Goal: Task Accomplishment & Management: Manage account settings

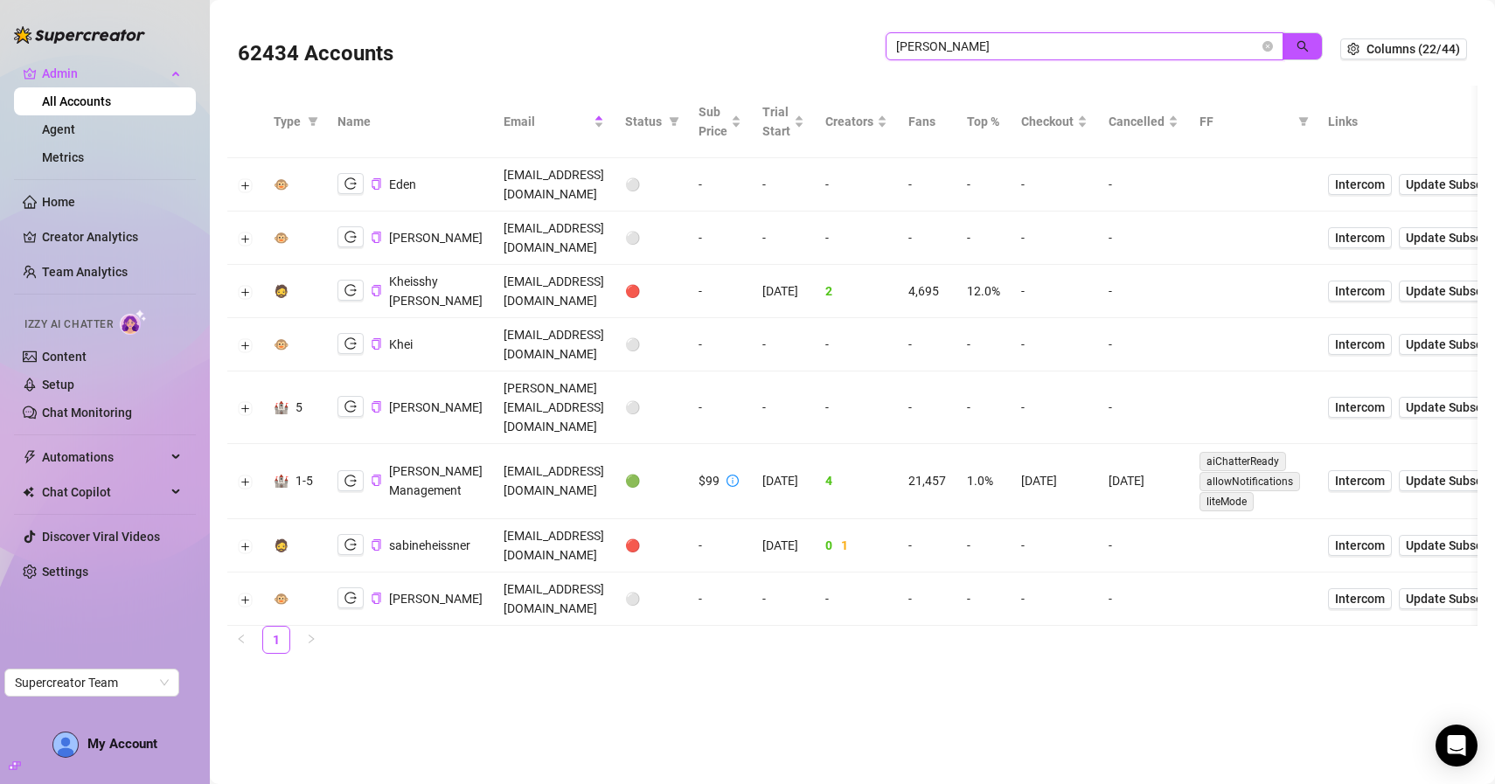
drag, startPoint x: 1131, startPoint y: 53, endPoint x: 726, endPoint y: 52, distance: 405.6
click at [726, 52] on div "62434 Accounts heiss" at bounding box center [789, 48] width 1102 height 59
paste input "9IY6GNq9MCR6oS0jCm8xfKeNTmr1"
type input "9IY6GNq9MCR6oS0jCm8xfKeNTmr1"
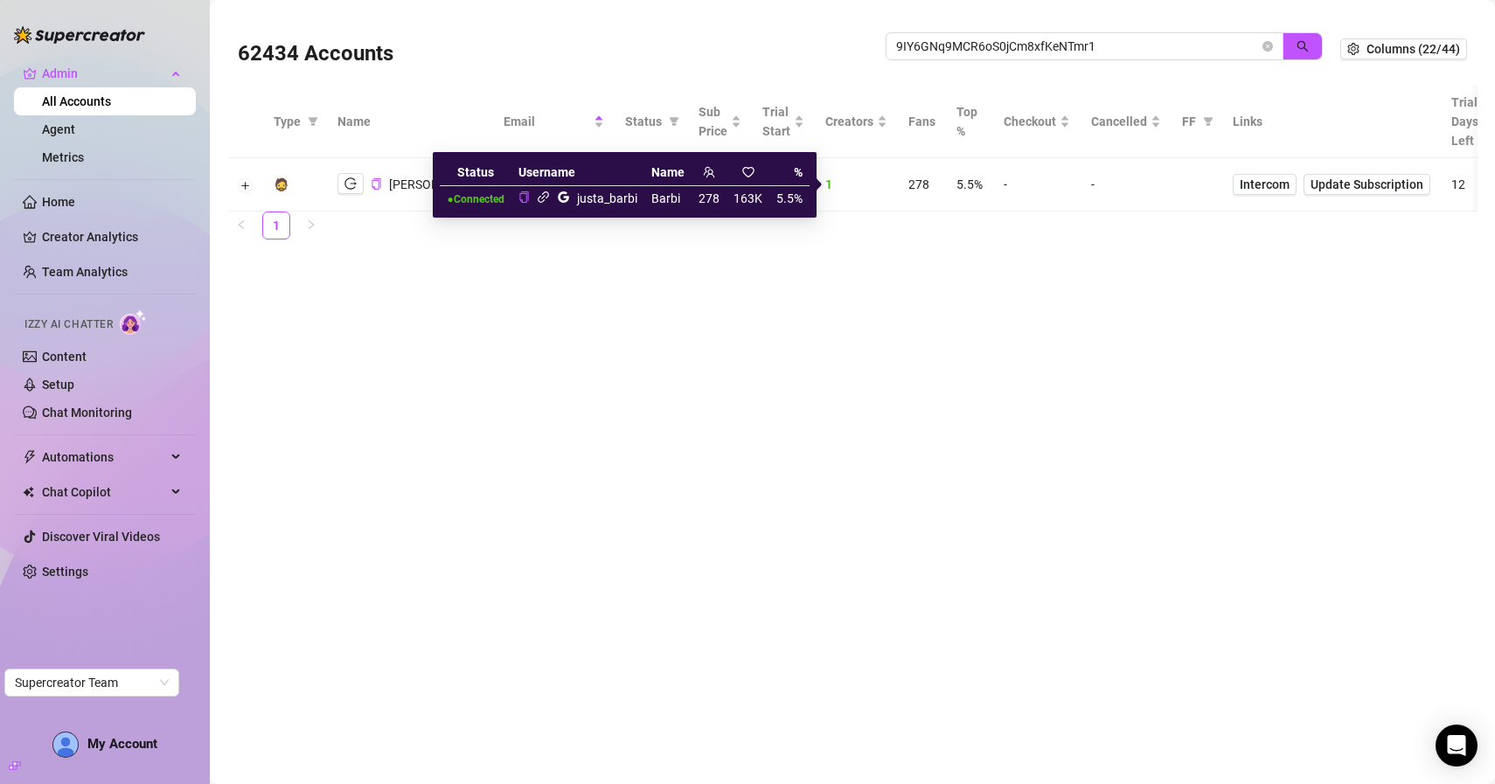
click at [542, 199] on icon "link" at bounding box center [543, 197] width 13 height 13
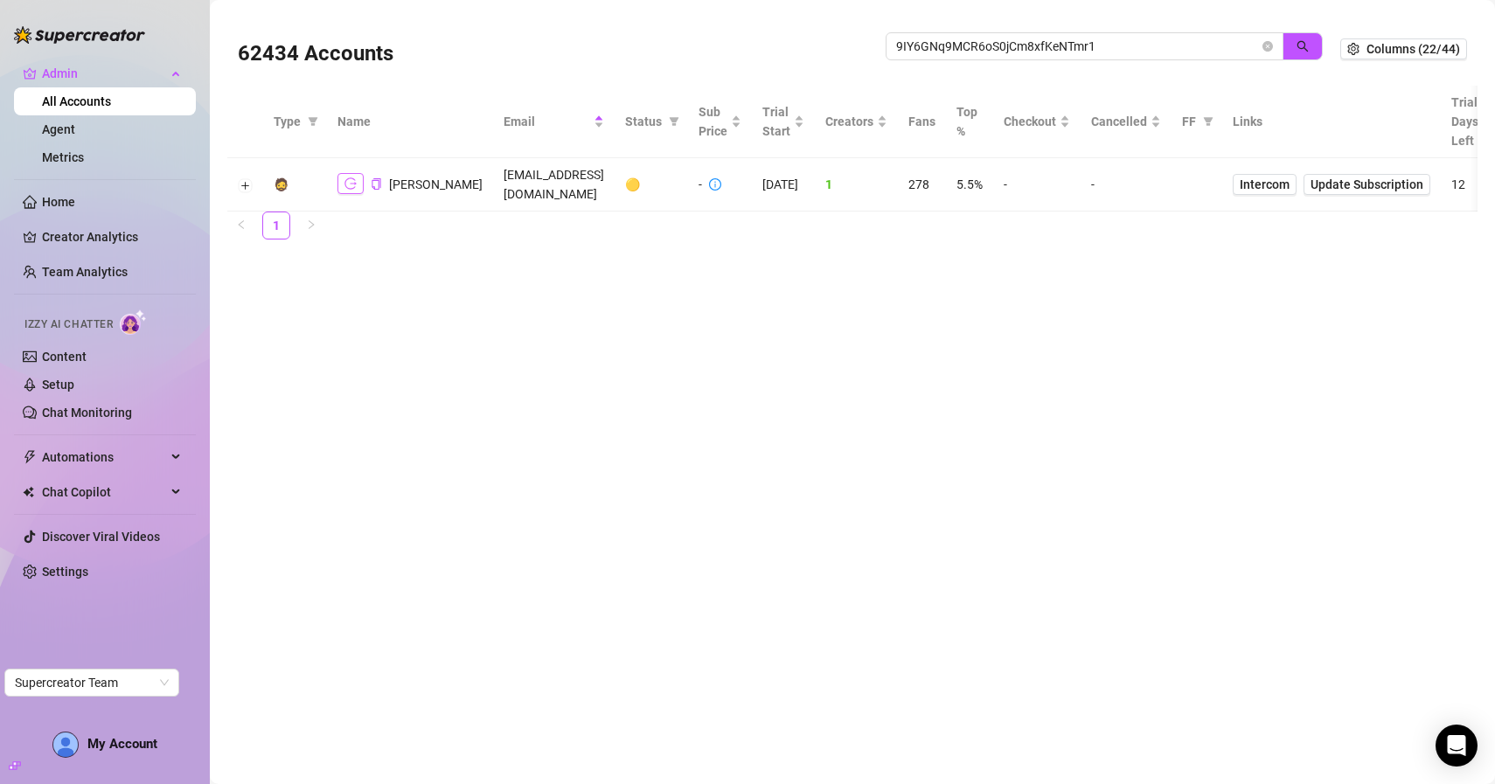
click at [349, 181] on icon "logout" at bounding box center [350, 183] width 12 height 12
click at [1266, 45] on icon "close-circle" at bounding box center [1267, 46] width 10 height 10
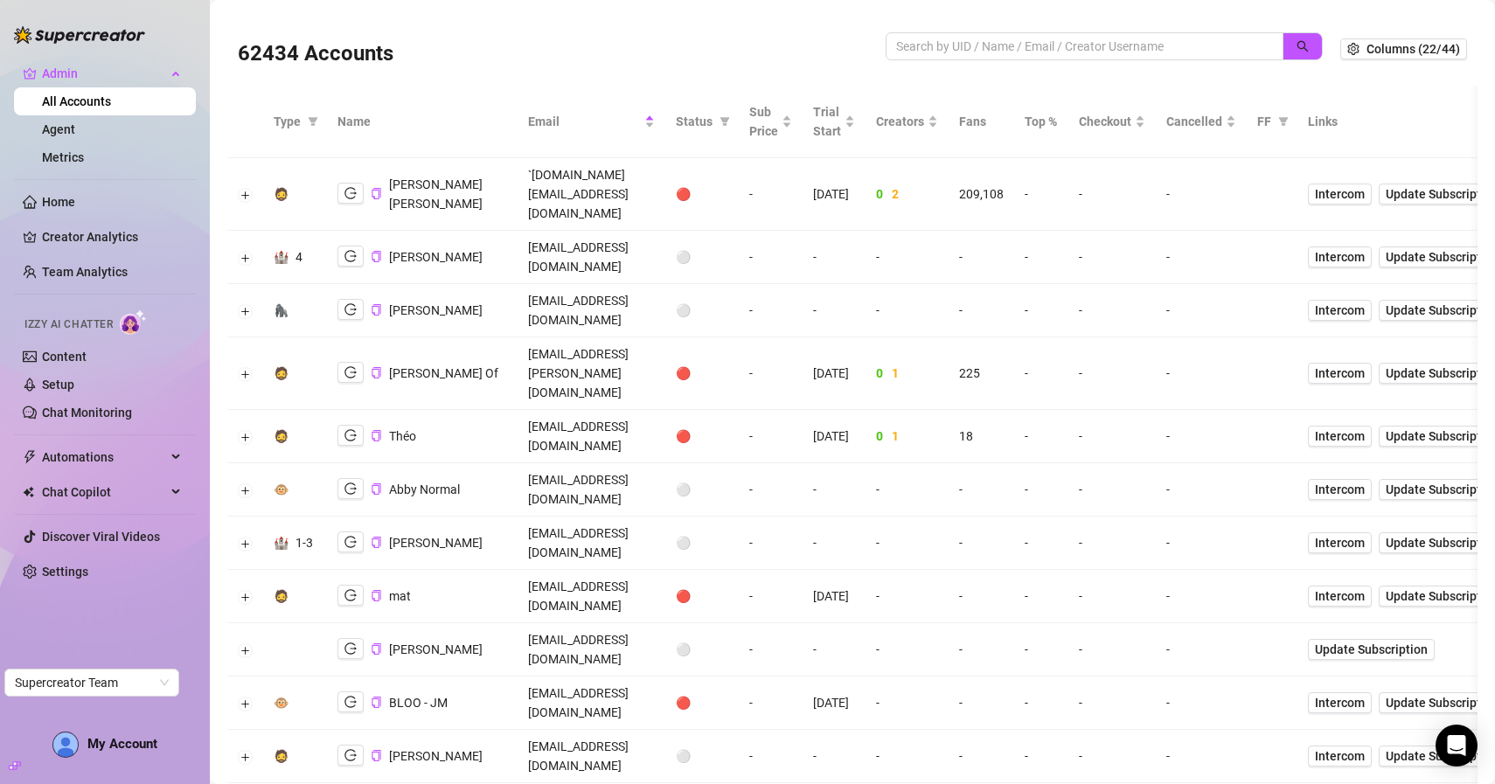
click at [728, 122] on div "Status" at bounding box center [702, 121] width 52 height 19
click at [733, 122] on span at bounding box center [724, 121] width 17 height 26
click at [768, 188] on input "checkbox" at bounding box center [761, 184] width 14 height 14
checkbox input "true"
click at [850, 305] on span "OK" at bounding box center [850, 302] width 17 height 14
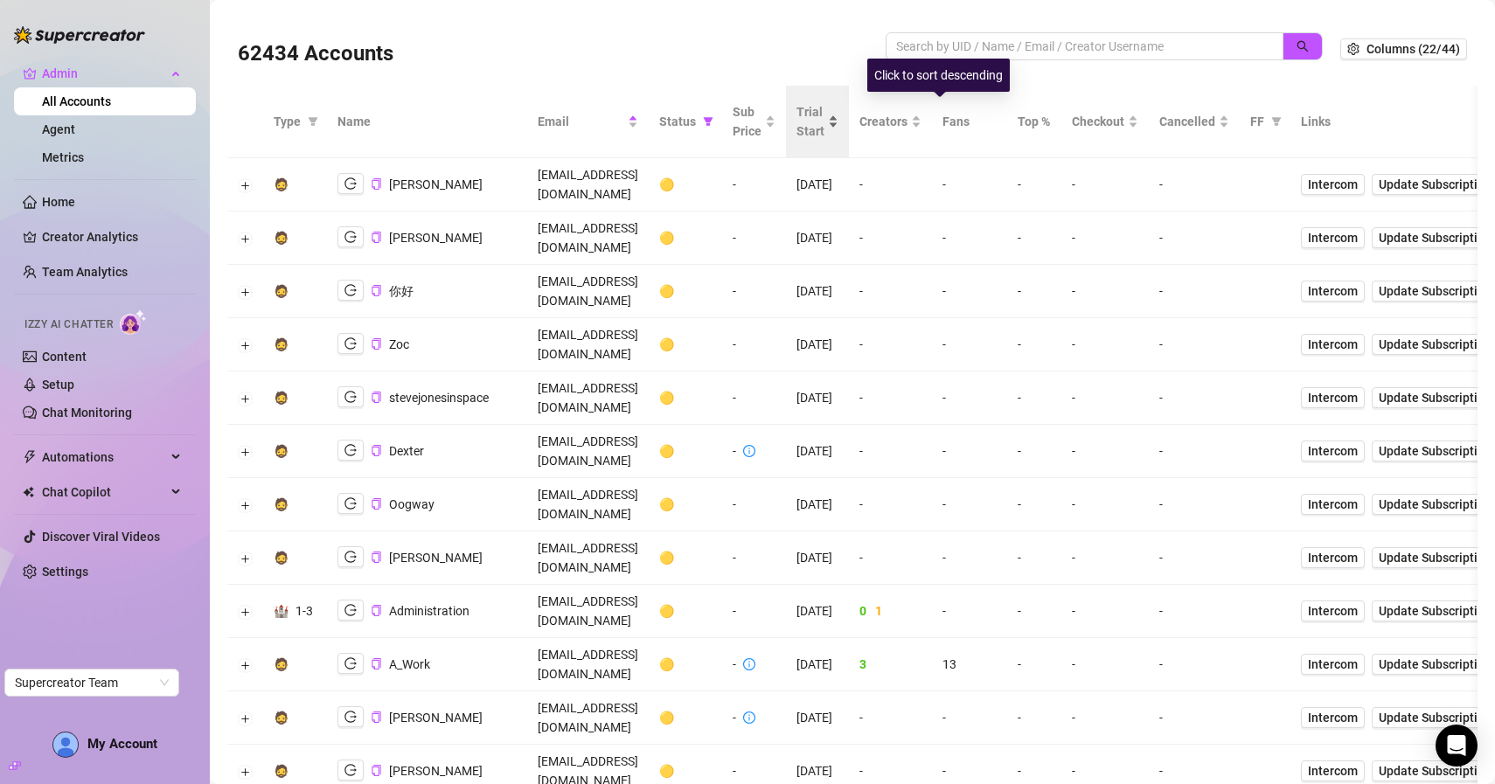
click at [824, 129] on span "Trial Start" at bounding box center [810, 121] width 28 height 38
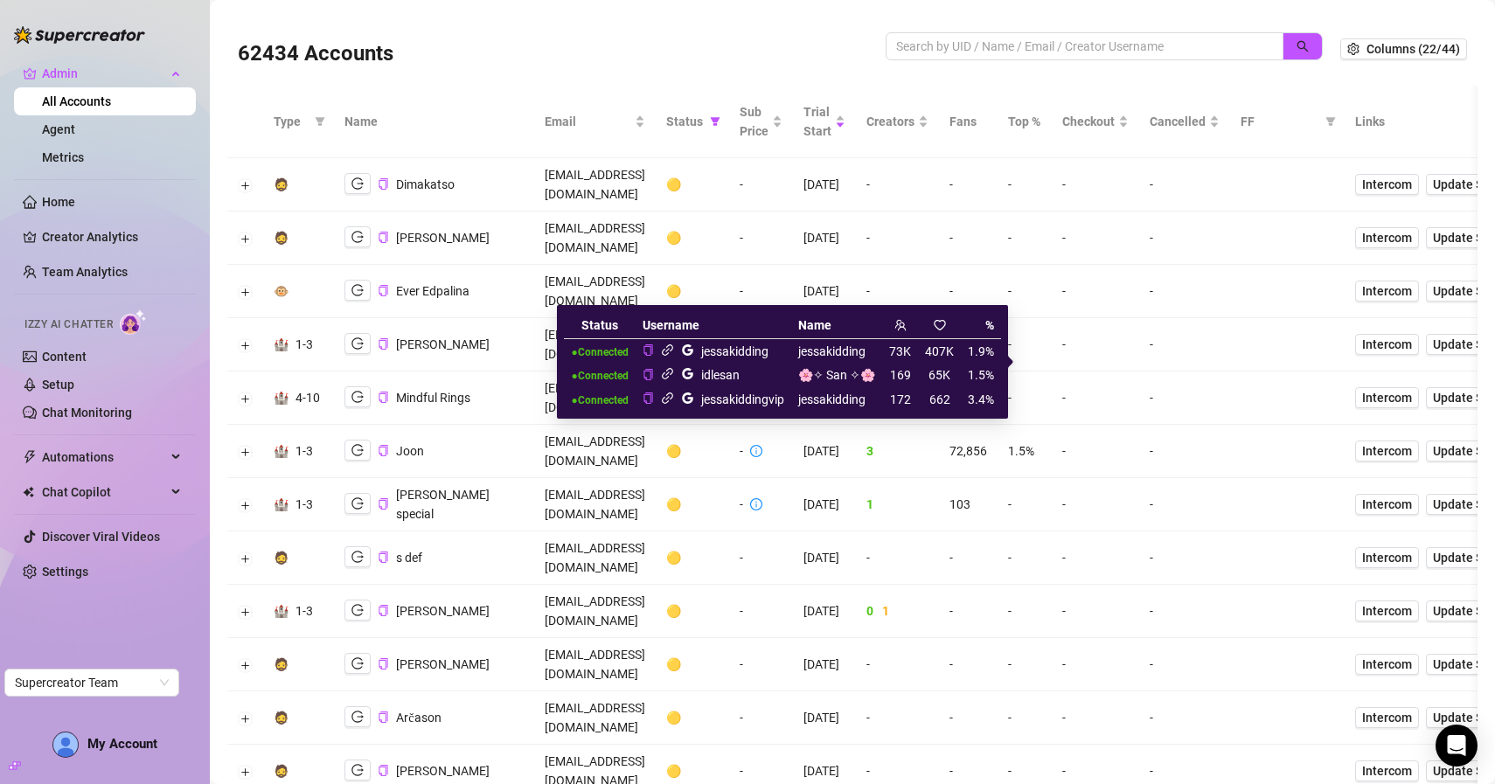
click at [674, 351] on icon "link" at bounding box center [667, 350] width 13 height 13
click at [674, 377] on icon "link" at bounding box center [667, 373] width 13 height 13
click at [671, 396] on icon "link" at bounding box center [667, 398] width 13 height 13
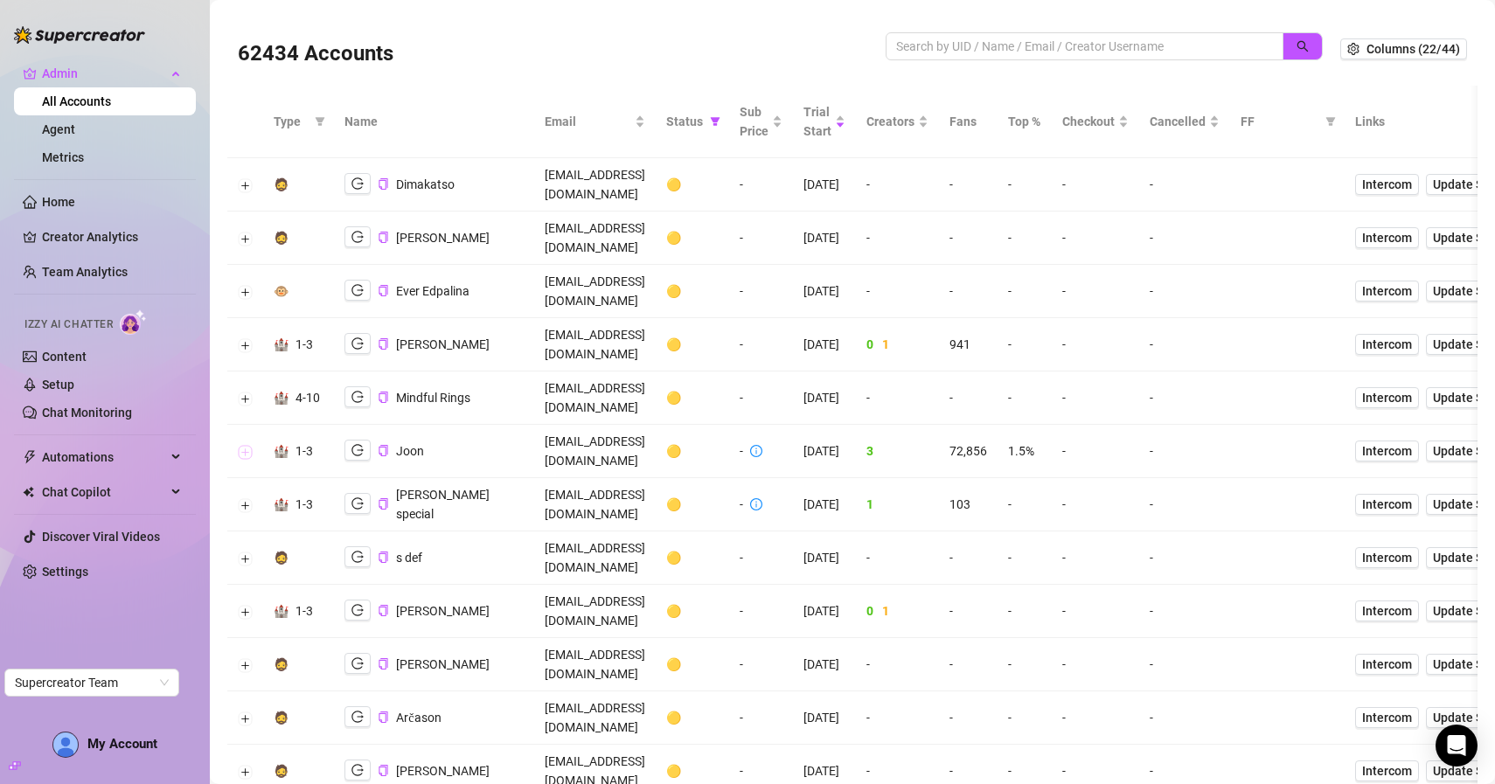
click at [244, 445] on button "Expand row" at bounding box center [246, 452] width 14 height 14
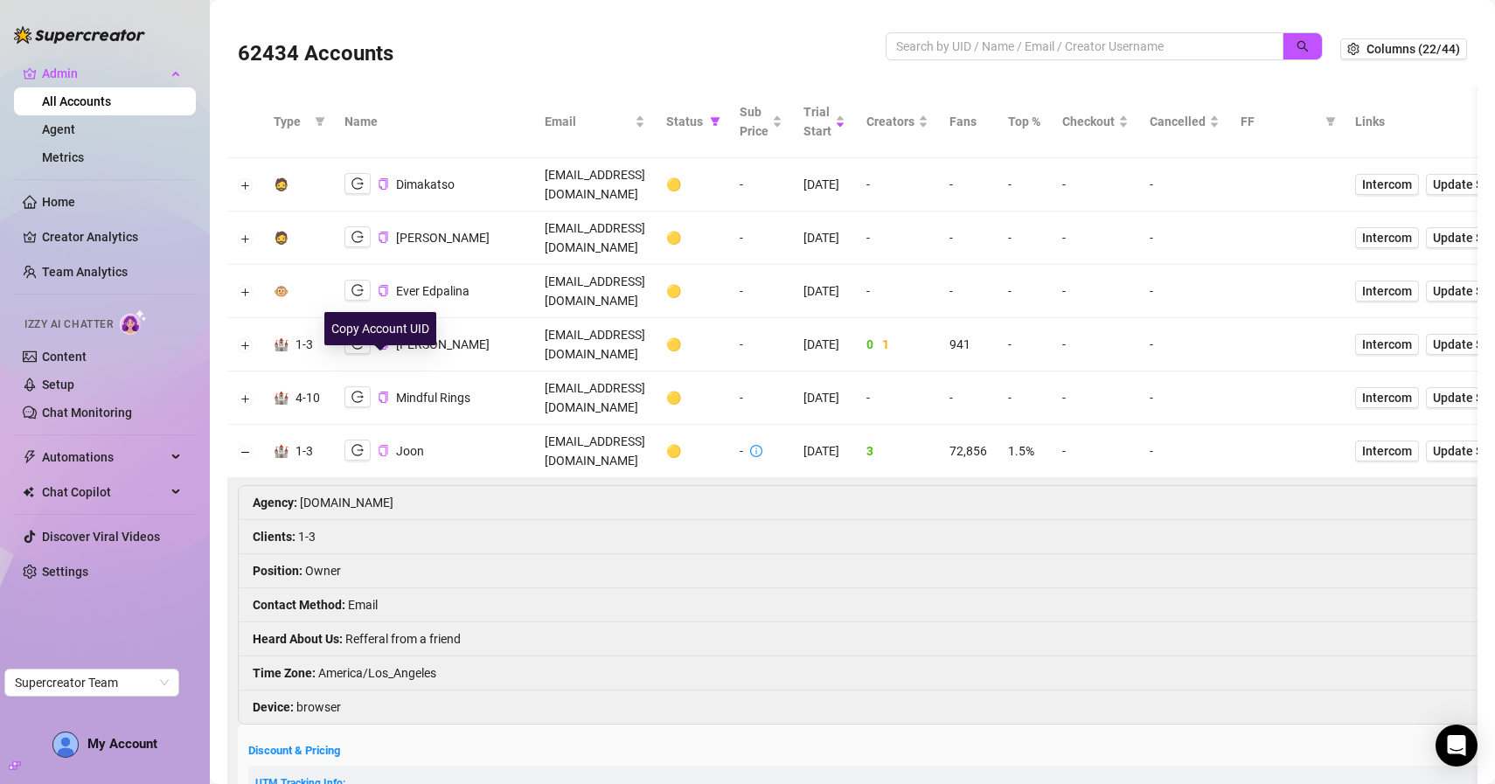
click at [380, 445] on icon "copy" at bounding box center [383, 450] width 11 height 11
click at [656, 425] on td "aiontactical@gmail.com" at bounding box center [595, 451] width 122 height 53
copy td "aiontactical@gmail.com"
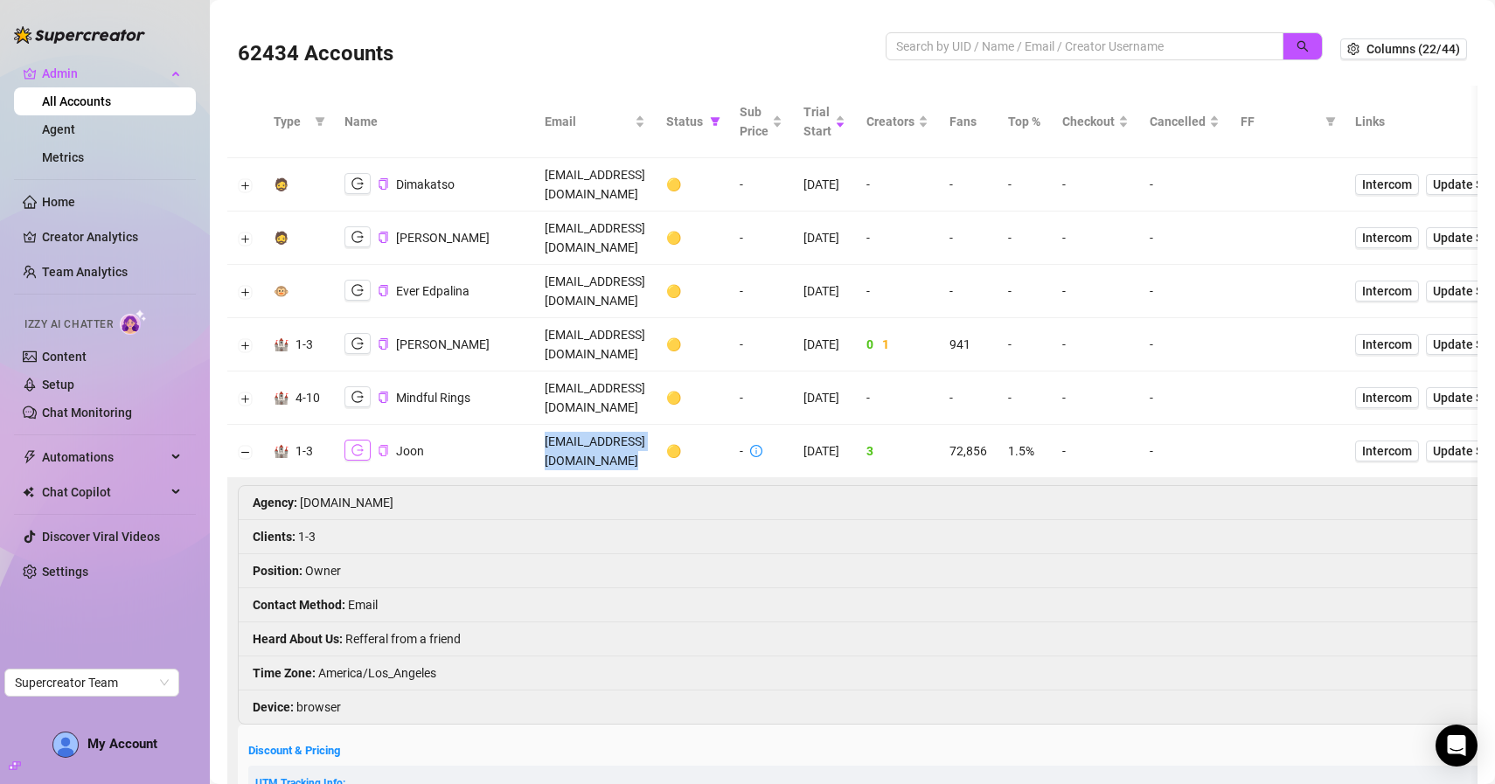
click at [358, 445] on icon "logout" at bounding box center [357, 450] width 12 height 11
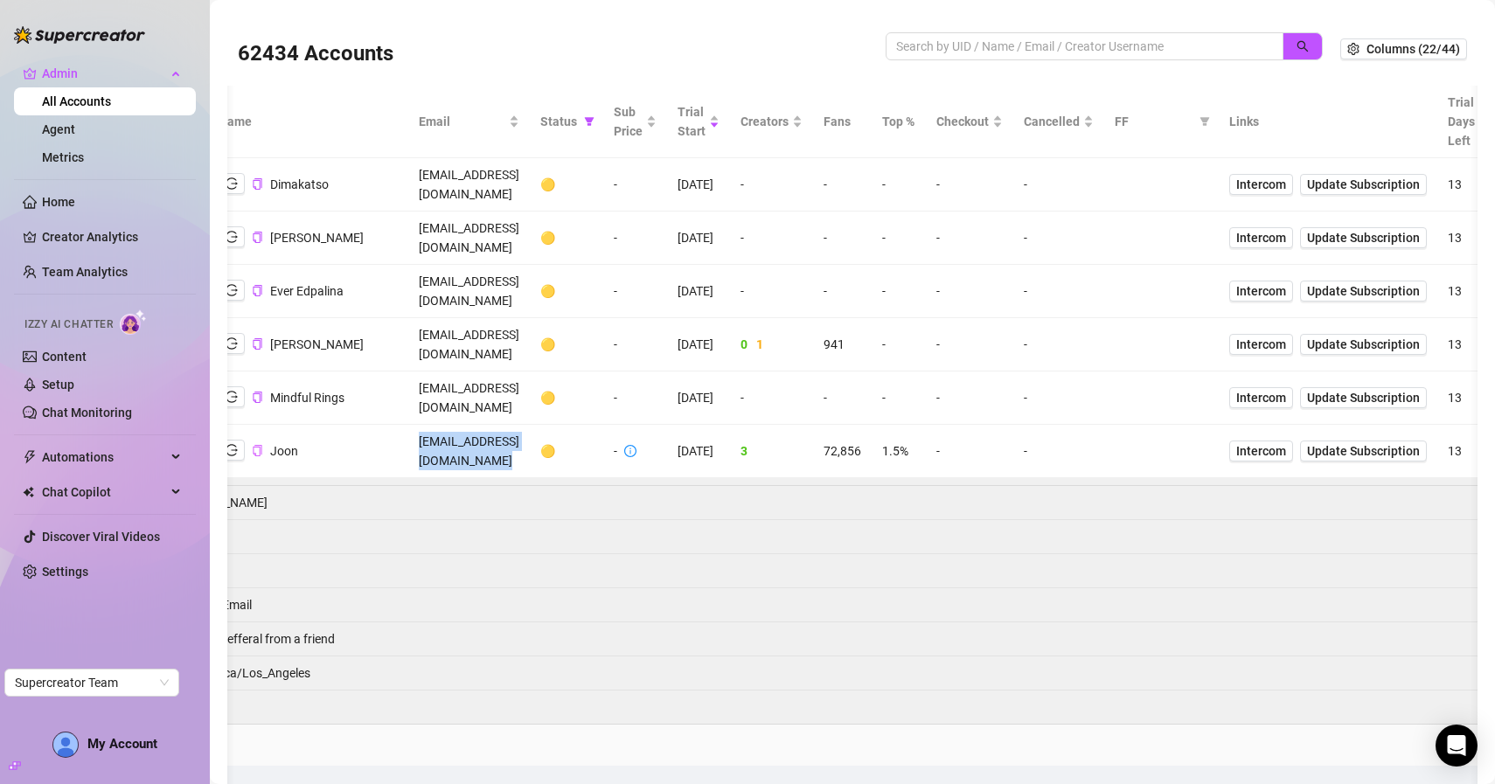
scroll to position [0, 478]
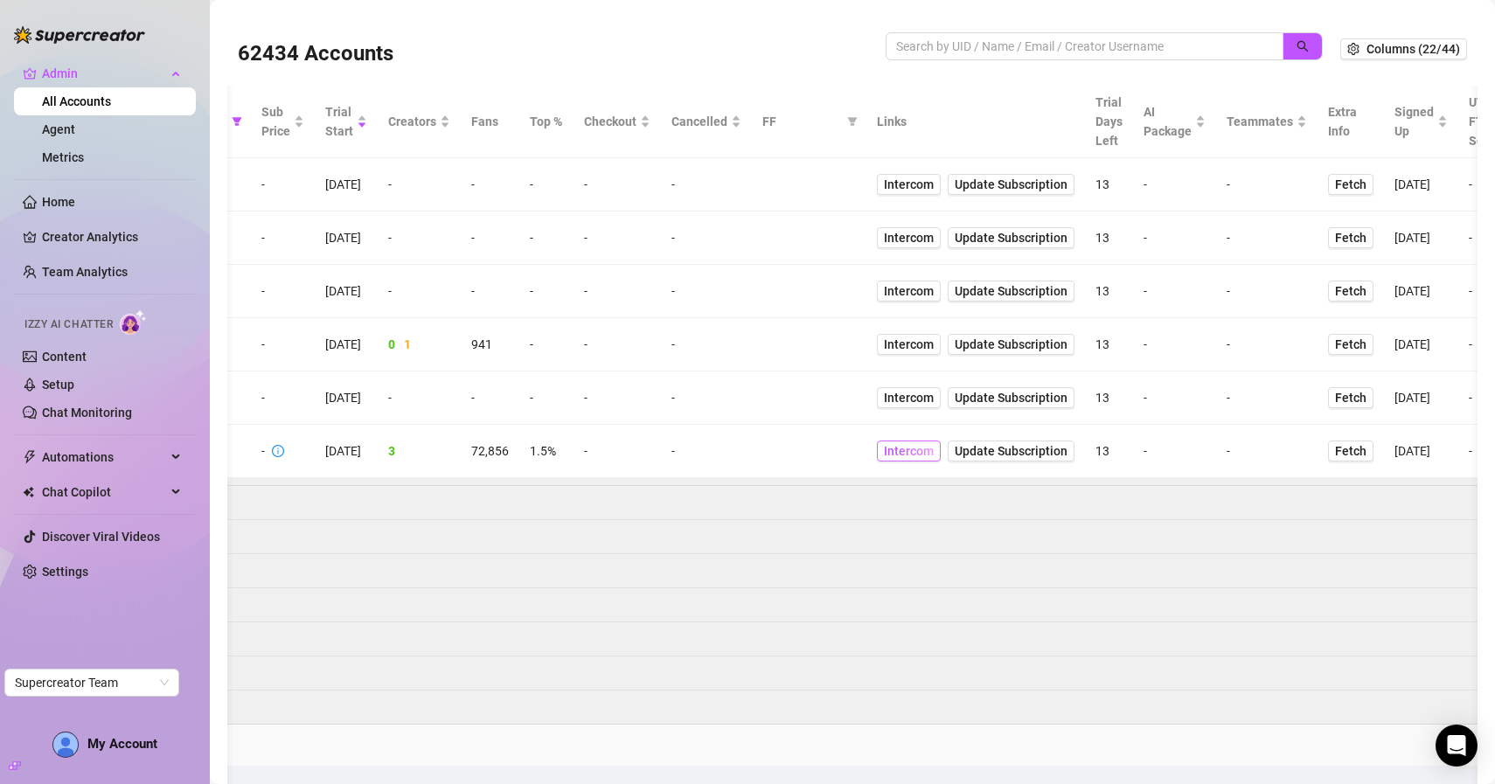
click at [934, 441] on span "Intercom" at bounding box center [909, 450] width 50 height 19
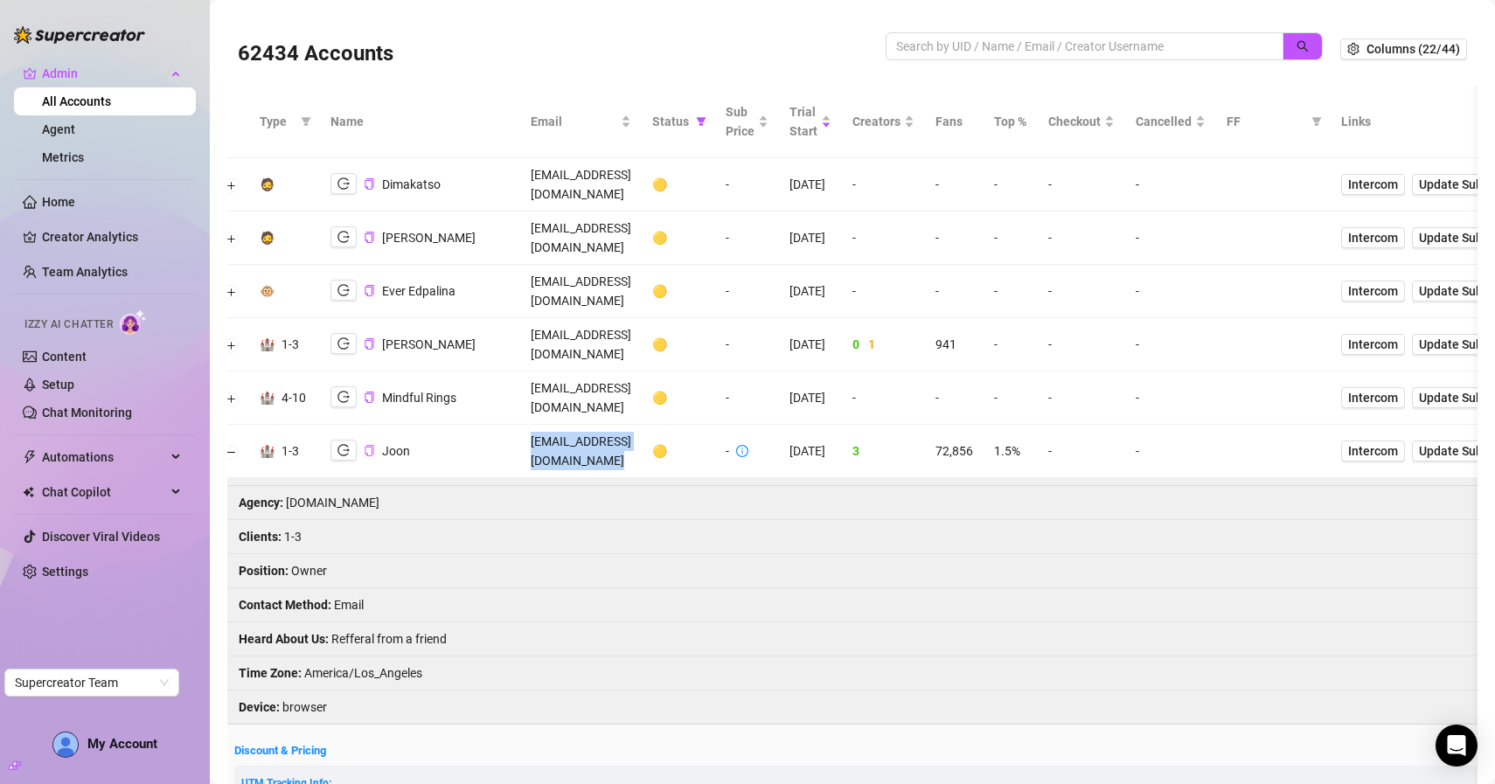
scroll to position [0, 0]
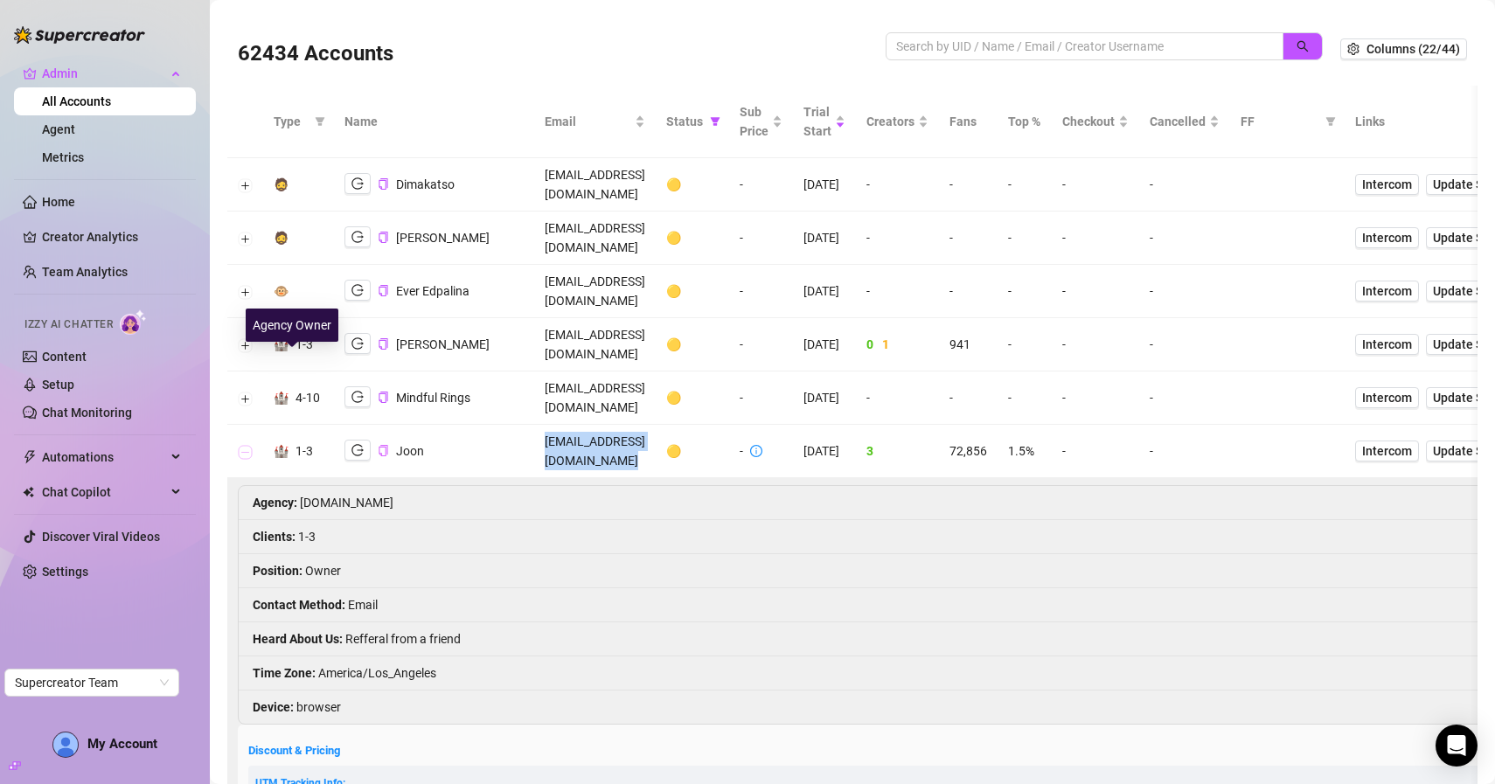
click at [251, 445] on button "Collapse row" at bounding box center [246, 452] width 14 height 14
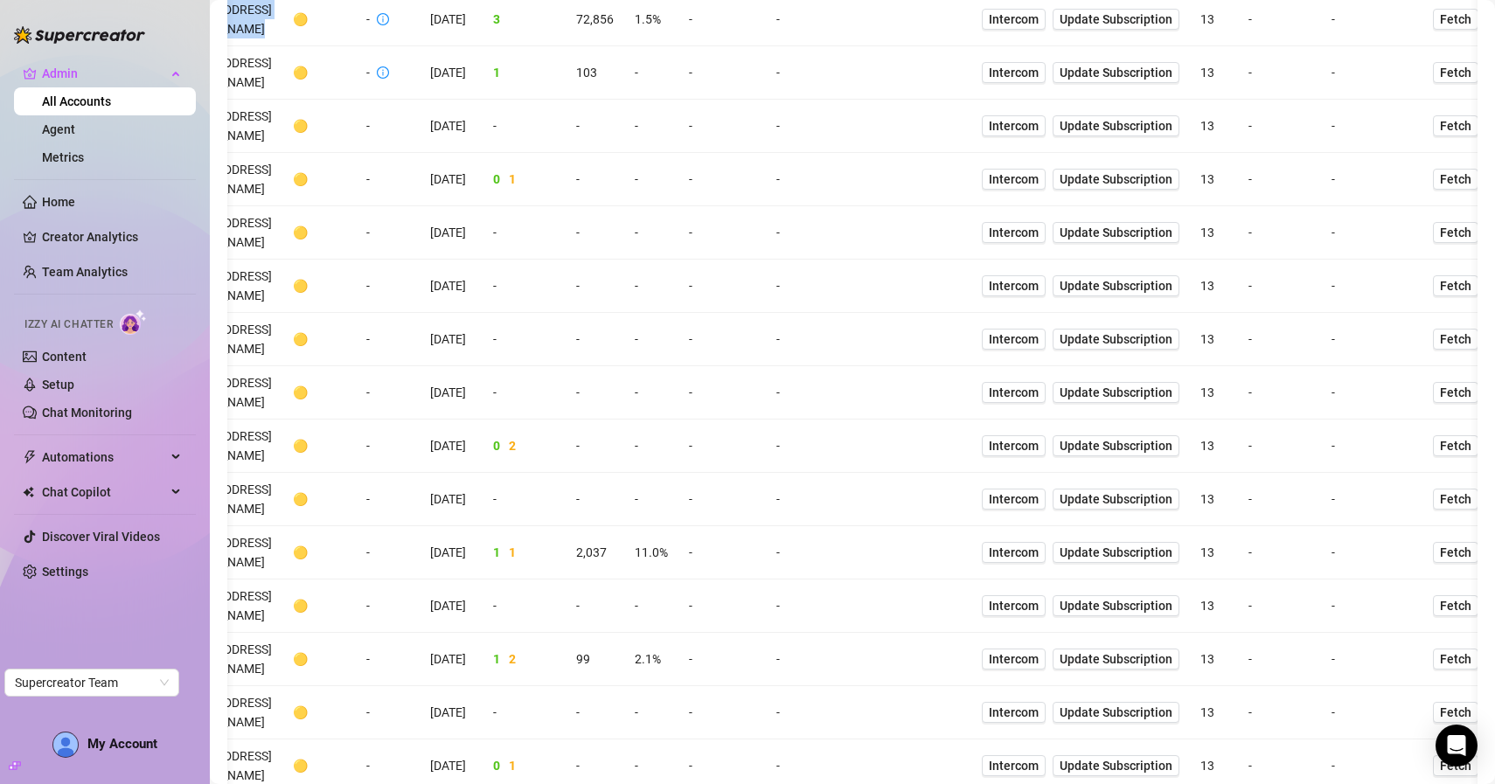
scroll to position [0, 372]
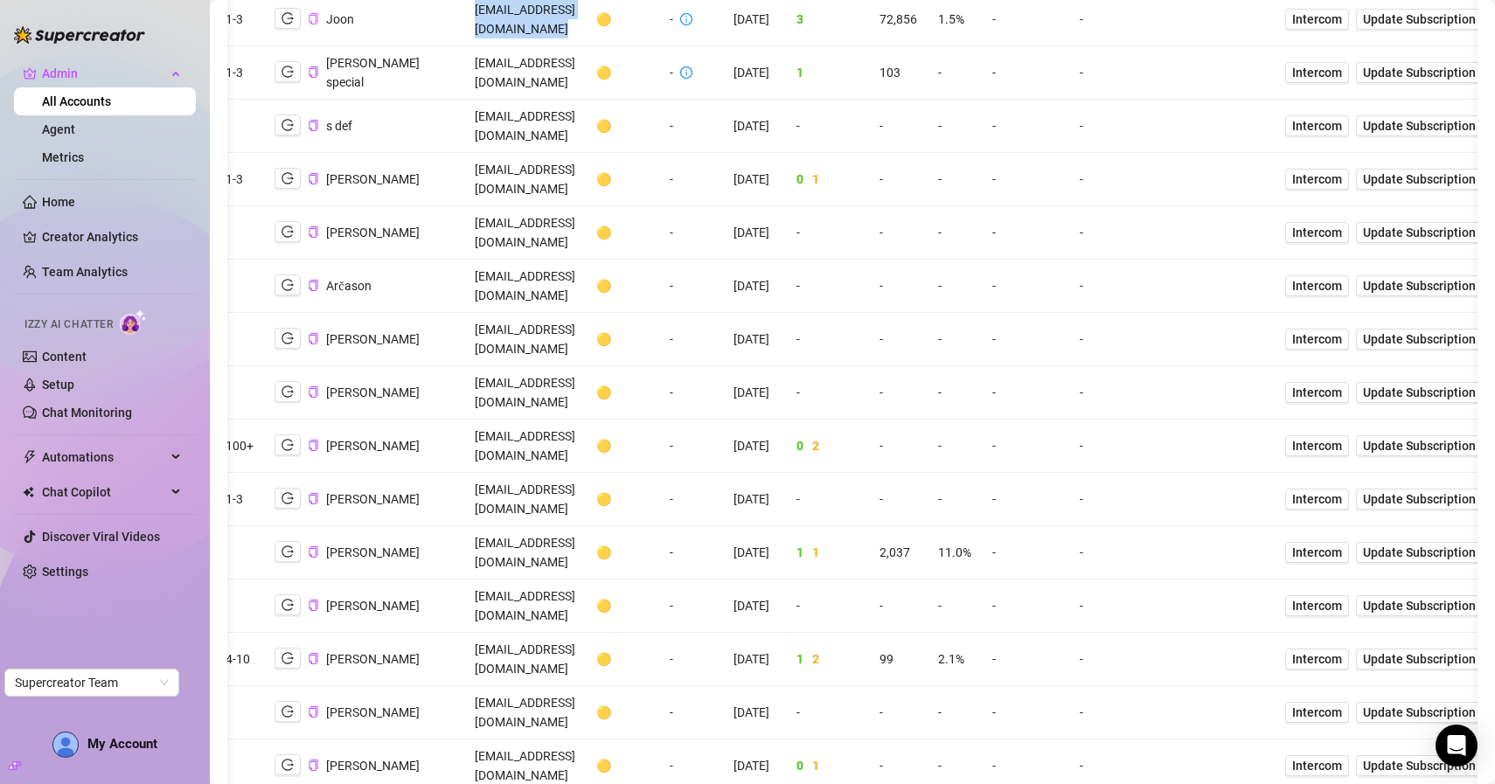
scroll to position [0, 0]
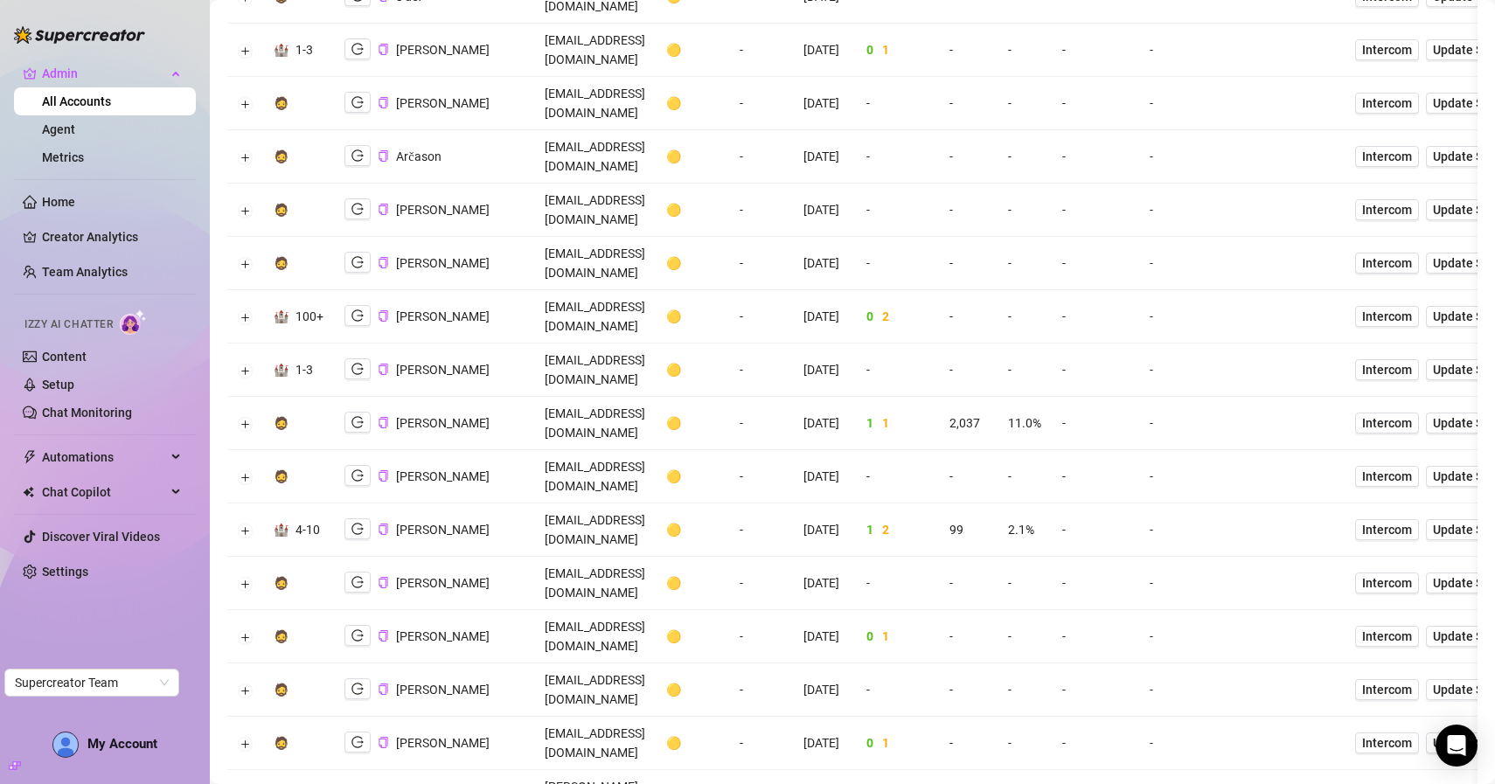
scroll to position [563, 0]
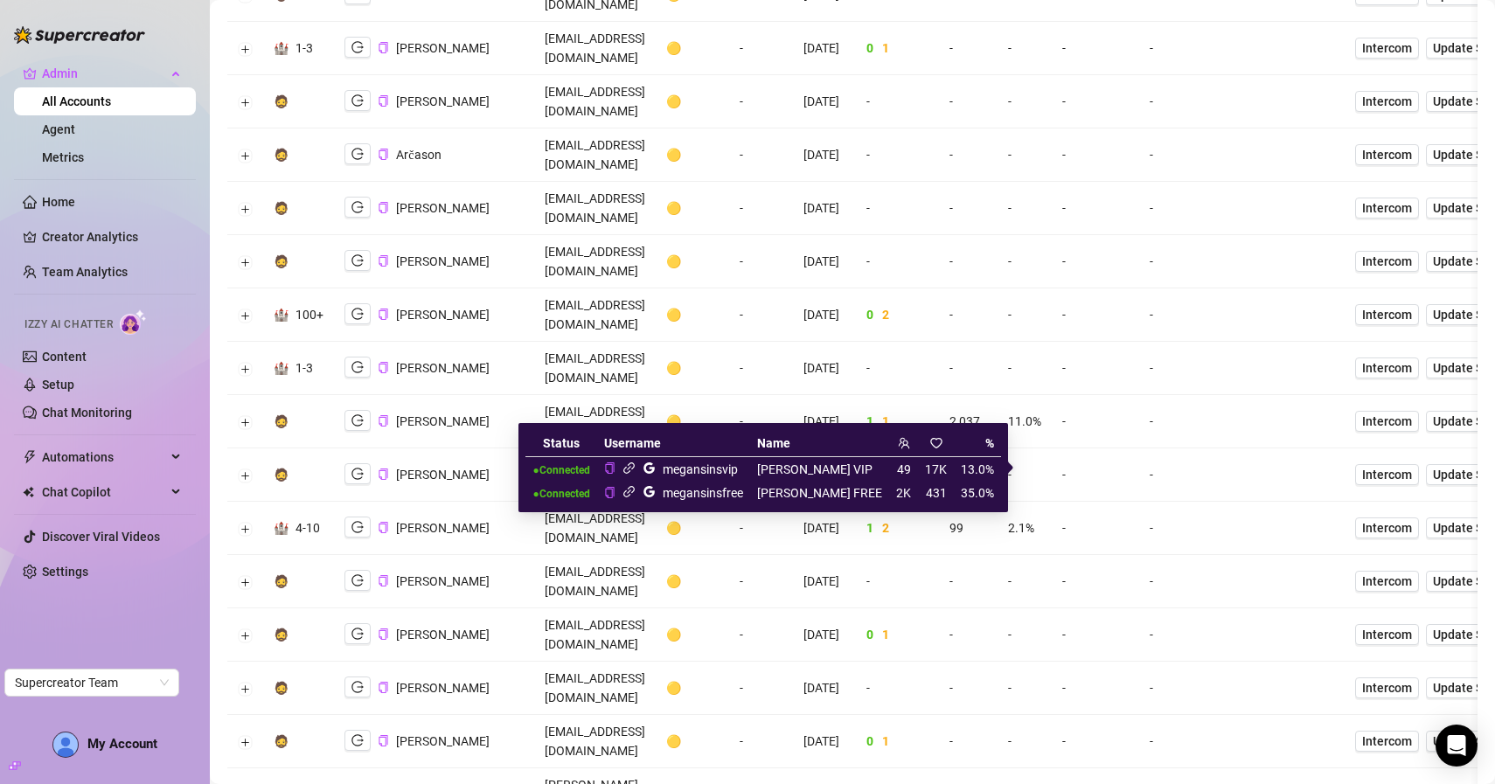
click at [635, 469] on icon "link" at bounding box center [628, 467] width 11 height 11
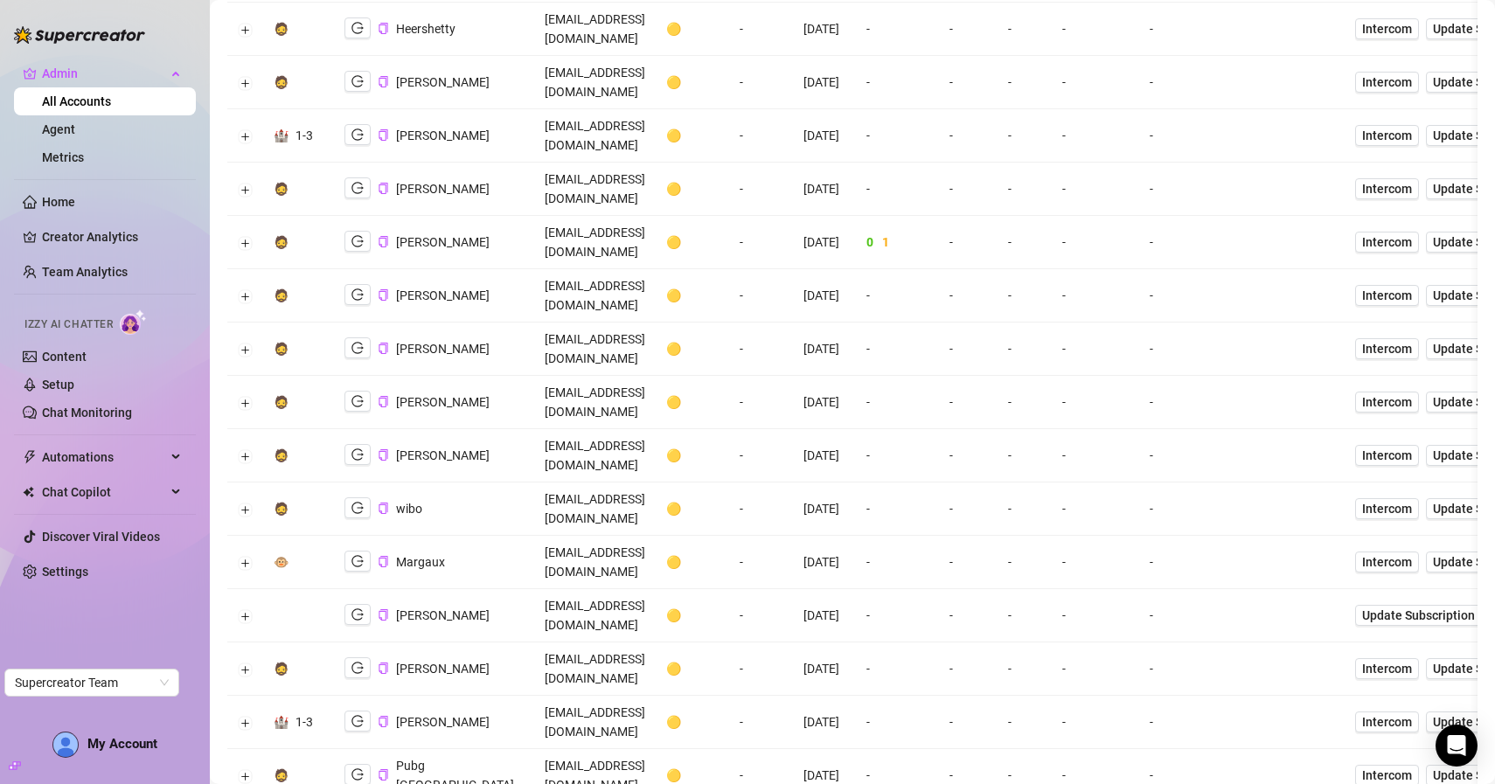
scroll to position [3170, 0]
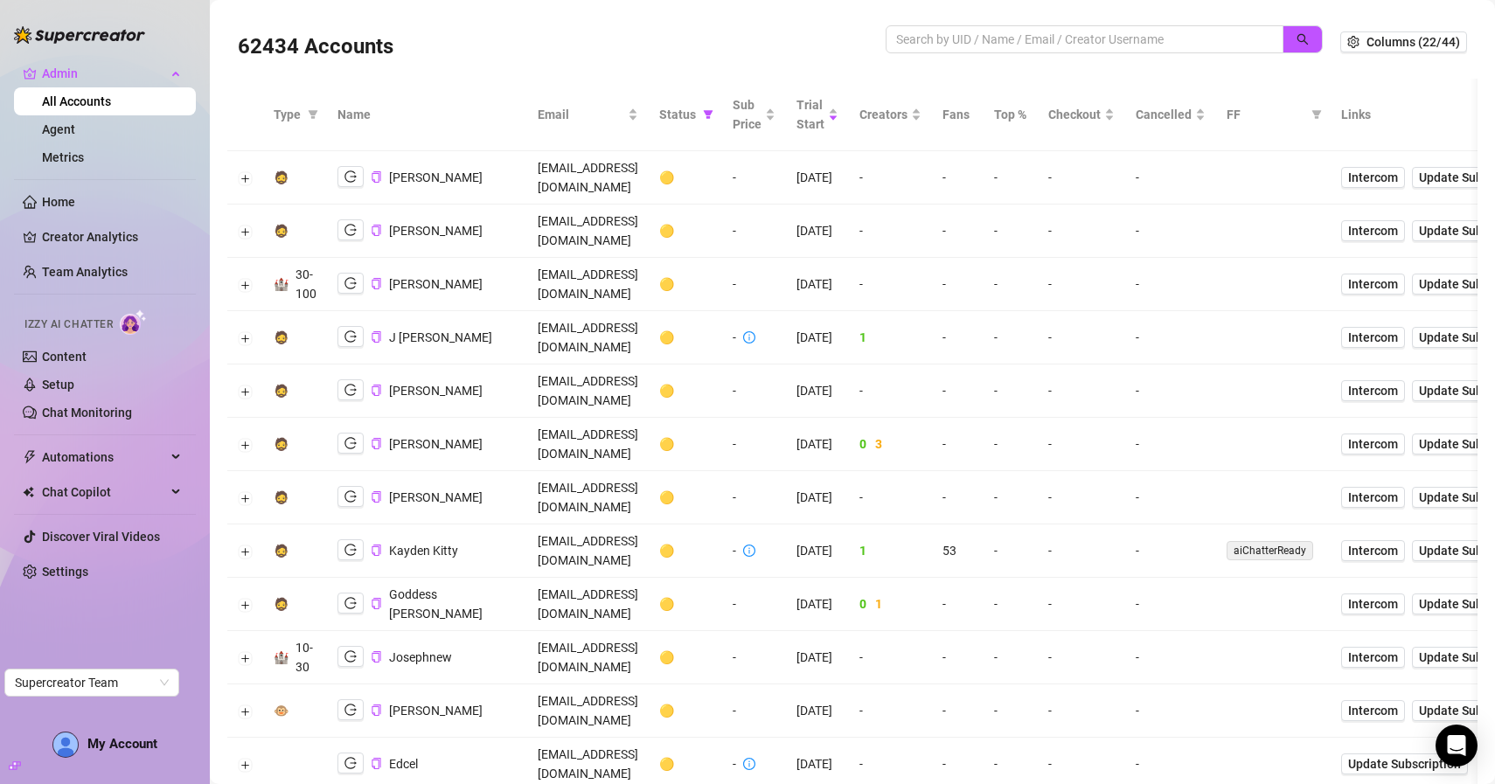
scroll to position [9, 0]
click at [246, 436] on button "Expand row" at bounding box center [246, 443] width 14 height 14
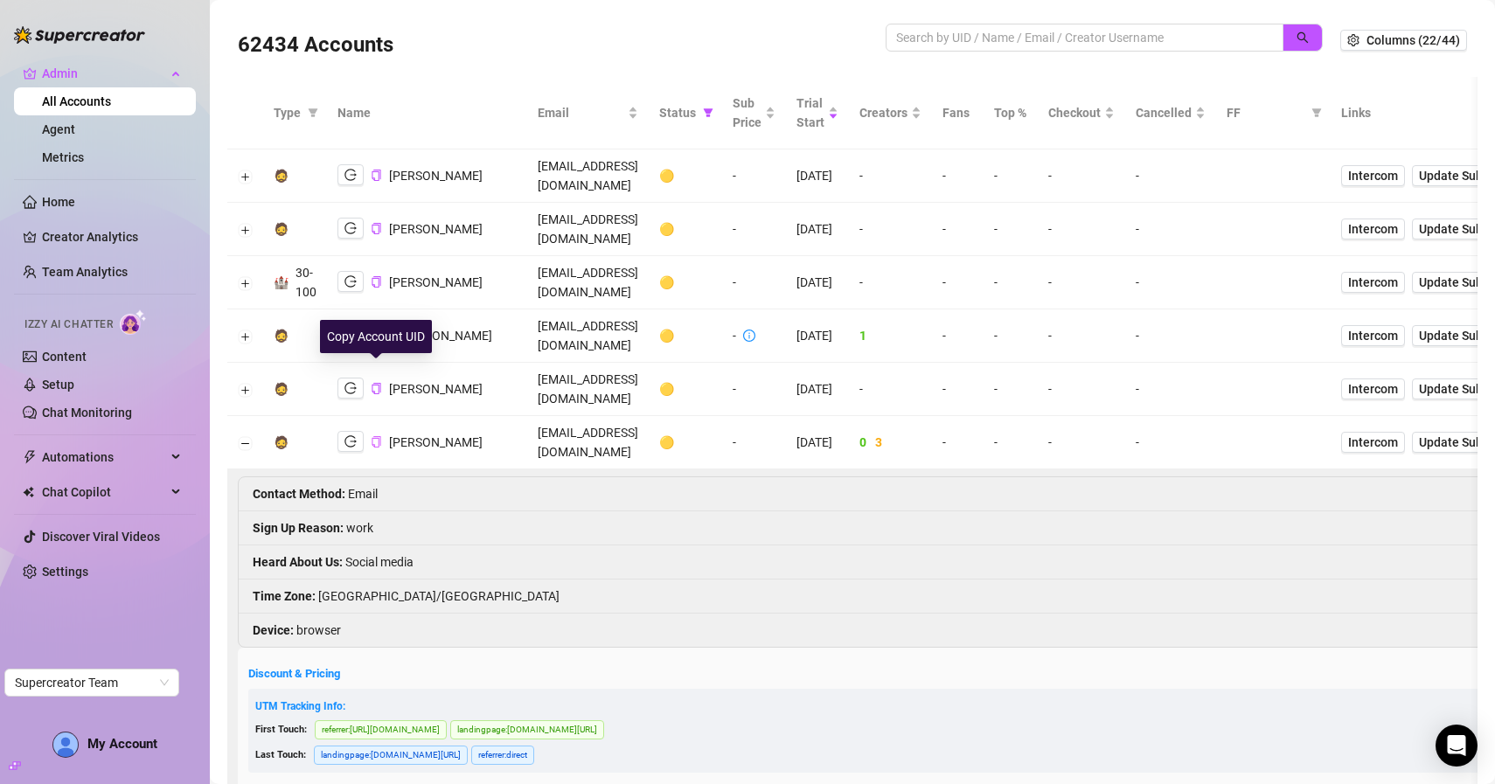
click at [377, 436] on icon "copy" at bounding box center [376, 441] width 9 height 11
click at [353, 435] on icon "logout" at bounding box center [350, 441] width 12 height 12
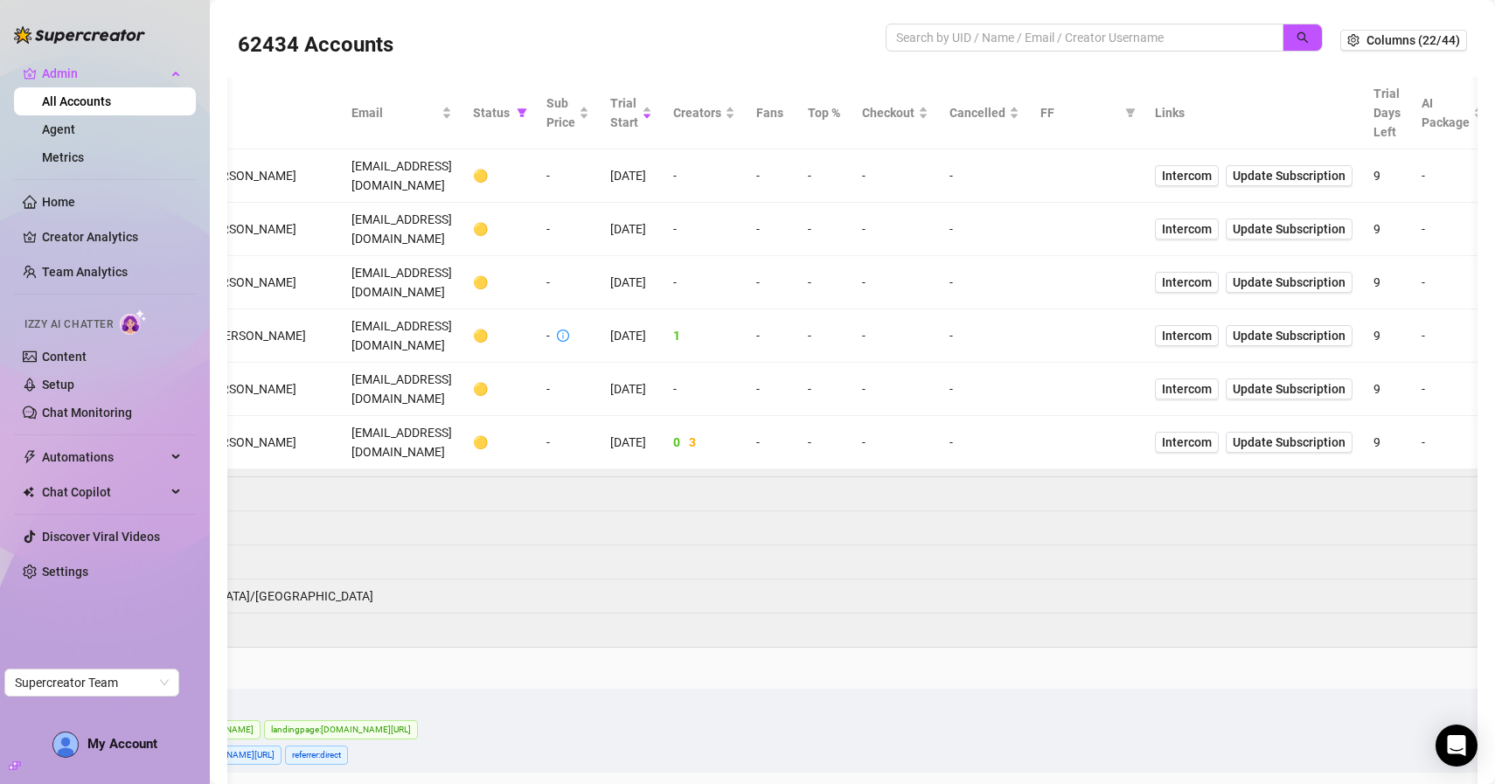
scroll to position [0, 187]
click at [1211, 433] on span "Intercom" at bounding box center [1186, 442] width 50 height 19
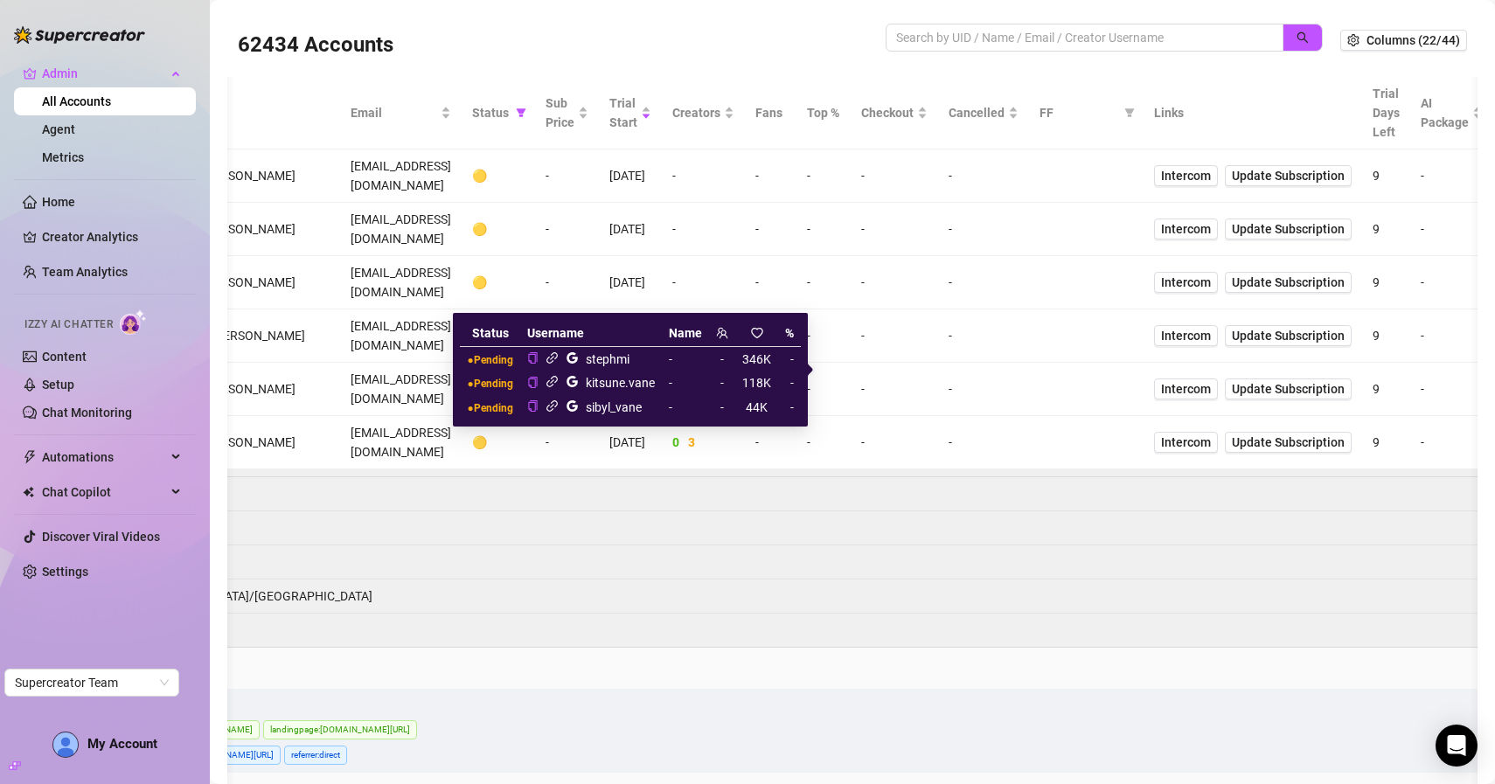
click at [550, 359] on icon "link" at bounding box center [551, 357] width 13 height 13
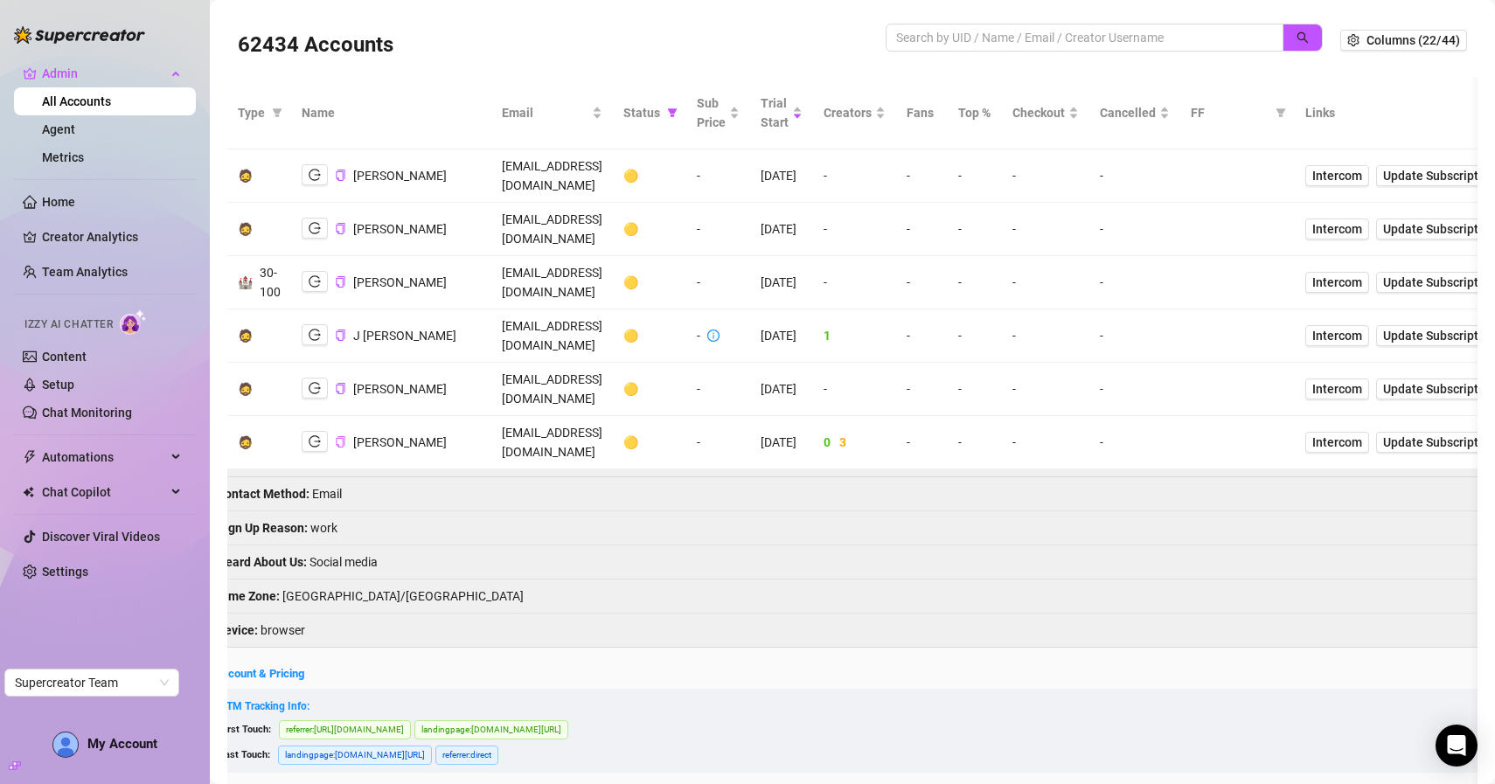
scroll to position [0, 0]
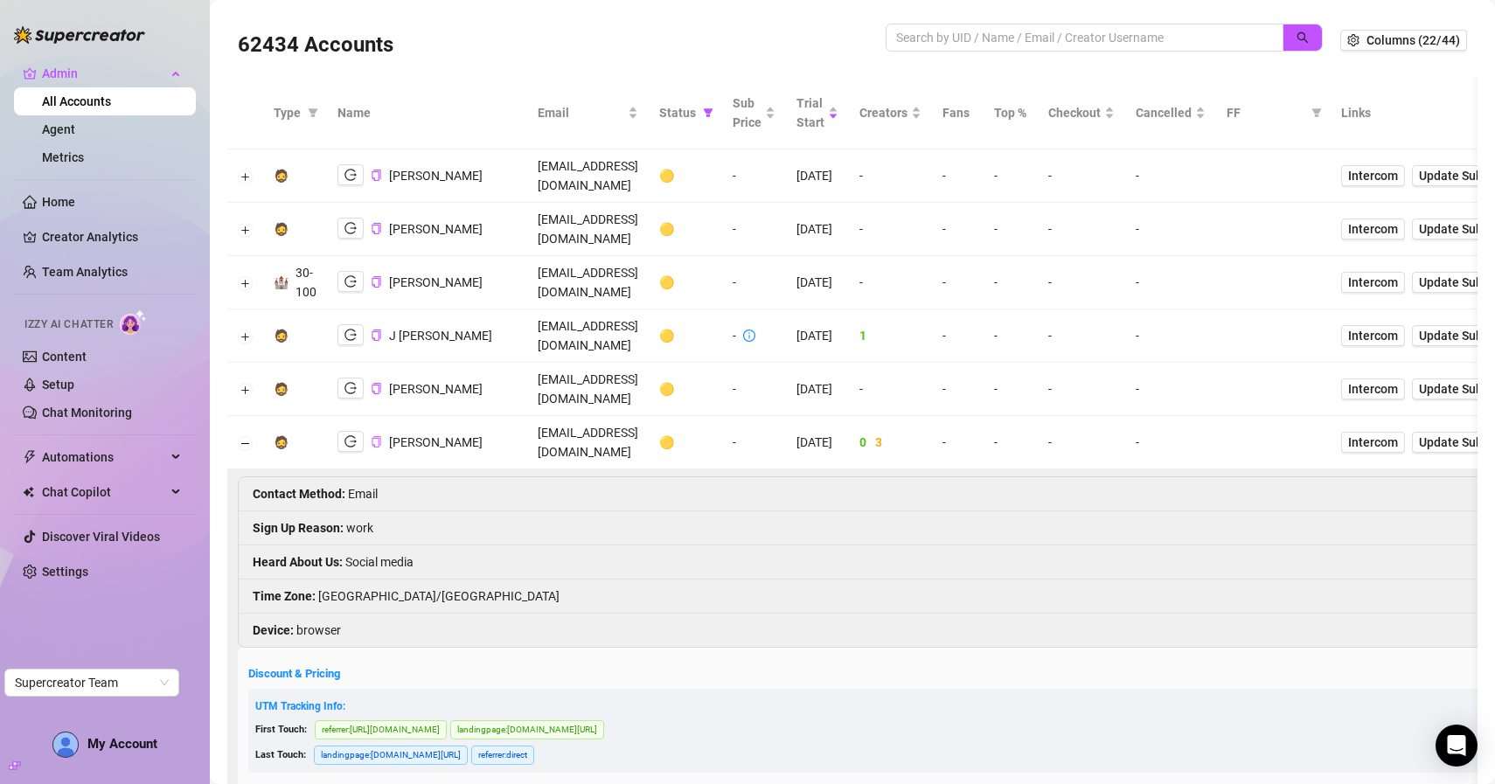
click at [379, 436] on icon "copy" at bounding box center [376, 441] width 9 height 11
click at [601, 416] on td "jassy@liverich.travel" at bounding box center [588, 442] width 122 height 53
copy td "jassy@liverich.travel"
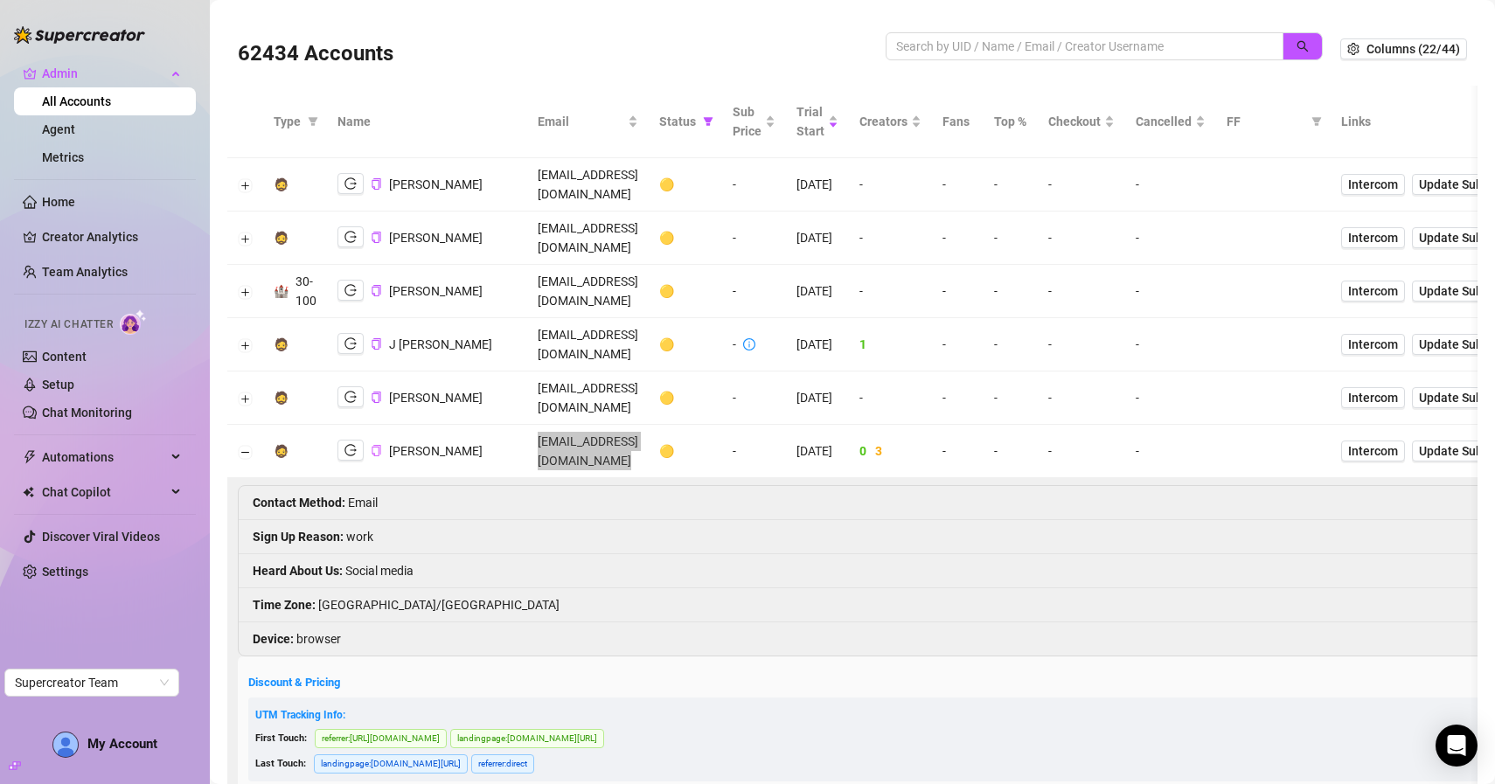
scroll to position [2, 0]
click at [919, 32] on span at bounding box center [1085, 45] width 398 height 28
click at [919, 37] on input "search" at bounding box center [1077, 44] width 363 height 19
paste input "9IY6GNq9MCR6oS0jCm8xfKeNTmr1"
type input "9IY6GNq9MCR6oS0jCm8xfKeNTmr1"
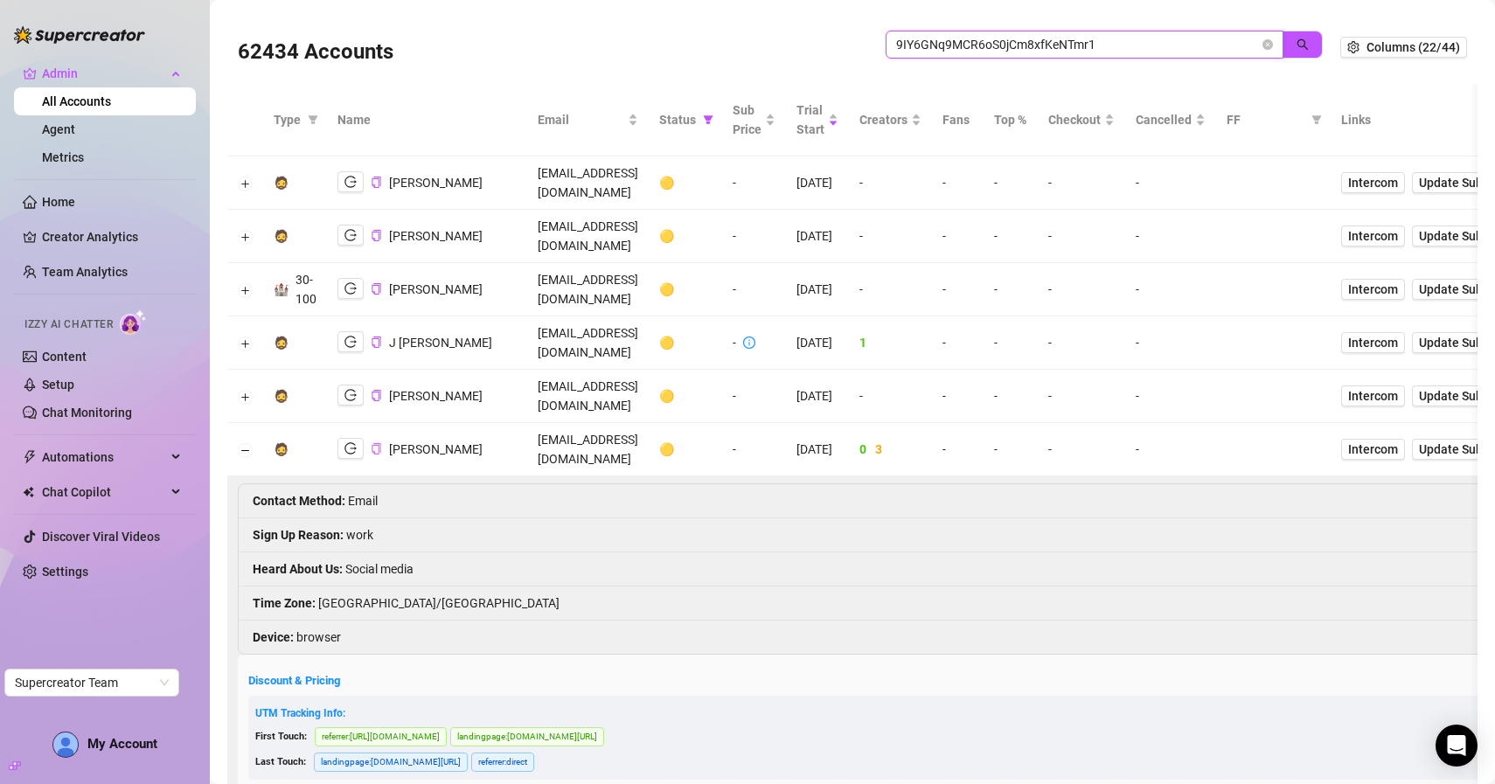
scroll to position [0, 0]
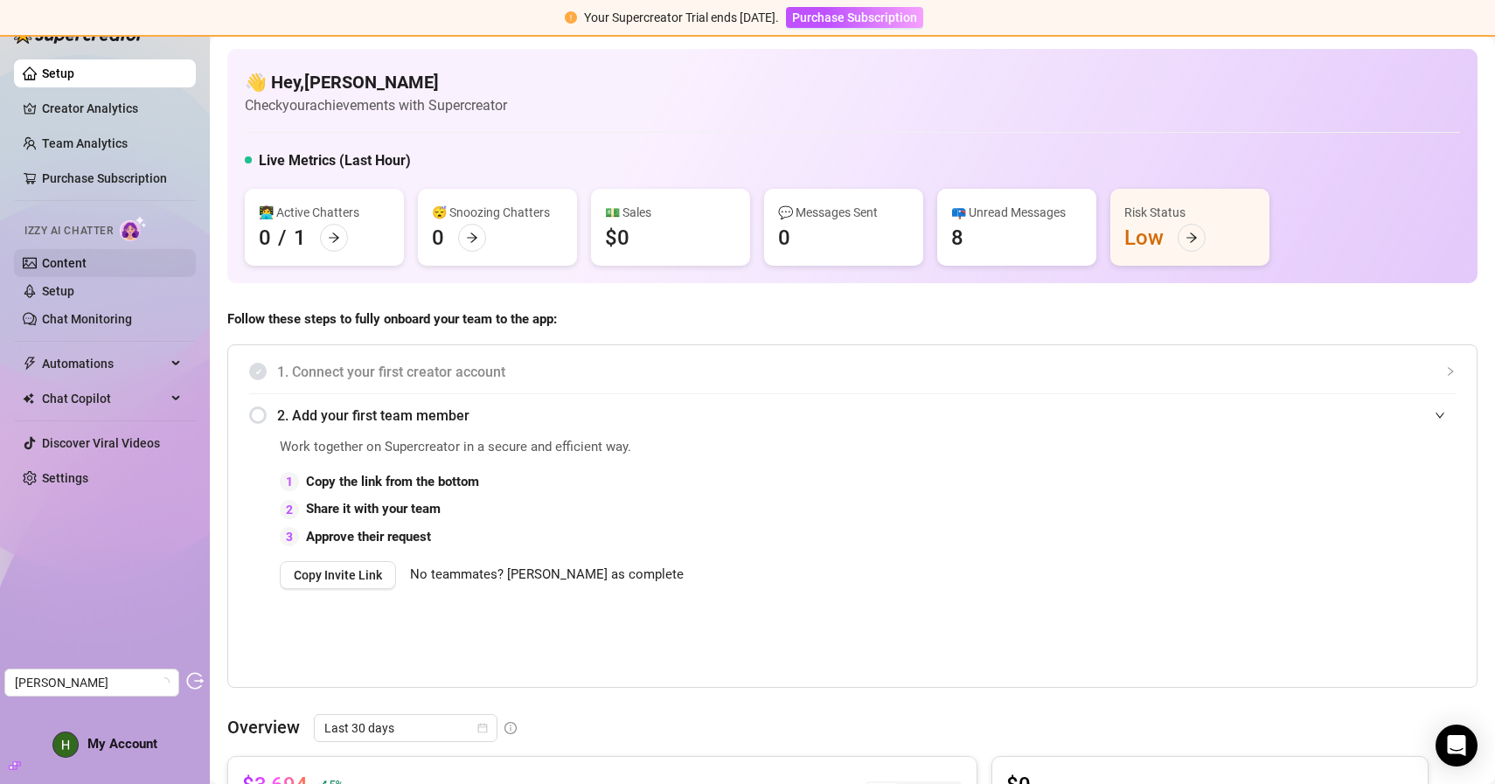
click at [69, 257] on link "Content" at bounding box center [64, 263] width 45 height 14
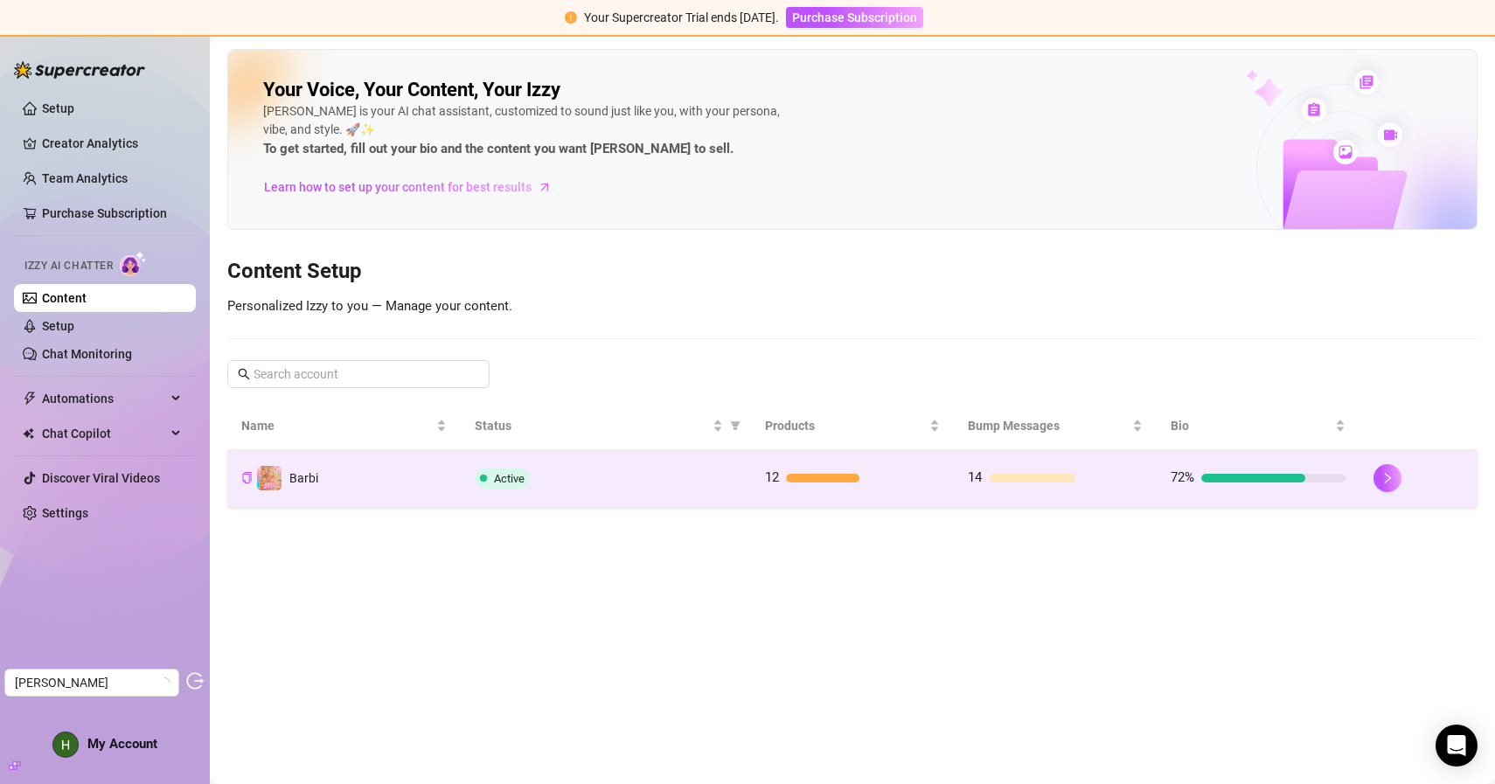
click at [583, 491] on td "Active" at bounding box center [606, 478] width 290 height 57
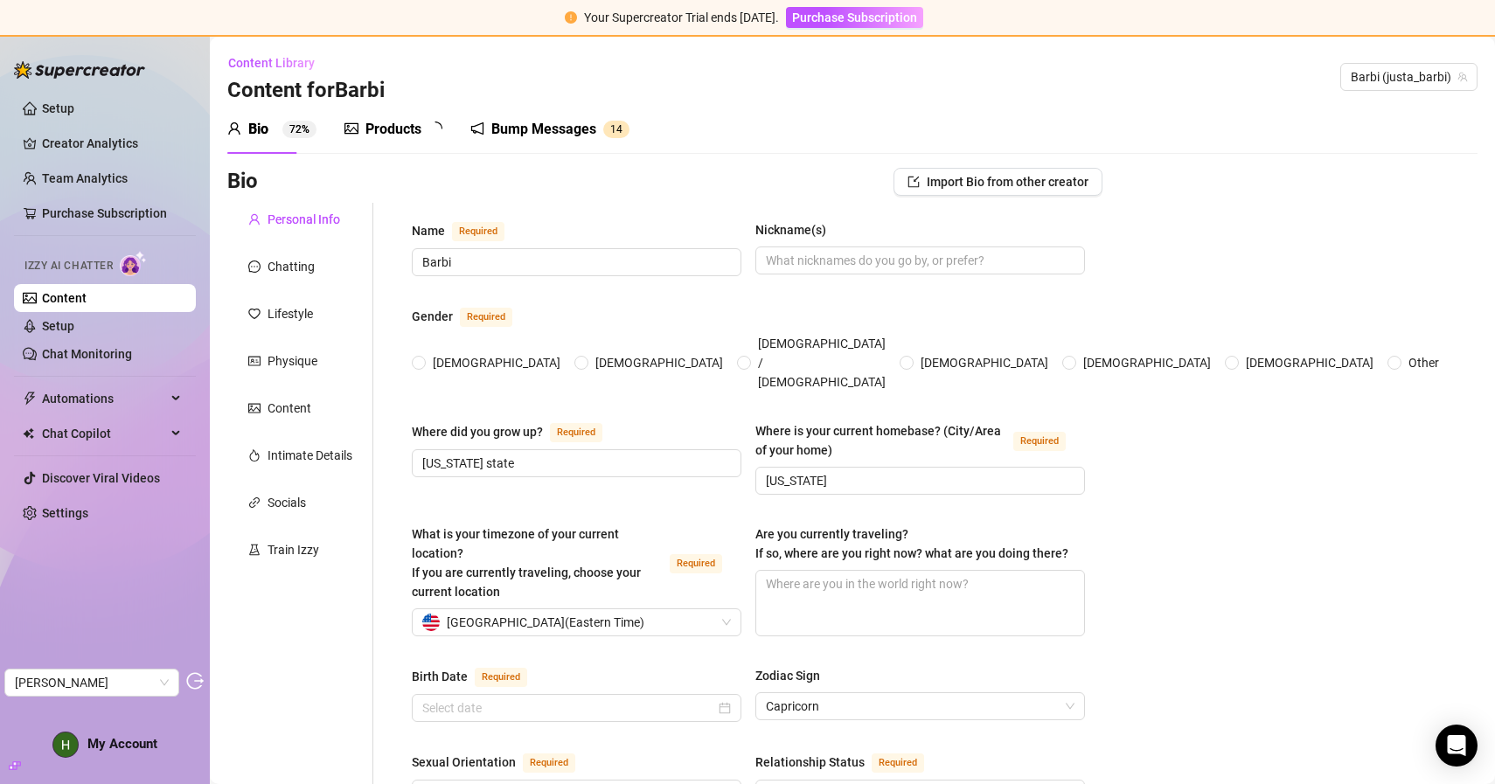
radio input "true"
type input "January 6th, 1998"
click at [419, 127] on div "Products" at bounding box center [393, 129] width 56 height 21
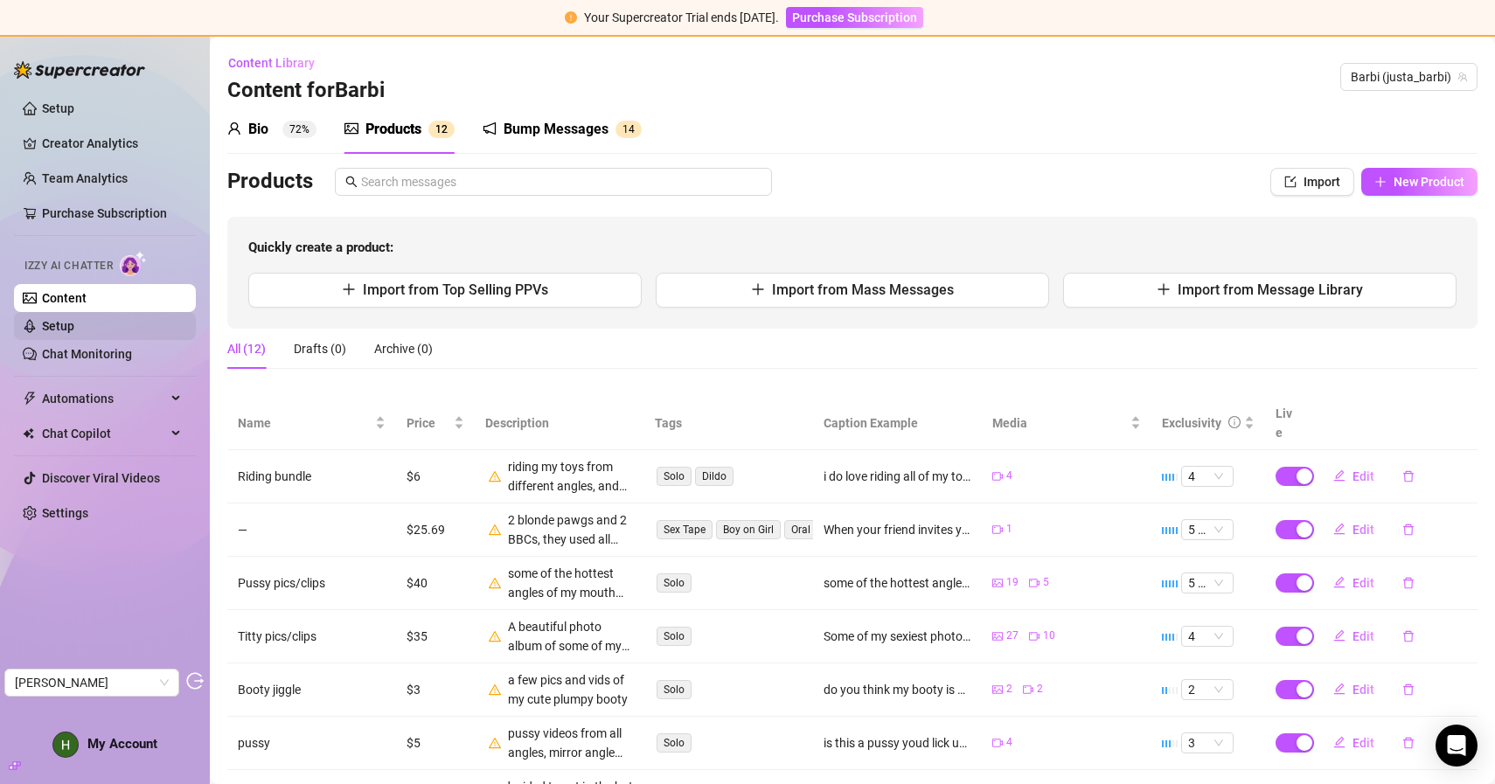
click at [55, 324] on link "Setup" at bounding box center [58, 326] width 32 height 14
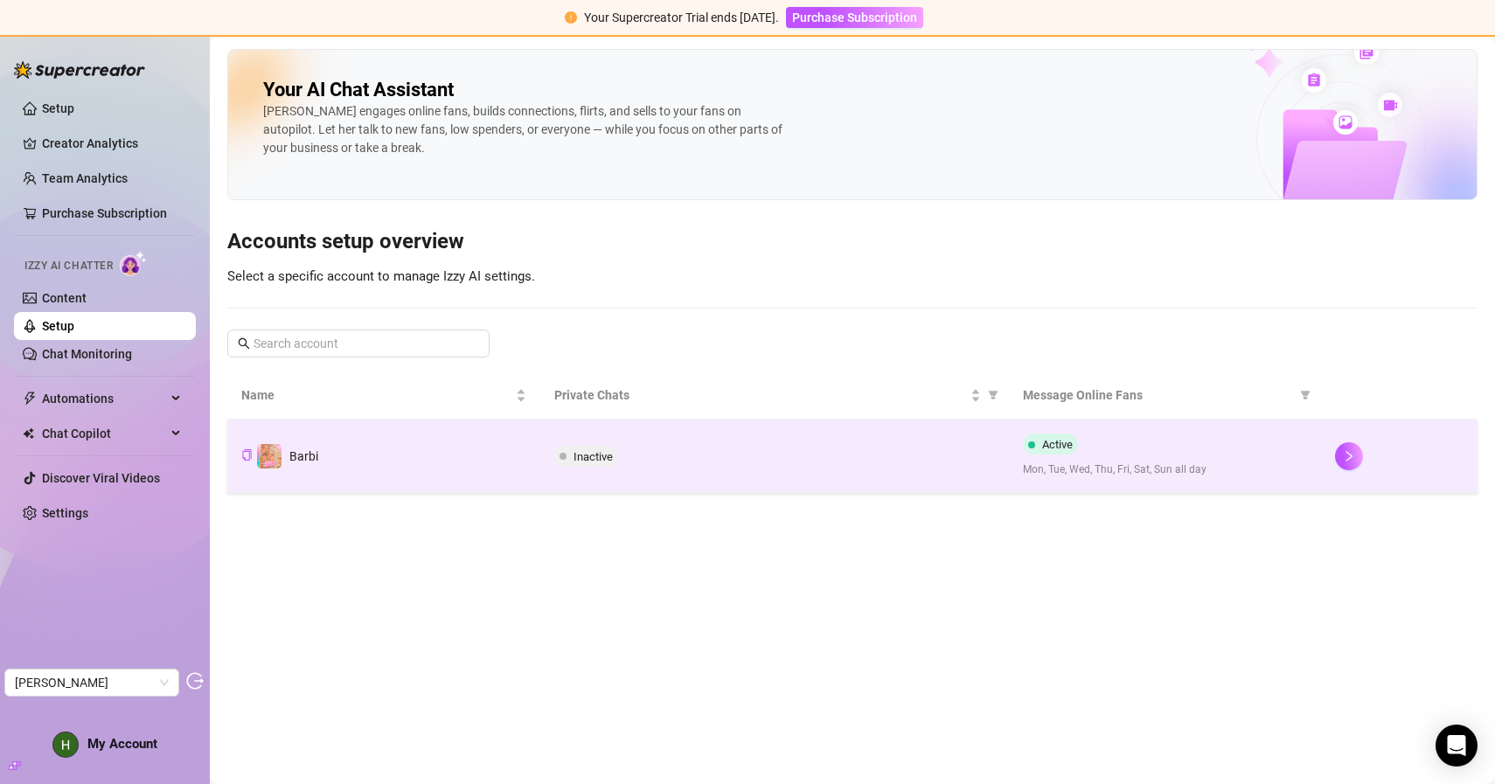
click at [490, 455] on td "Barbi" at bounding box center [383, 456] width 313 height 73
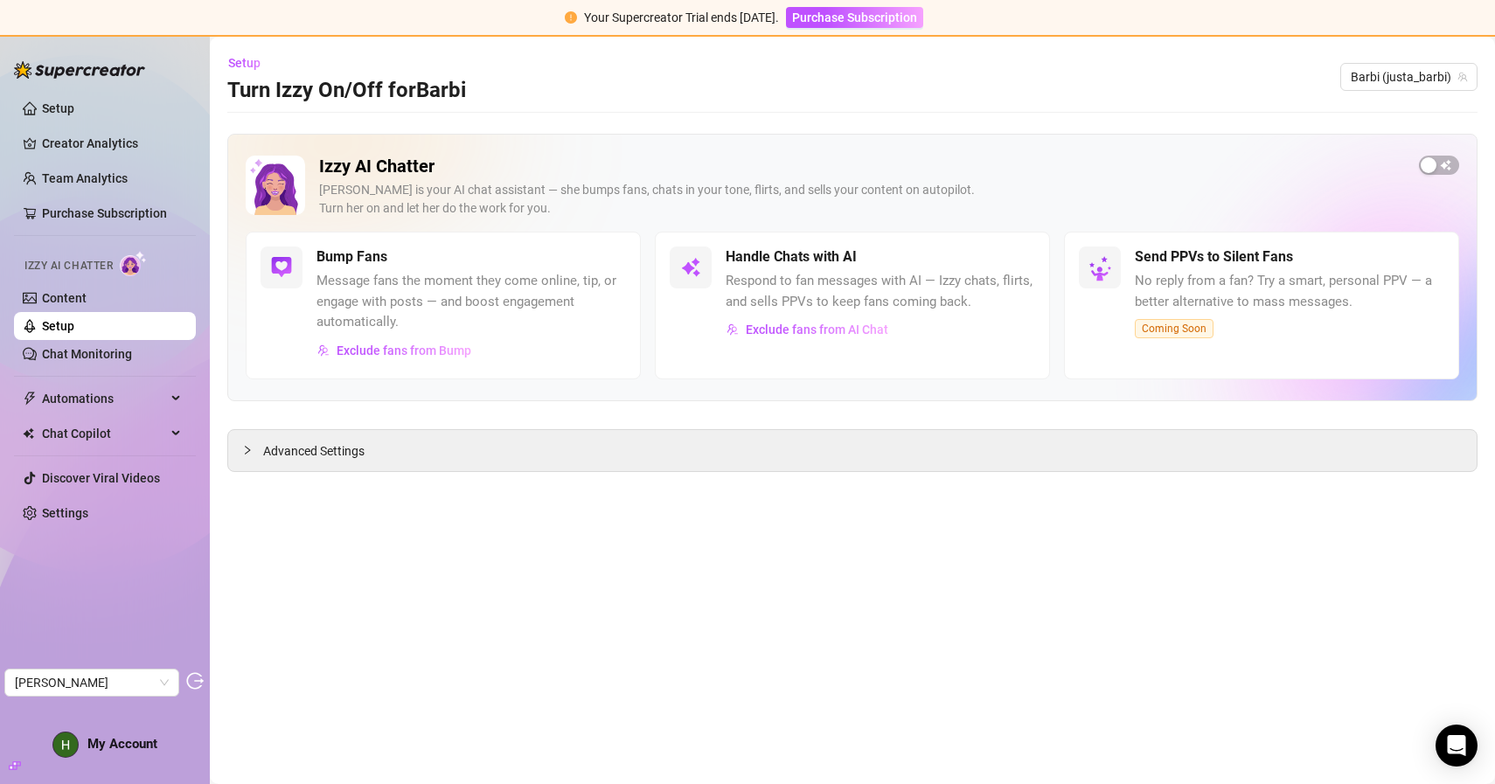
click at [71, 321] on link "Setup" at bounding box center [58, 326] width 32 height 14
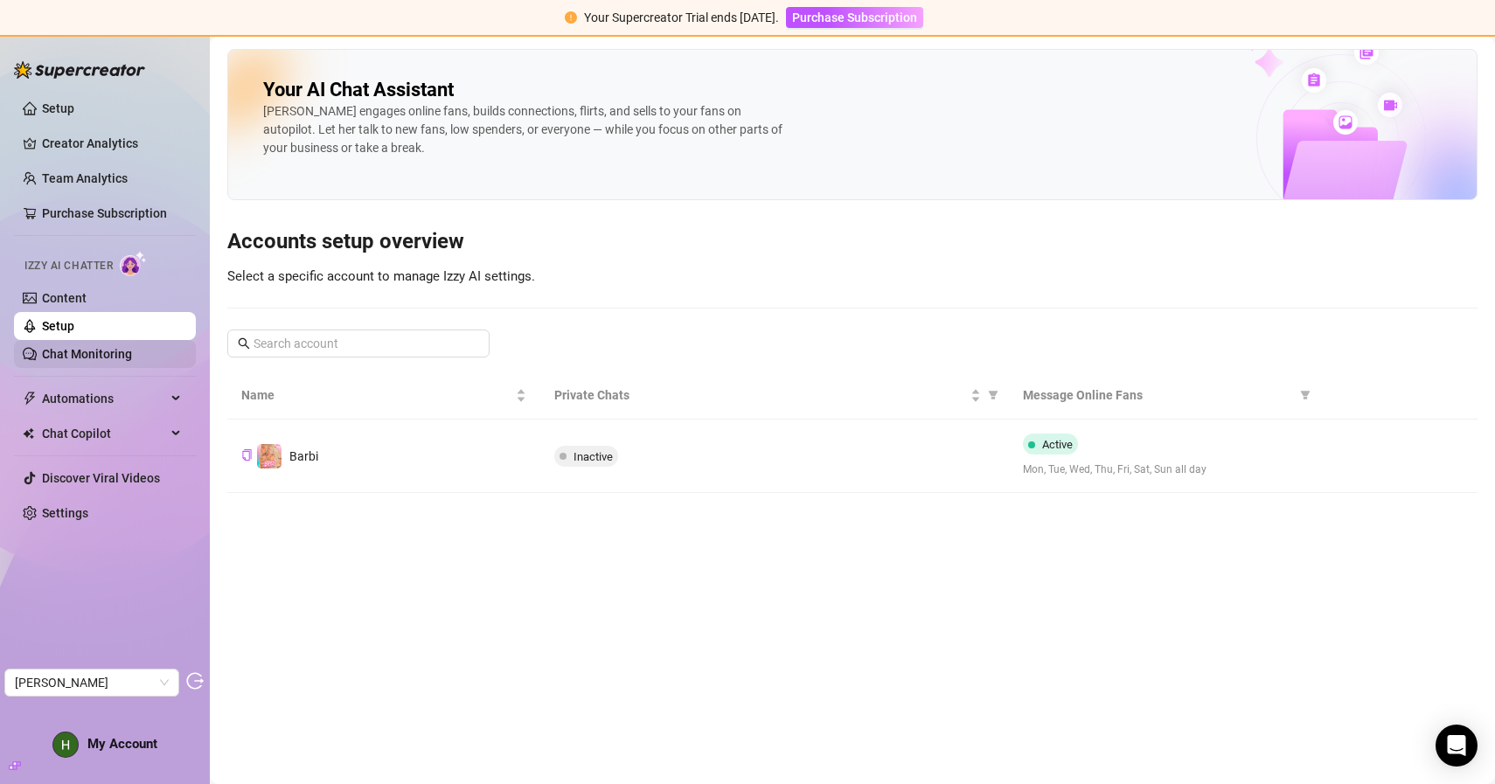
click at [122, 357] on link "Chat Monitoring" at bounding box center [87, 354] width 90 height 14
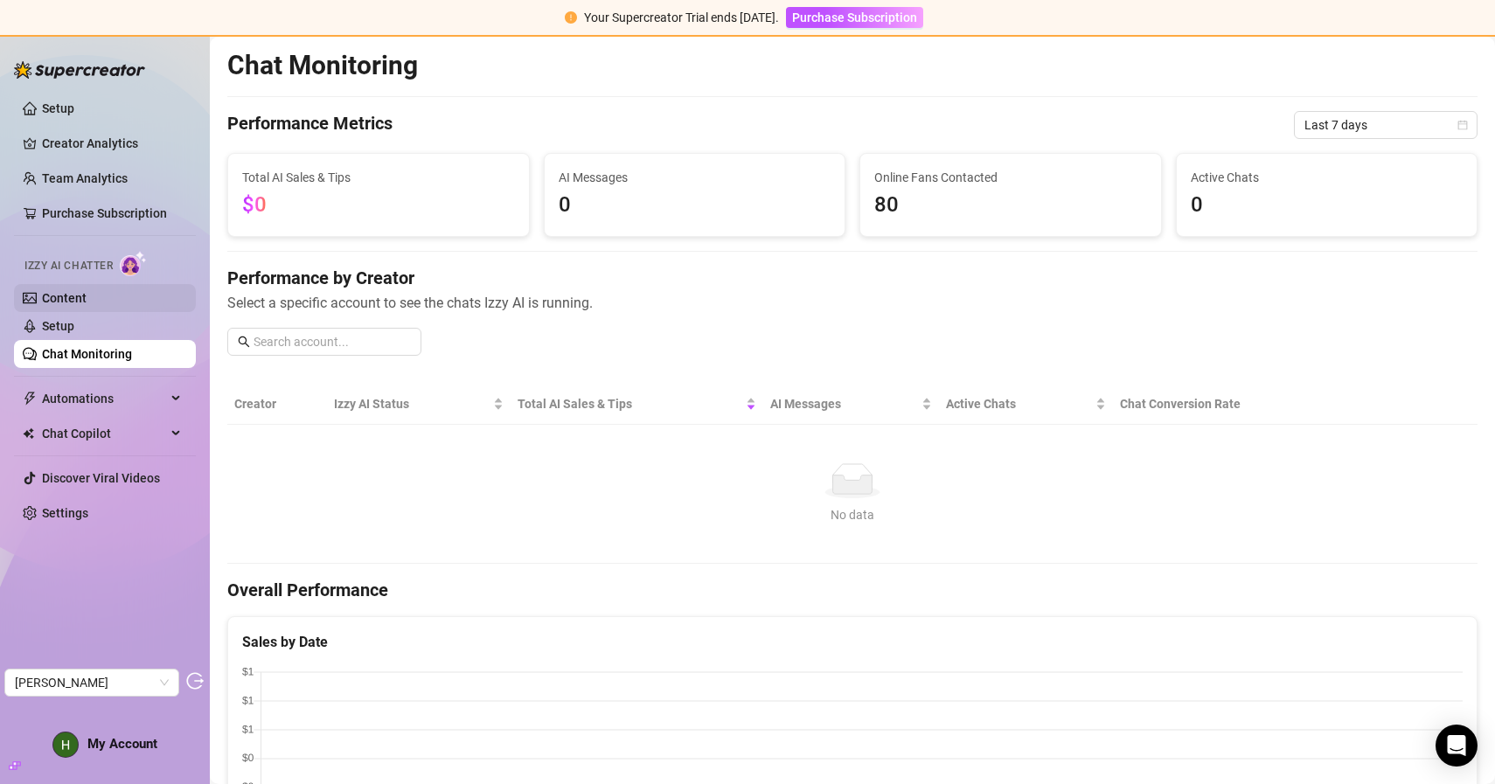
click at [87, 293] on link "Content" at bounding box center [64, 298] width 45 height 14
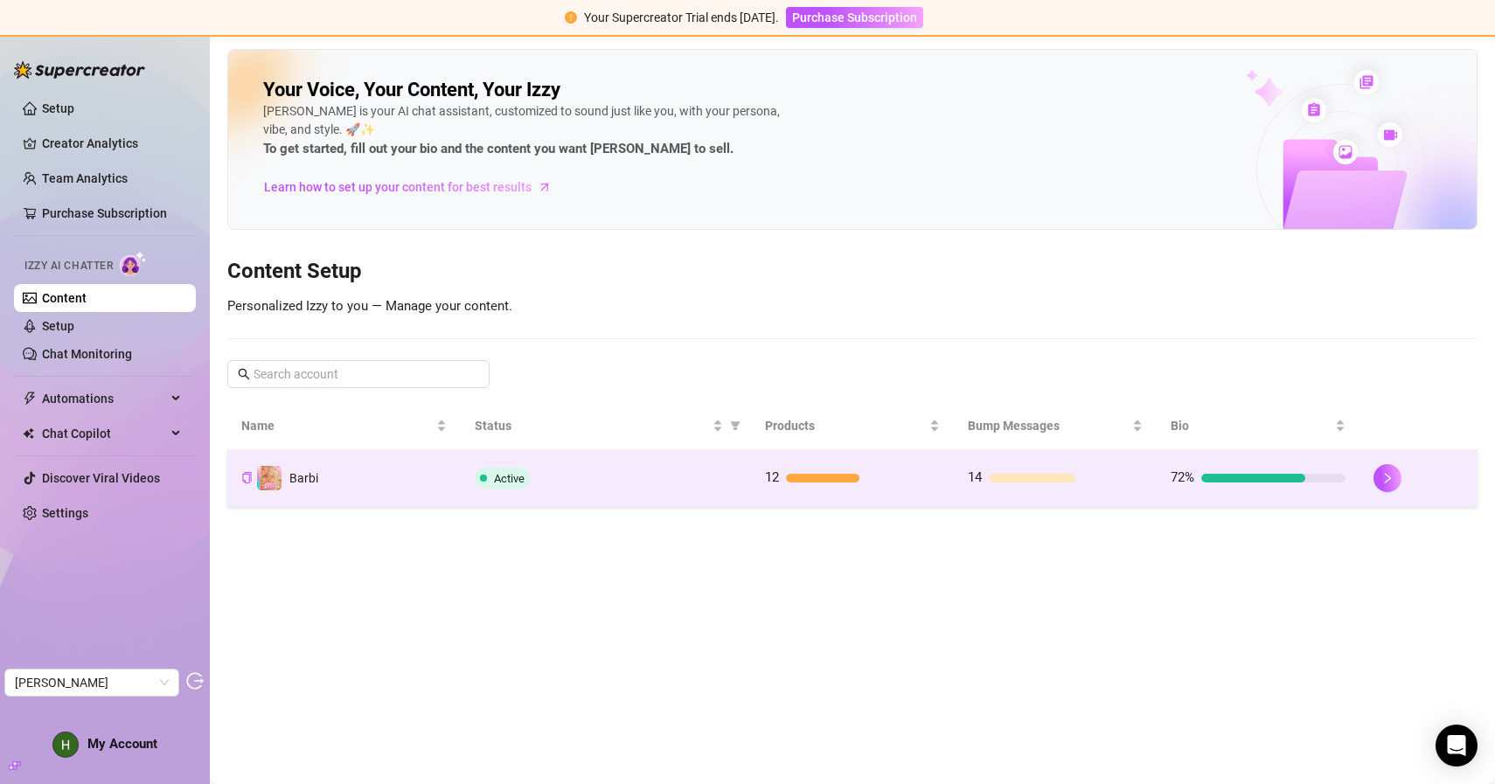
click at [533, 479] on div "Active" at bounding box center [606, 478] width 262 height 21
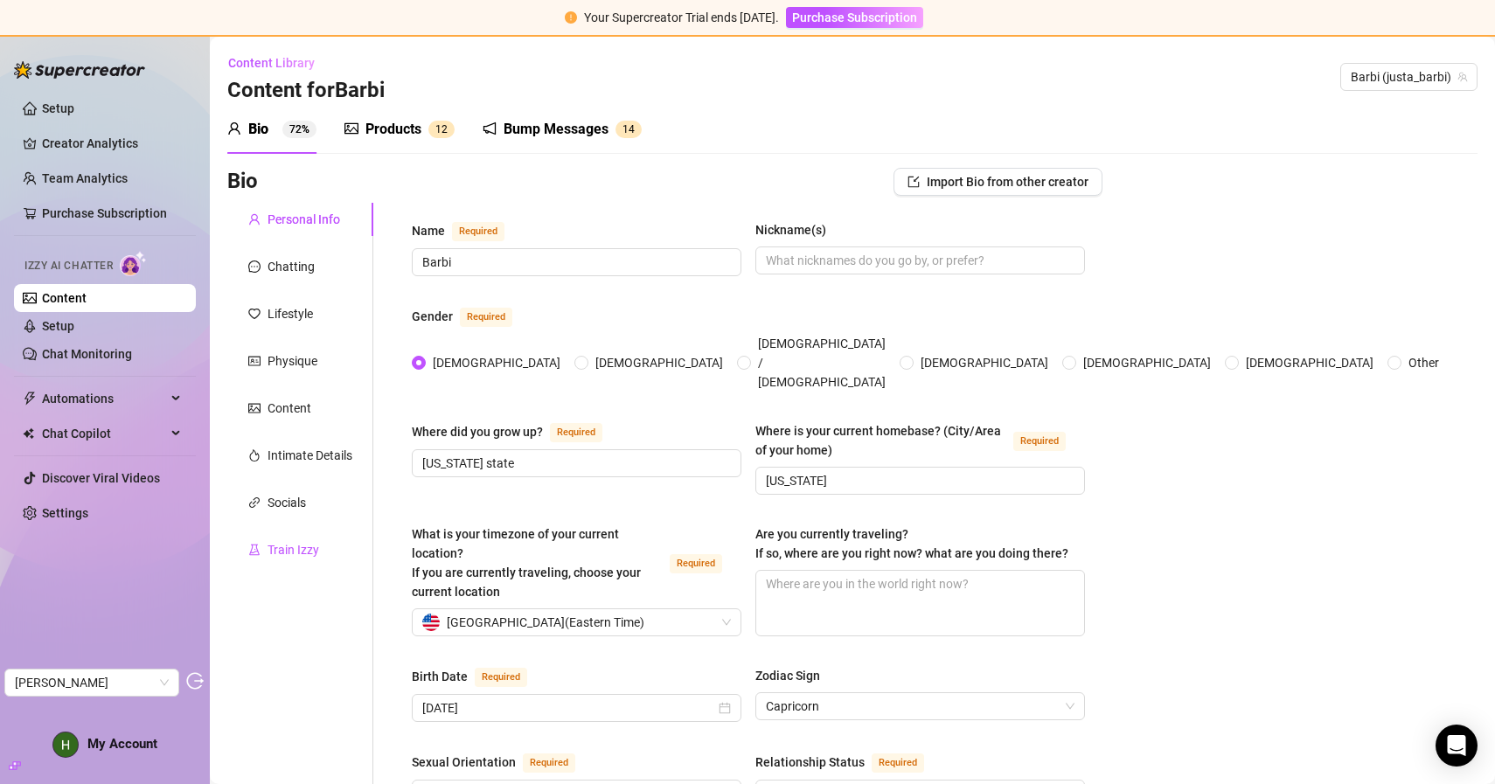
click at [305, 550] on div "Train Izzy" at bounding box center [293, 549] width 52 height 19
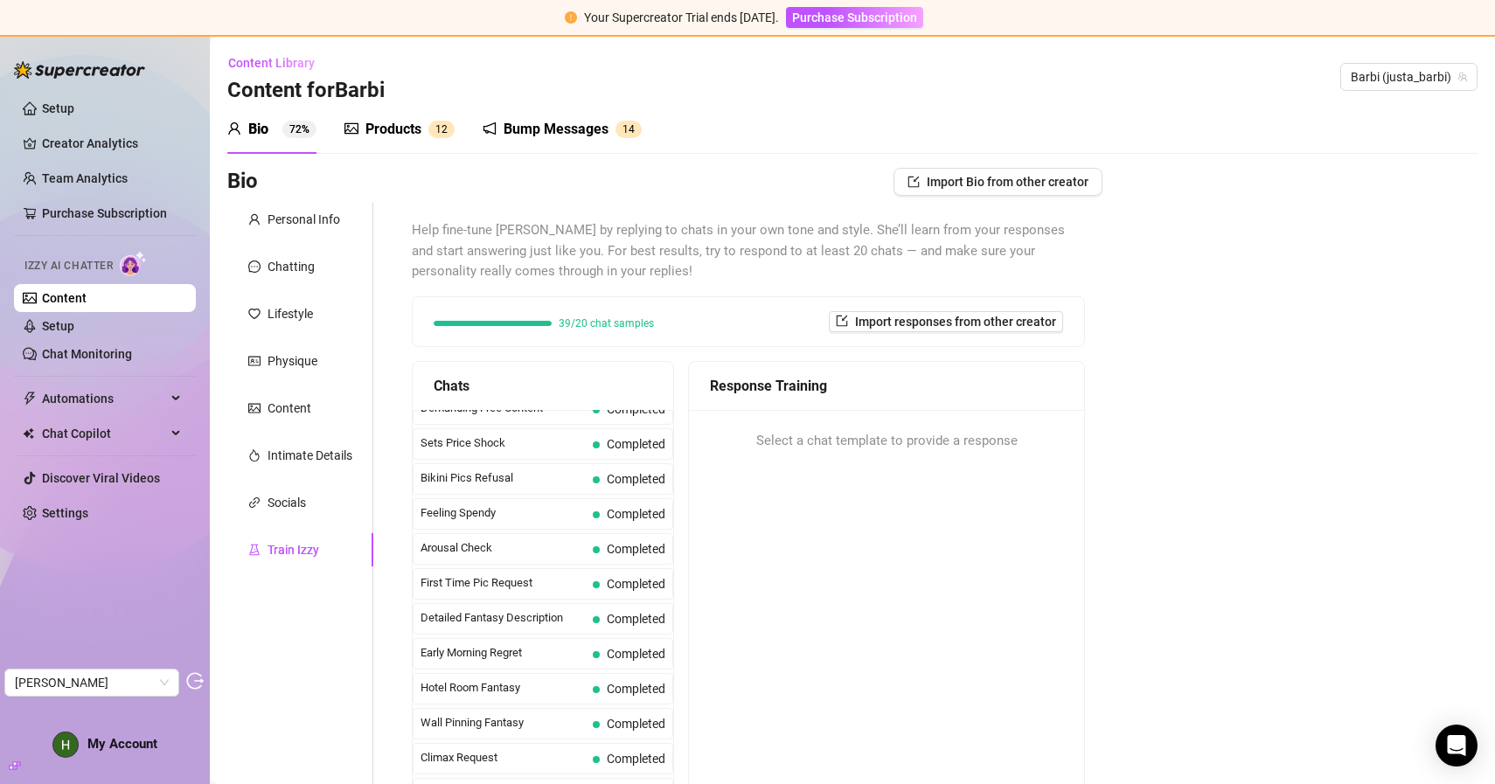
scroll to position [473, 0]
click at [520, 430] on div "Sets Price Shock Completed" at bounding box center [543, 442] width 260 height 31
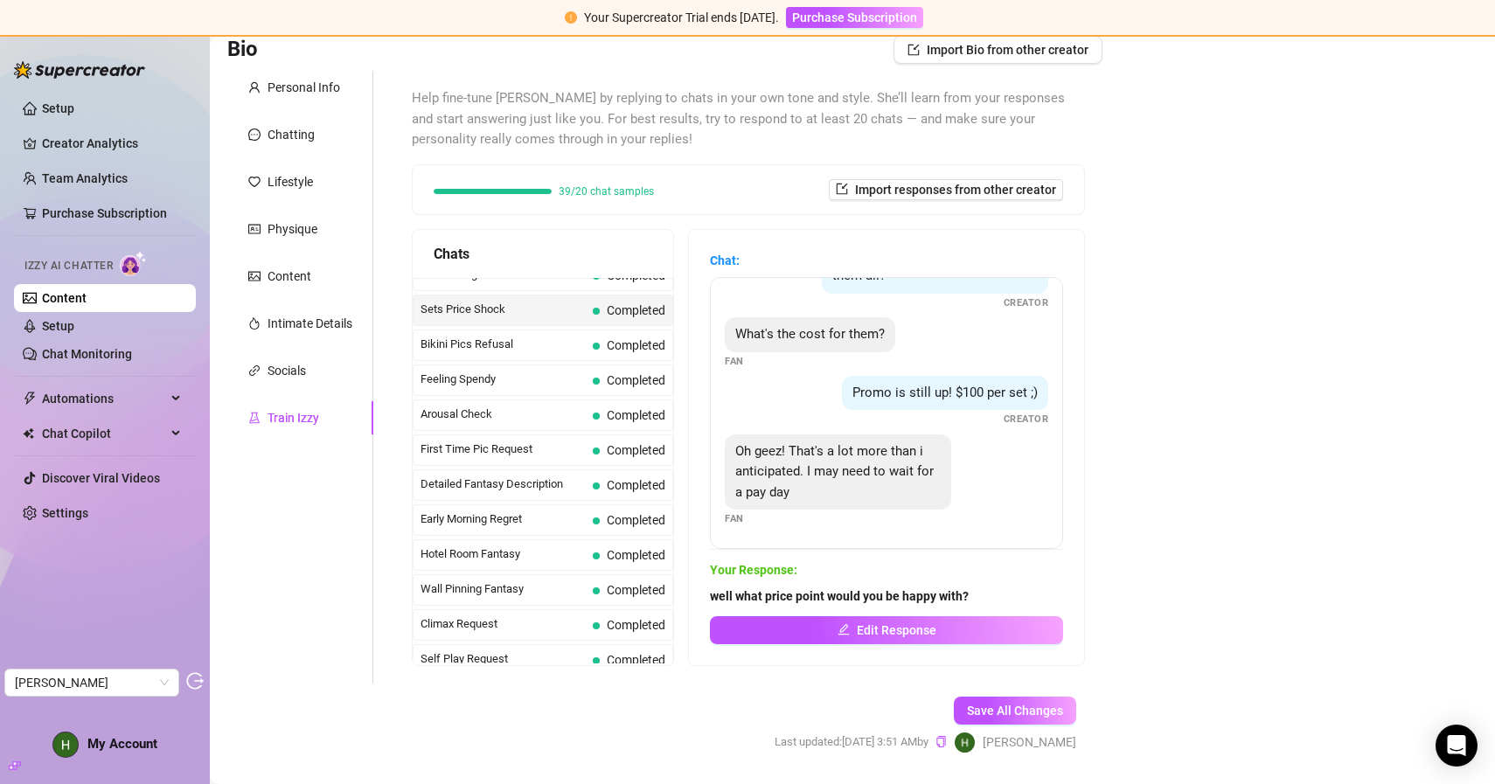
scroll to position [138, 0]
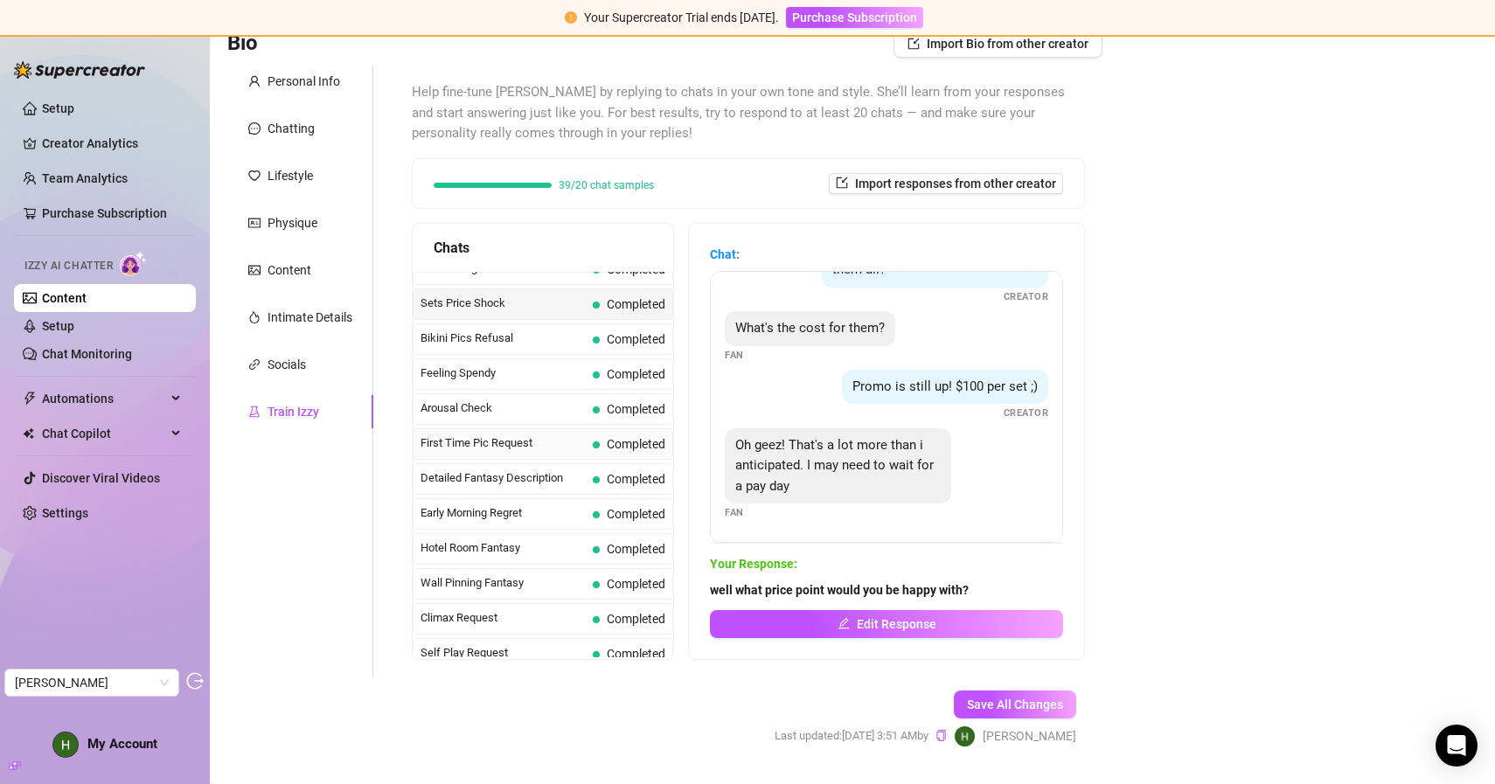
click at [462, 445] on span "First Time Pic Request" at bounding box center [502, 442] width 165 height 17
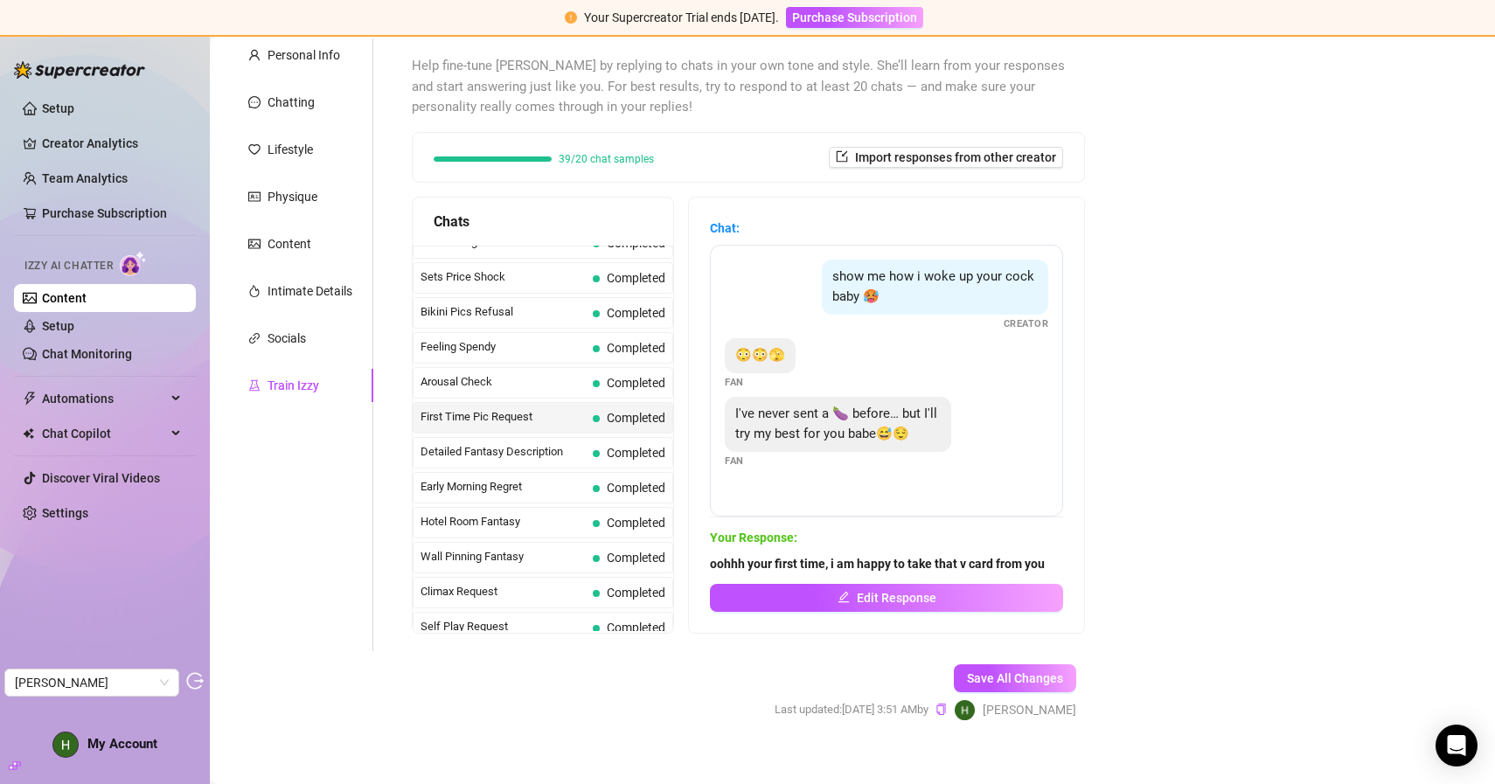
scroll to position [166, 0]
click at [461, 557] on span "Wall Pinning Fantasy" at bounding box center [502, 554] width 165 height 17
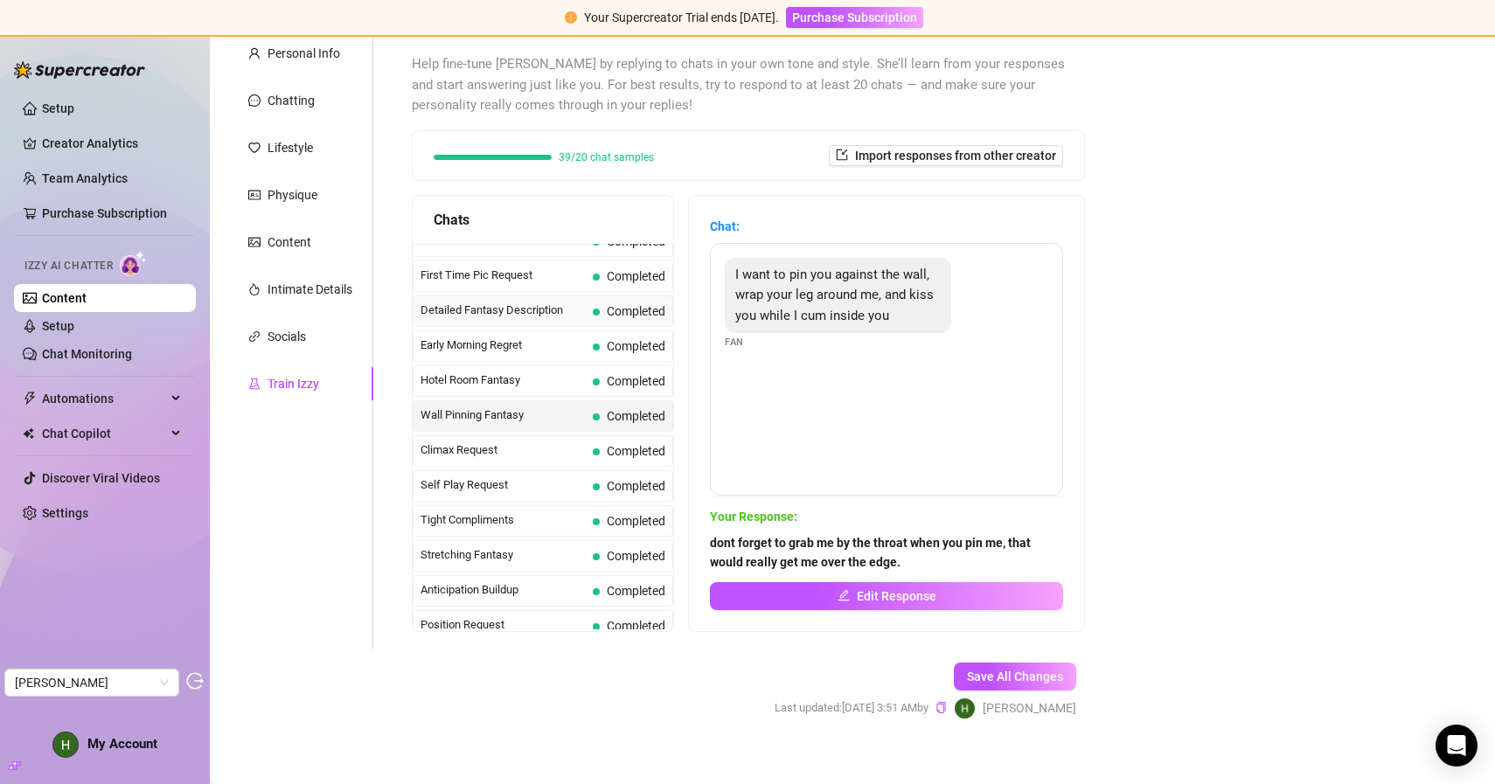
scroll to position [619, 0]
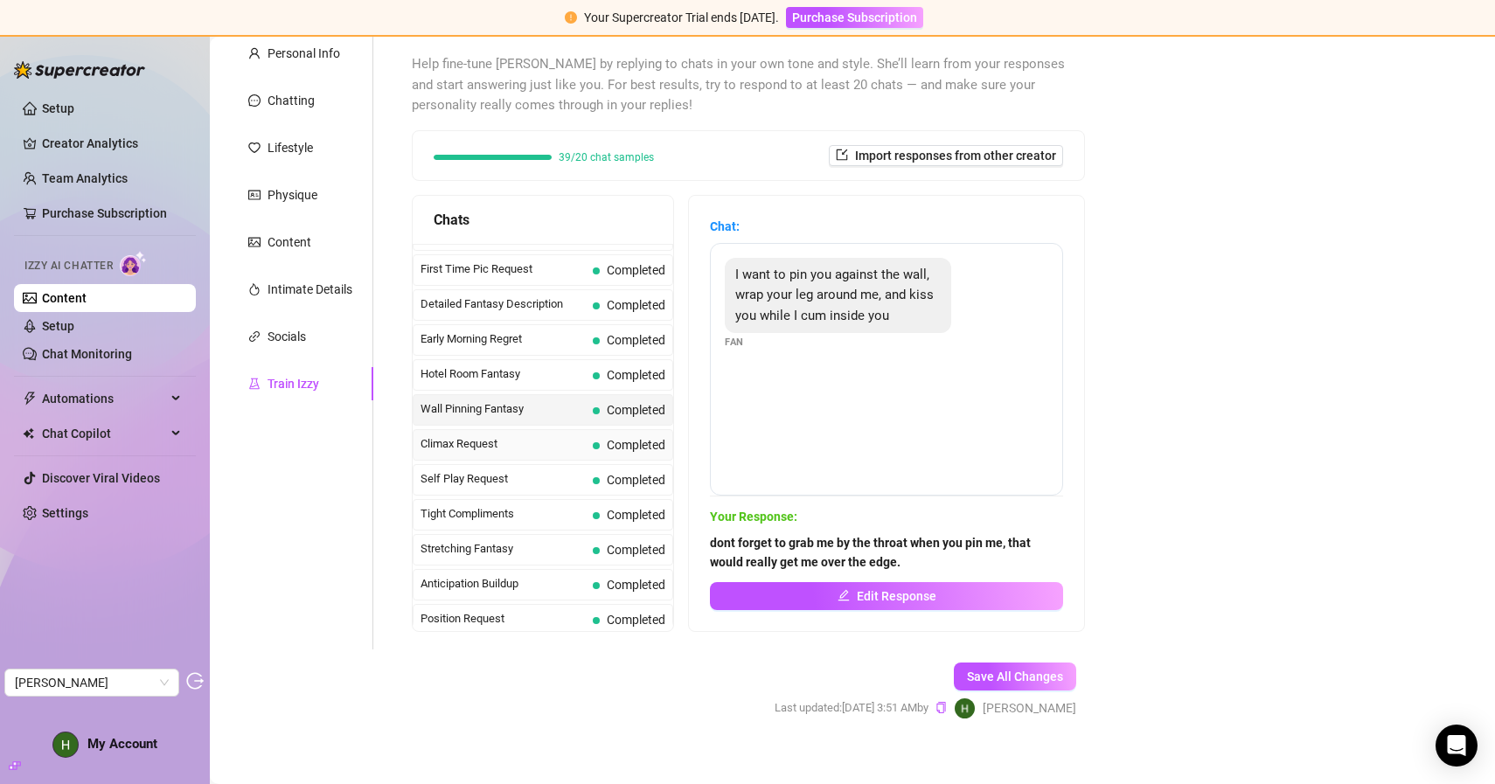
click at [489, 440] on span "Climax Request" at bounding box center [502, 443] width 165 height 17
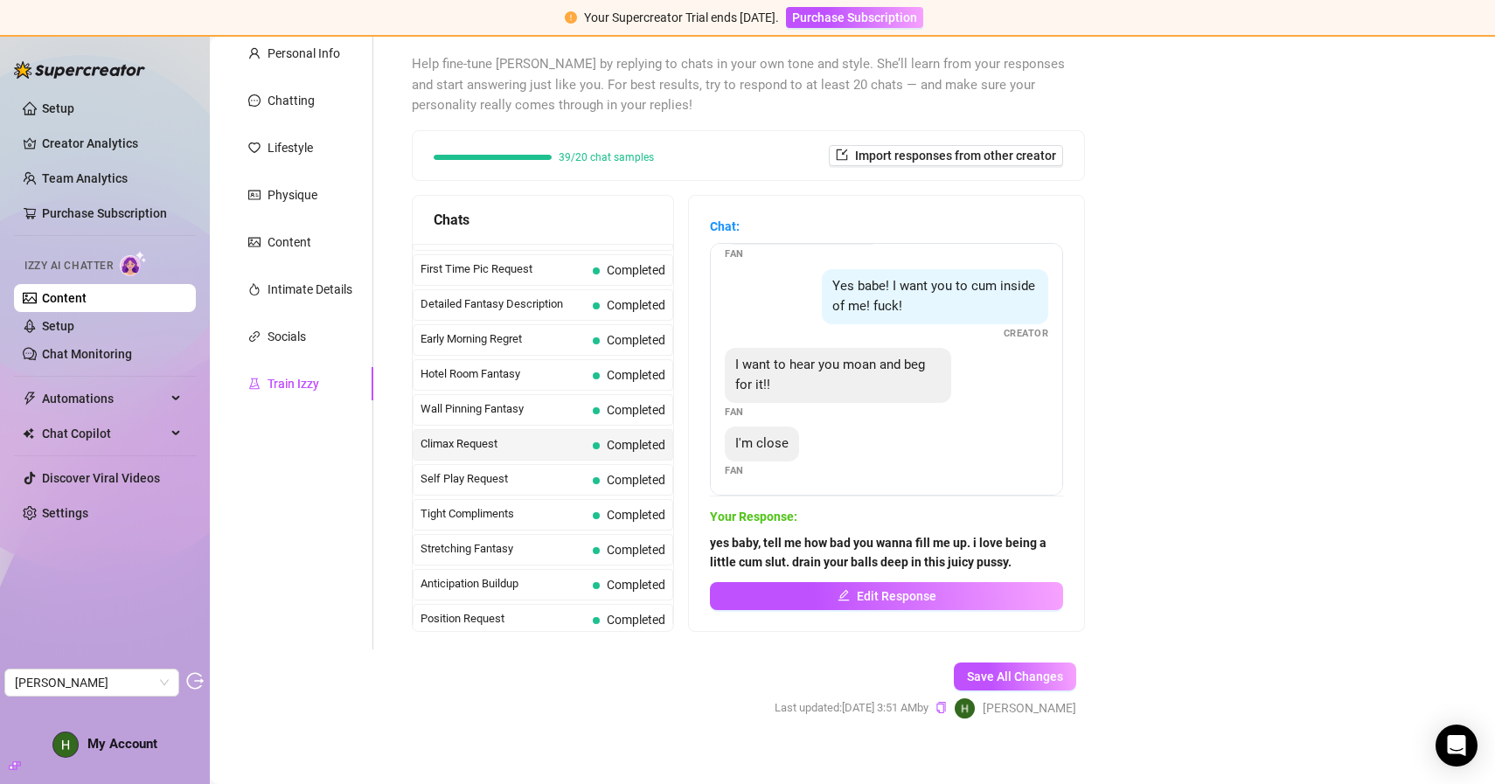
scroll to position [52, 0]
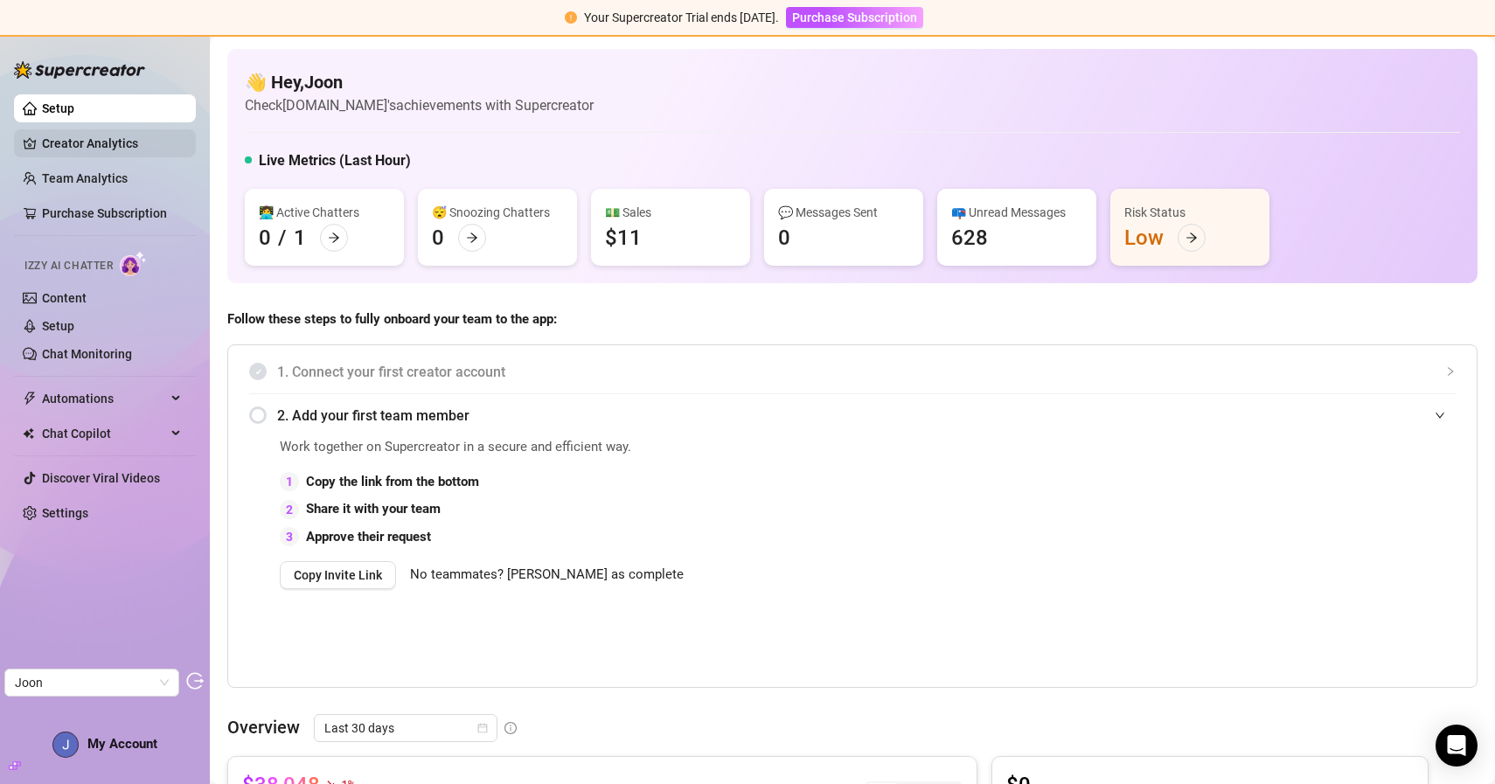
click at [106, 145] on link "Creator Analytics" at bounding box center [112, 143] width 140 height 28
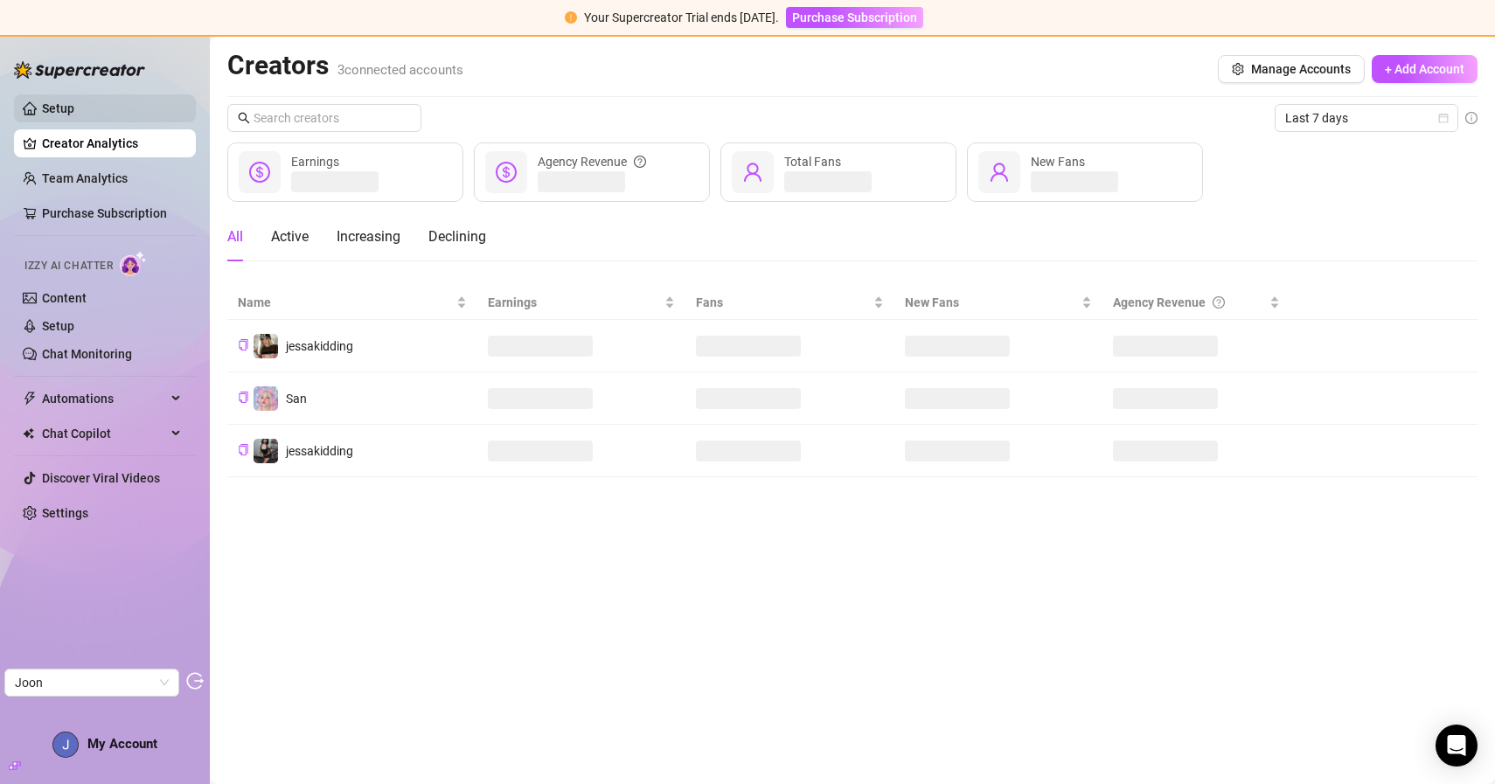
click at [74, 108] on link "Setup" at bounding box center [58, 108] width 32 height 14
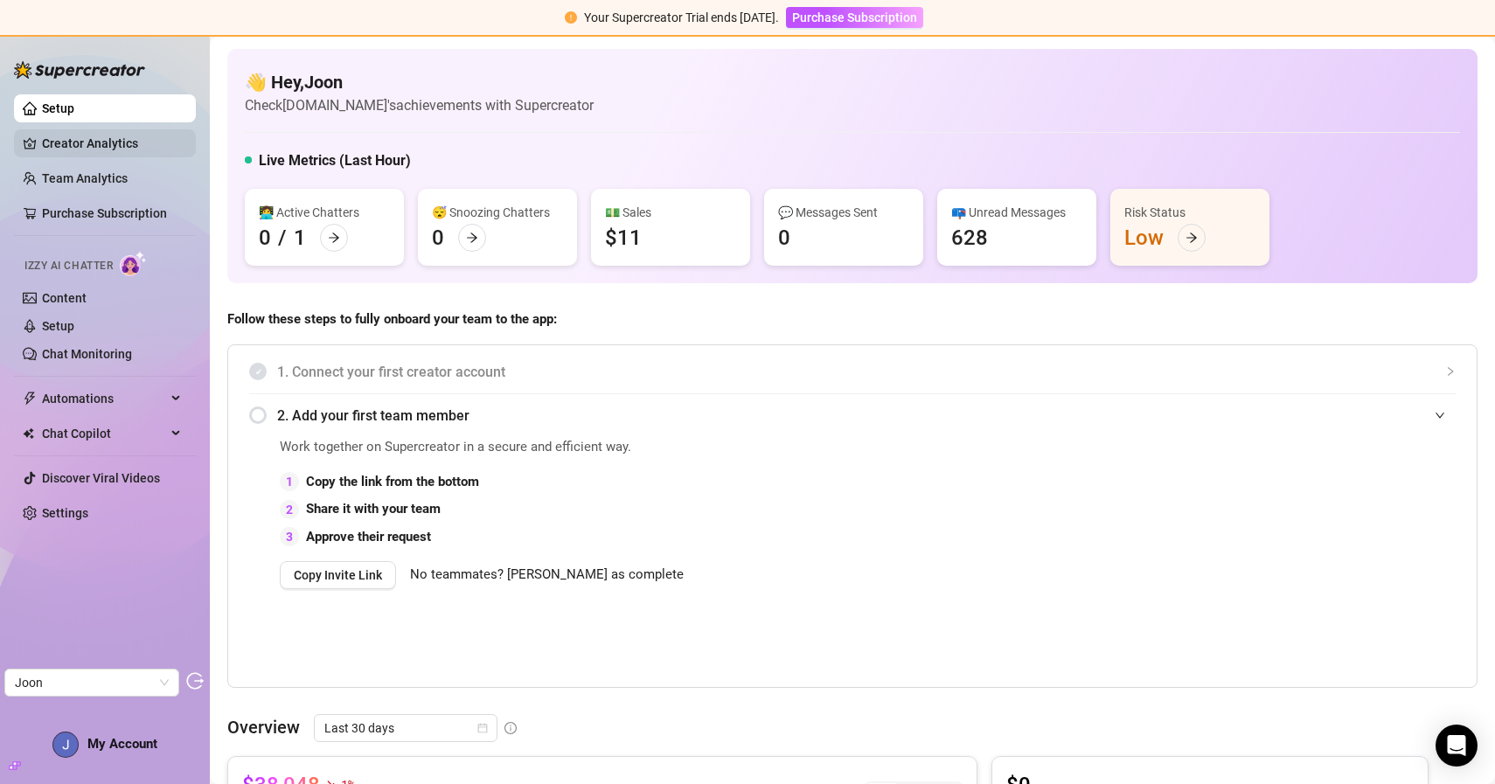
click at [130, 143] on link "Creator Analytics" at bounding box center [112, 143] width 140 height 28
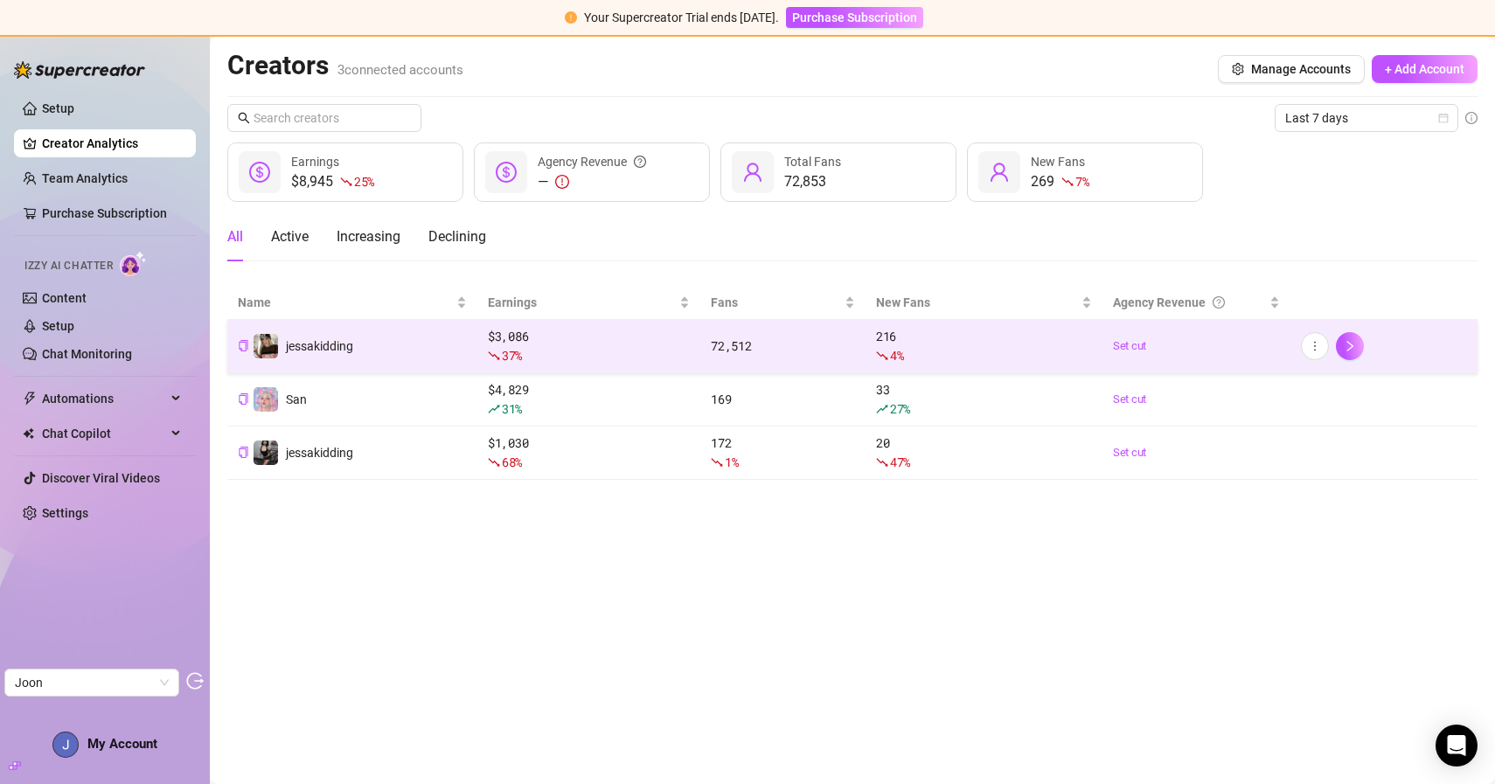
click at [413, 338] on td "jessakidding" at bounding box center [352, 346] width 250 height 53
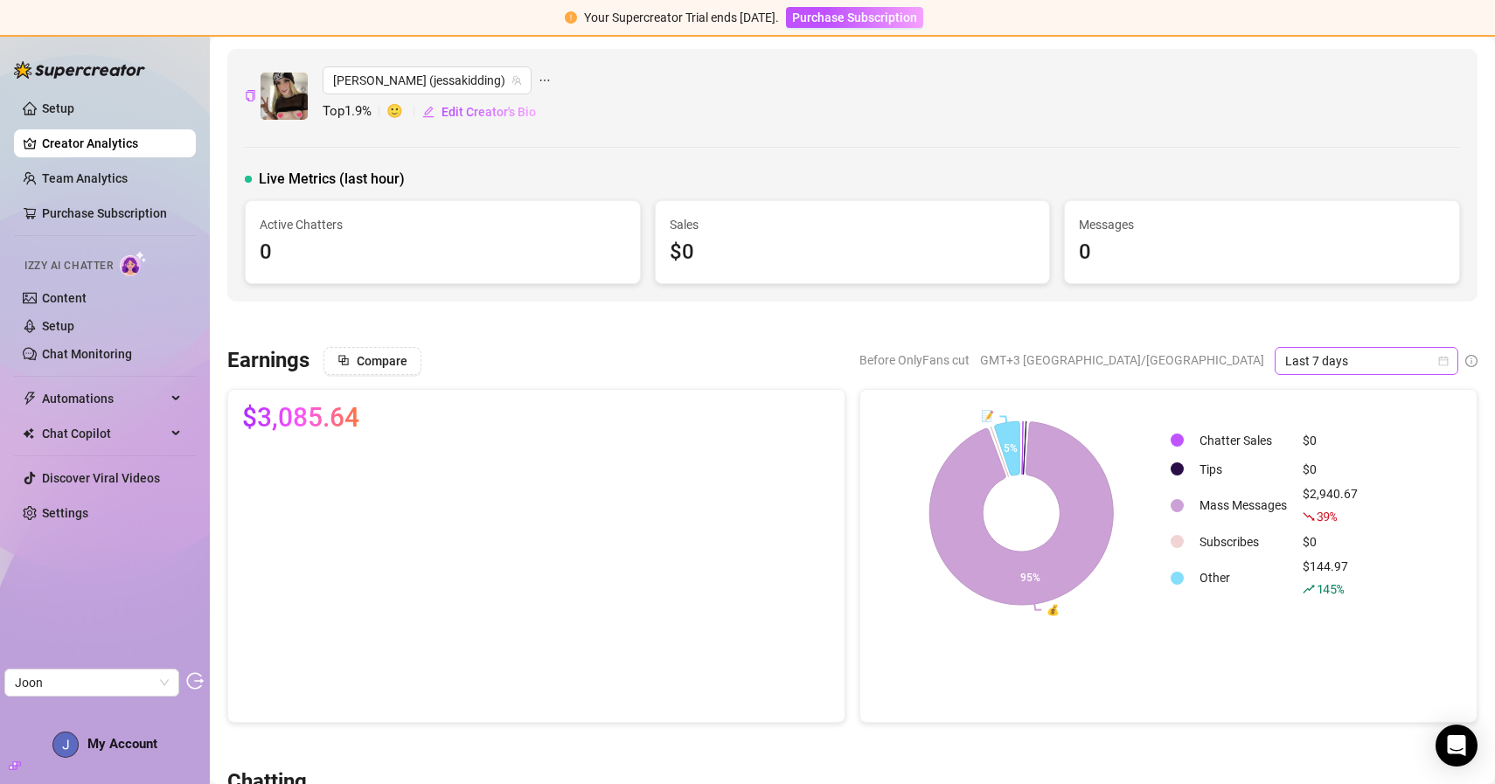
click at [1368, 358] on span "Last 7 days" at bounding box center [1366, 361] width 163 height 26
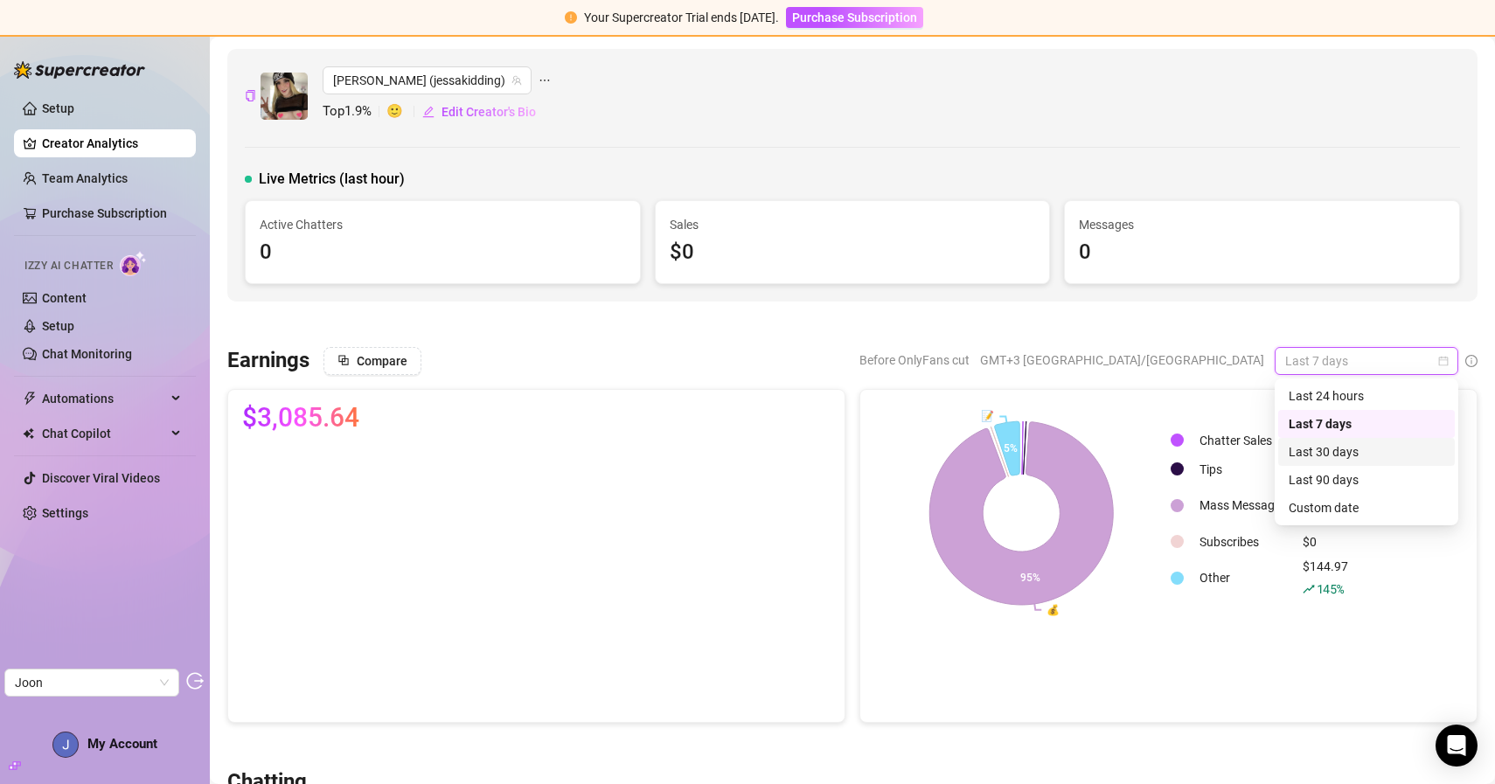
click at [1313, 448] on div "Last 30 days" at bounding box center [1366, 451] width 156 height 19
click at [1316, 354] on span "Last 30 days" at bounding box center [1366, 361] width 163 height 26
click at [1316, 396] on div "Last 24 hours" at bounding box center [1366, 395] width 156 height 19
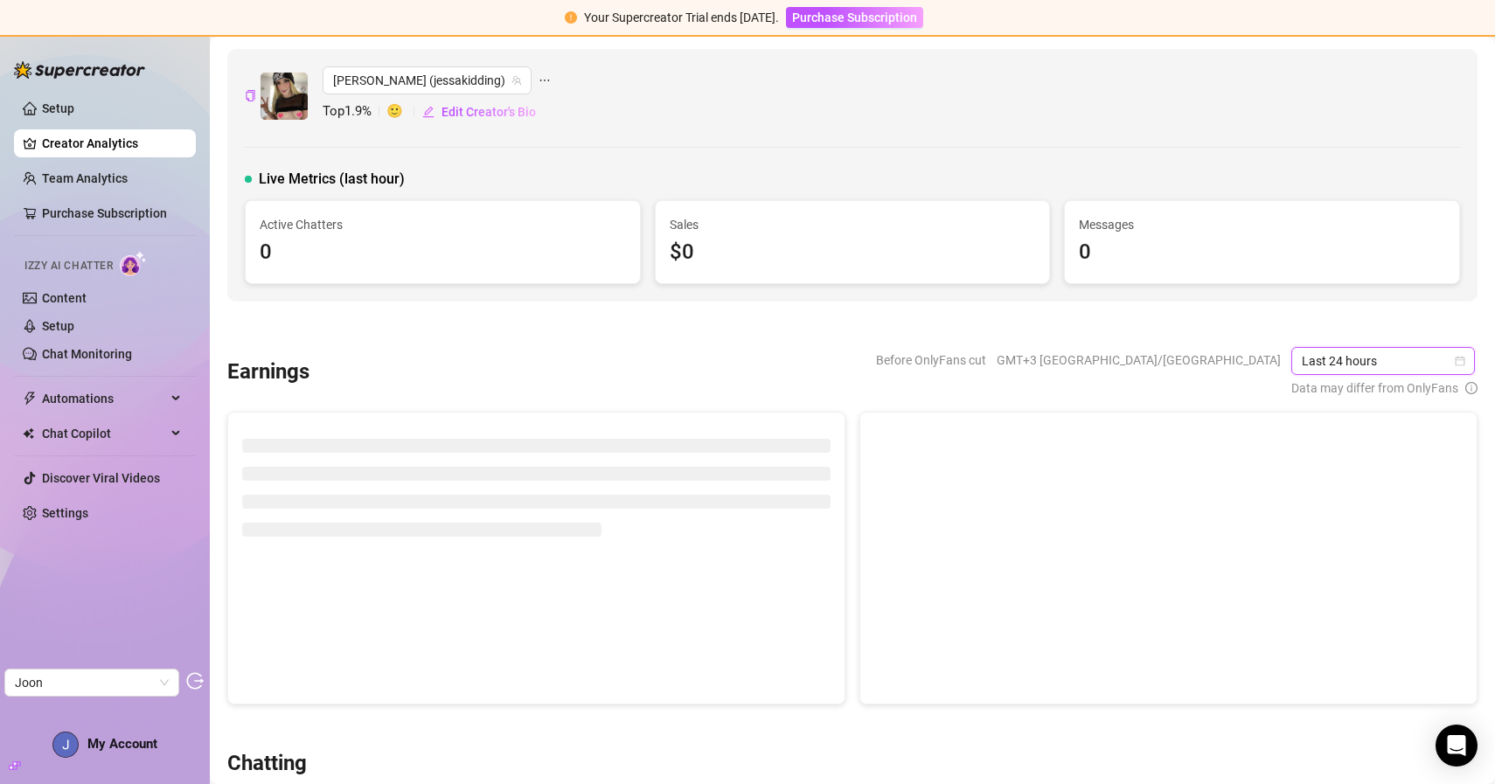
click at [116, 147] on link "Creator Analytics" at bounding box center [112, 143] width 140 height 28
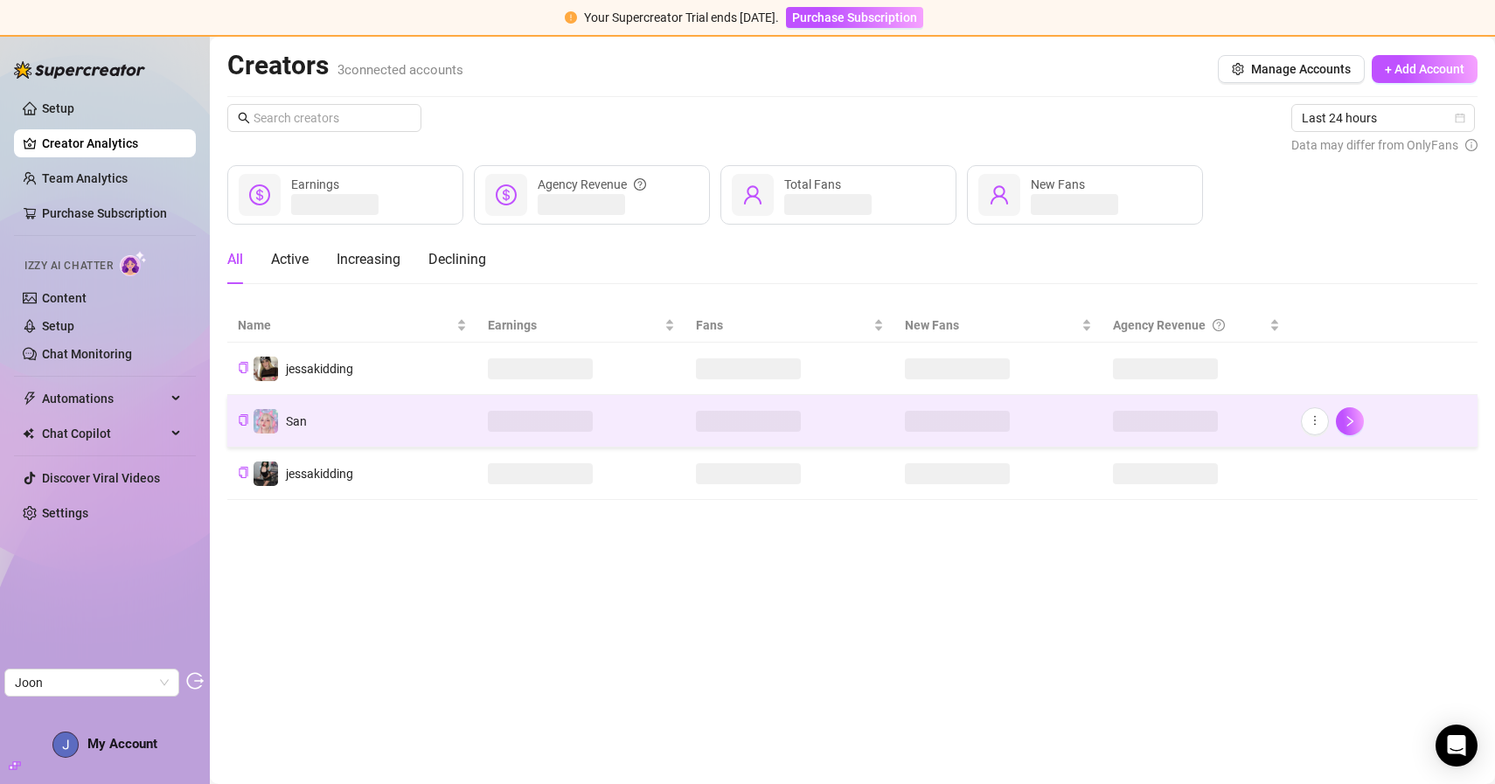
click at [323, 420] on td "San" at bounding box center [352, 421] width 250 height 52
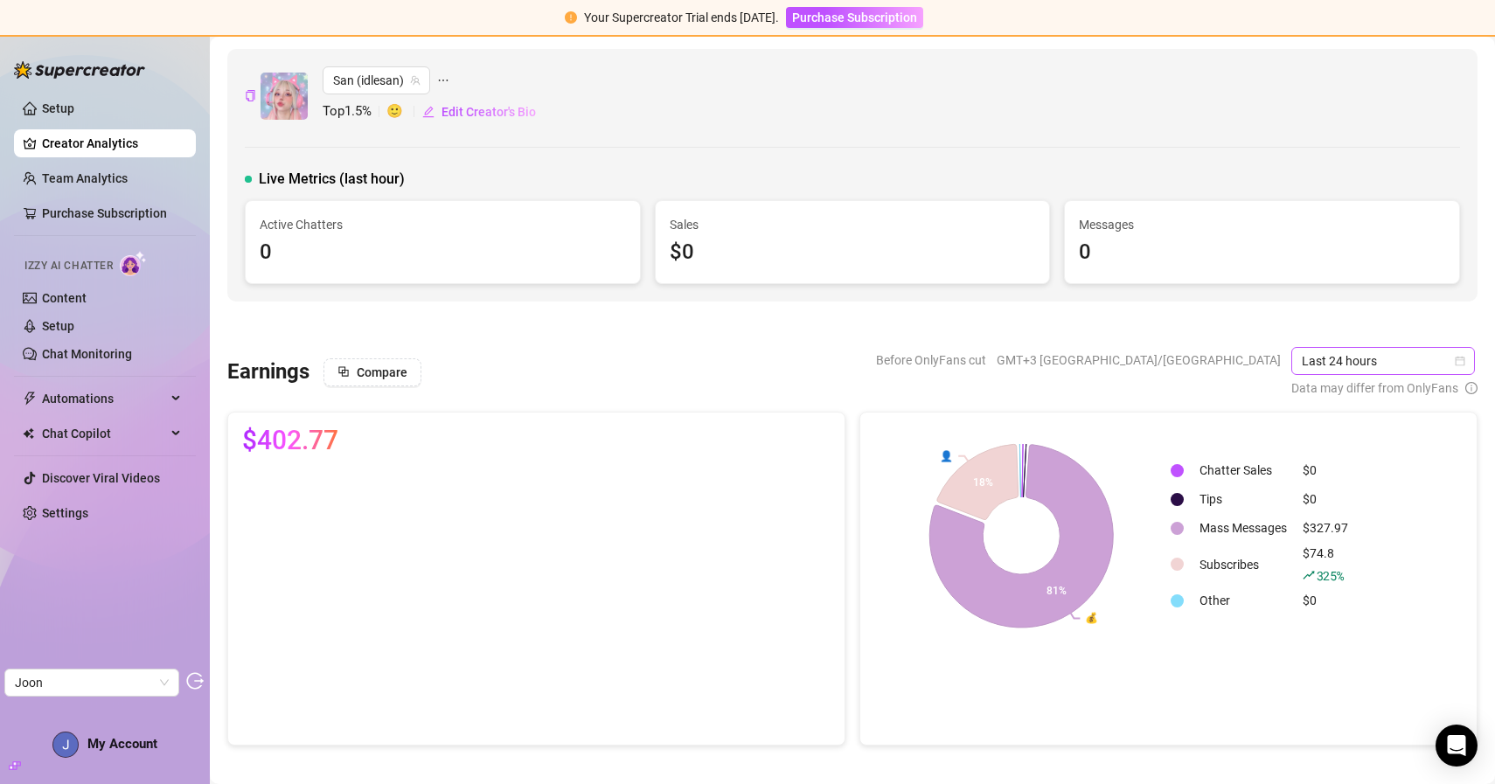
click at [1346, 361] on span "Last 24 hours" at bounding box center [1383, 361] width 163 height 26
click at [1335, 420] on div "Last 7 days" at bounding box center [1385, 423] width 156 height 19
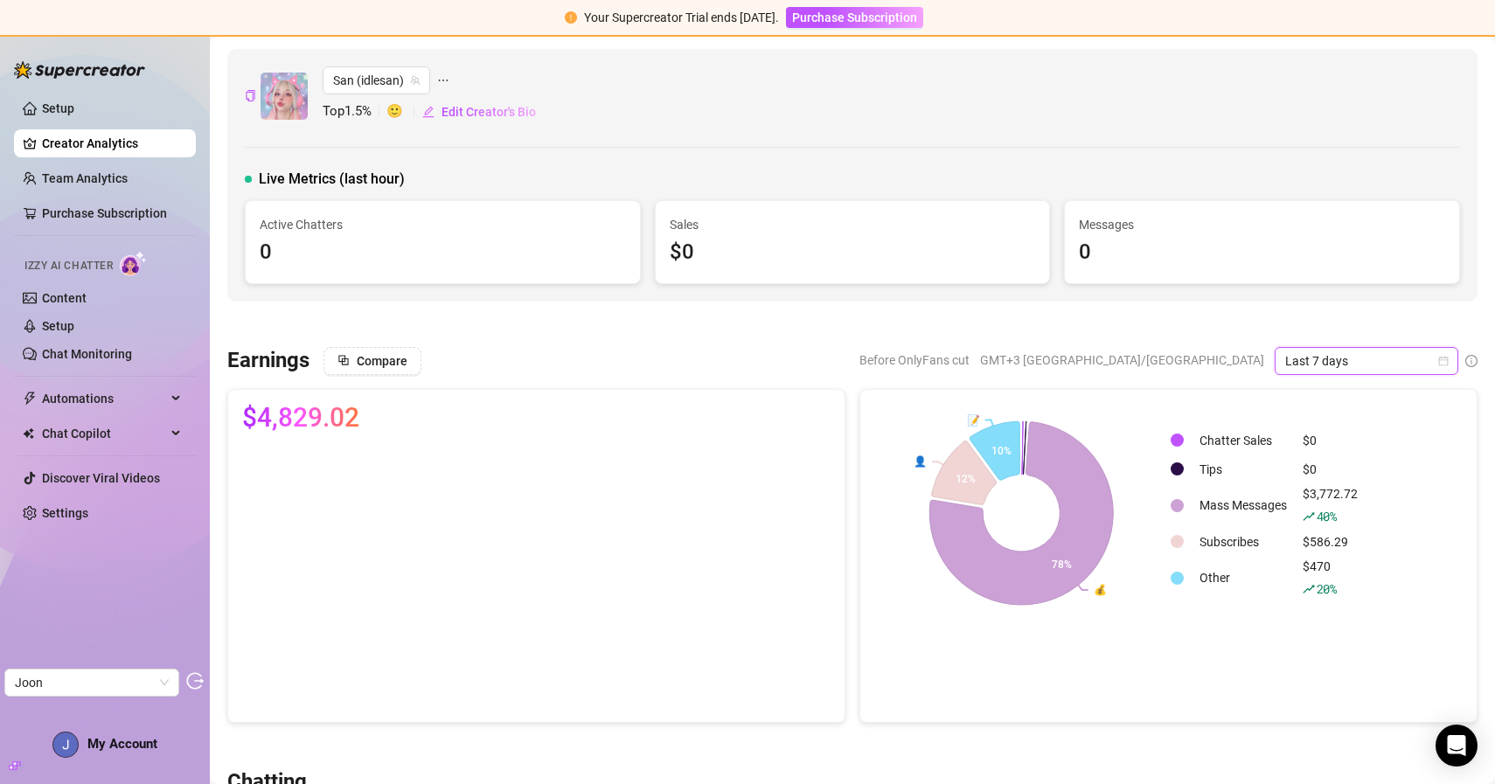
click at [92, 148] on link "Creator Analytics" at bounding box center [112, 143] width 140 height 28
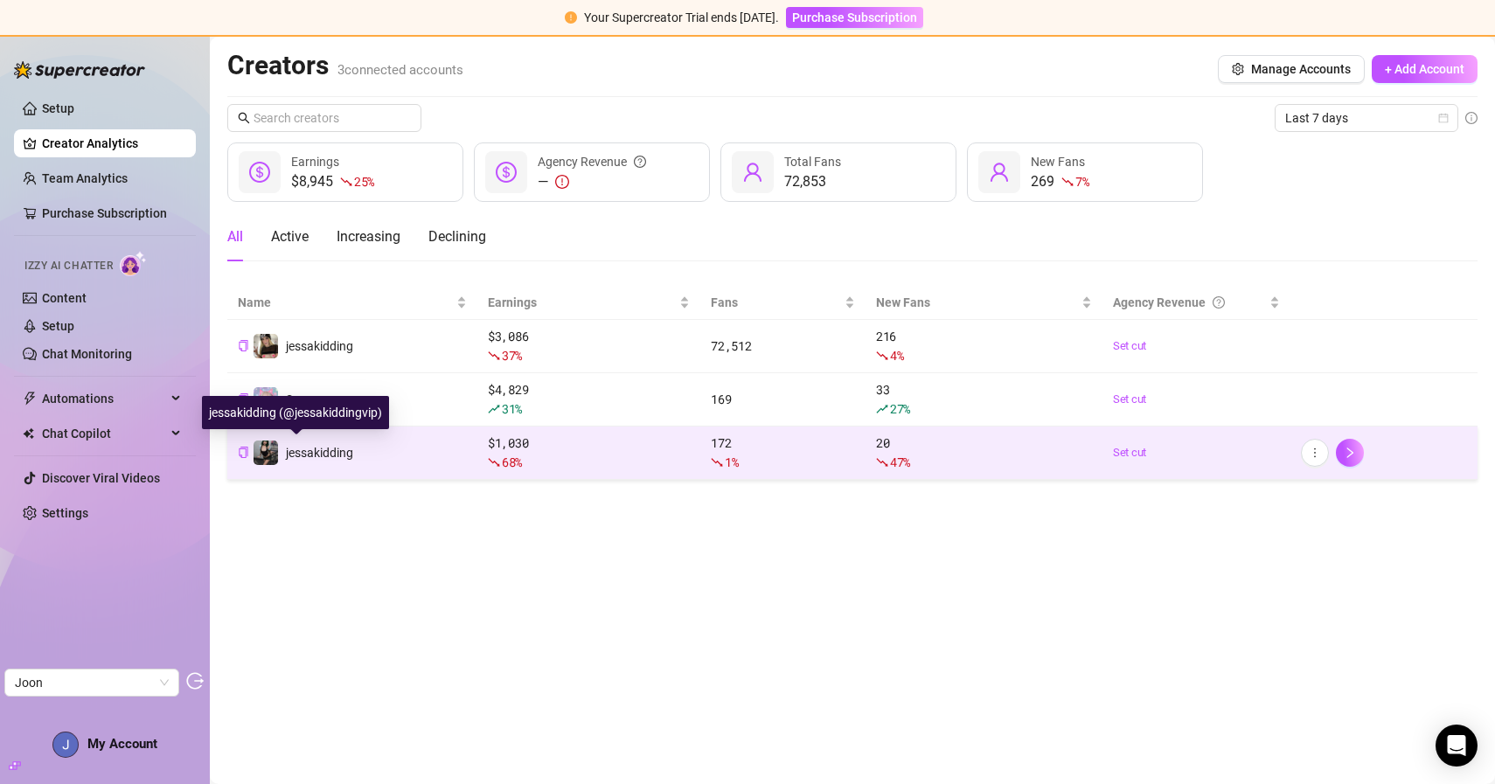
click at [322, 462] on div "jessakidding" at bounding box center [303, 453] width 101 height 26
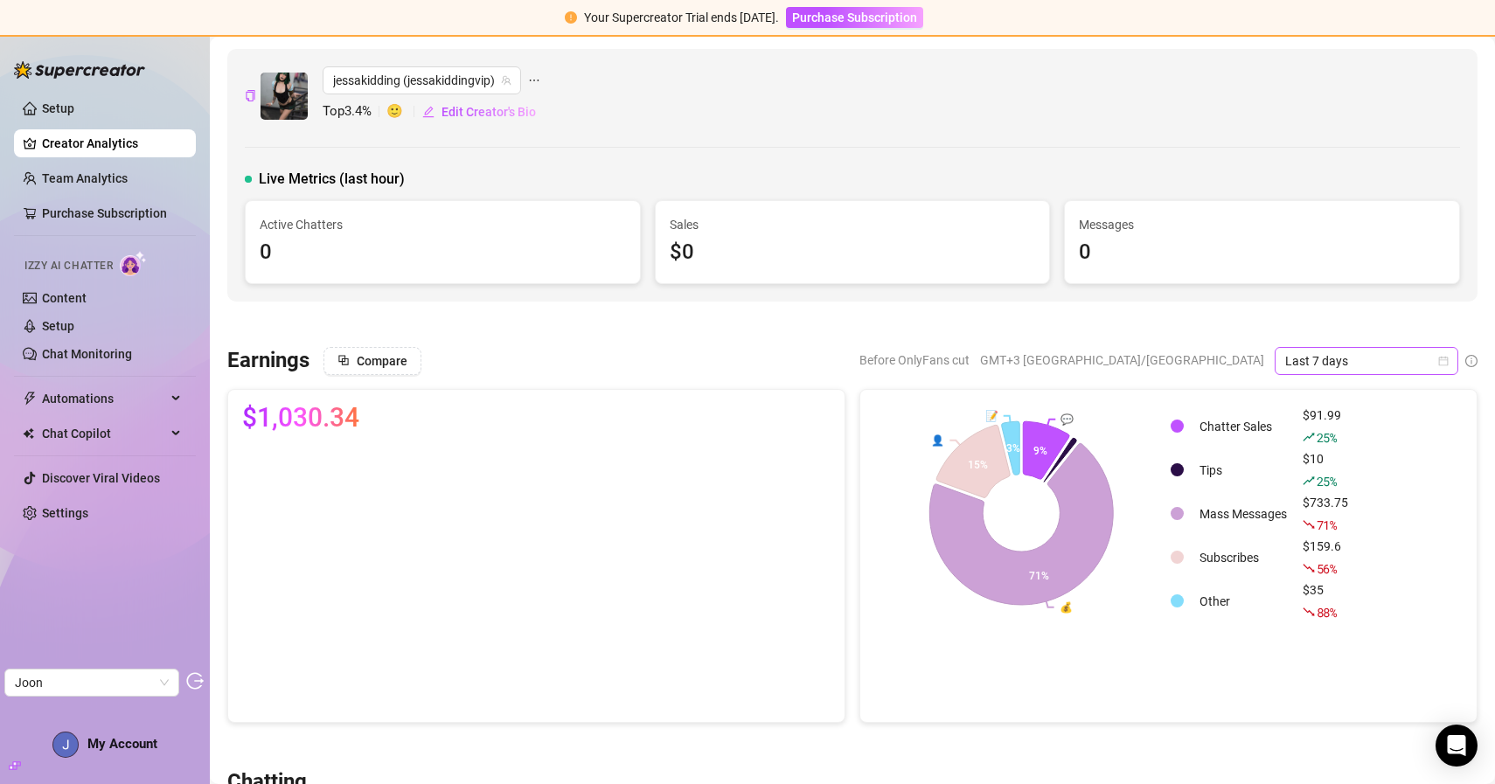
click at [1351, 363] on span "Last 7 days" at bounding box center [1366, 361] width 163 height 26
click at [1315, 398] on div "Last 24 hours" at bounding box center [1366, 395] width 156 height 19
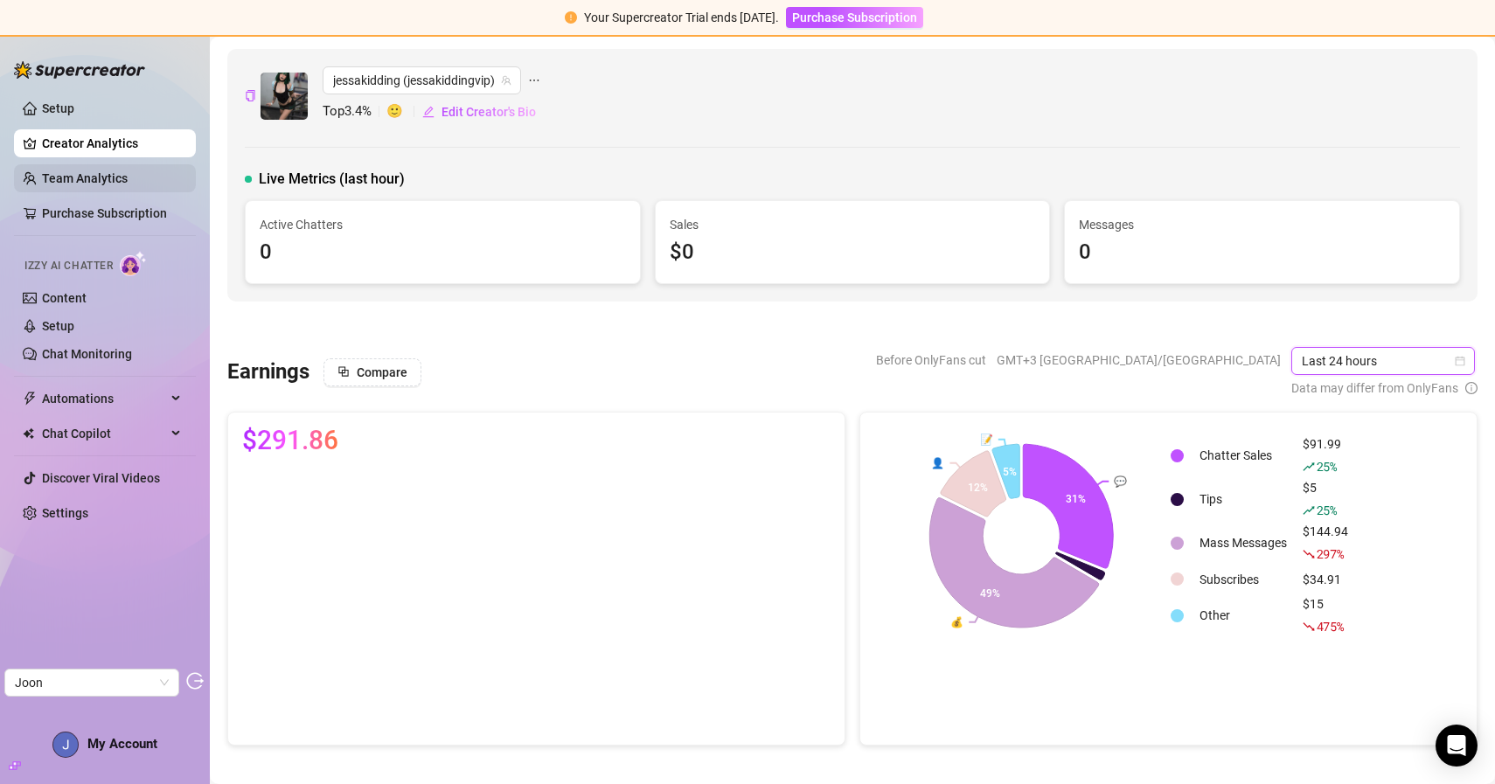
click at [128, 171] on link "Team Analytics" at bounding box center [85, 178] width 86 height 14
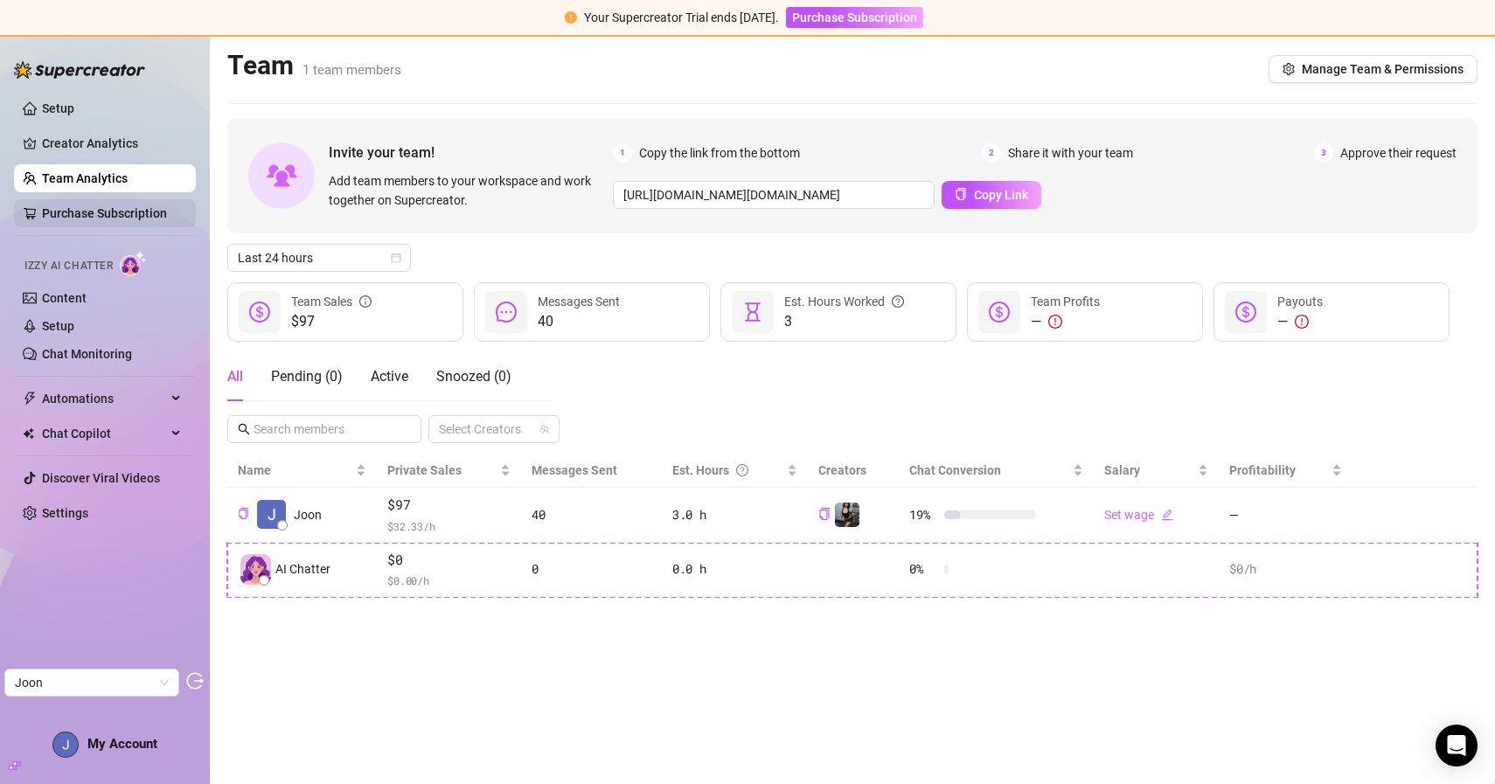
click at [155, 210] on link "Purchase Subscription" at bounding box center [104, 213] width 125 height 14
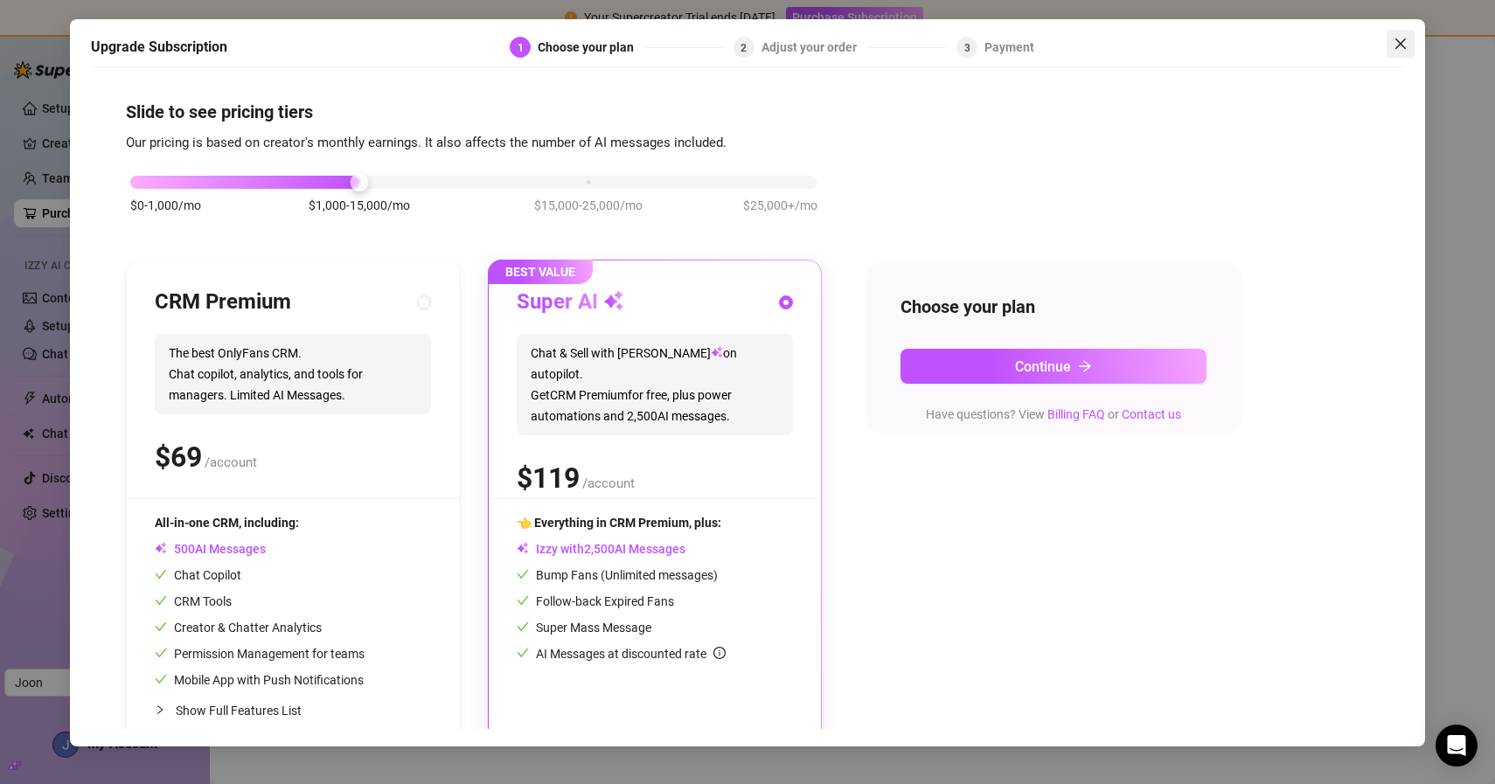
click at [1399, 39] on icon "close" at bounding box center [1400, 44] width 14 height 14
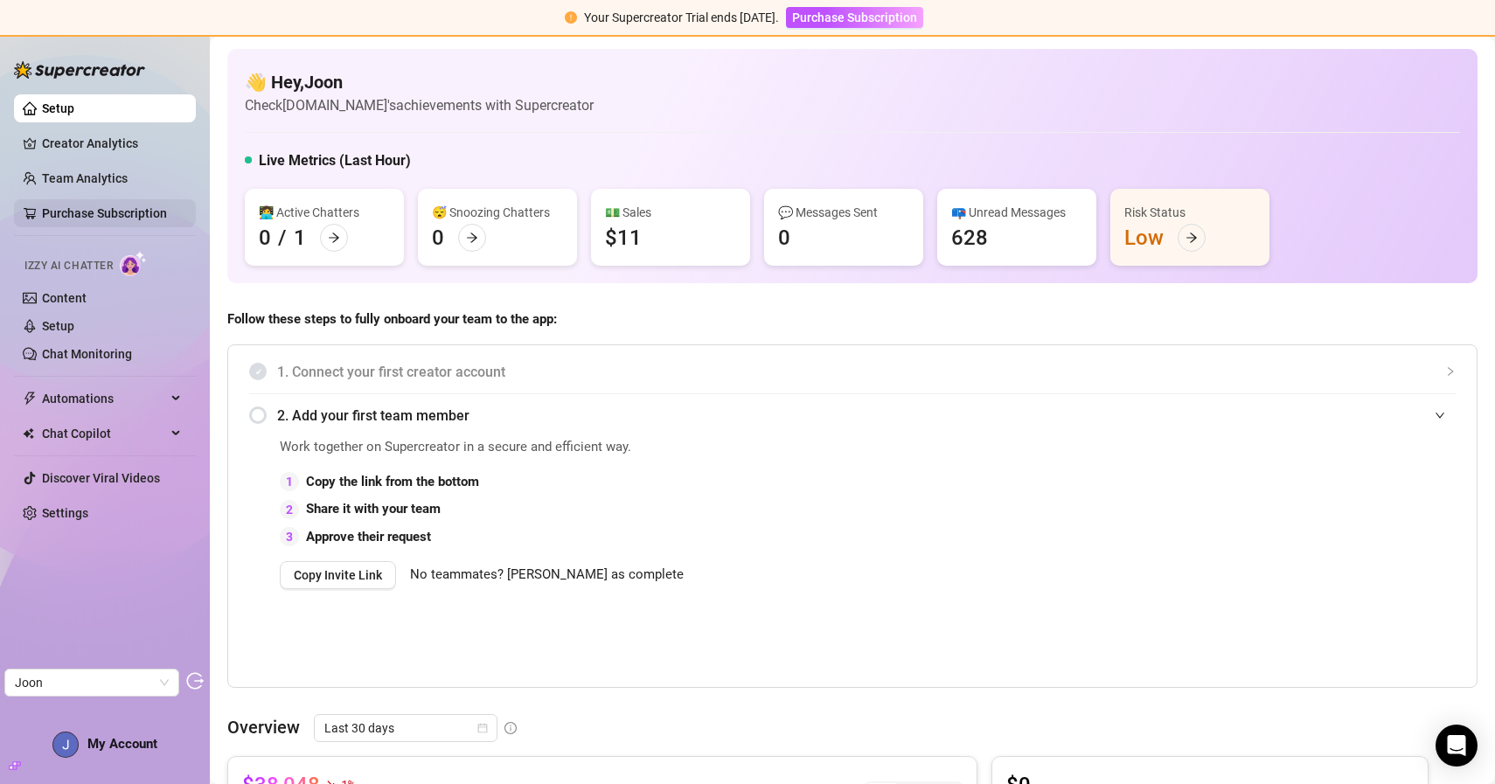
click at [151, 215] on link "Purchase Subscription" at bounding box center [104, 213] width 125 height 14
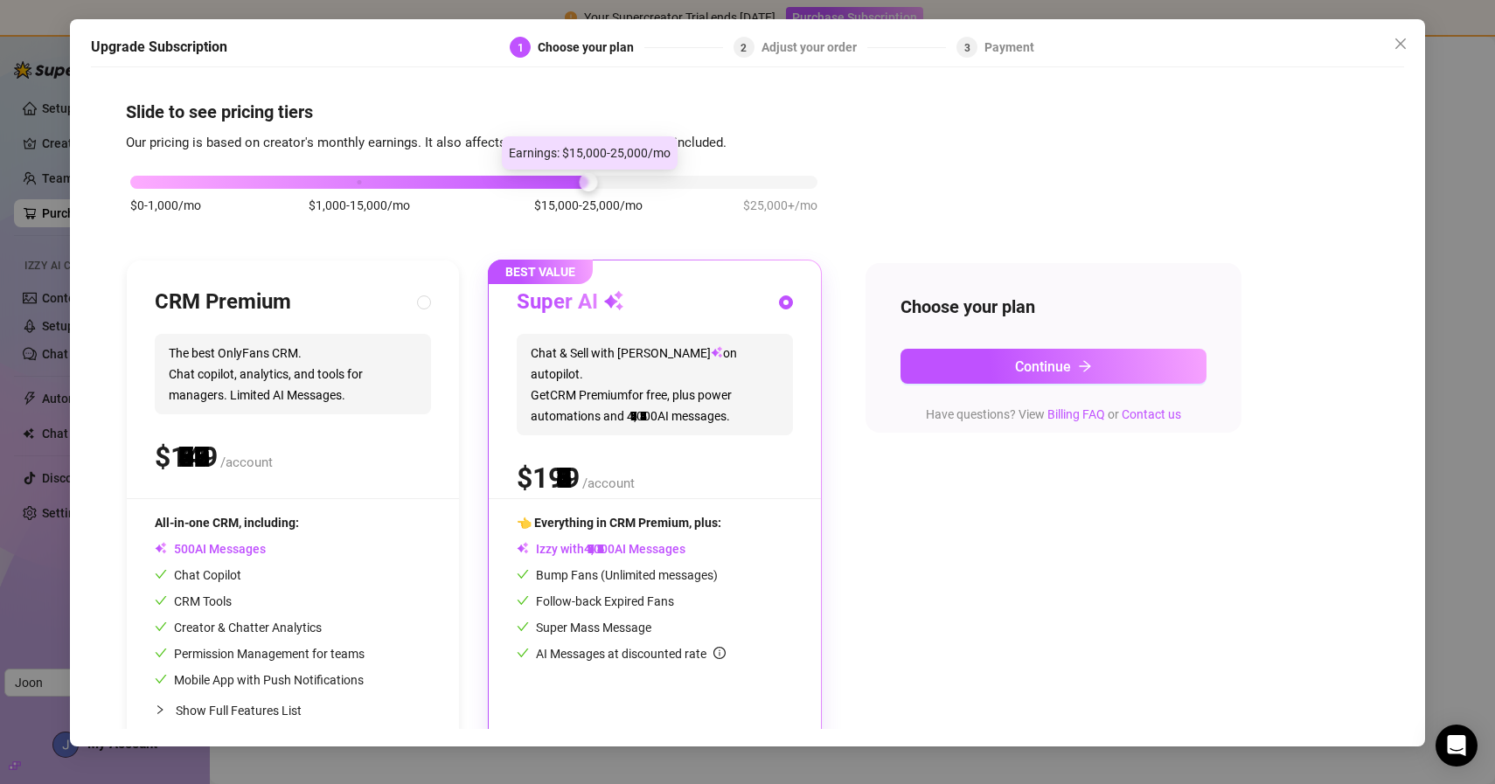
drag, startPoint x: 358, startPoint y: 183, endPoint x: 802, endPoint y: 178, distance: 443.2
click at [801, 178] on div "$0-1,000/mo $1,000-15,000/mo $15,000-25,000/mo $25,000+/mo" at bounding box center [473, 177] width 687 height 10
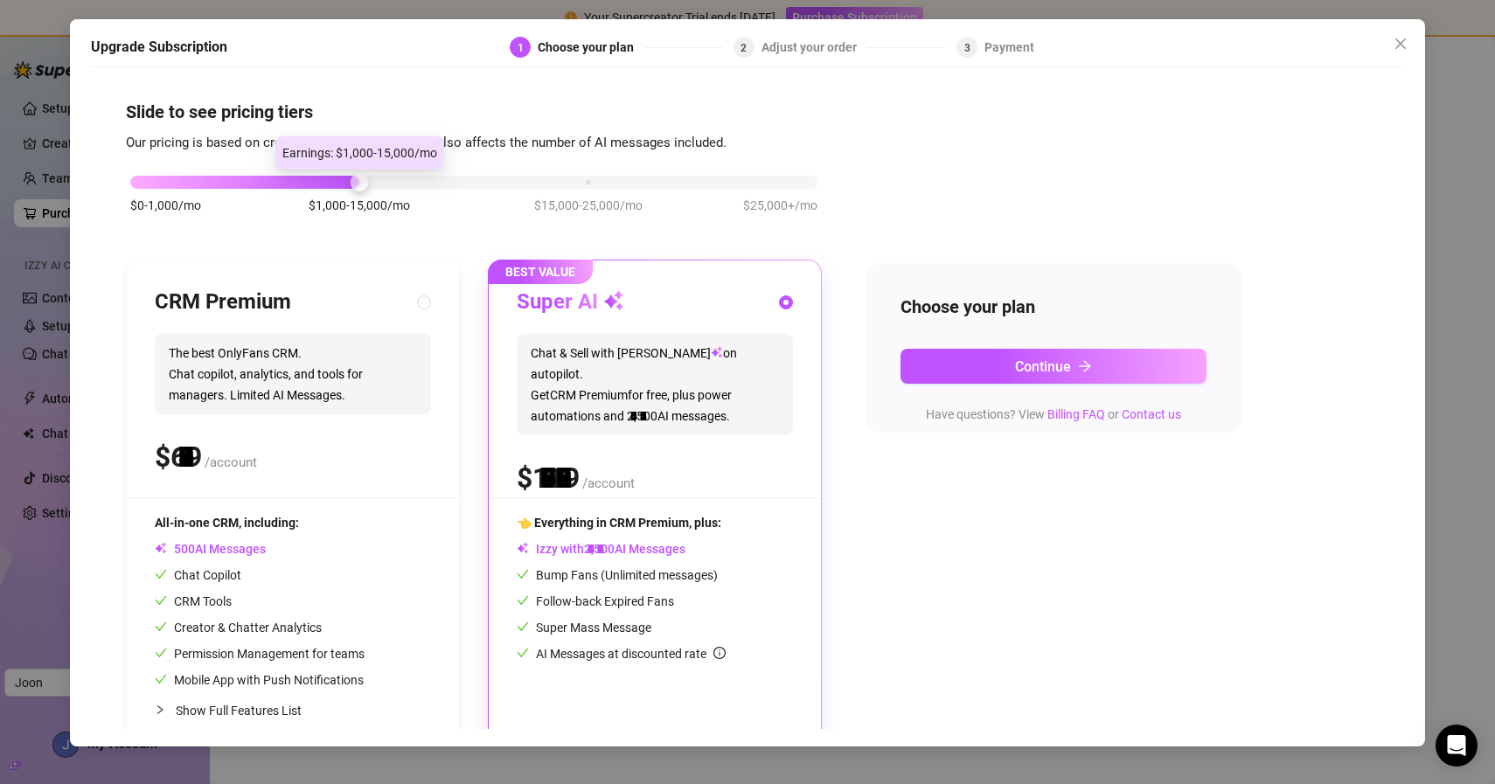
drag, startPoint x: 804, startPoint y: 179, endPoint x: 325, endPoint y: 166, distance: 479.2
click at [328, 165] on body "Your Supercreator Trial ends in 14 days. Purchase Subscription Setup Creator An…" at bounding box center [747, 392] width 1495 height 784
click at [1400, 42] on icon "close" at bounding box center [1400, 44] width 14 height 14
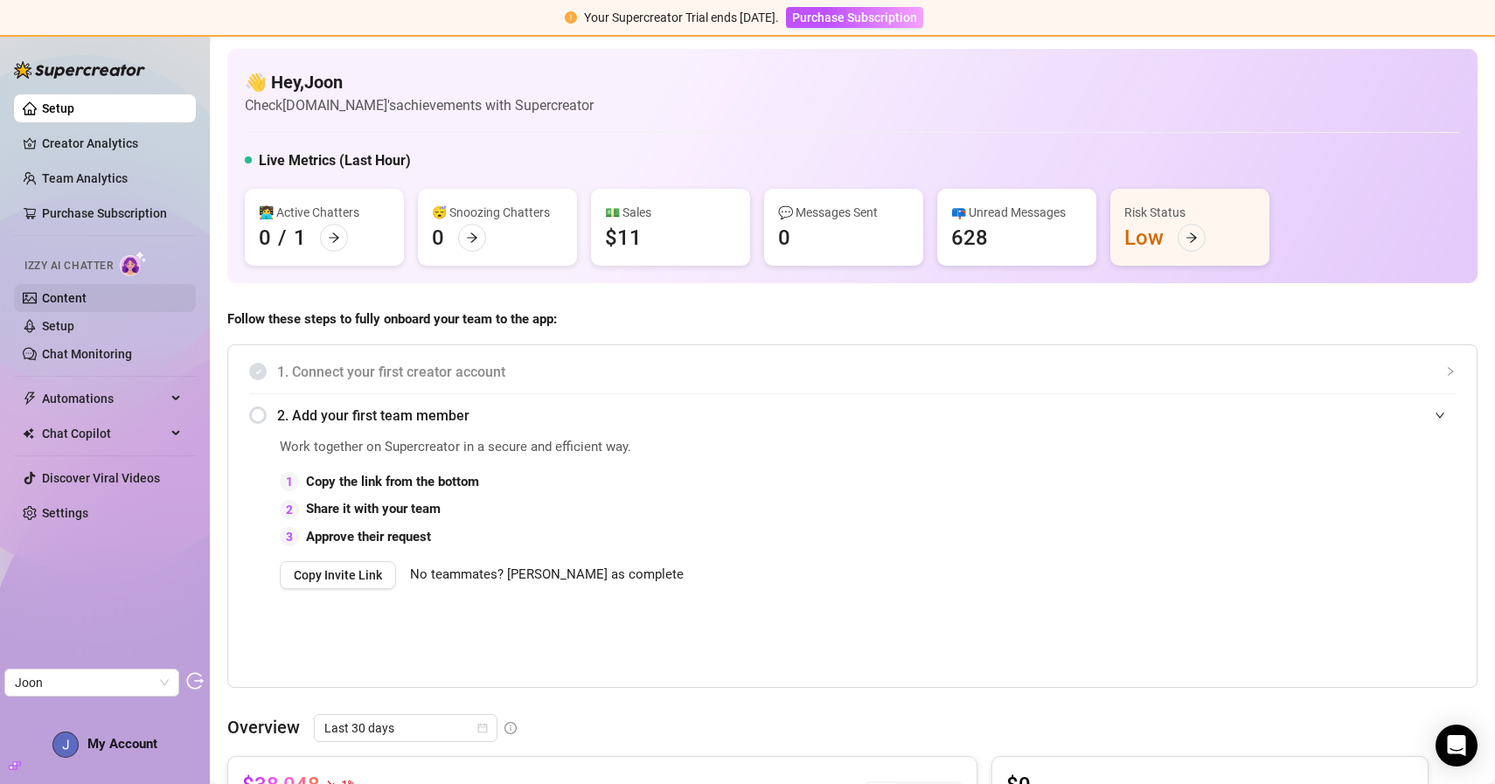
click at [80, 297] on link "Content" at bounding box center [64, 298] width 45 height 14
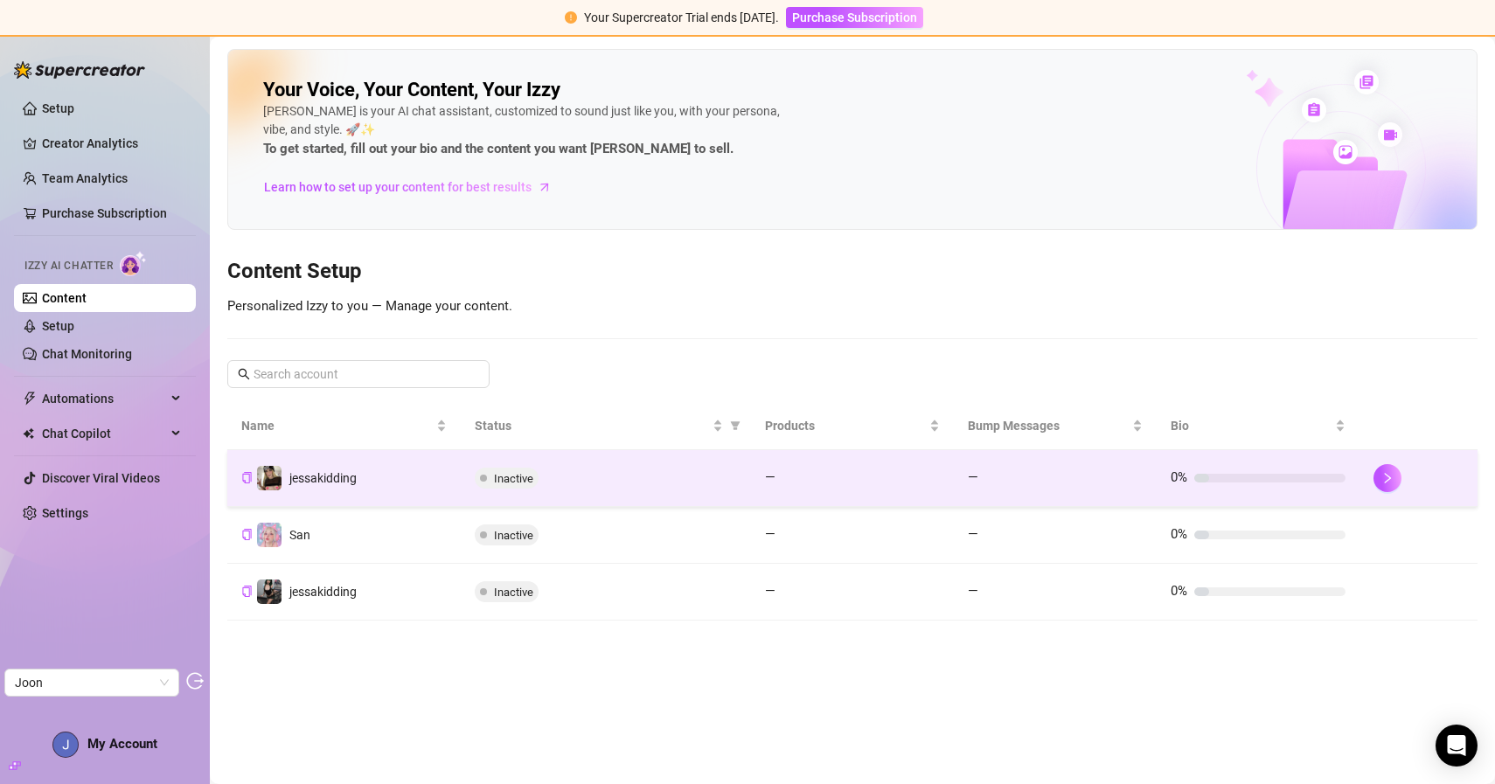
click at [422, 481] on td "jessakidding" at bounding box center [343, 478] width 233 height 57
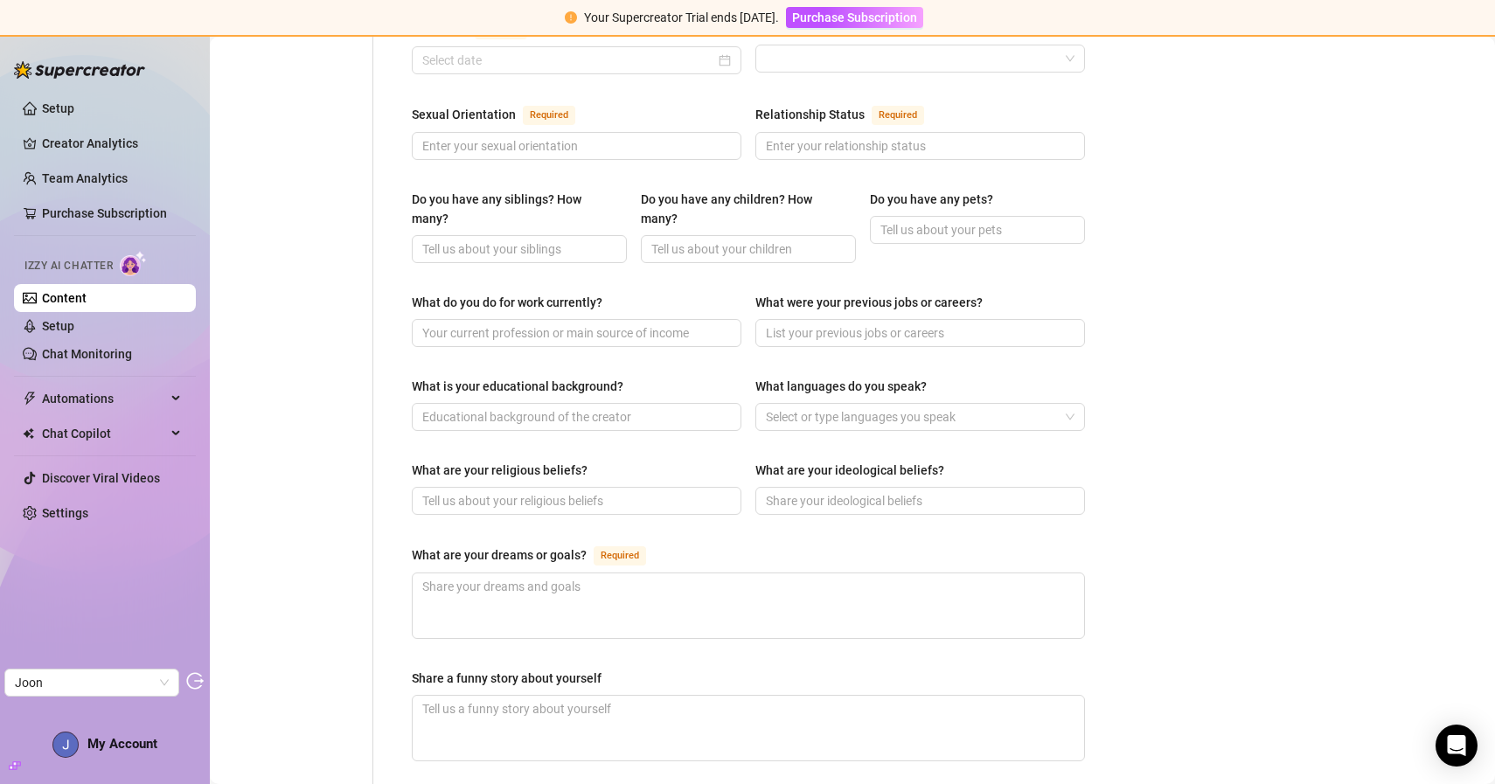
scroll to position [993, 0]
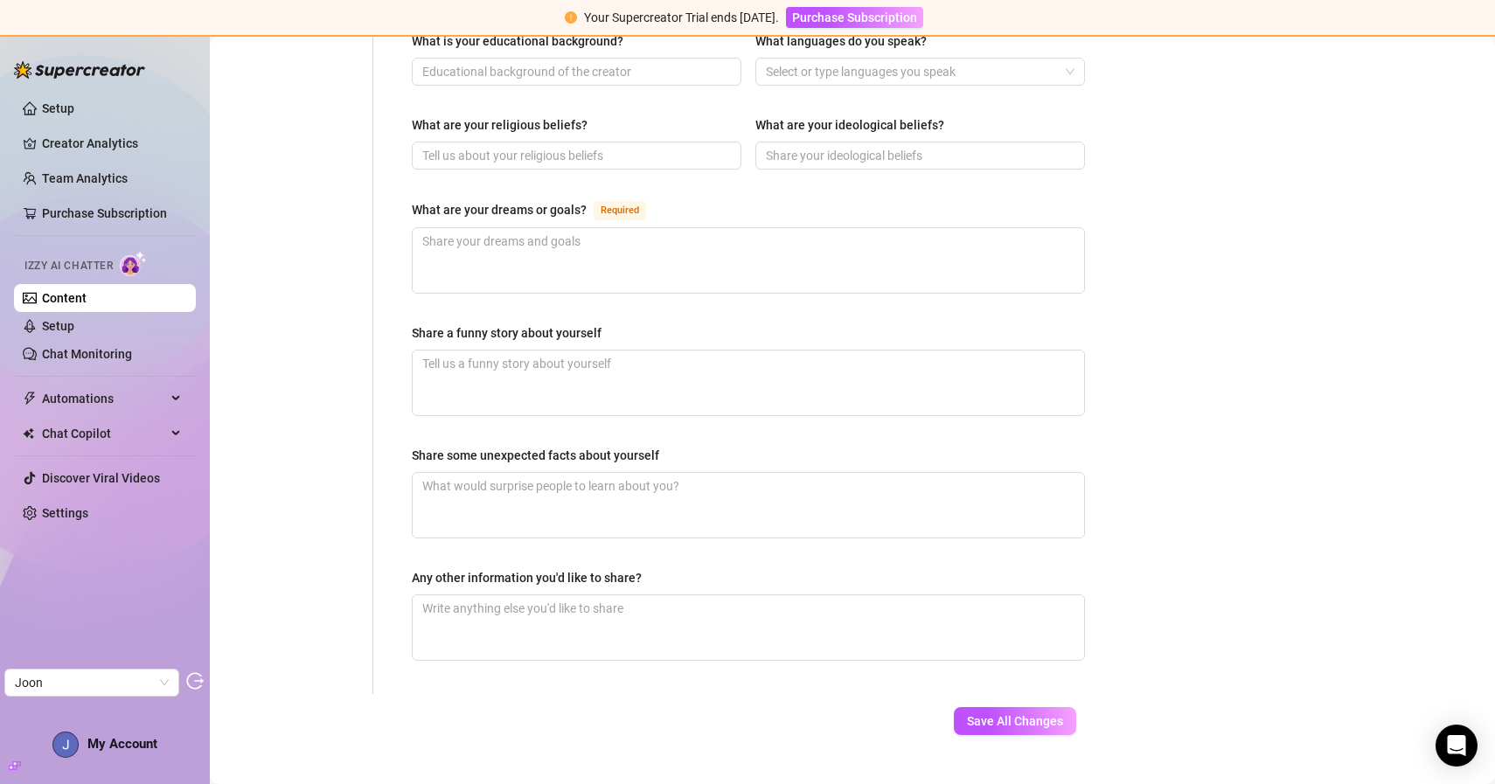
click at [87, 296] on link "Content" at bounding box center [64, 298] width 45 height 14
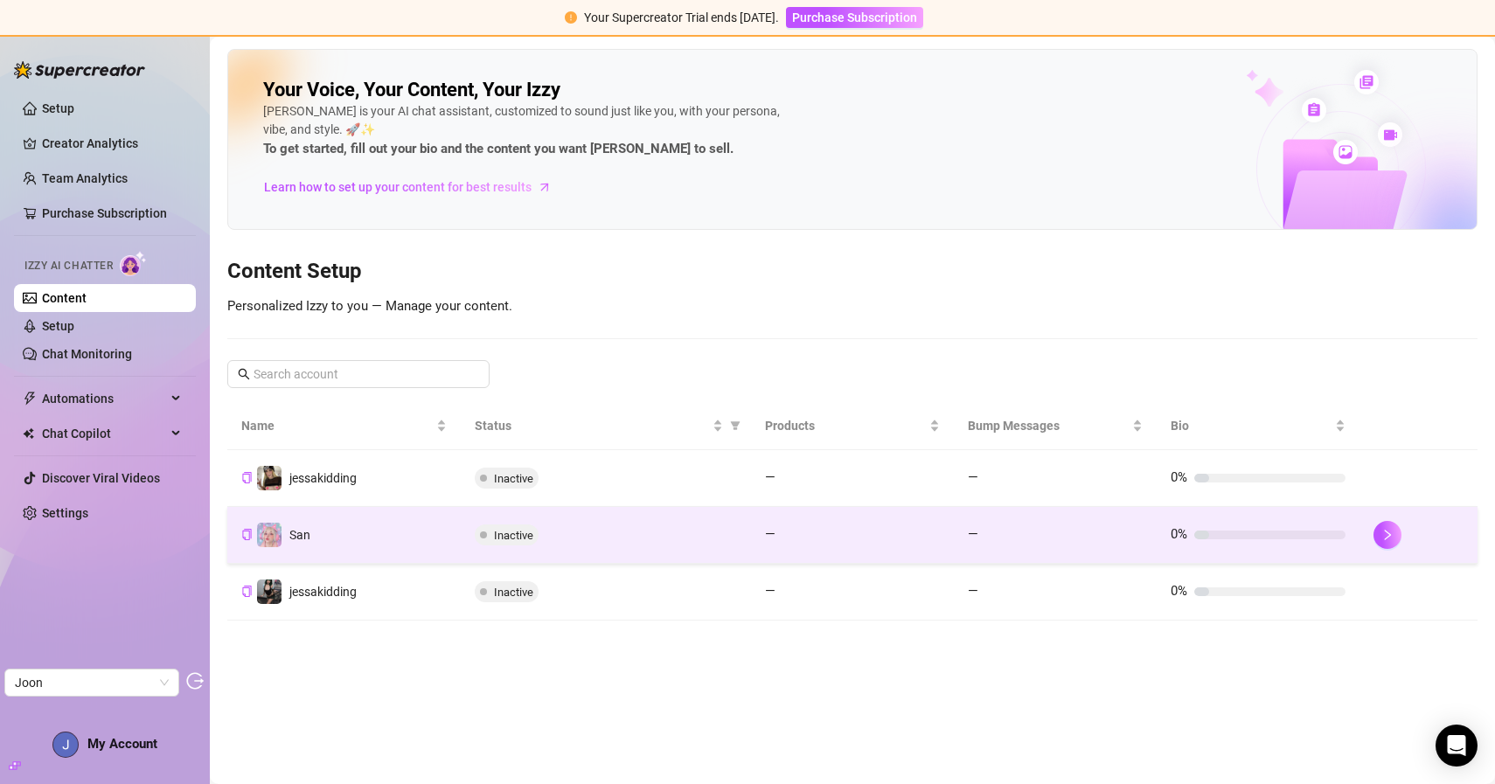
click at [436, 517] on td "San" at bounding box center [343, 535] width 233 height 57
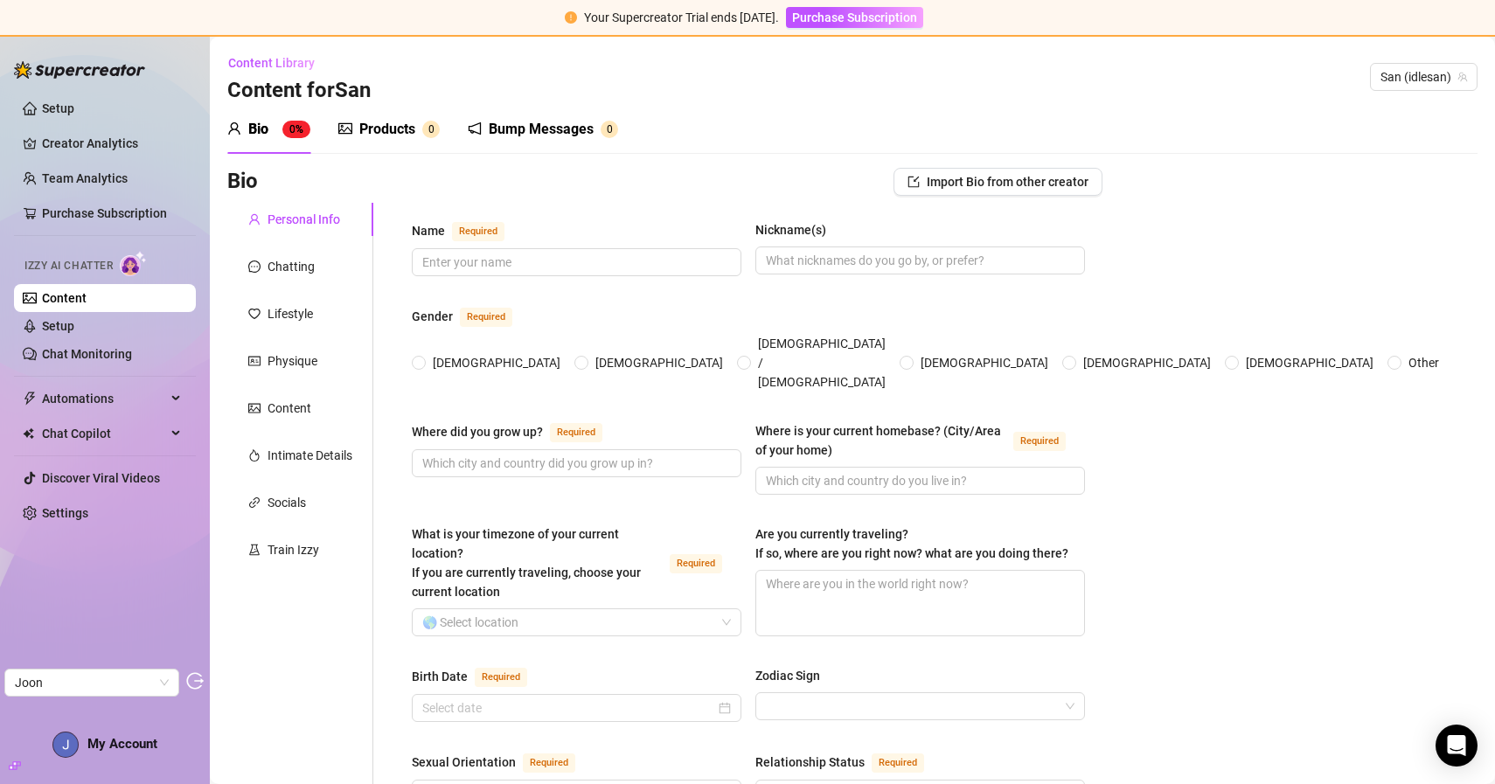
click at [87, 297] on link "Content" at bounding box center [64, 298] width 45 height 14
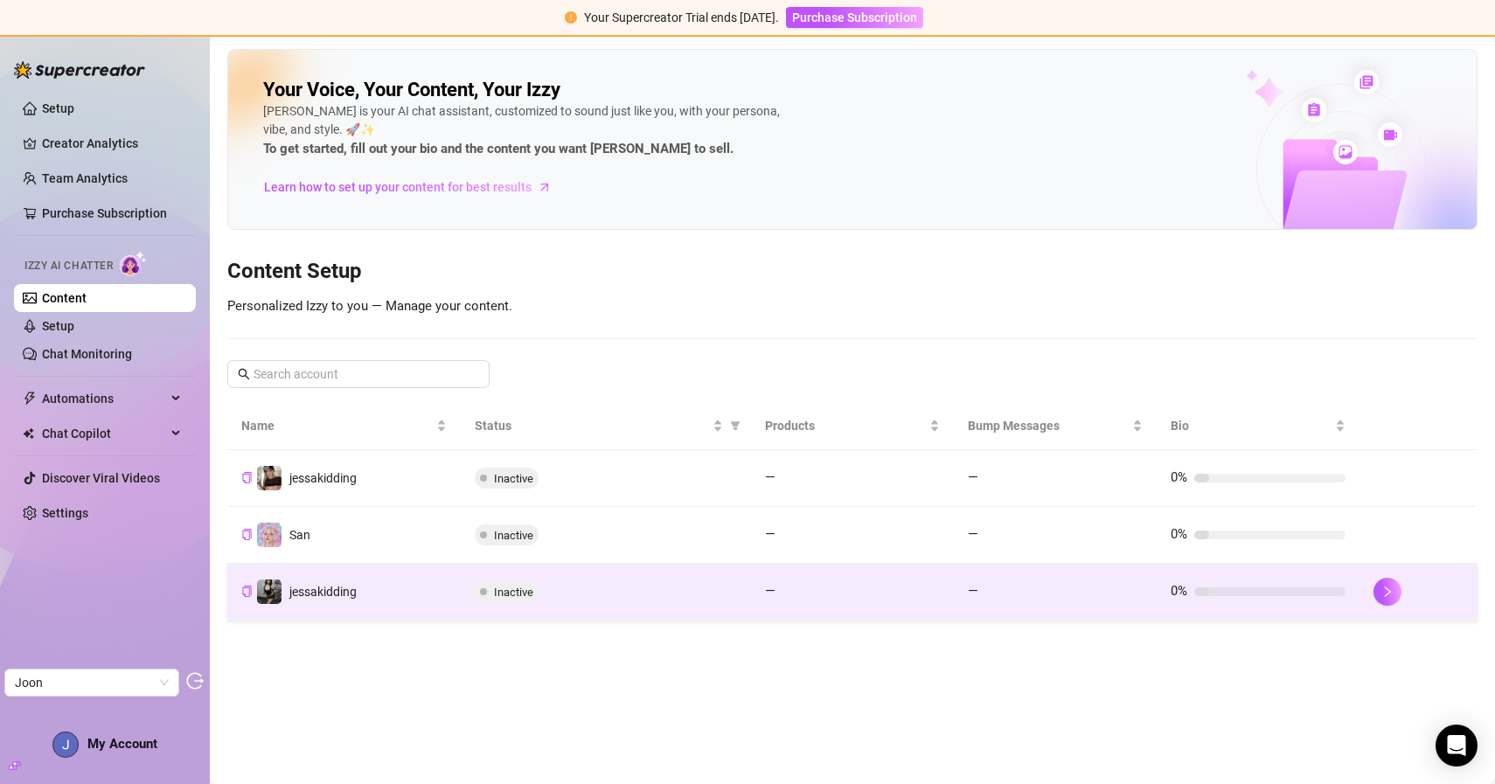
click at [419, 597] on td "jessakidding" at bounding box center [343, 592] width 233 height 57
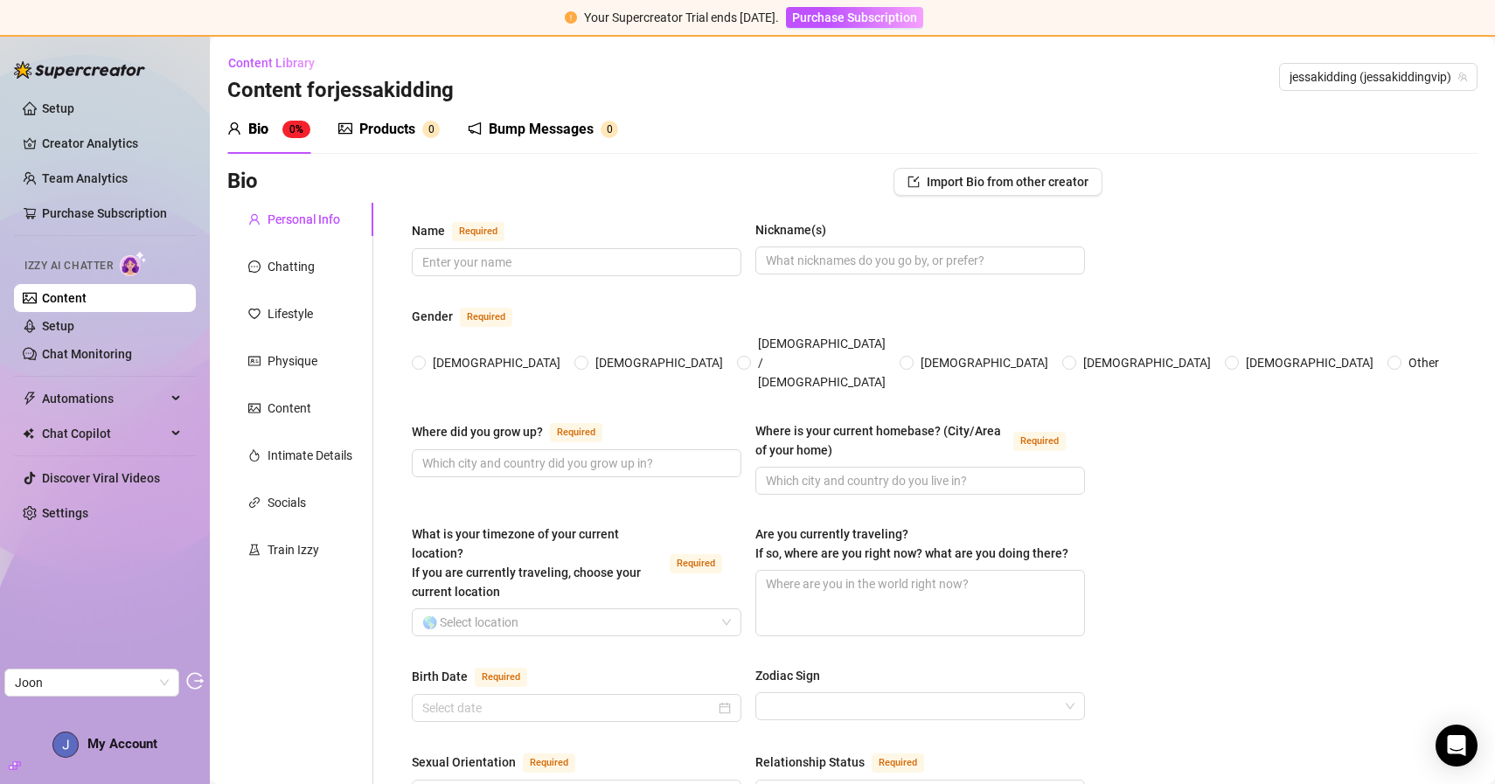
click at [68, 304] on link "Content" at bounding box center [64, 298] width 45 height 14
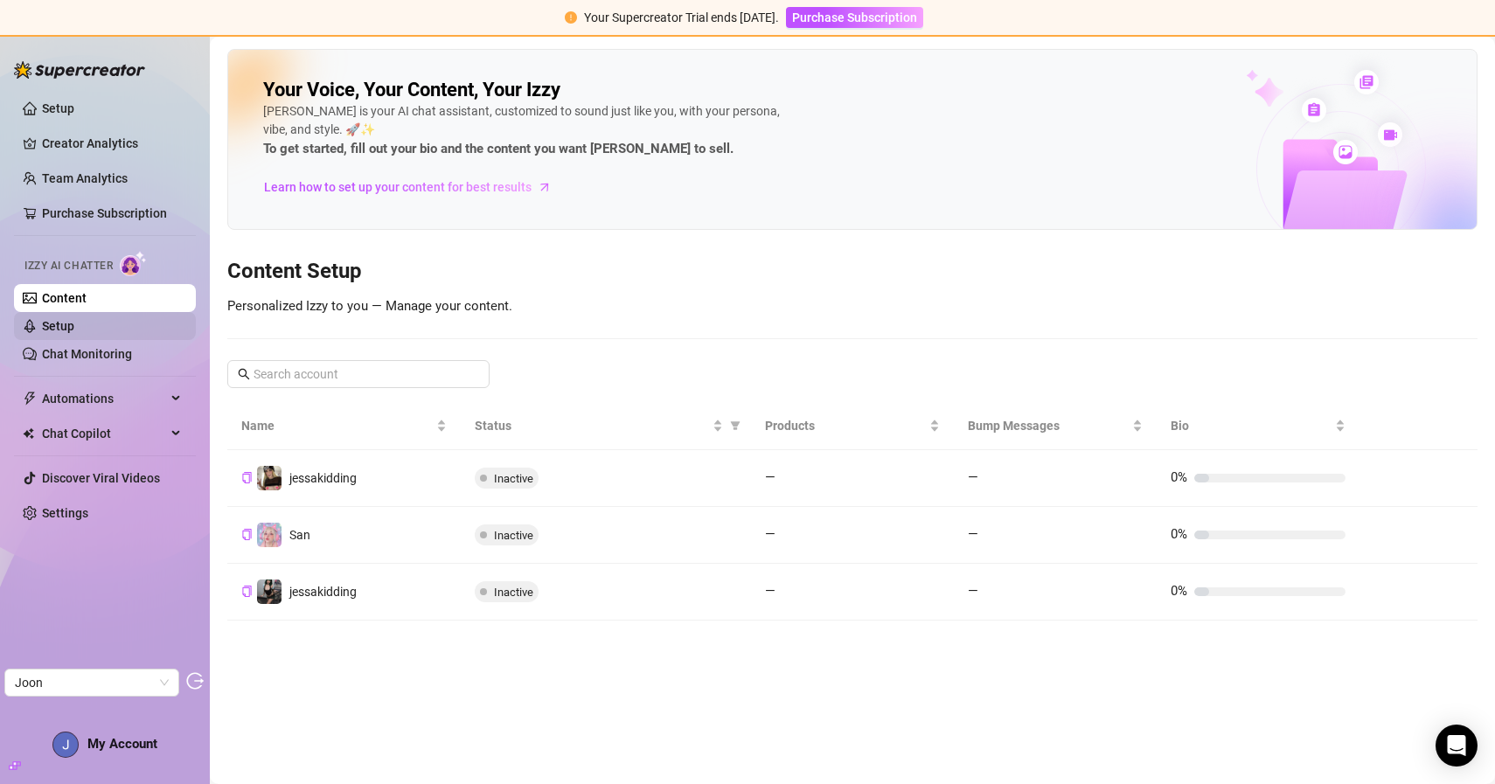
click at [74, 330] on link "Setup" at bounding box center [58, 326] width 32 height 14
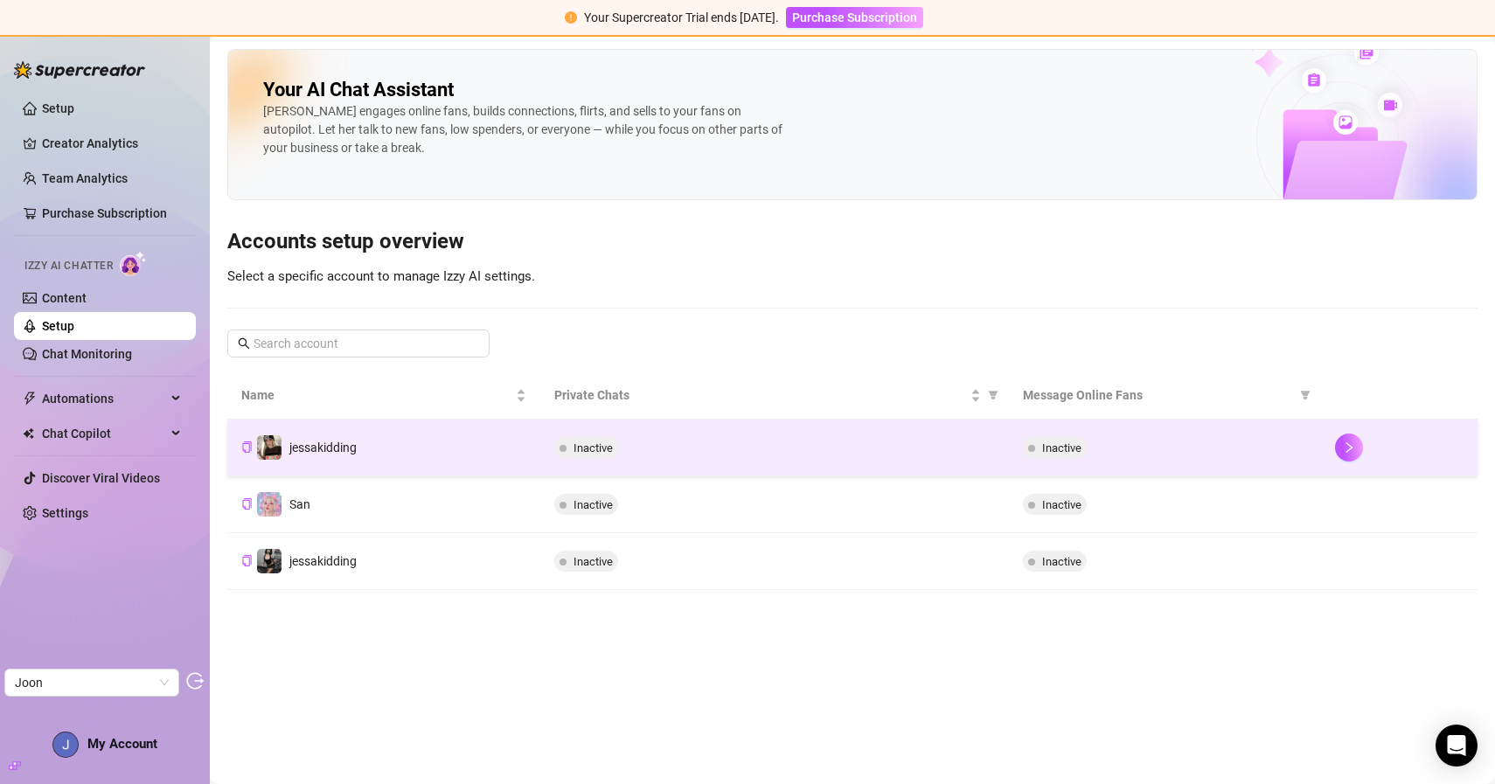
click at [380, 431] on td "jessakidding" at bounding box center [383, 448] width 313 height 57
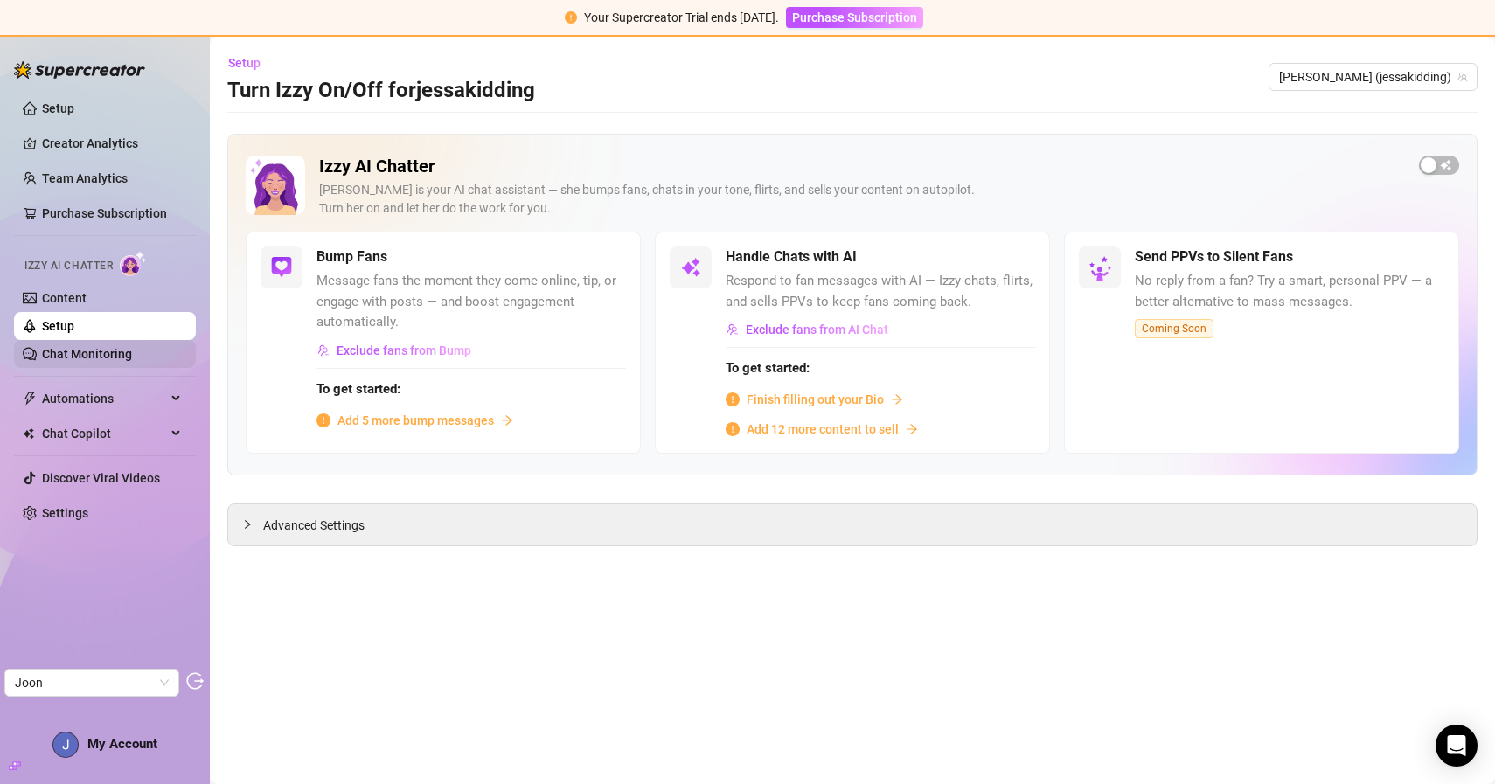
click at [131, 359] on link "Chat Monitoring" at bounding box center [87, 354] width 90 height 14
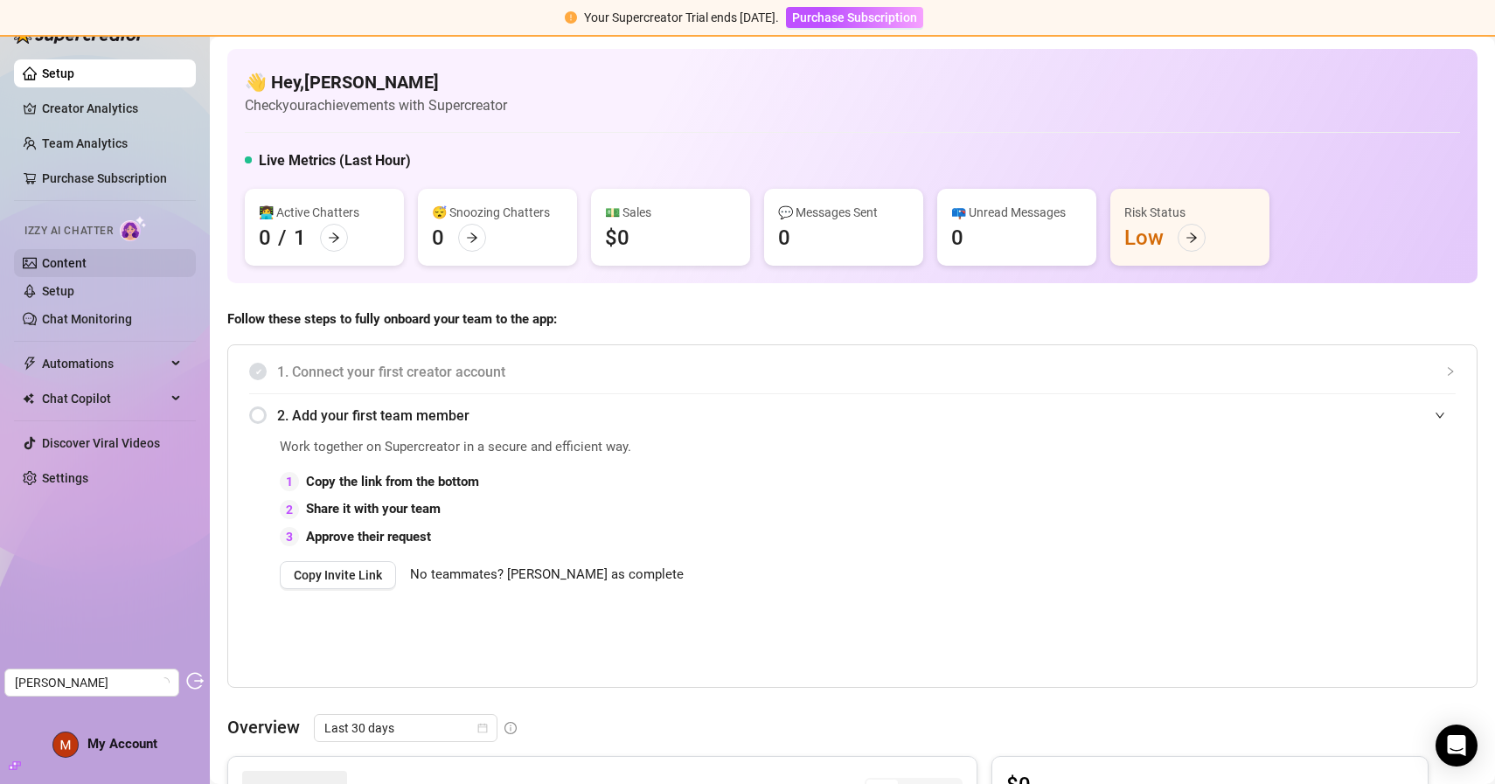
click at [87, 266] on link "Content" at bounding box center [64, 263] width 45 height 14
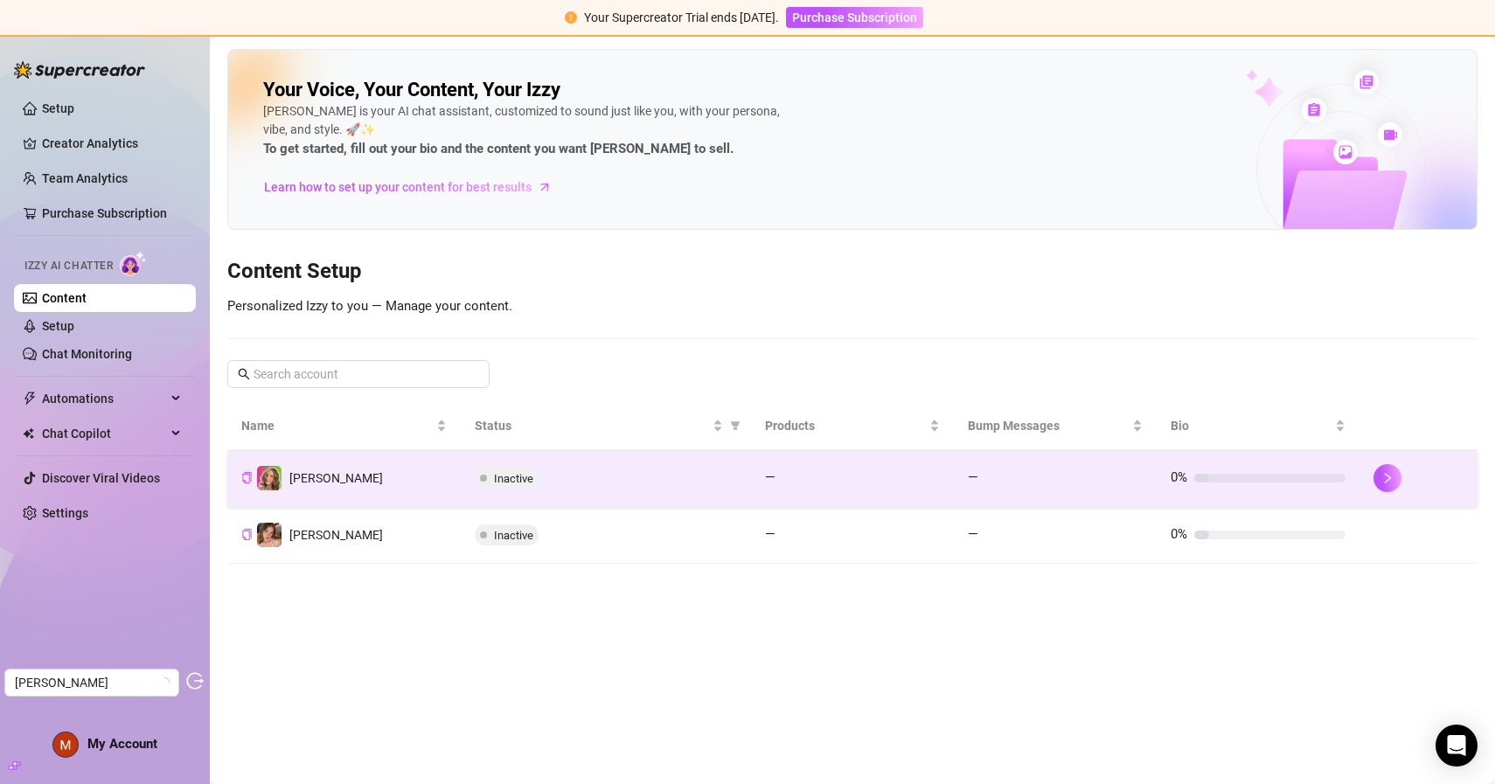
click at [332, 469] on td "[PERSON_NAME]" at bounding box center [343, 478] width 233 height 57
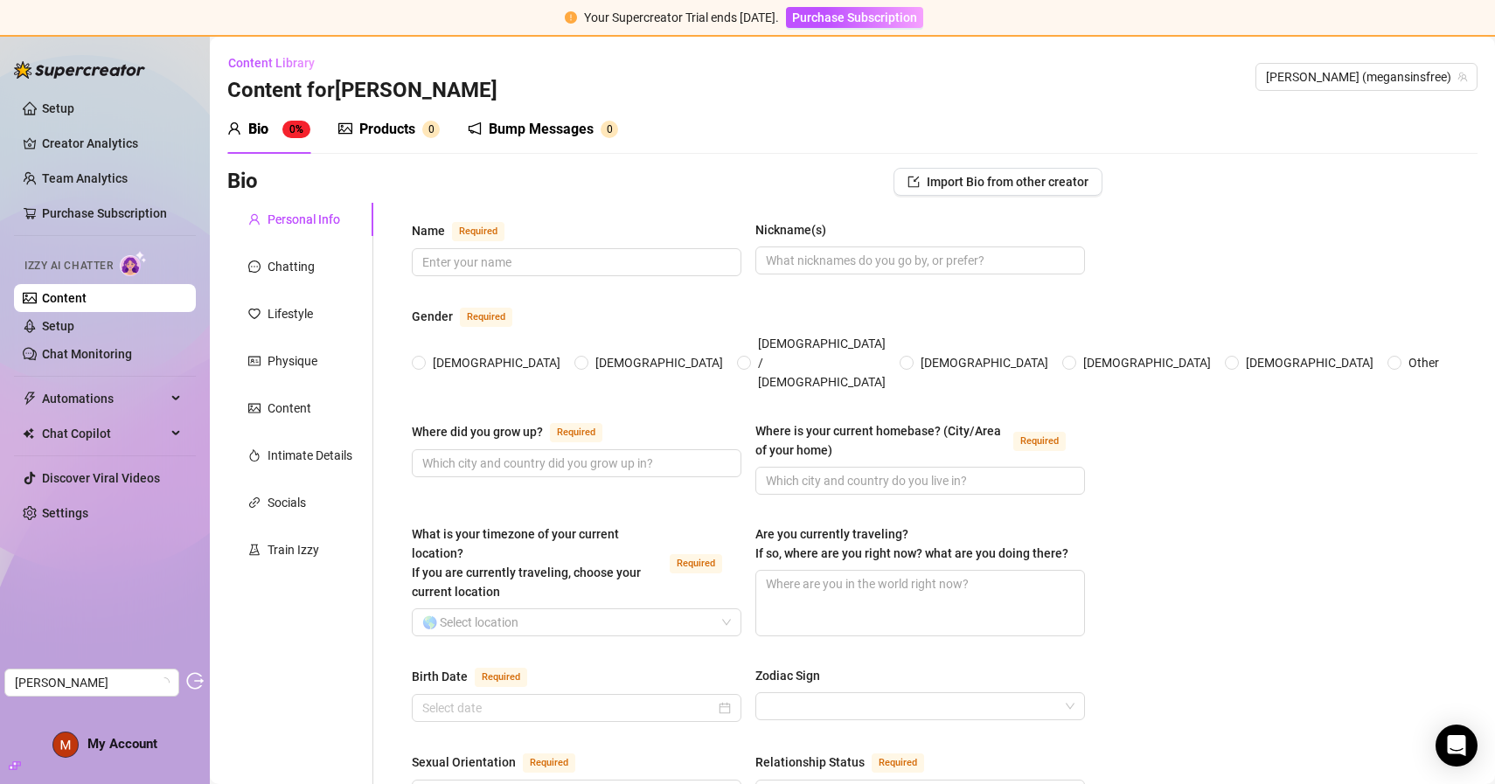
click at [87, 291] on link "Content" at bounding box center [64, 298] width 45 height 14
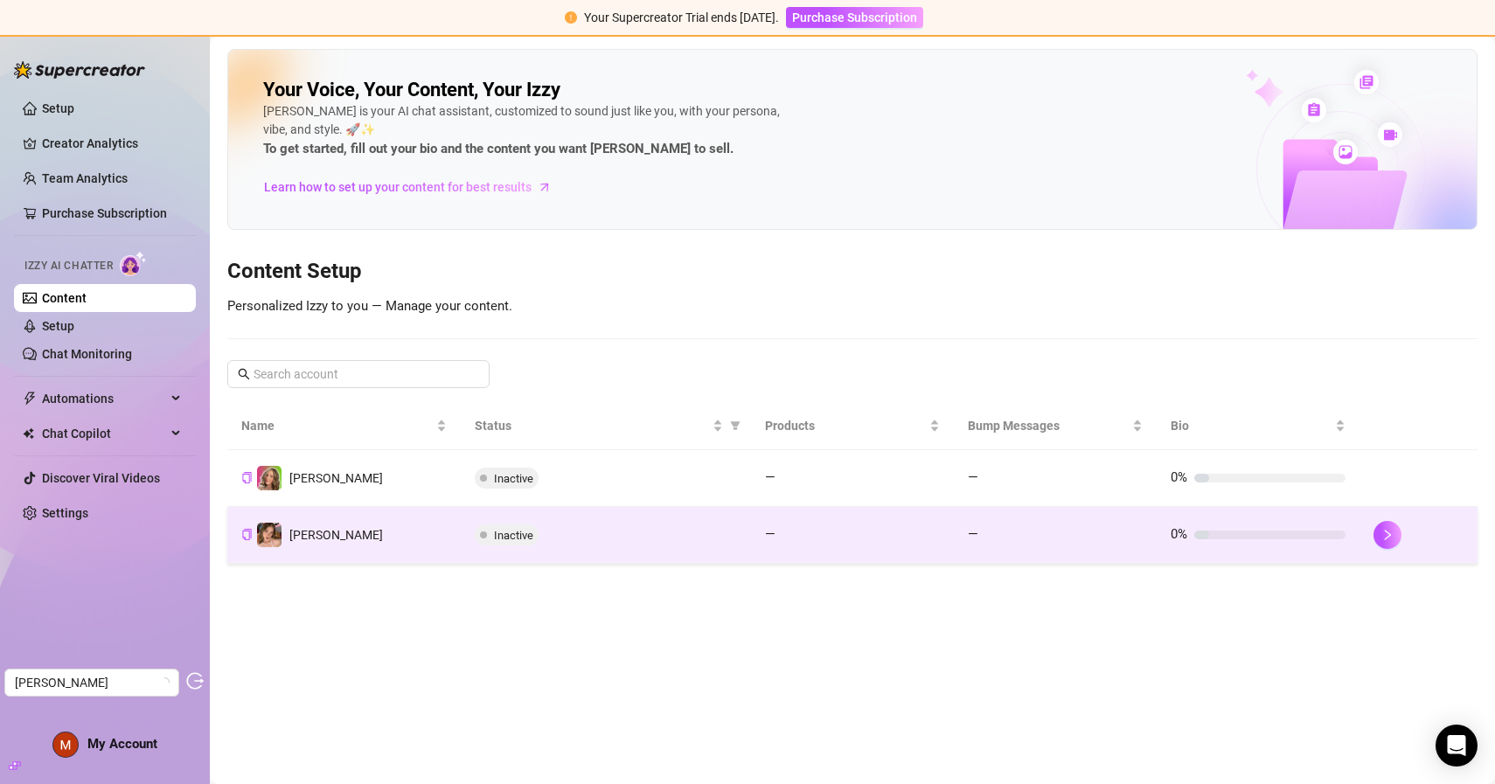
click at [349, 553] on td "[PERSON_NAME]" at bounding box center [343, 535] width 233 height 57
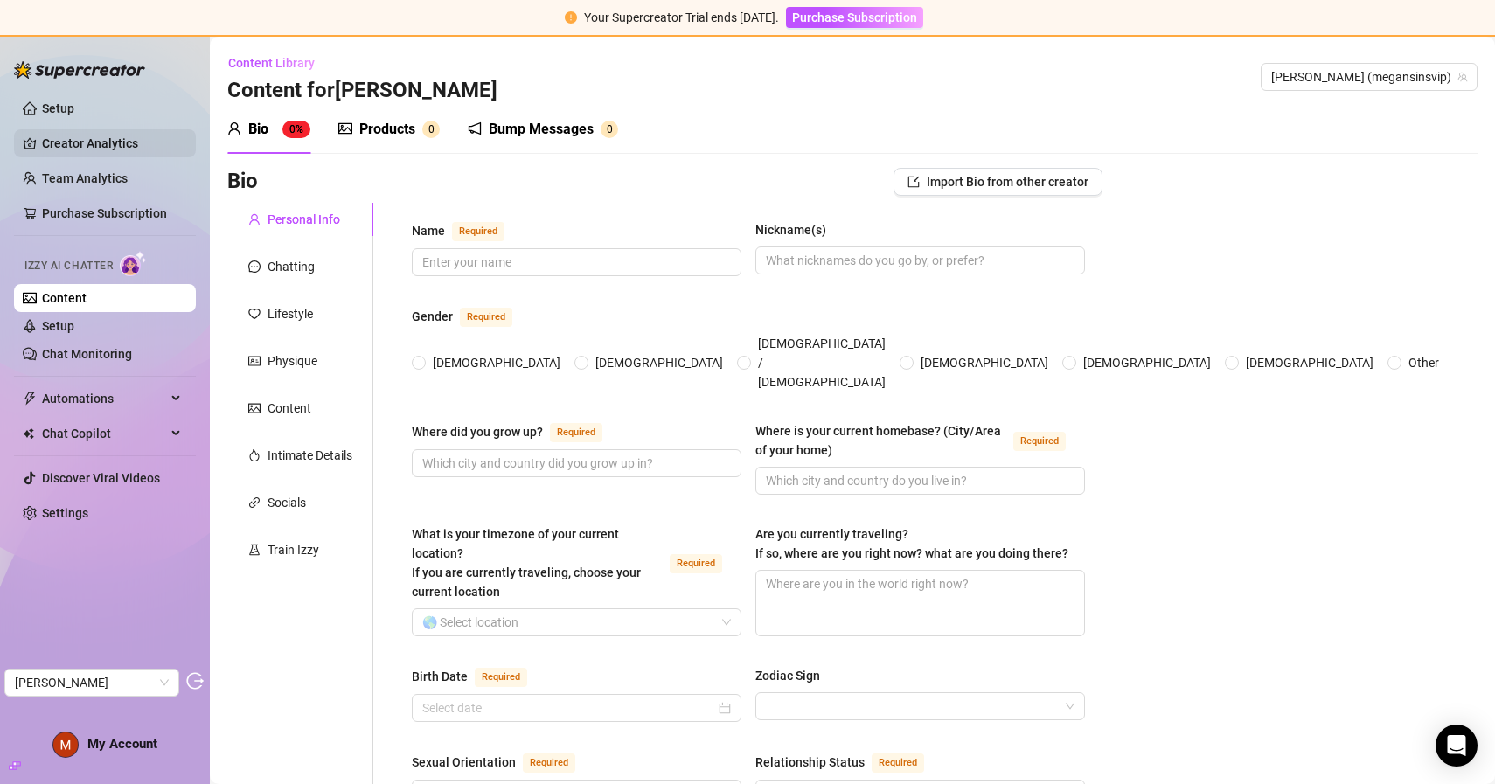
click at [83, 144] on link "Creator Analytics" at bounding box center [112, 143] width 140 height 28
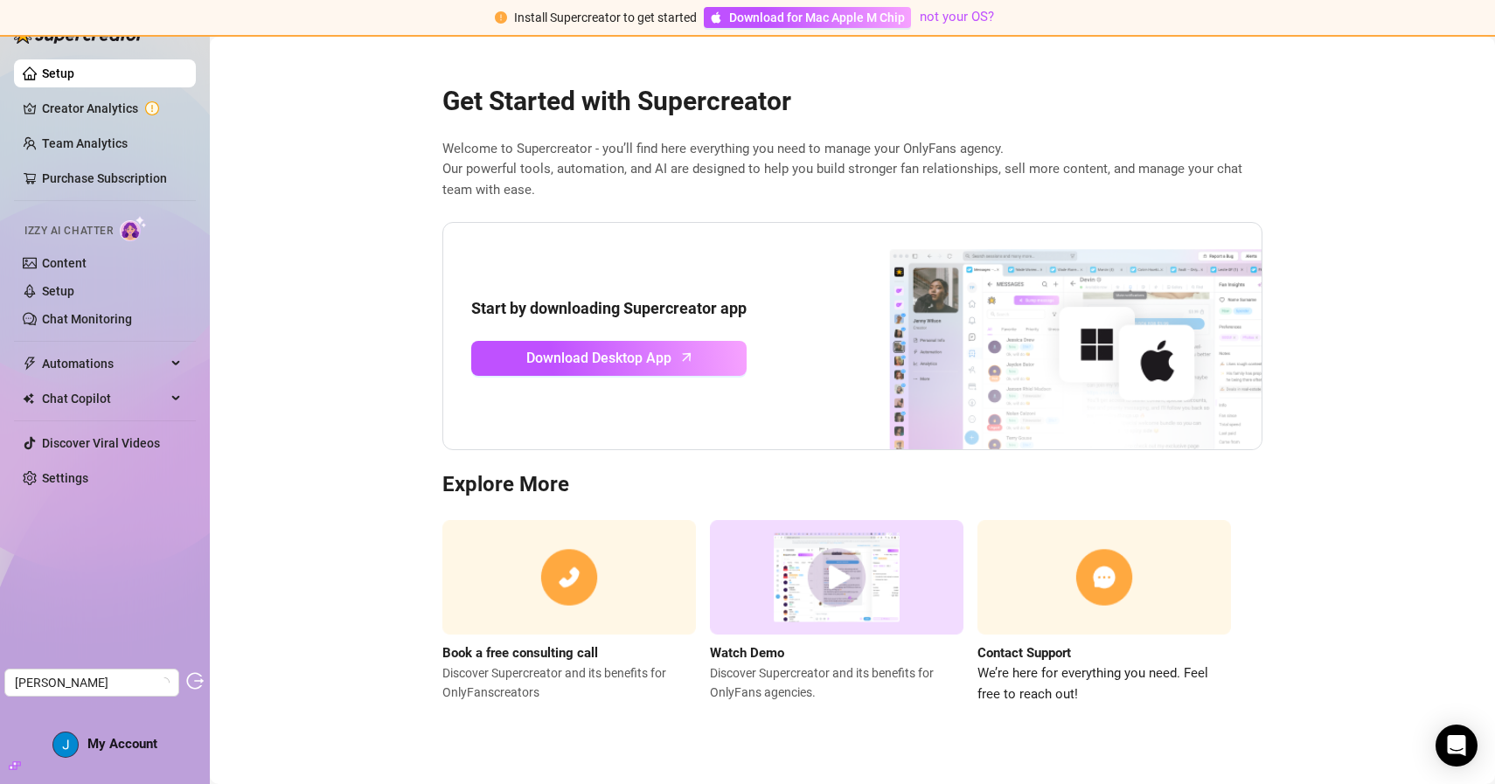
click at [74, 68] on link "Setup" at bounding box center [58, 73] width 32 height 14
click at [121, 105] on link "Creator Analytics" at bounding box center [112, 108] width 140 height 28
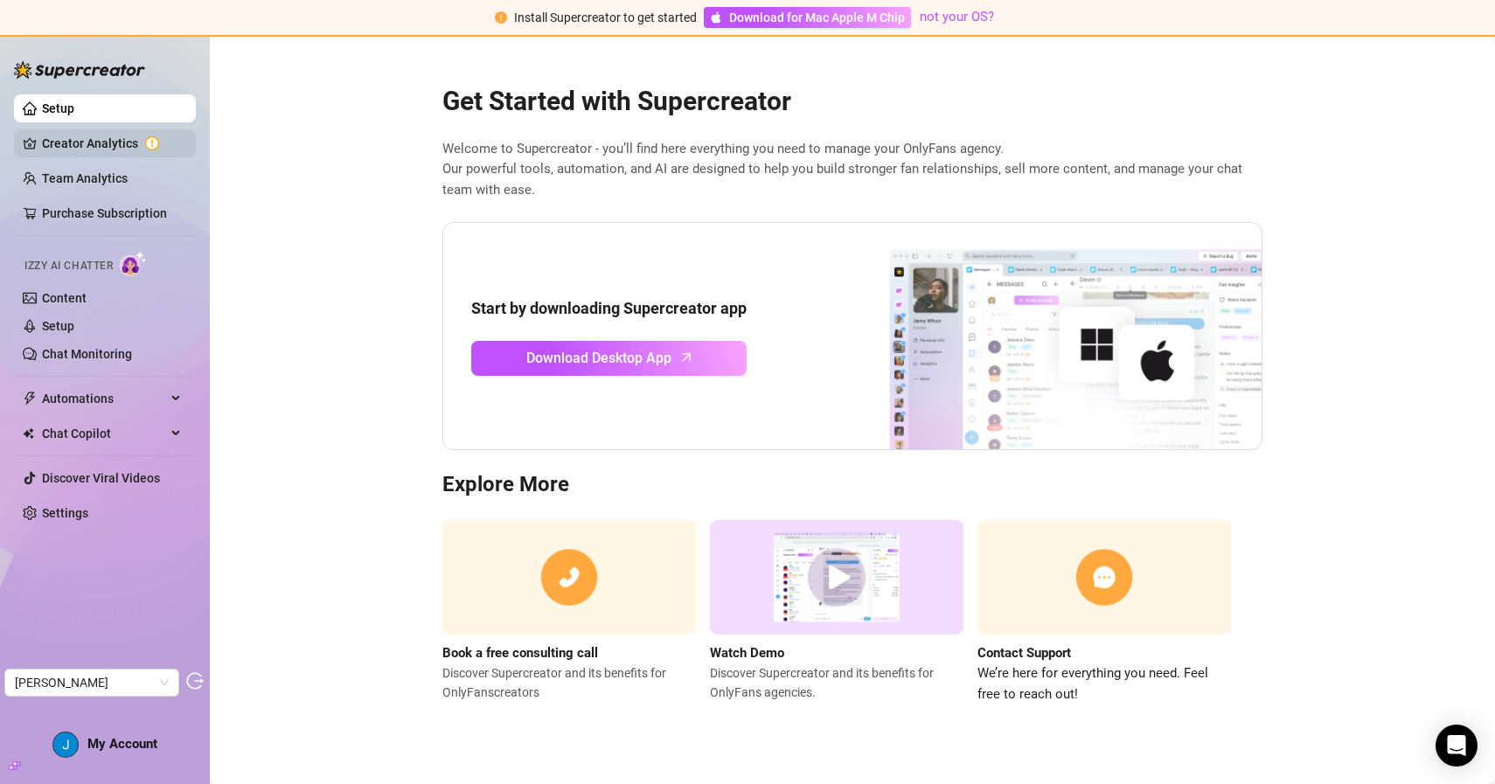
click at [122, 132] on link "Creator Analytics" at bounding box center [112, 143] width 140 height 28
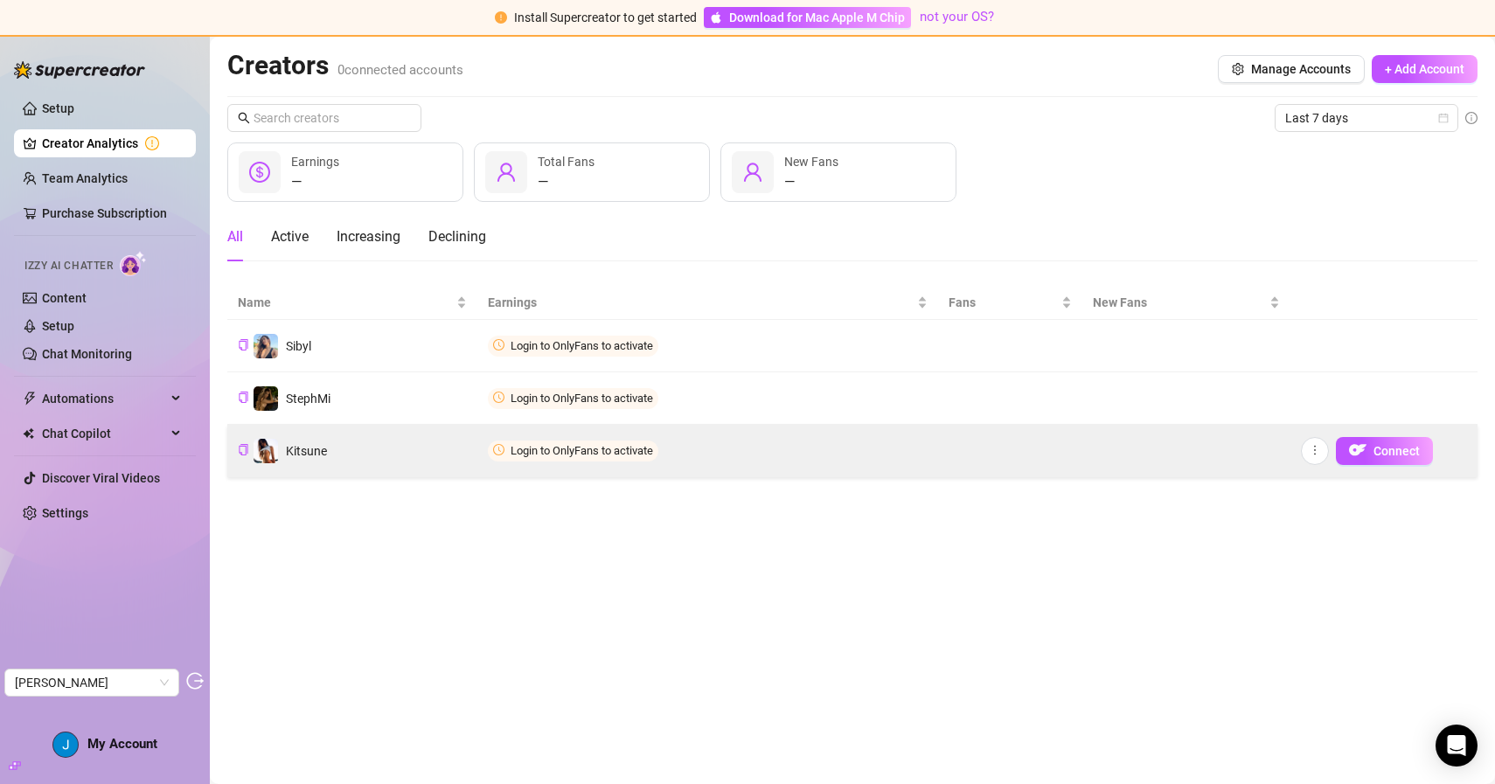
click at [353, 463] on td "Kitsune" at bounding box center [352, 451] width 250 height 52
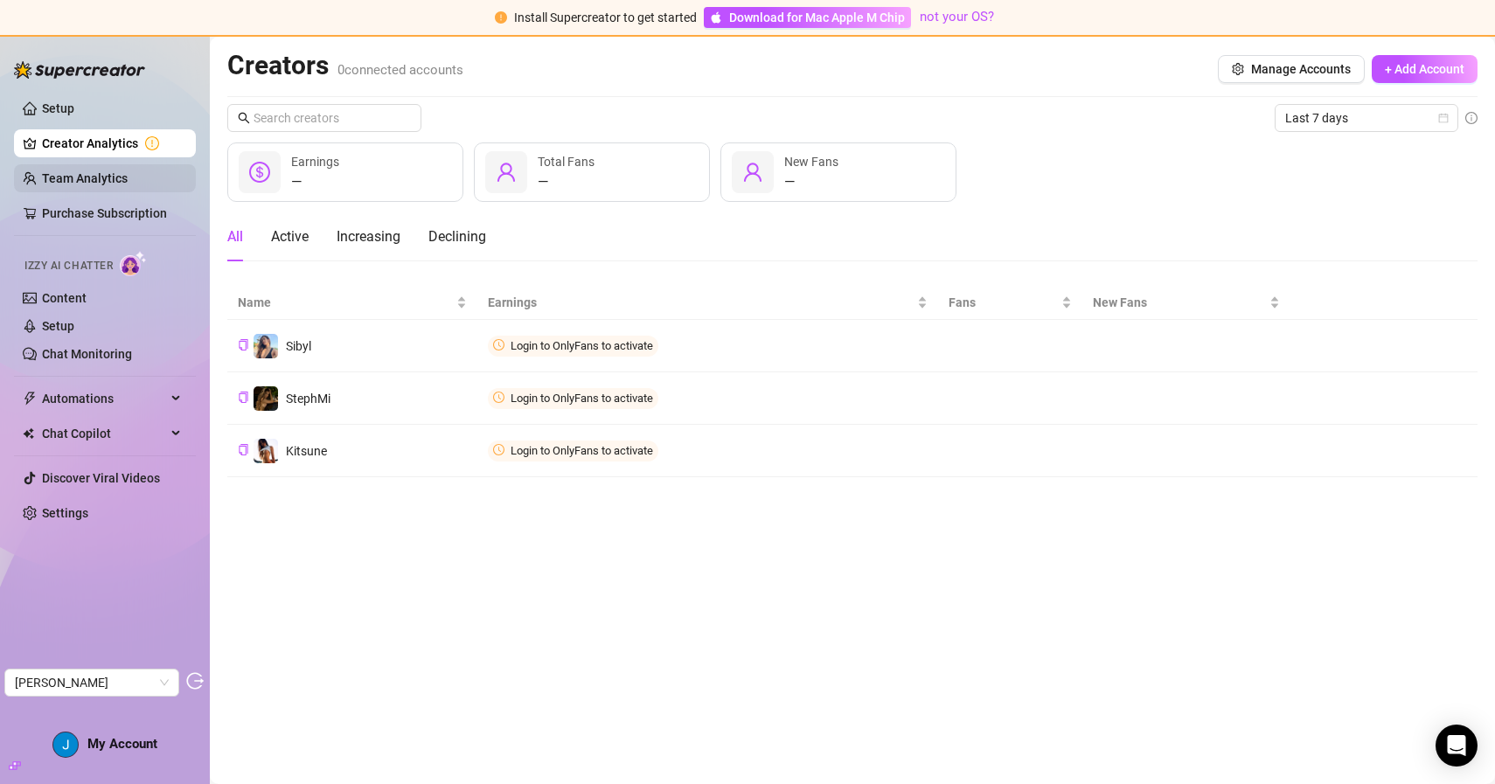
click at [128, 176] on link "Team Analytics" at bounding box center [85, 178] width 86 height 14
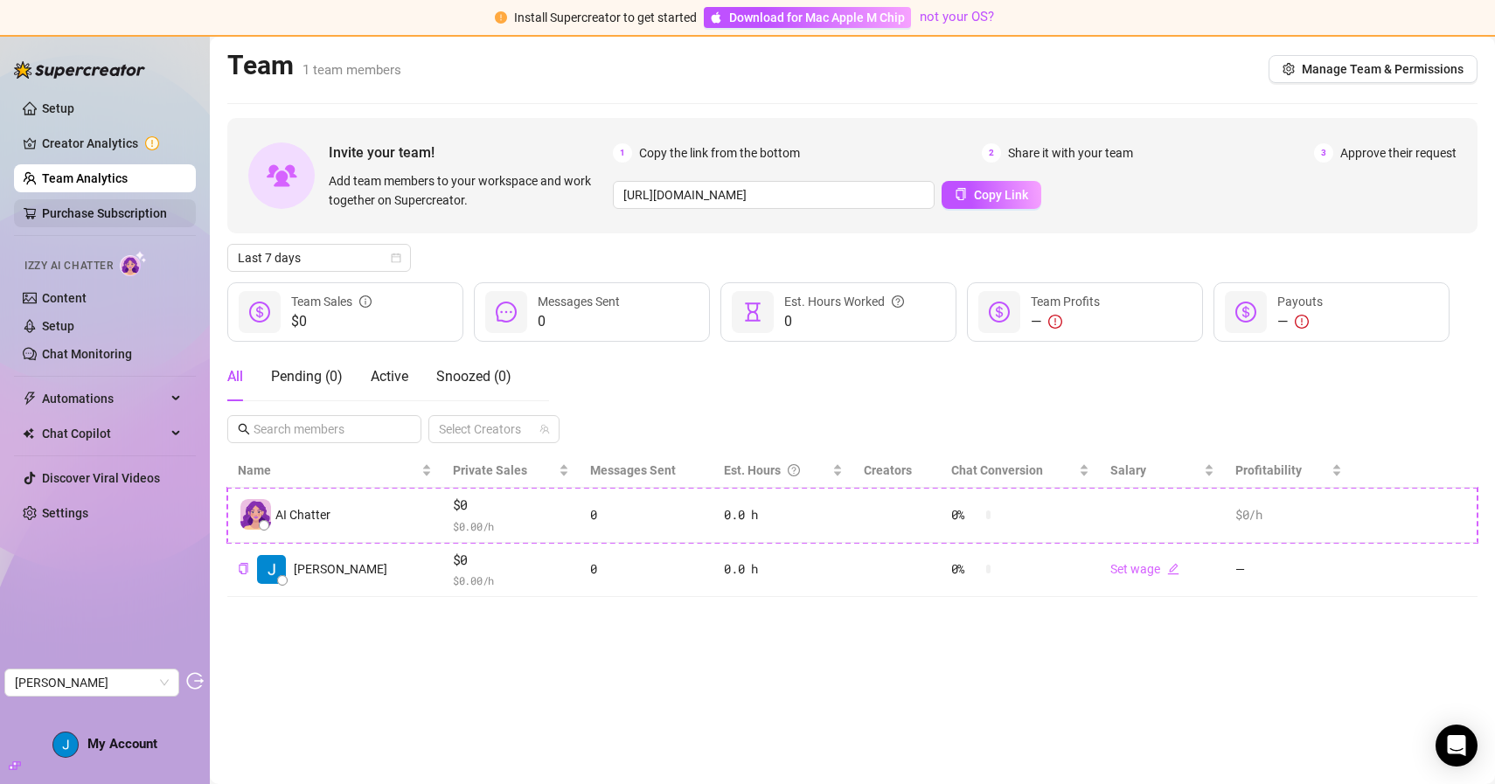
click at [148, 218] on link "Purchase Subscription" at bounding box center [104, 213] width 125 height 14
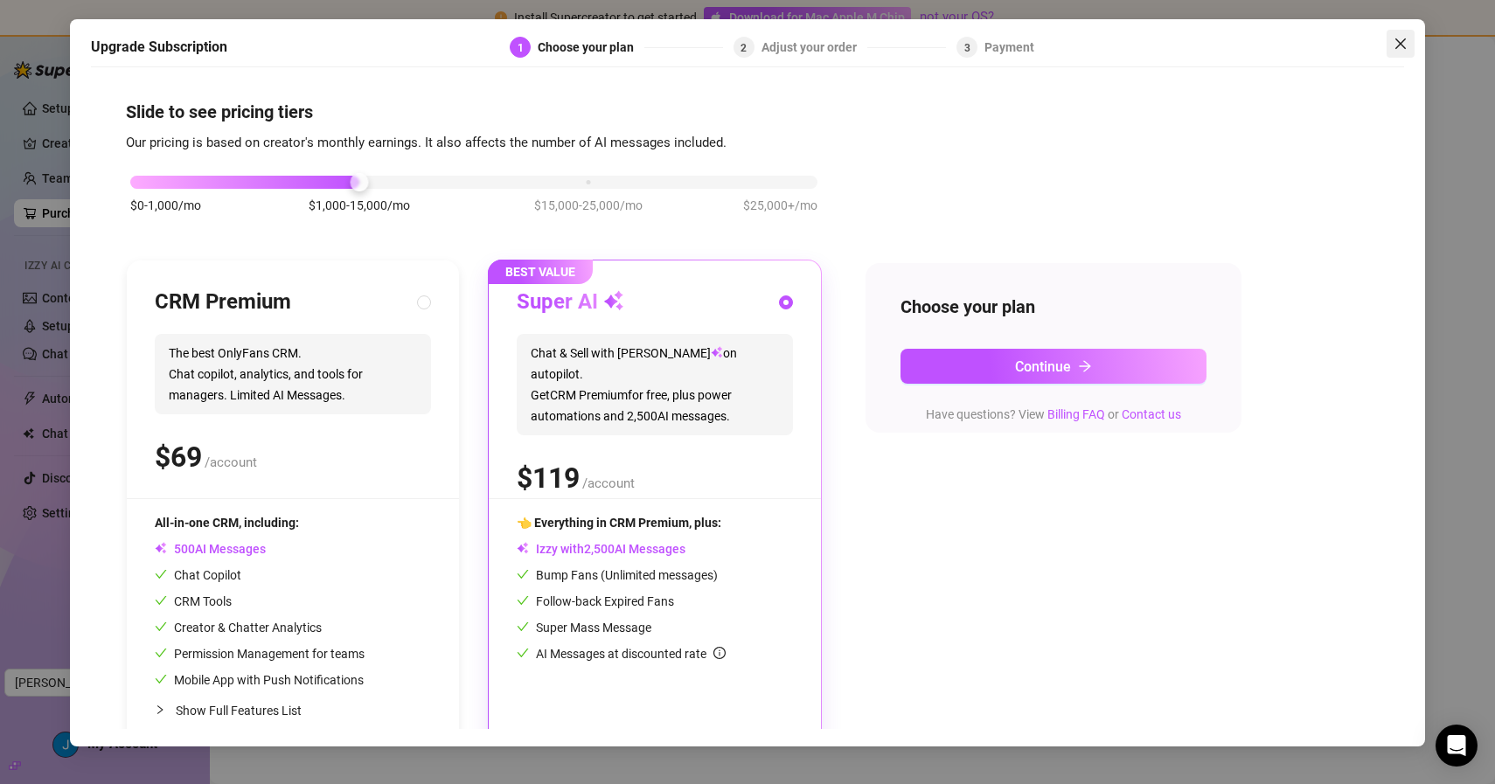
click at [1407, 42] on span "Close" at bounding box center [1400, 44] width 28 height 14
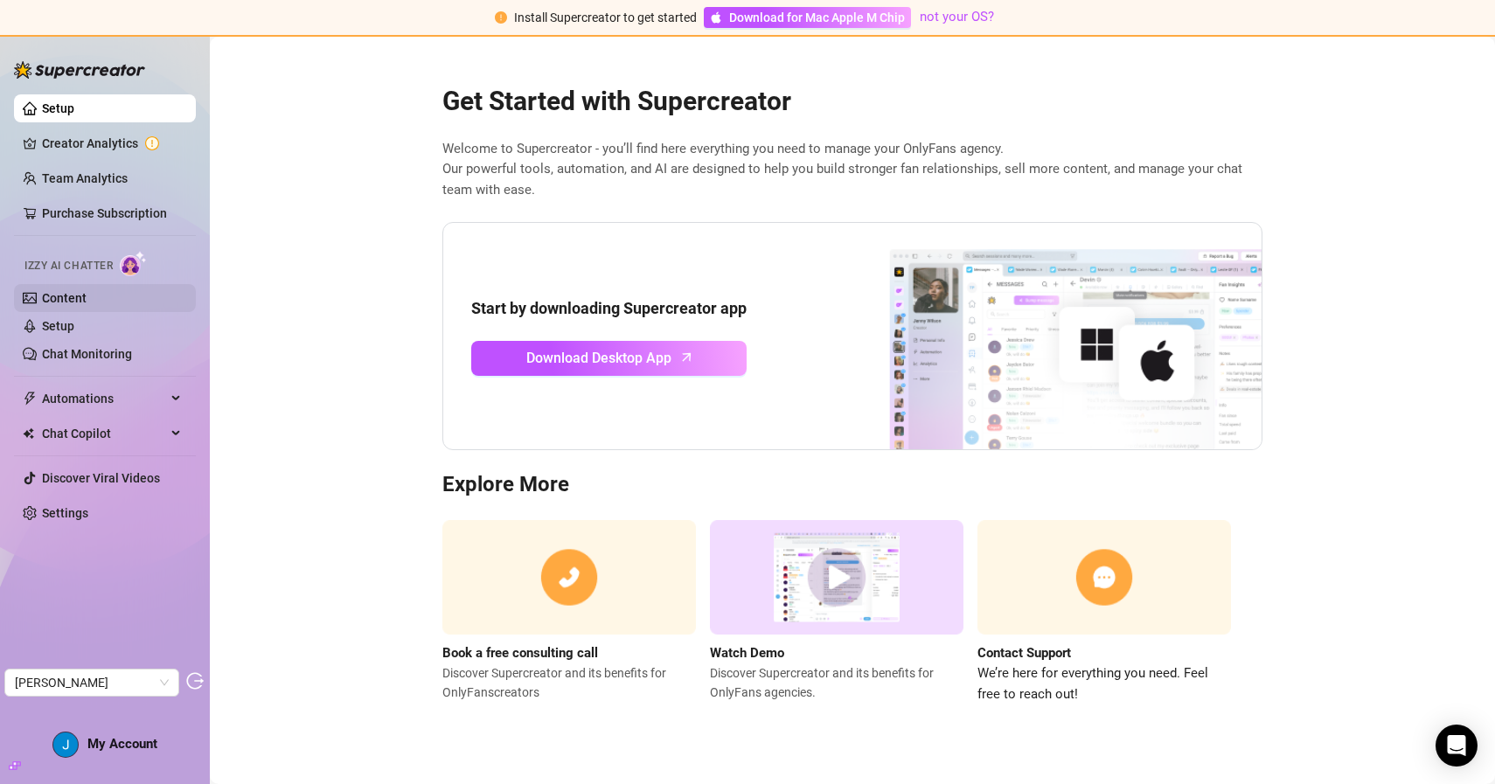
click at [87, 300] on link "Content" at bounding box center [64, 298] width 45 height 14
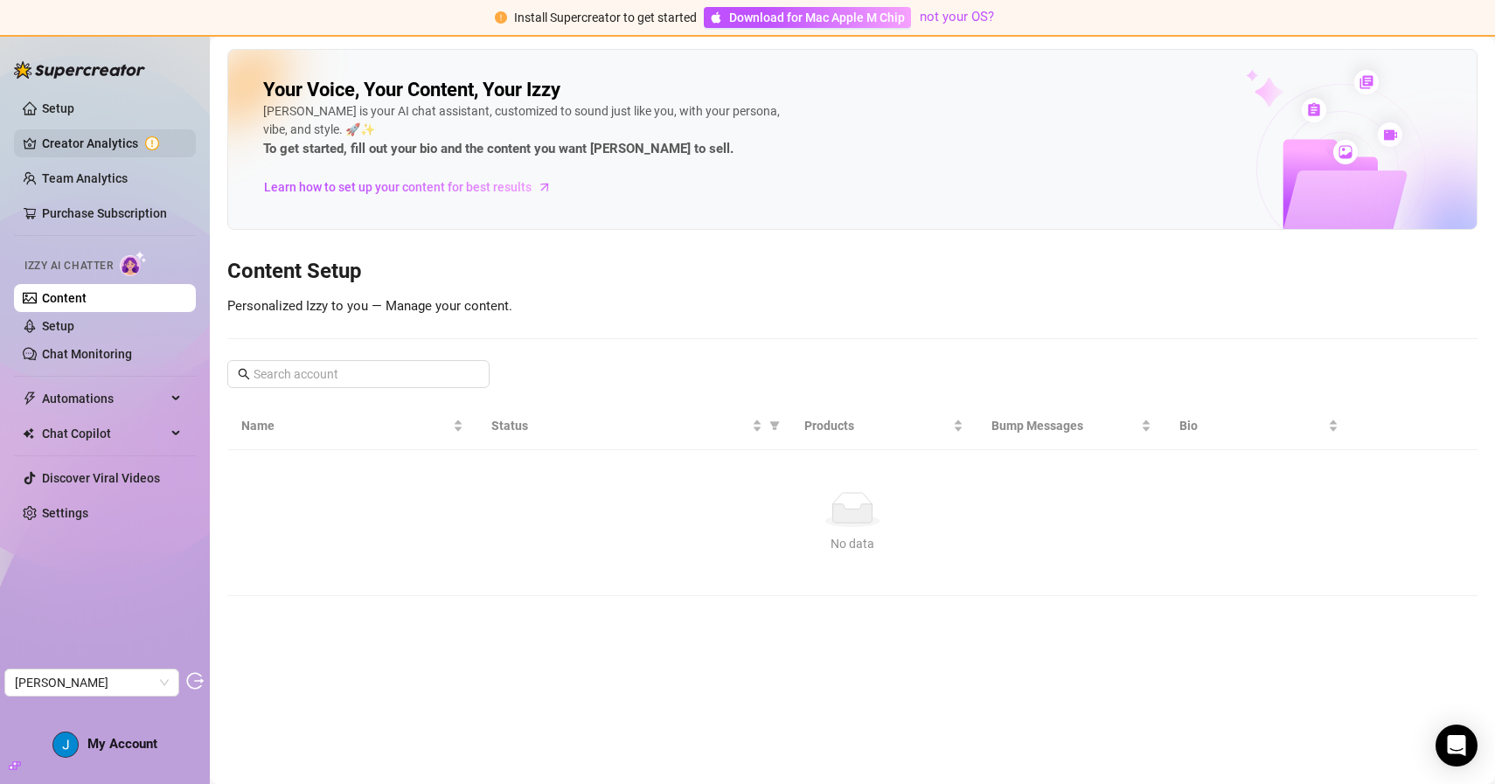
click at [137, 137] on link "Creator Analytics" at bounding box center [112, 143] width 140 height 28
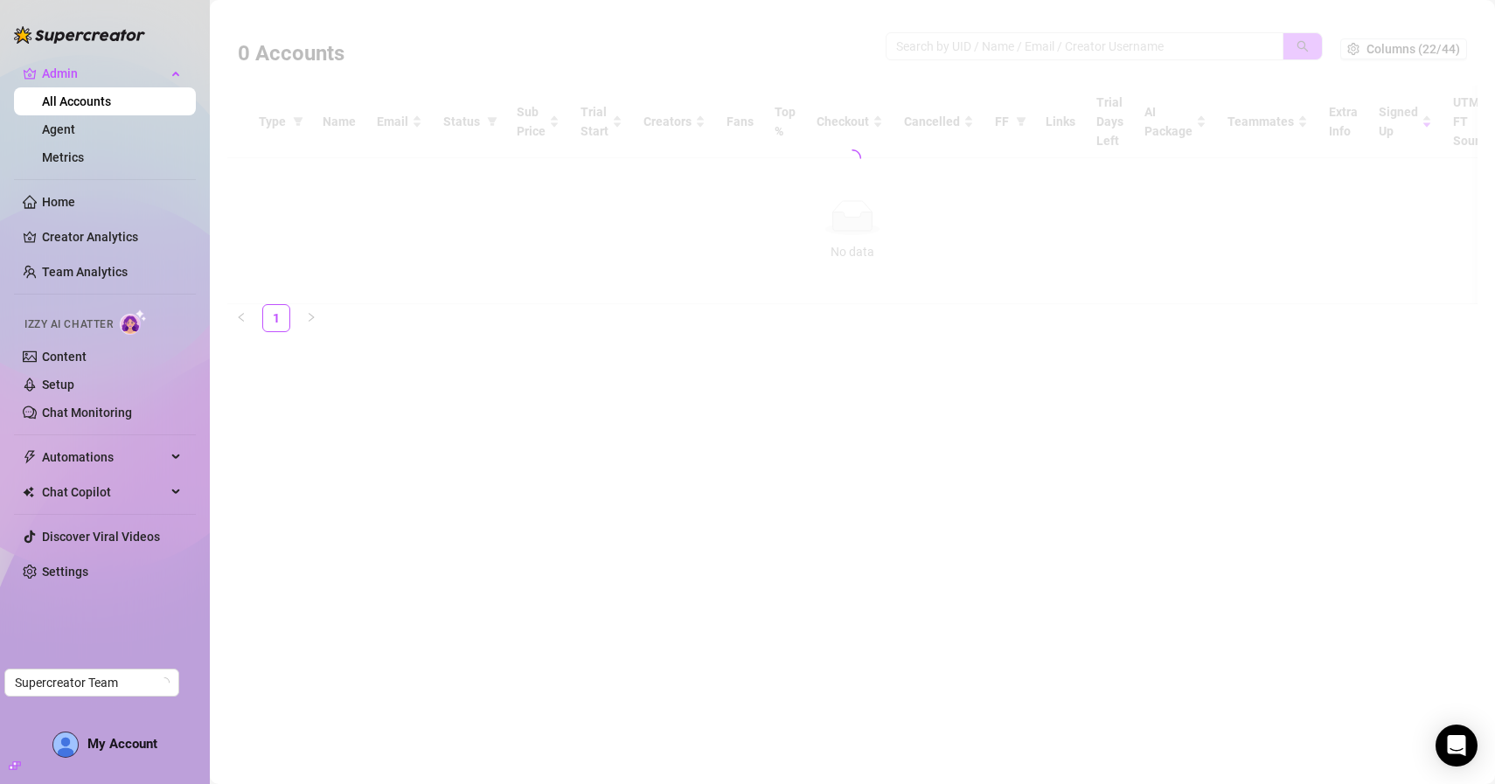
click at [993, 49] on div at bounding box center [852, 158] width 1250 height 292
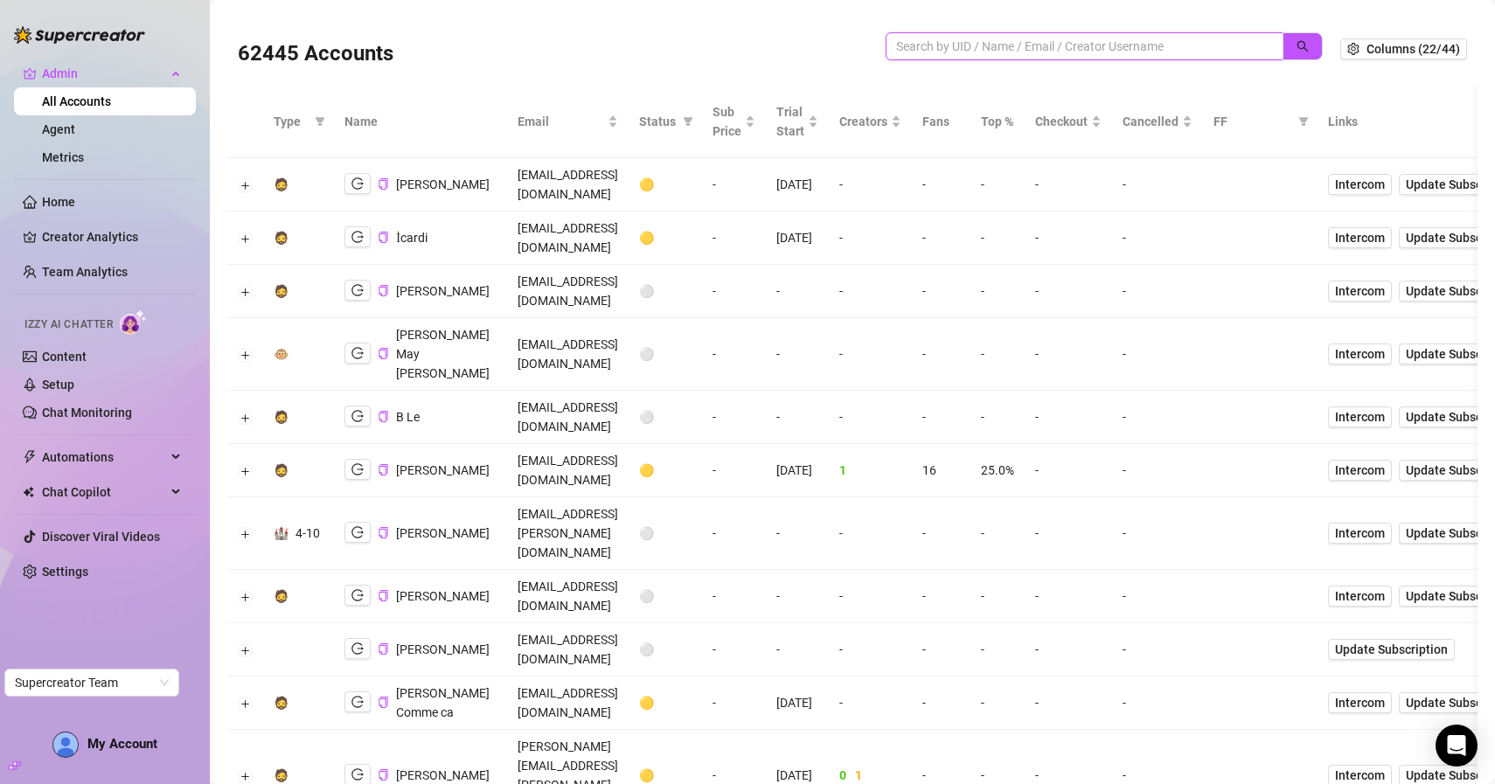
click at [932, 38] on input "search" at bounding box center [1077, 46] width 363 height 19
paste input "9IY6GNq9MCR6oS0jCm8xfKeNTmr1"
type input "9IY6GNq9MCR6oS0jCm8xfKeNTmr1"
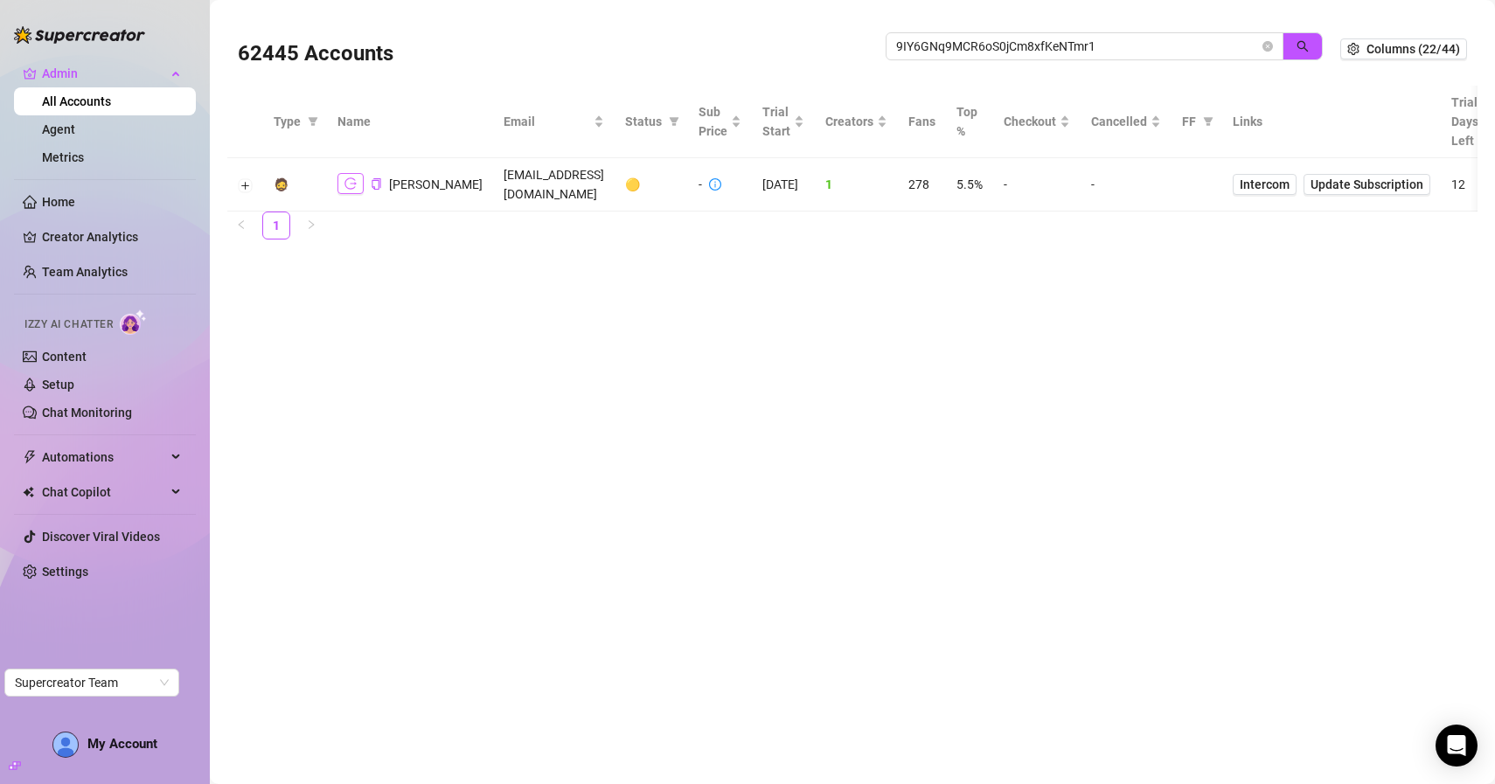
click at [352, 183] on icon "logout" at bounding box center [350, 183] width 12 height 11
click at [1275, 43] on span "9IY6GNq9MCR6oS0jCm8xfKeNTmr1" at bounding box center [1085, 46] width 398 height 28
click at [1260, 52] on span "9IY6GNq9MCR6oS0jCm8xfKeNTmr1" at bounding box center [1085, 46] width 398 height 28
click at [1266, 48] on icon "close-circle" at bounding box center [1267, 46] width 10 height 10
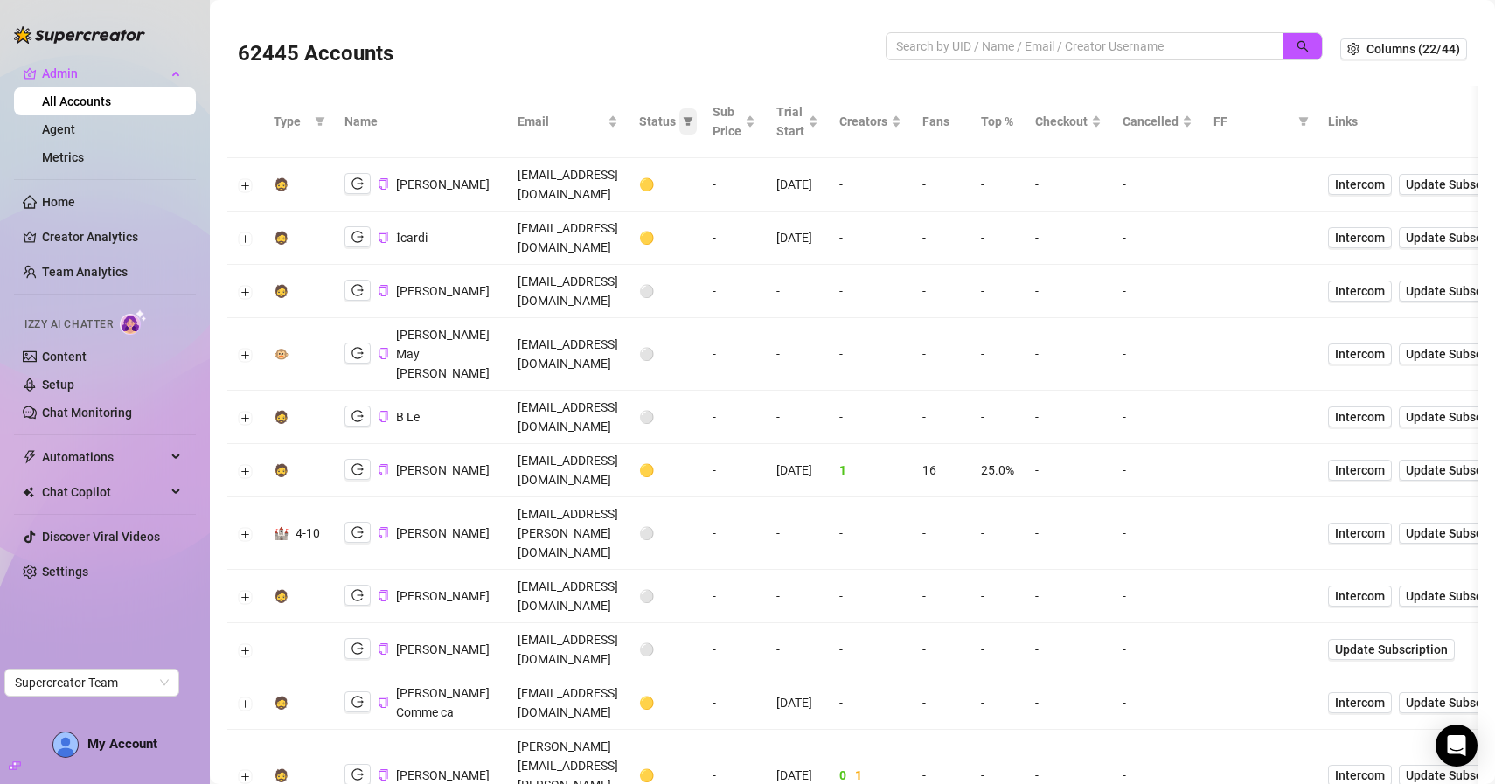
click at [697, 129] on span at bounding box center [687, 121] width 17 height 26
click at [783, 188] on span "🟡 Trial" at bounding box center [783, 184] width 47 height 14
checkbox input "true"
click at [836, 295] on span "OK" at bounding box center [841, 302] width 17 height 14
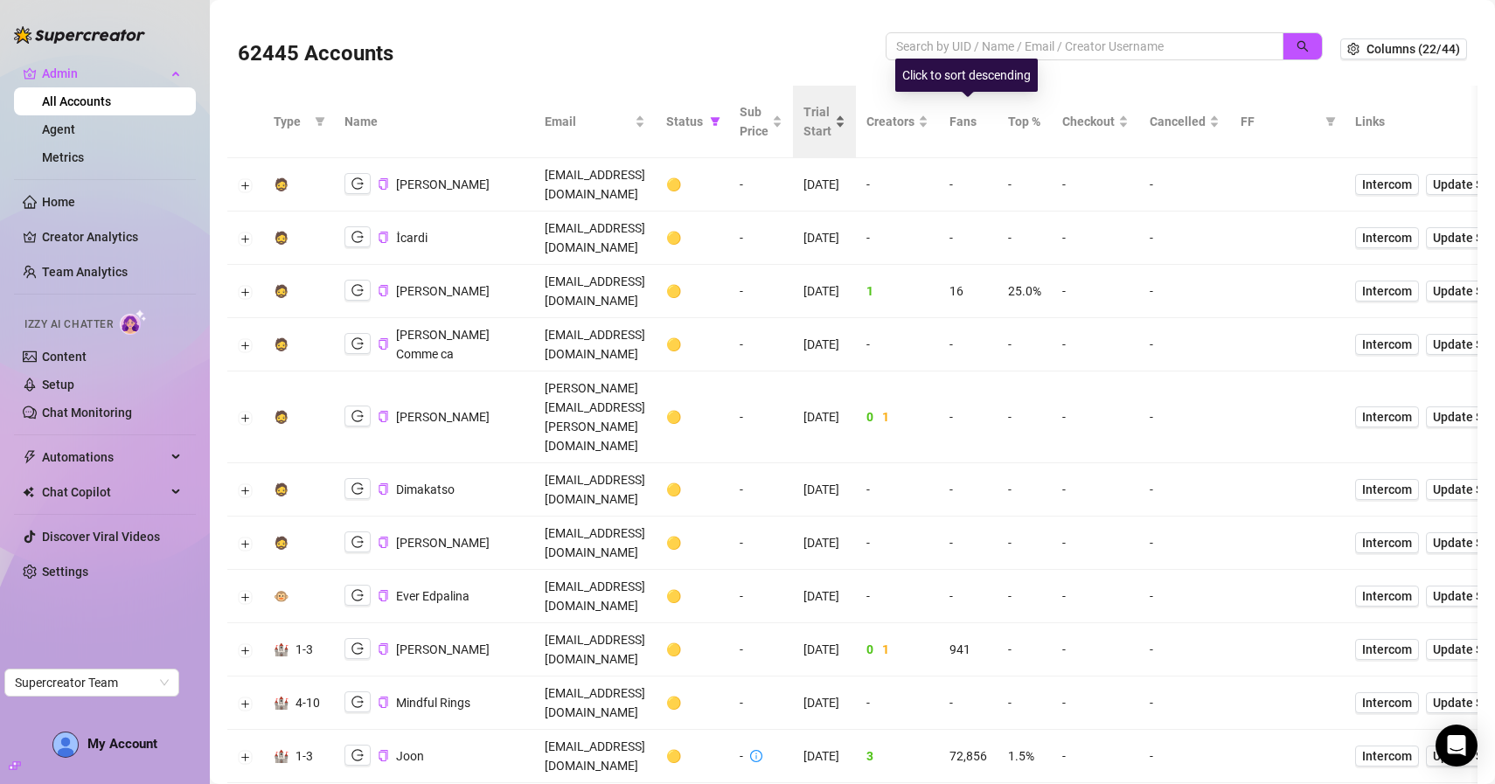
click at [831, 124] on span "Trial Start" at bounding box center [817, 121] width 28 height 38
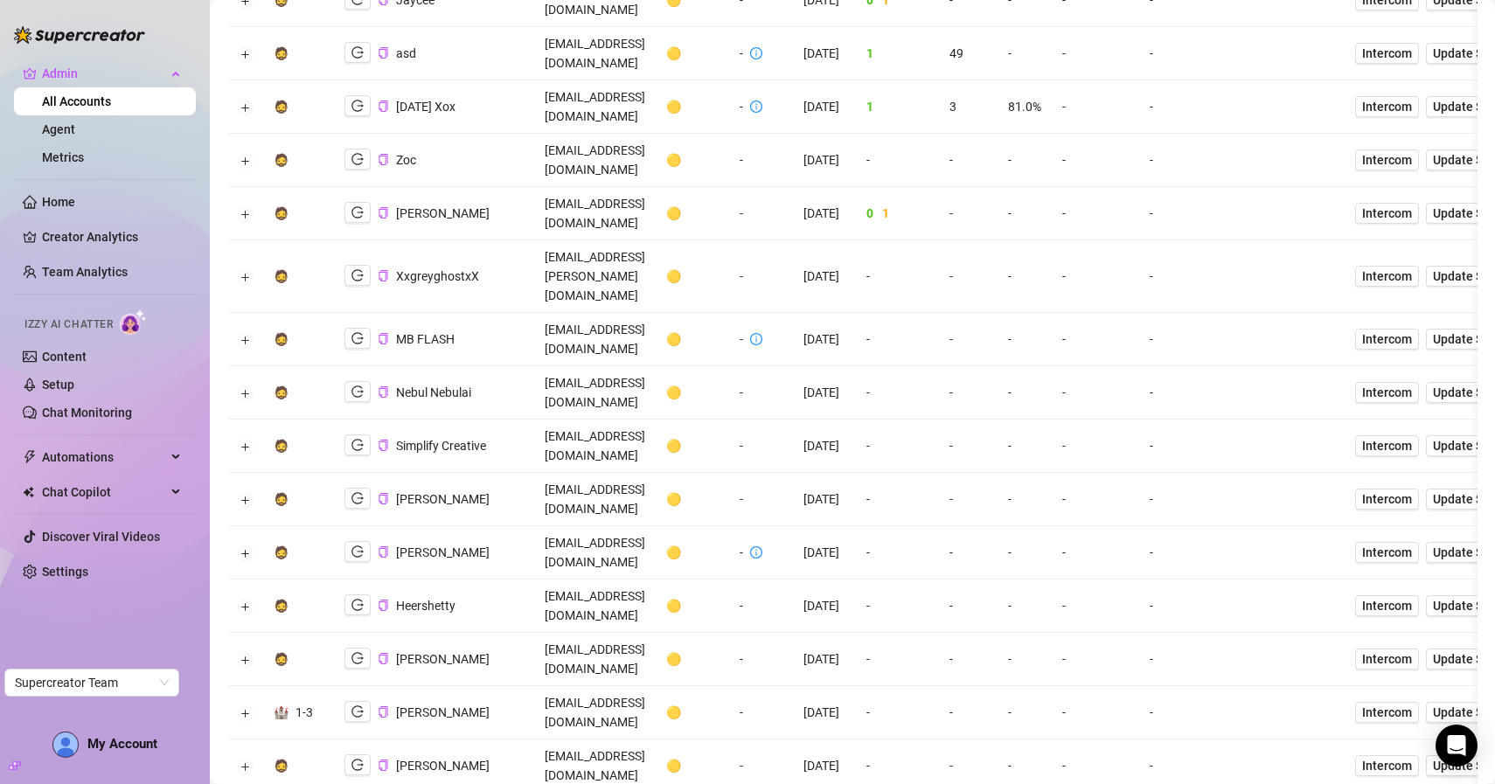
scroll to position [3170, 0]
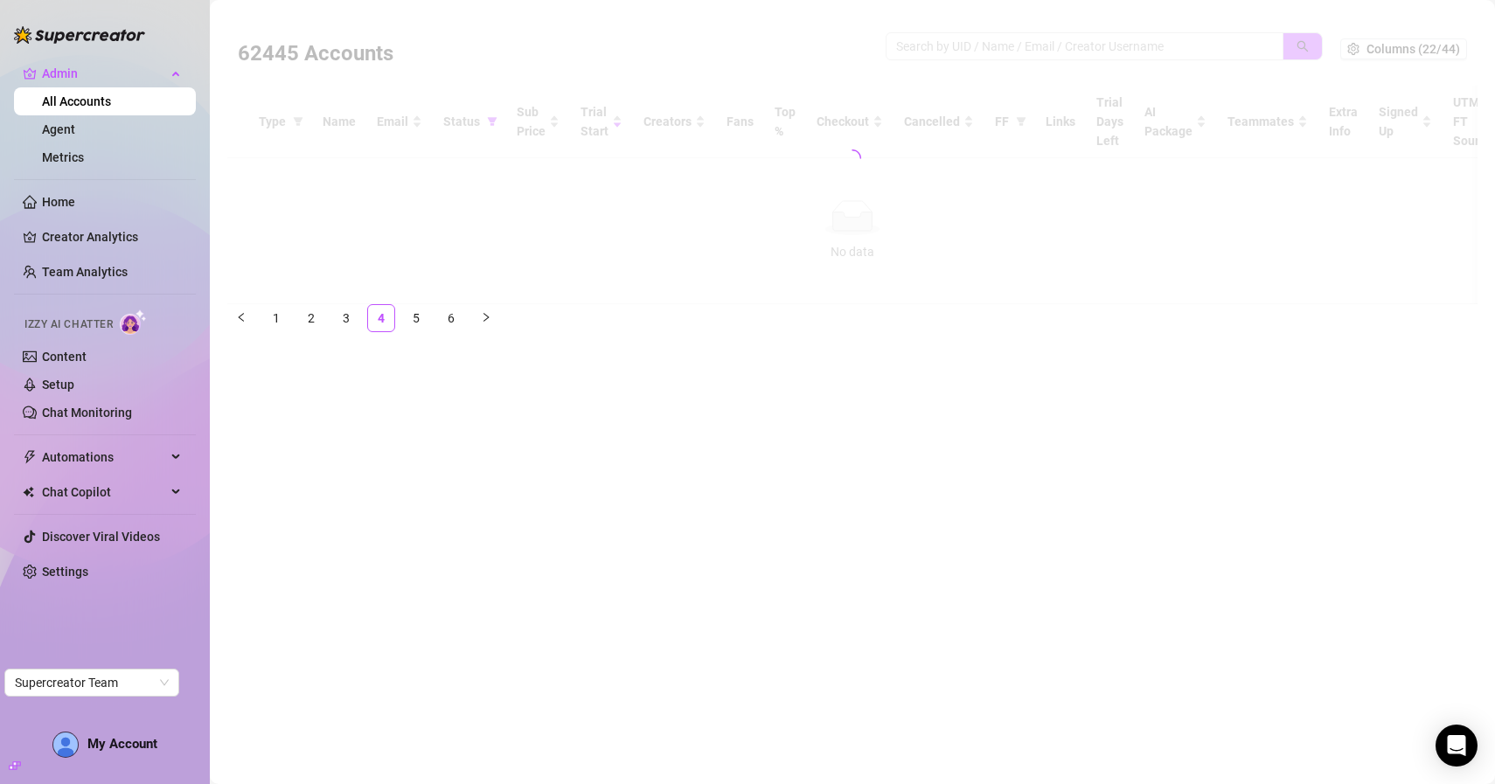
scroll to position [0, 0]
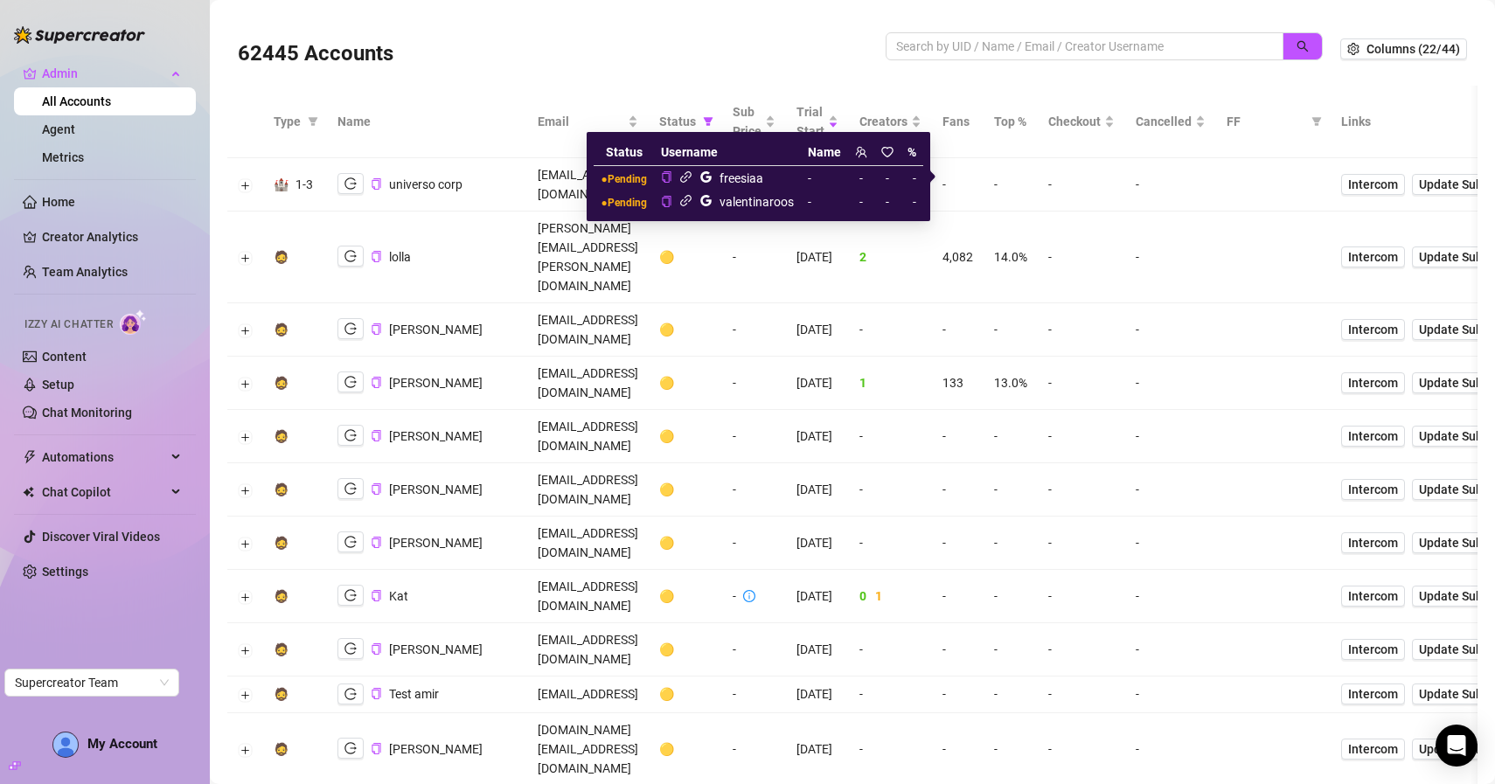
click at [690, 176] on icon "link" at bounding box center [685, 176] width 13 height 13
click at [684, 200] on icon "link" at bounding box center [685, 201] width 11 height 11
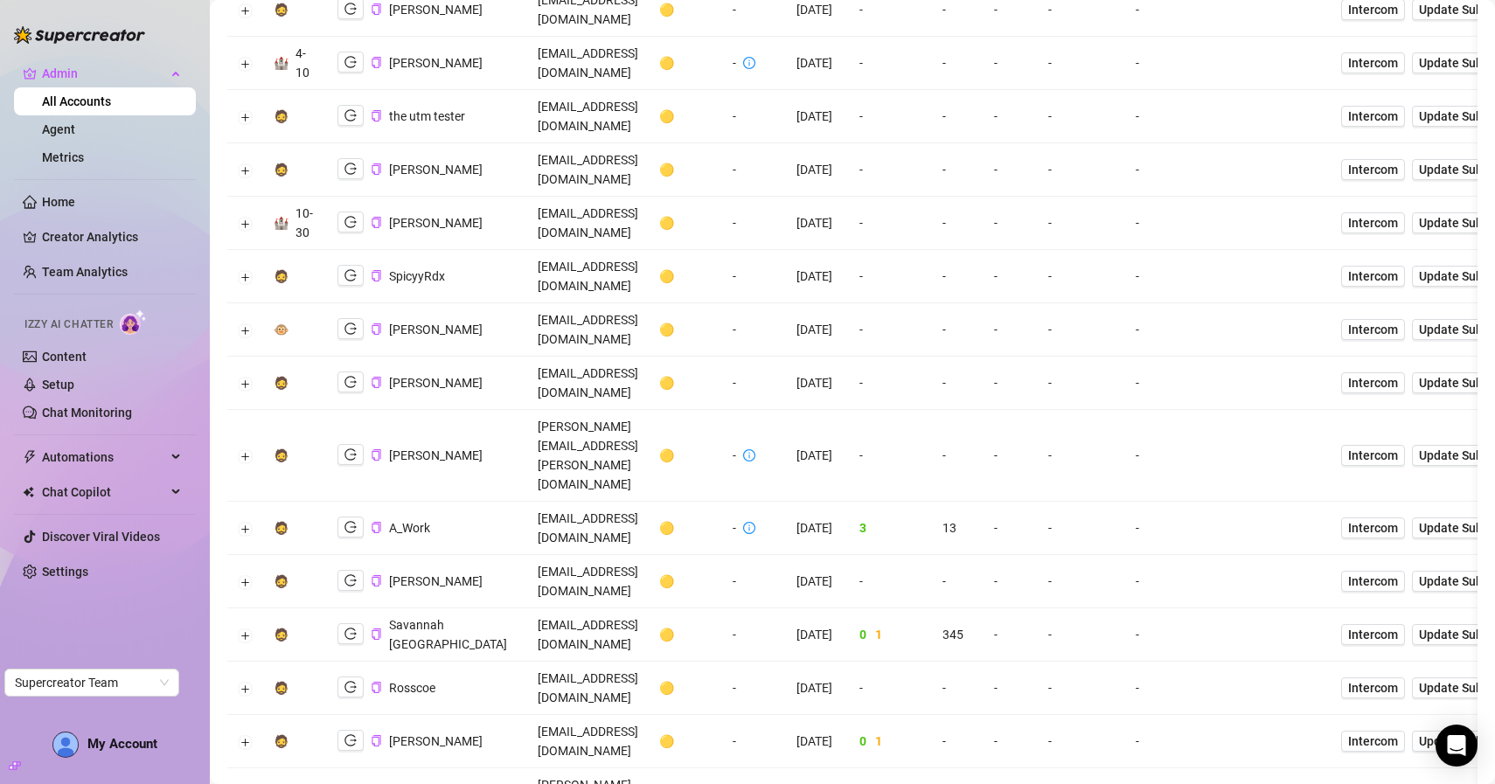
scroll to position [803, 0]
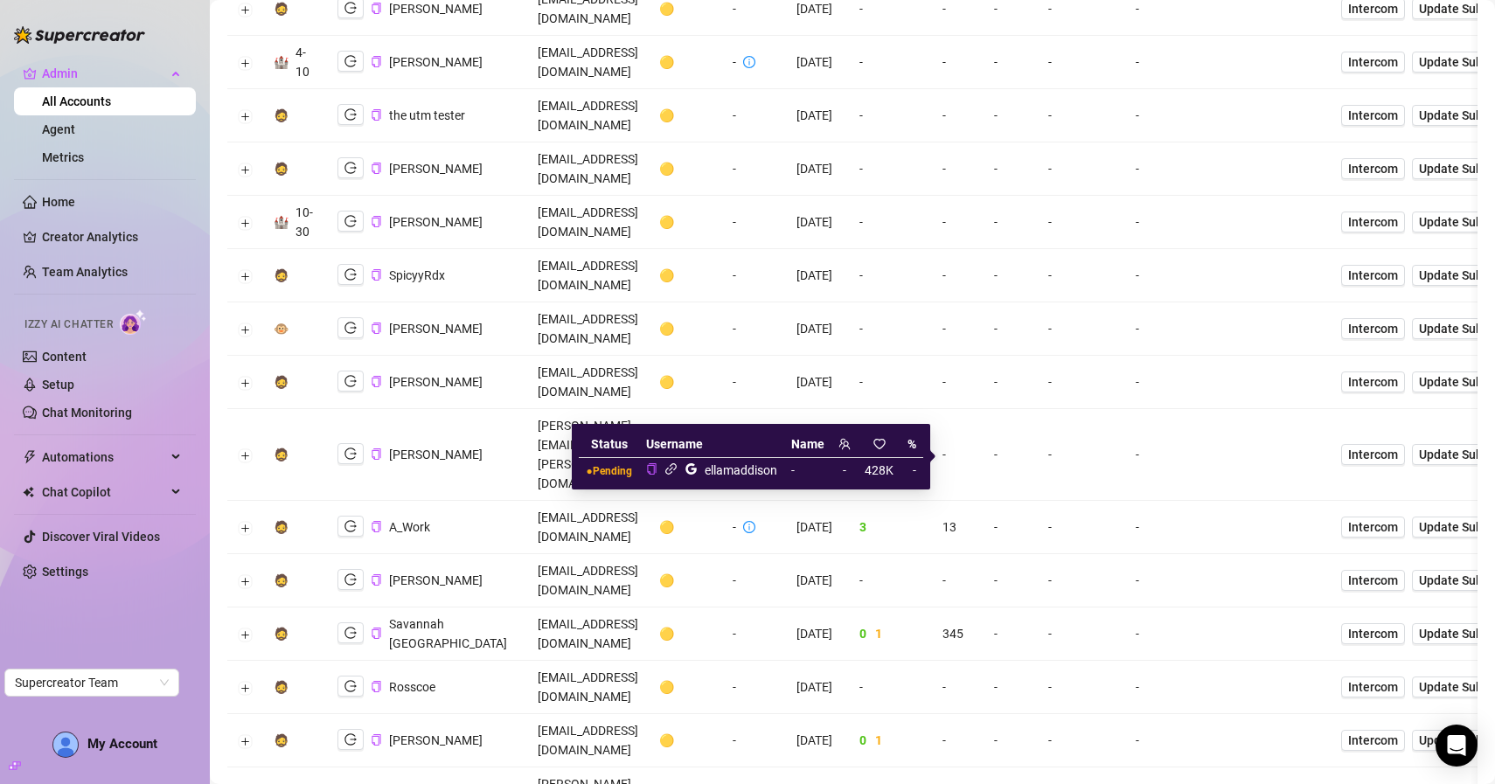
click at [670, 468] on icon "link" at bounding box center [670, 468] width 13 height 13
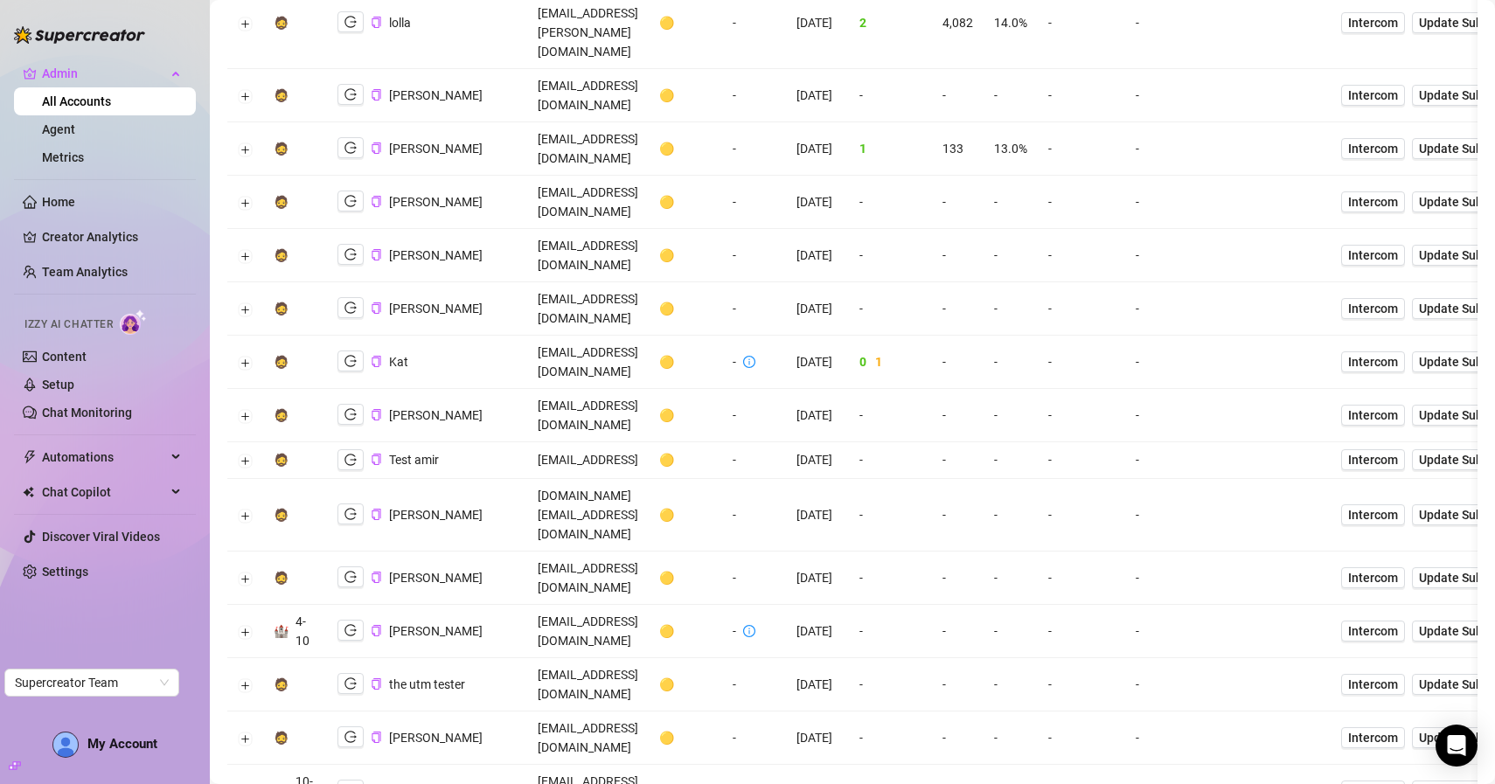
scroll to position [0, 0]
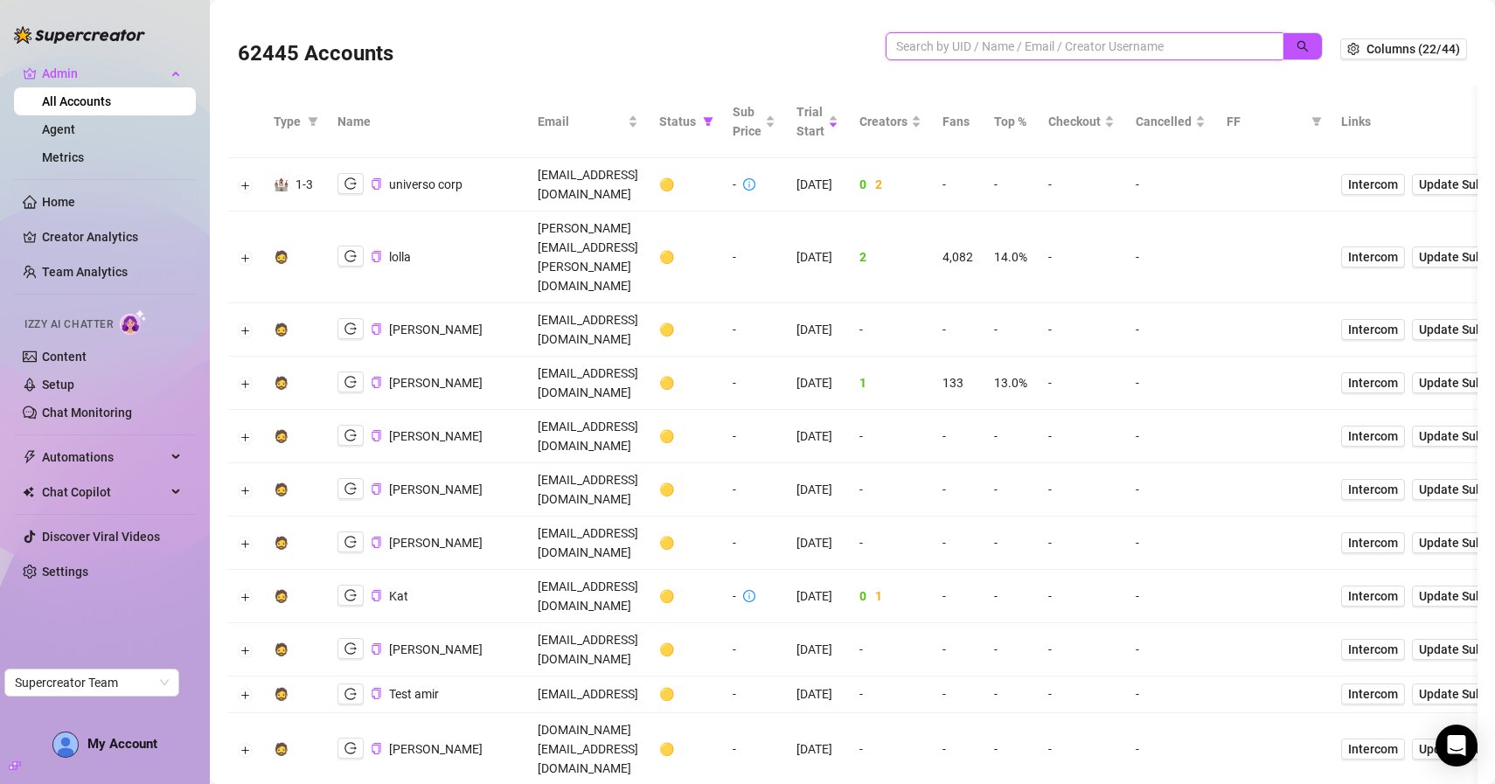
click at [1070, 41] on input "search" at bounding box center [1077, 46] width 363 height 19
paste input "therogueevans@gmail.com"
type input "therogueevans@gmail.com"
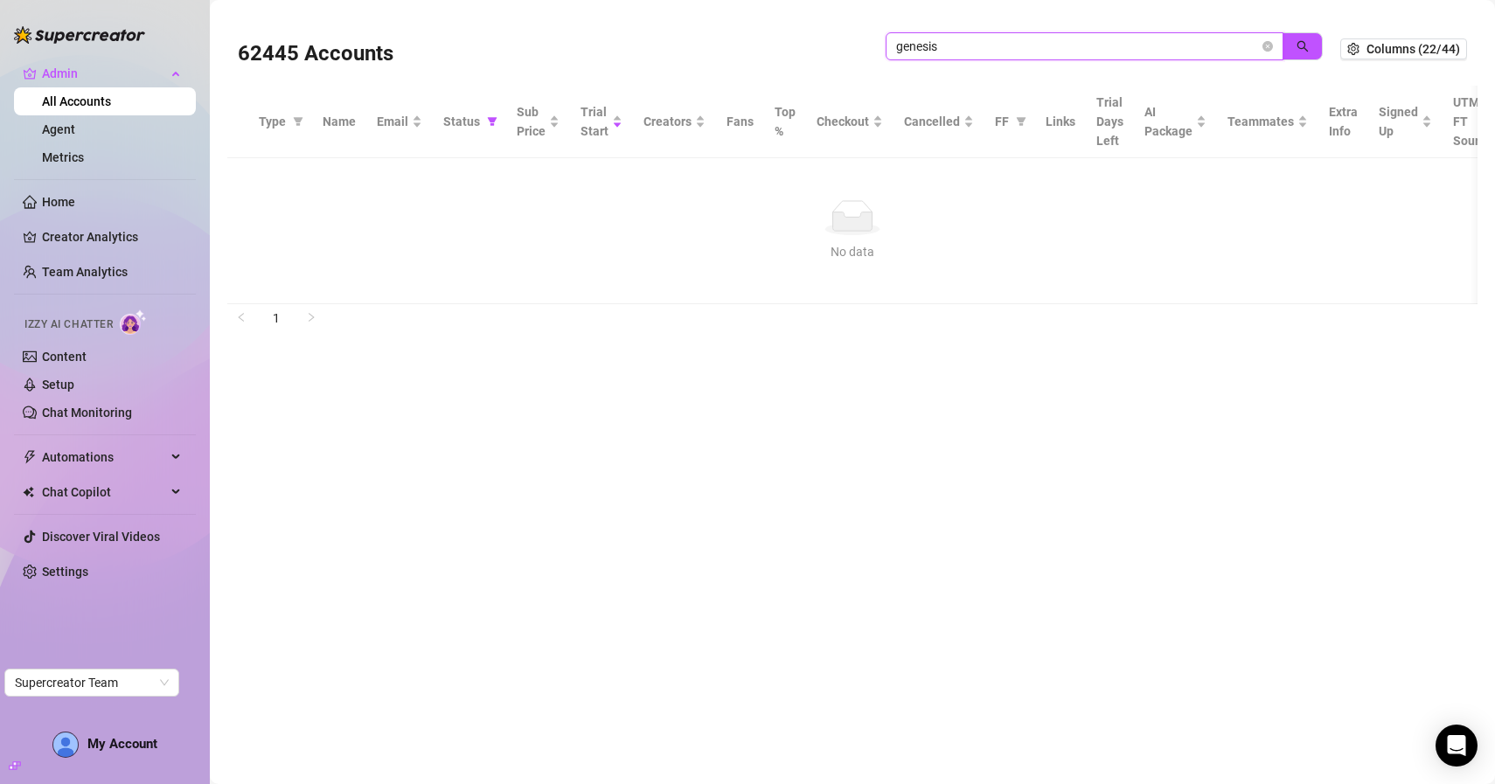
type input "genesis"
click at [1296, 48] on icon "search" at bounding box center [1302, 46] width 12 height 12
click at [488, 123] on icon "filter" at bounding box center [493, 121] width 10 height 9
click at [392, 185] on input "checkbox" at bounding box center [387, 184] width 14 height 14
checkbox input "false"
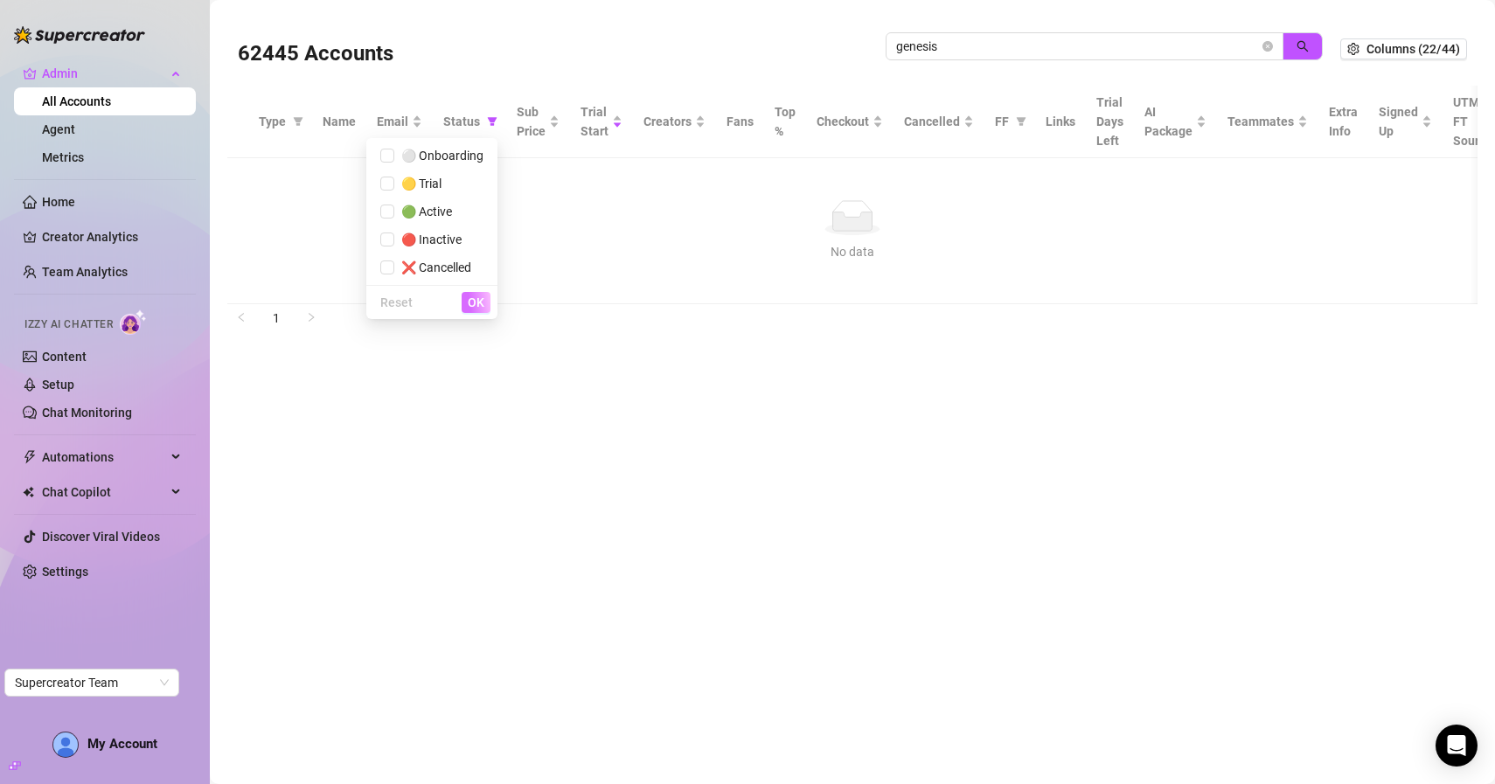
click at [468, 305] on span "OK" at bounding box center [476, 302] width 17 height 14
click at [976, 40] on input "genesis" at bounding box center [1077, 46] width 363 height 19
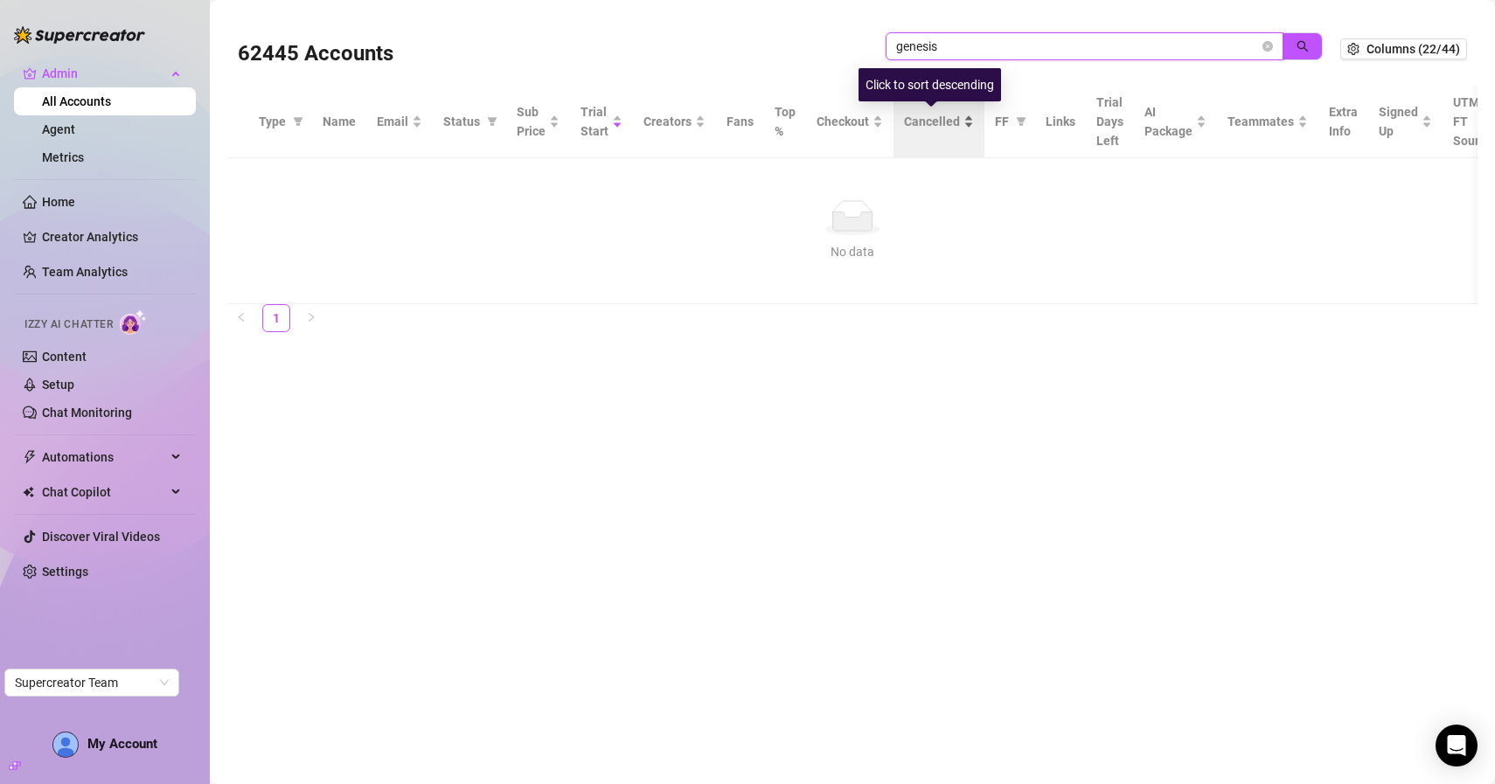
paste input "therogueevans@gmail.com"
type input "therogueevans@gmail.com"
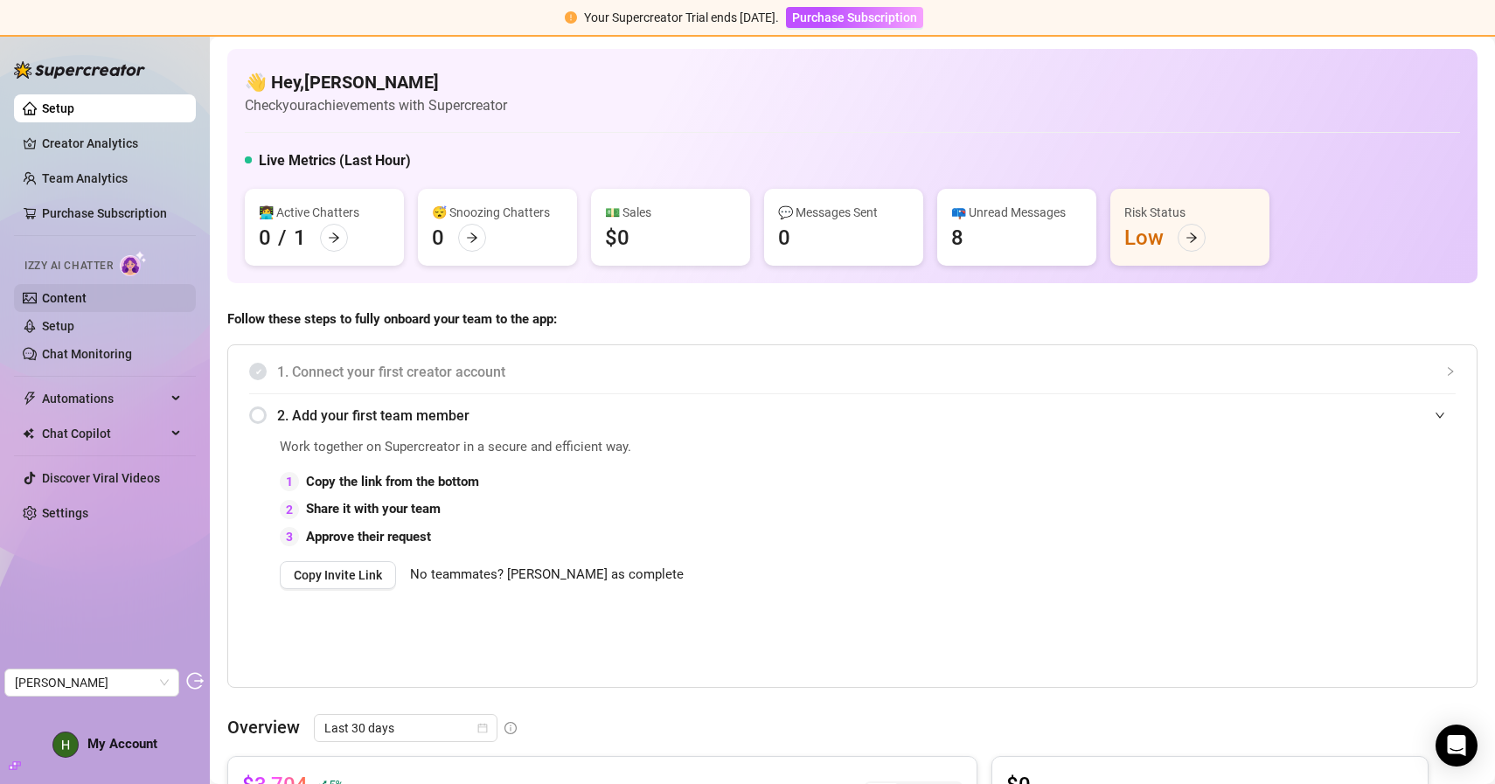
click at [87, 295] on link "Content" at bounding box center [64, 298] width 45 height 14
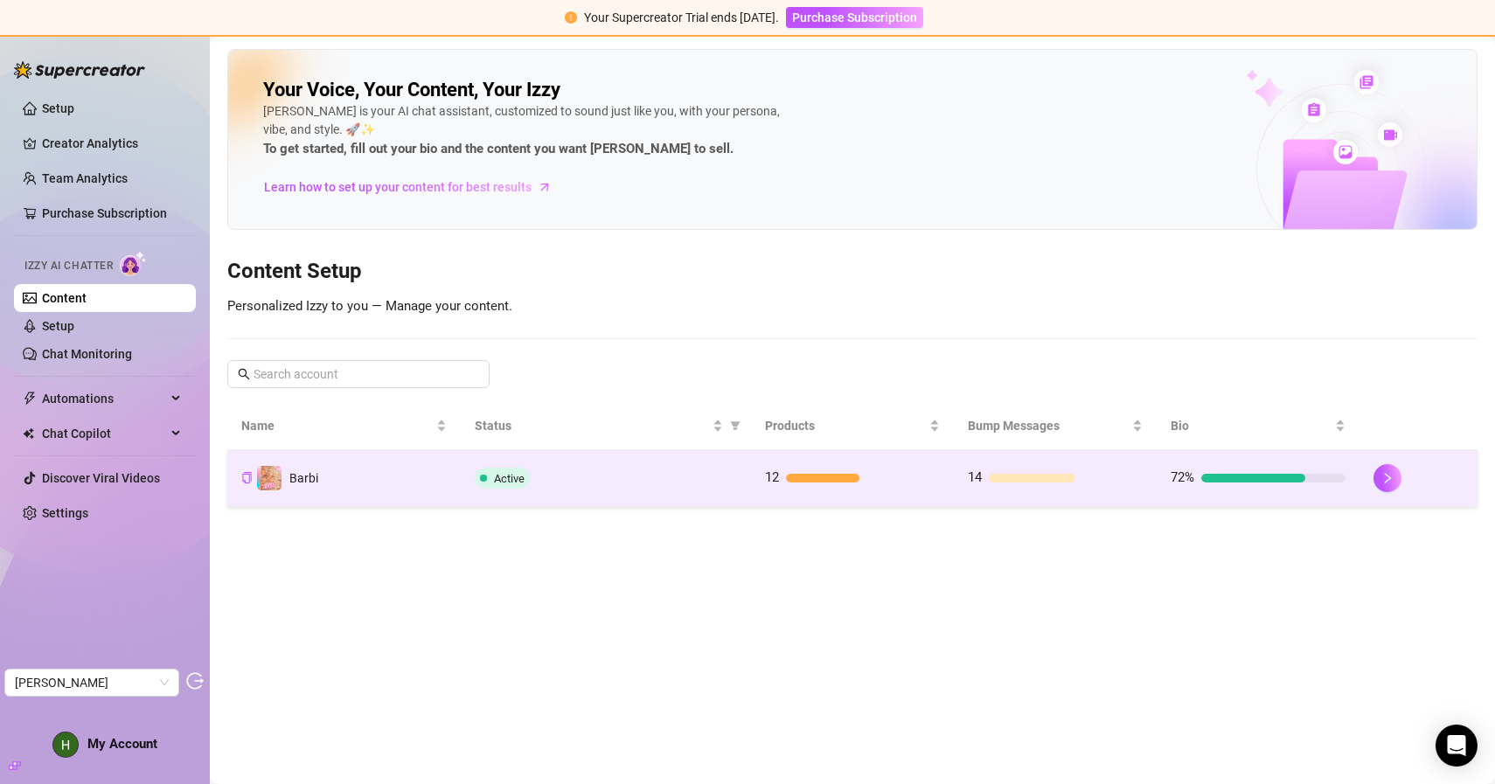
click at [595, 463] on td "Active" at bounding box center [606, 478] width 290 height 57
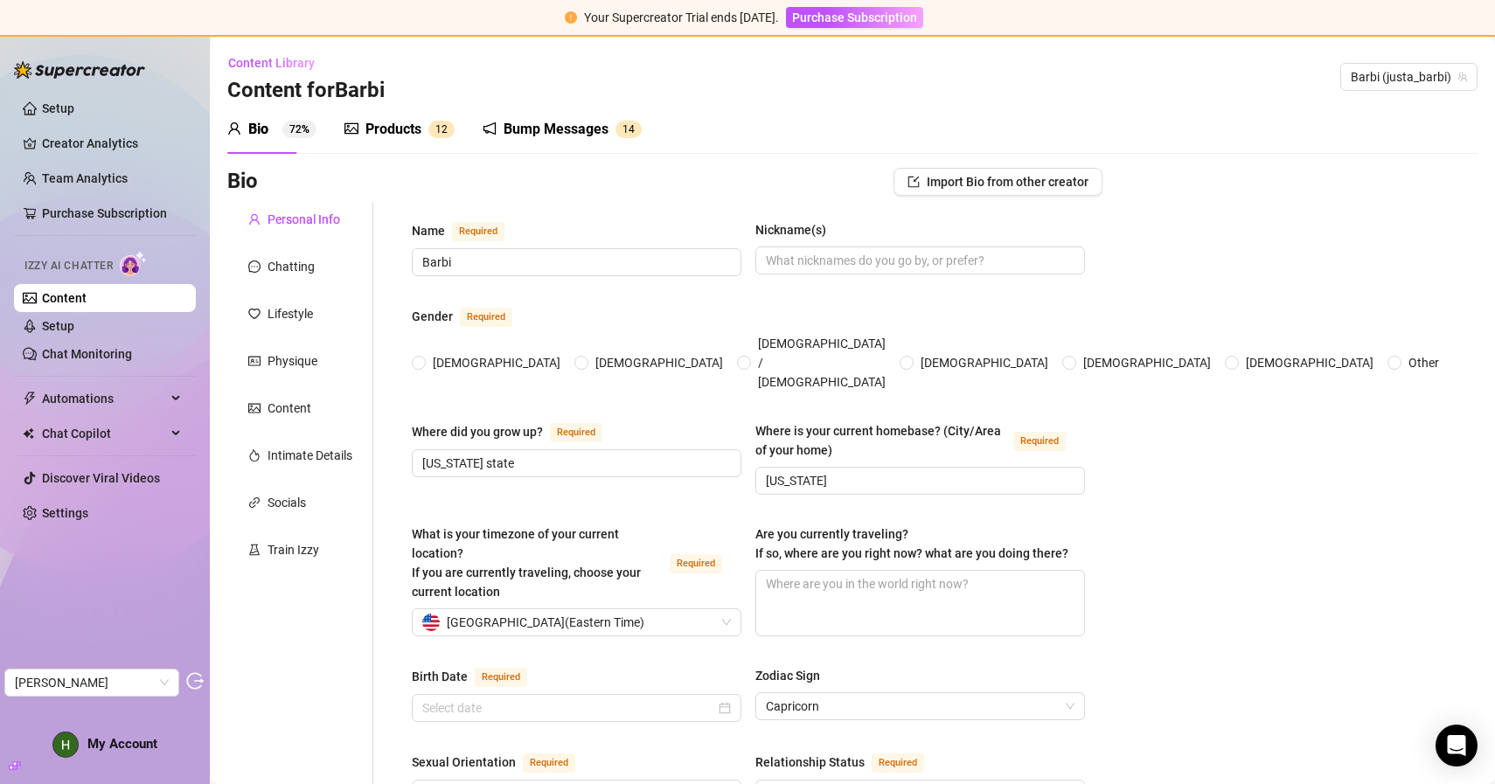
radio input "true"
type input "[DATE]"
click at [399, 129] on div "Products" at bounding box center [393, 129] width 56 height 21
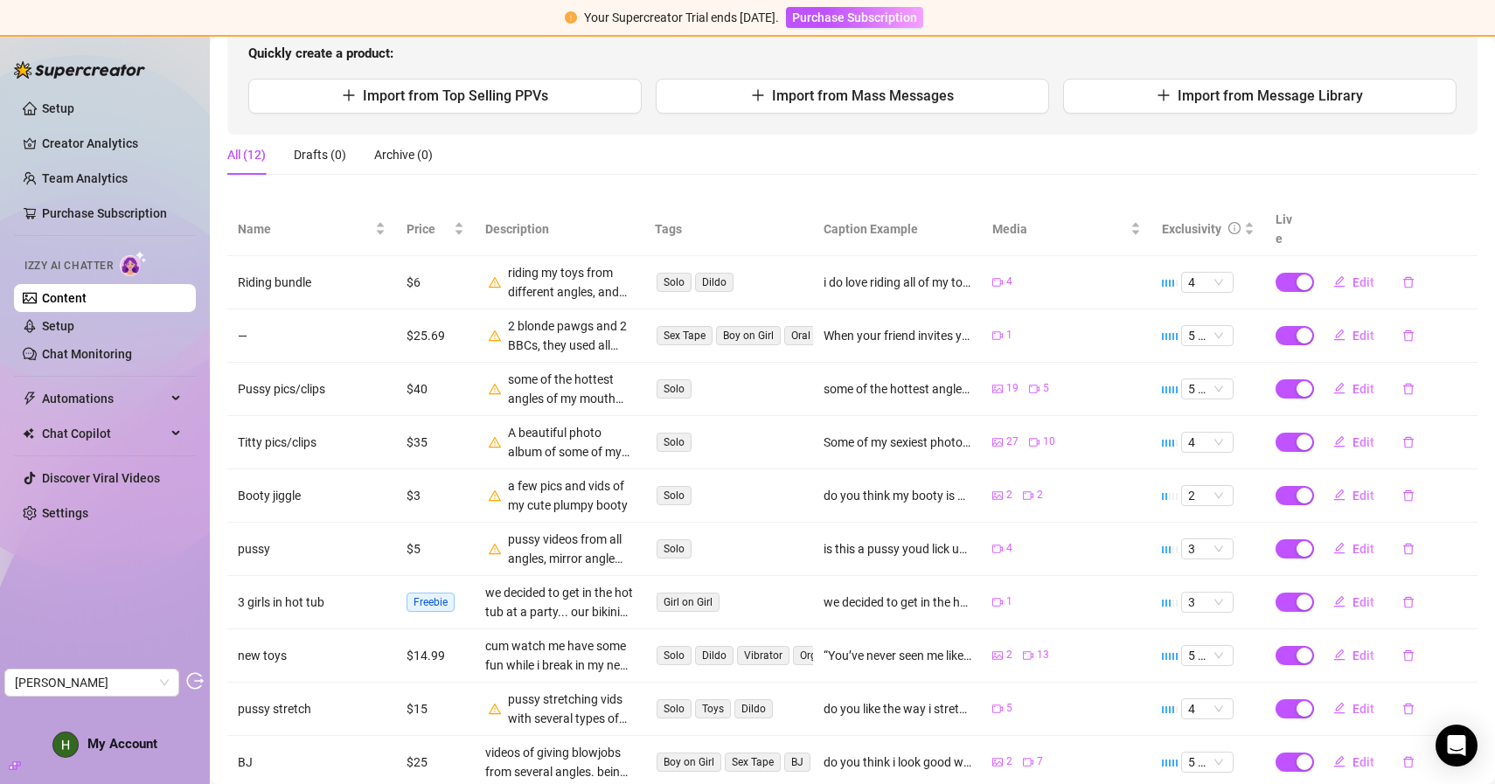
scroll to position [198, 0]
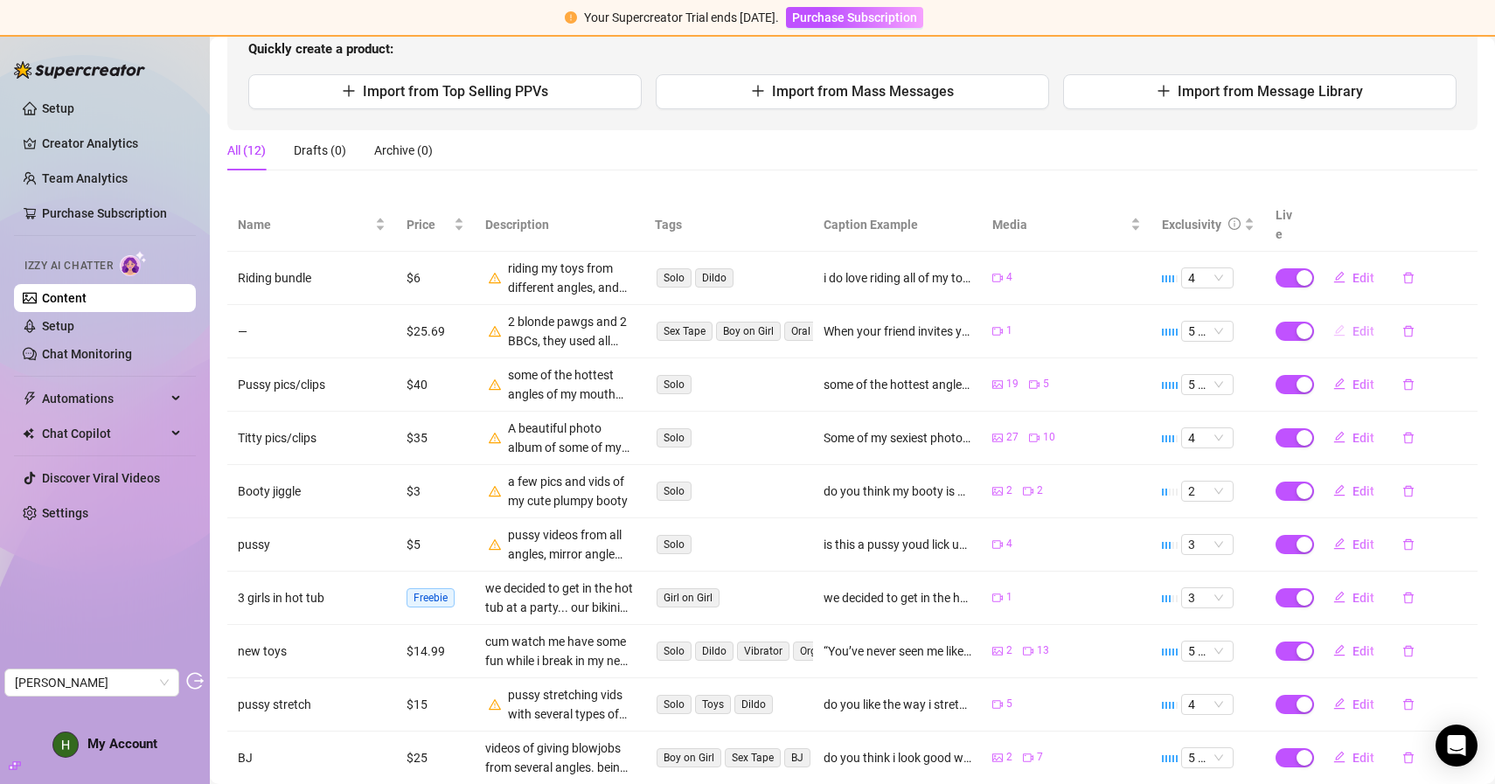
click at [1365, 324] on span "Edit" at bounding box center [1363, 331] width 22 height 14
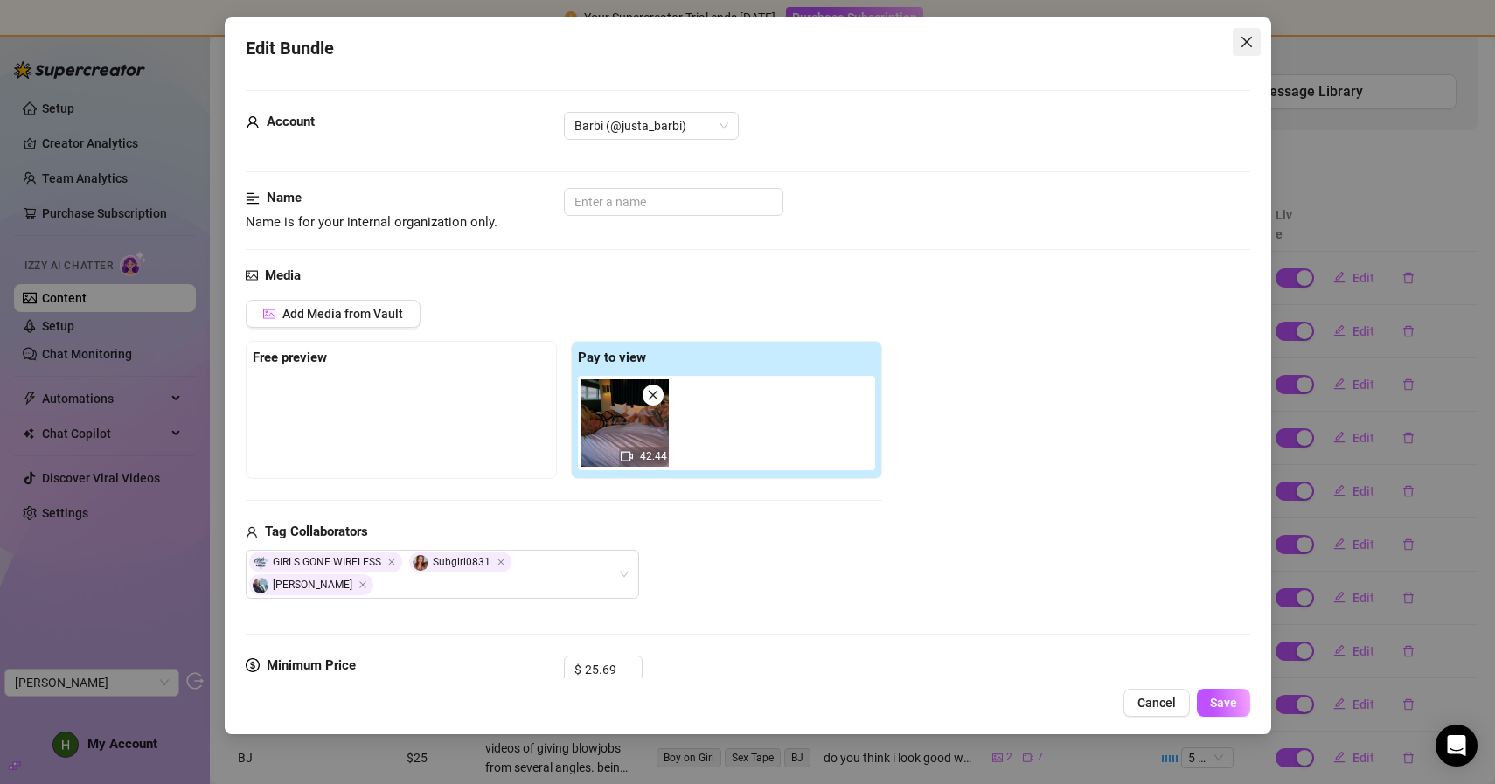
click at [1251, 46] on icon "close" at bounding box center [1245, 42] width 10 height 10
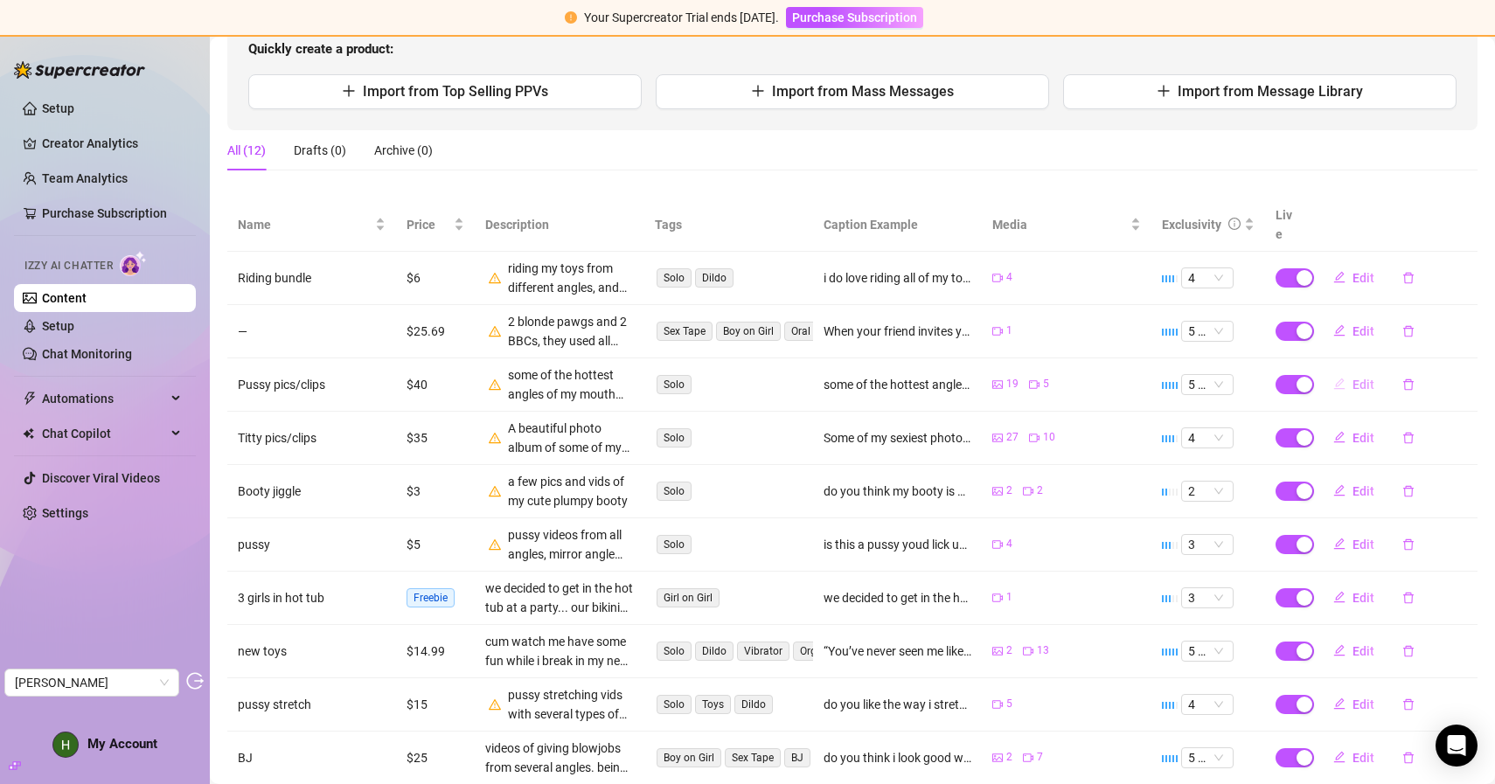
click at [1358, 378] on span "Edit" at bounding box center [1363, 385] width 22 height 14
type textarea "some of the hottest angles of my mouth watering pussy"
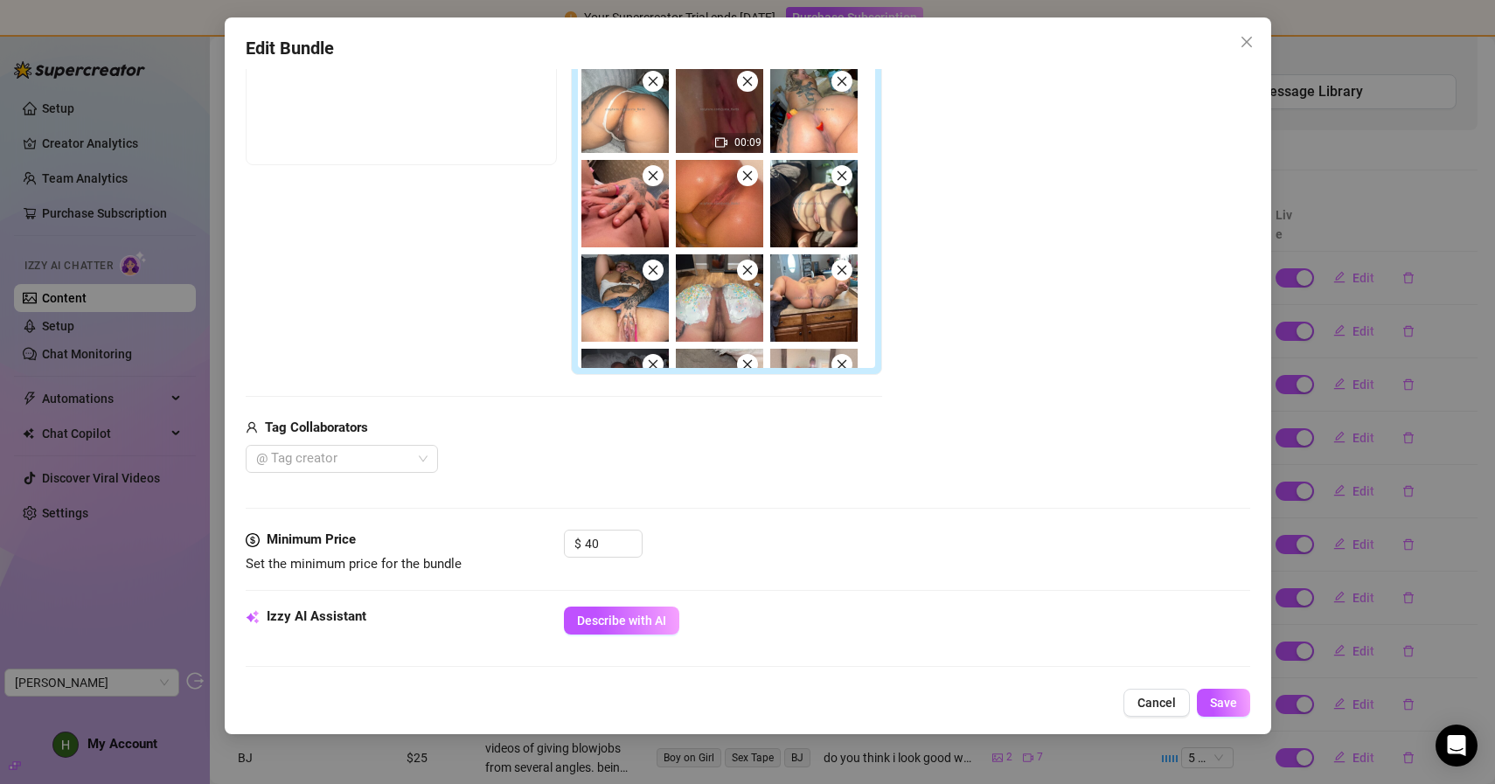
scroll to position [315, 0]
click at [1248, 47] on icon "close" at bounding box center [1247, 42] width 14 height 14
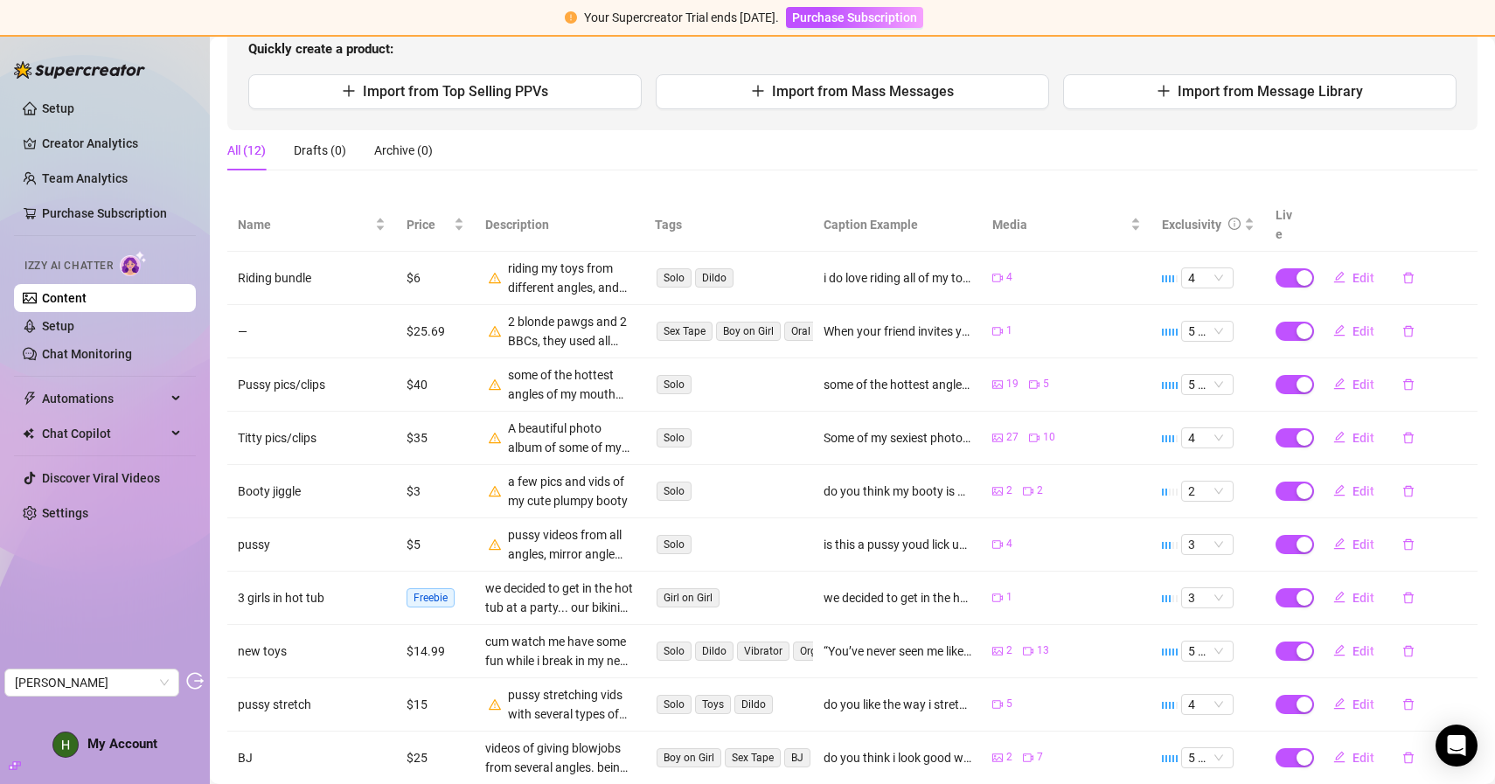
scroll to position [281, 0]
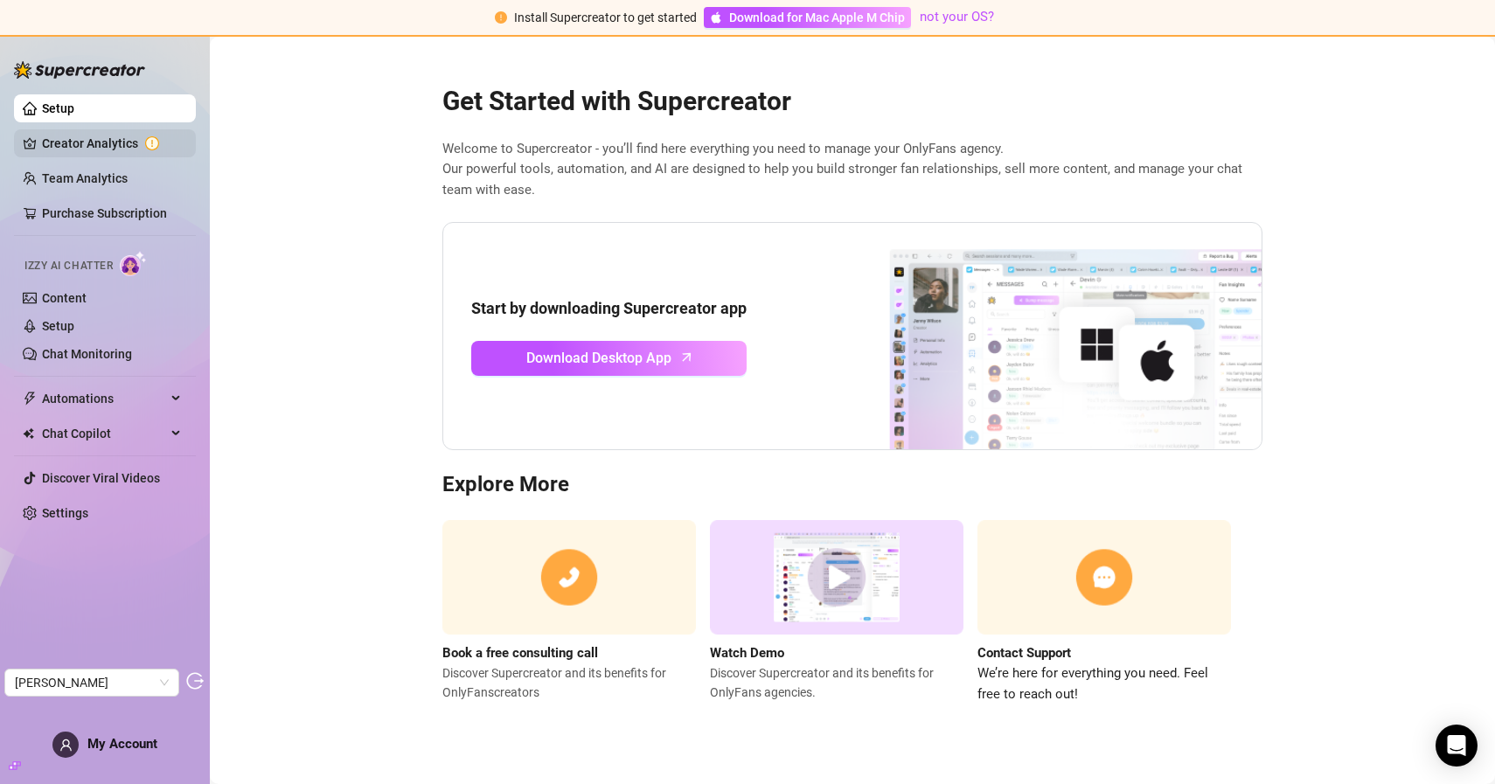
click at [101, 135] on link "Creator Analytics" at bounding box center [112, 143] width 140 height 28
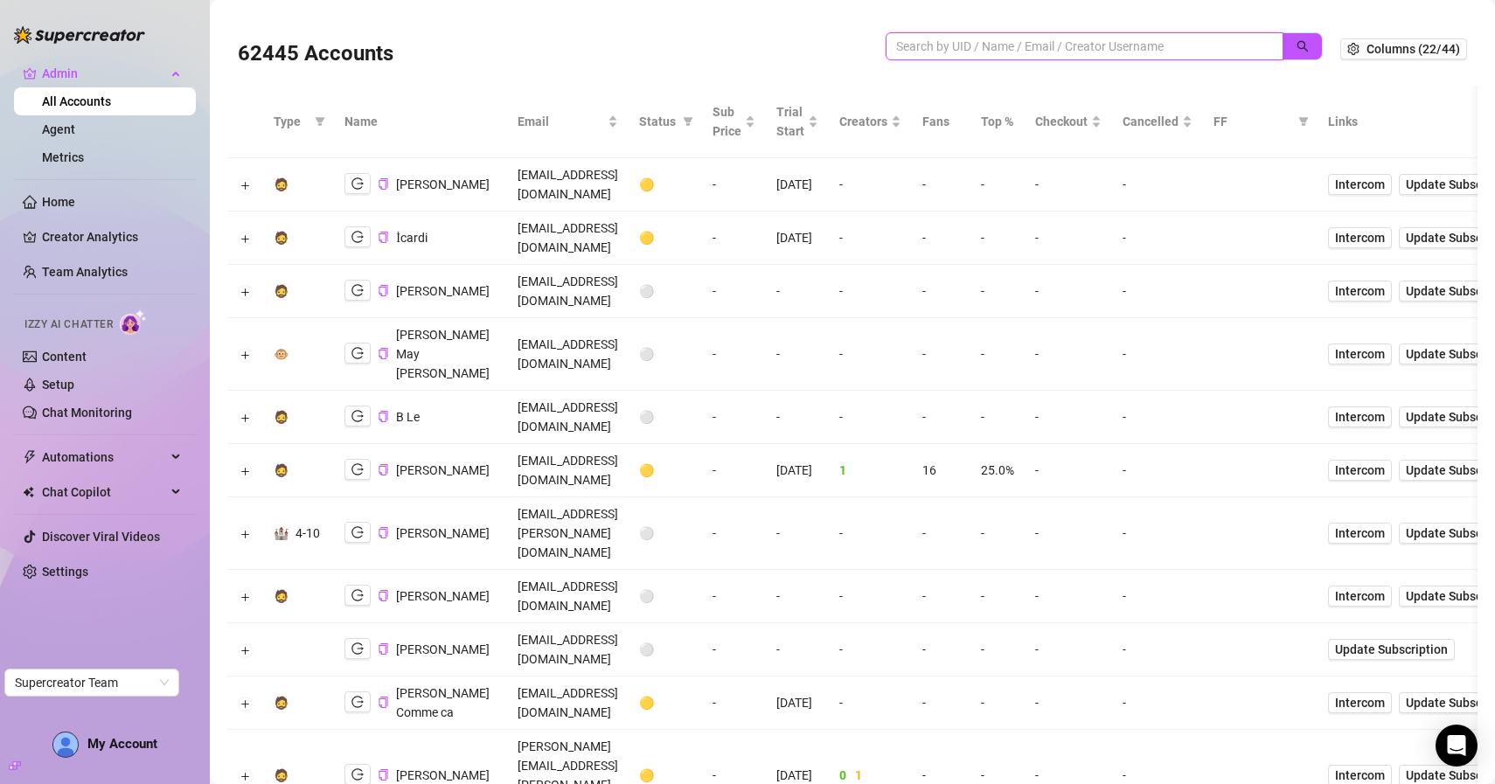
click at [996, 48] on input "search" at bounding box center [1077, 46] width 363 height 19
paste input "[EMAIL_ADDRESS][DOMAIN_NAME]"
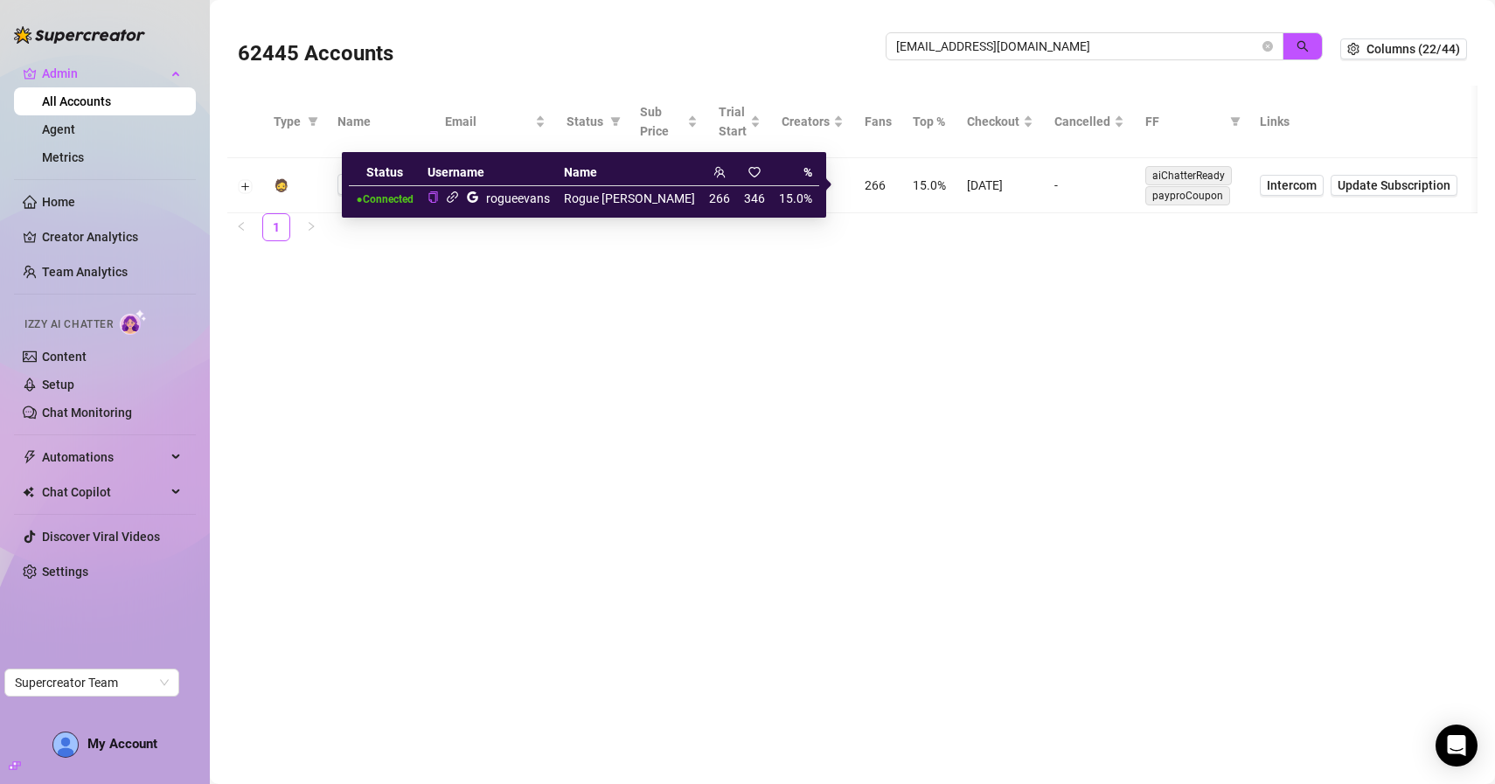
click at [459, 200] on icon "link" at bounding box center [452, 197] width 13 height 13
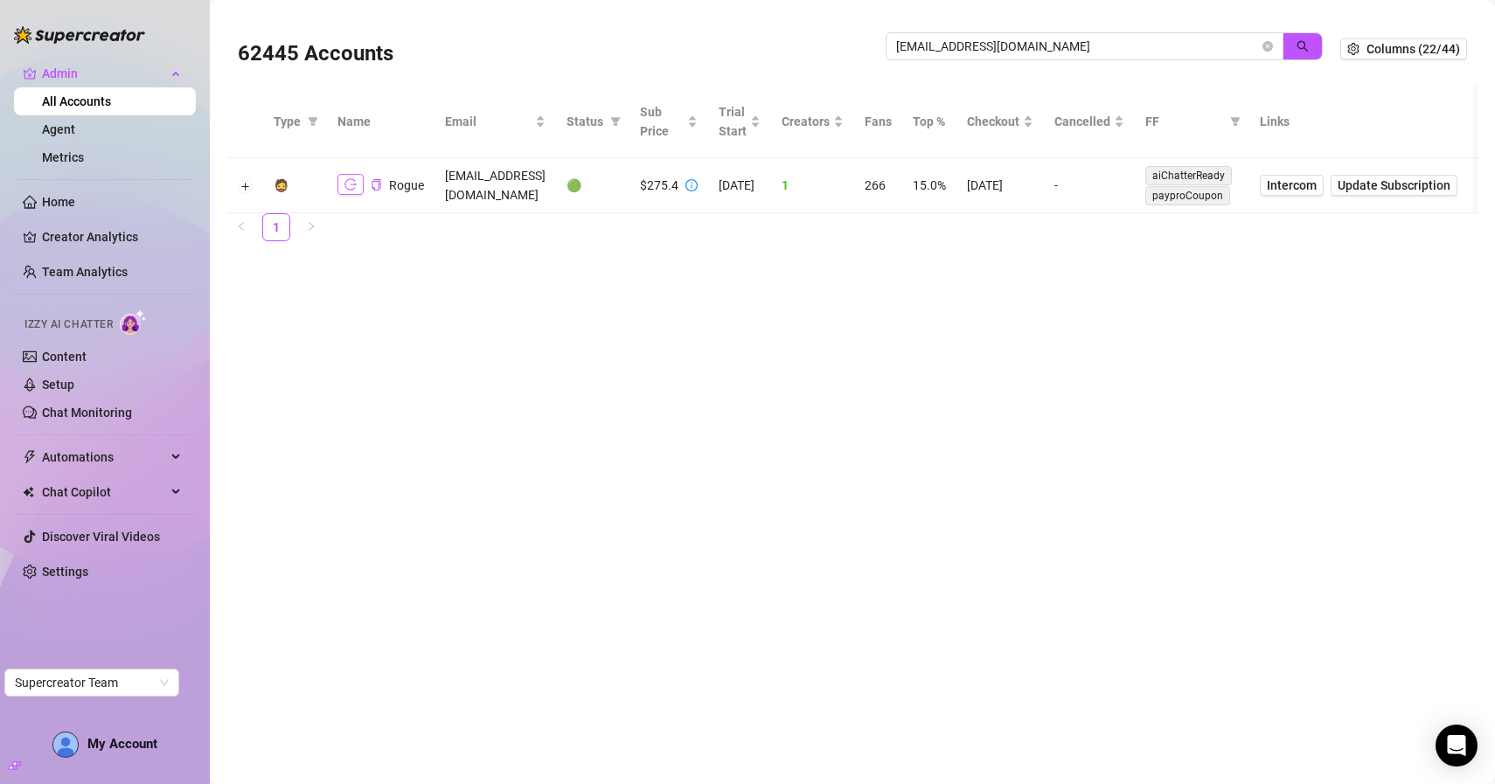
click at [347, 184] on icon "logout" at bounding box center [350, 184] width 12 height 12
click at [244, 183] on button "Expand row" at bounding box center [246, 186] width 14 height 14
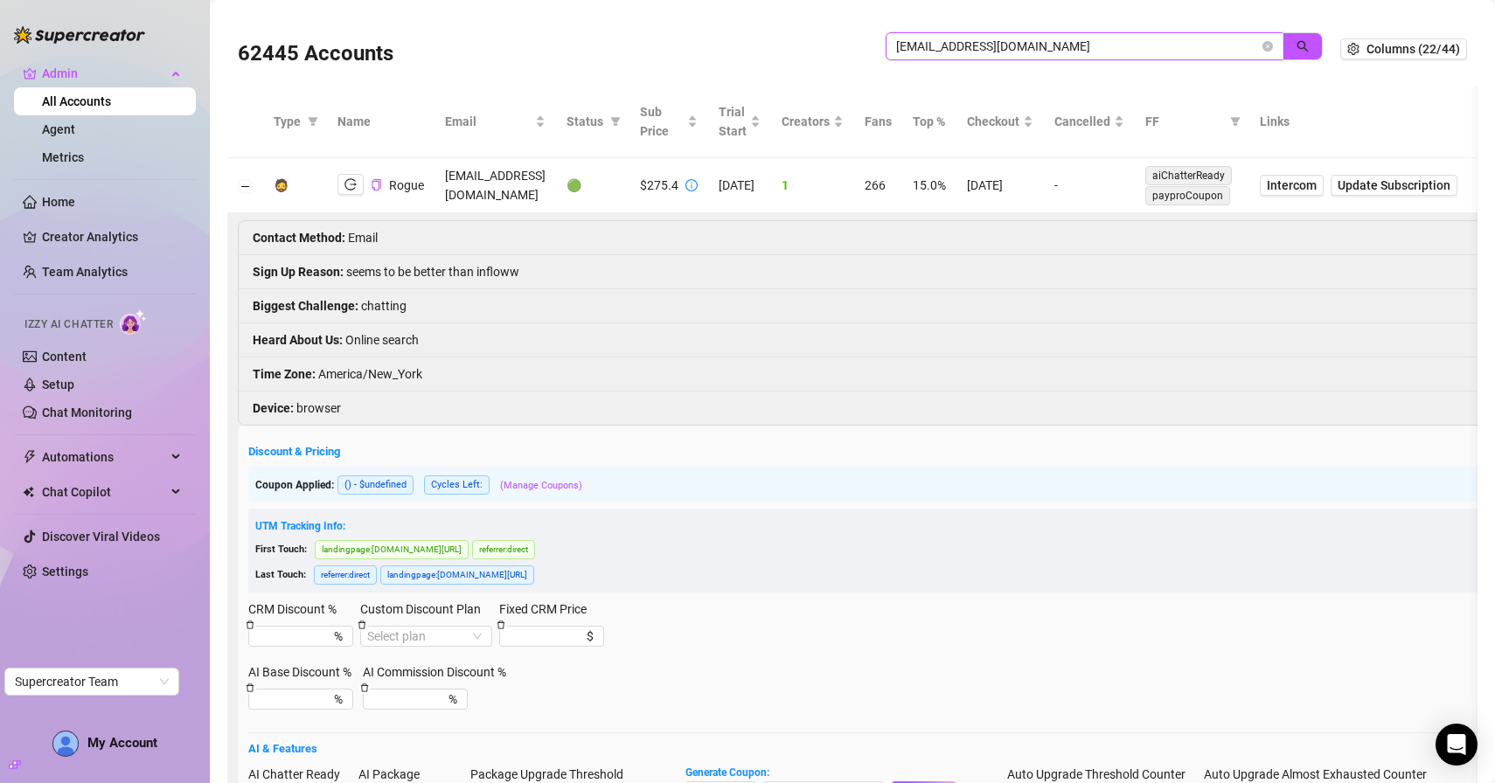
click at [1038, 52] on input "[EMAIL_ADDRESS][DOMAIN_NAME]" at bounding box center [1077, 46] width 363 height 19
paste input "[PERSON_NAME]"
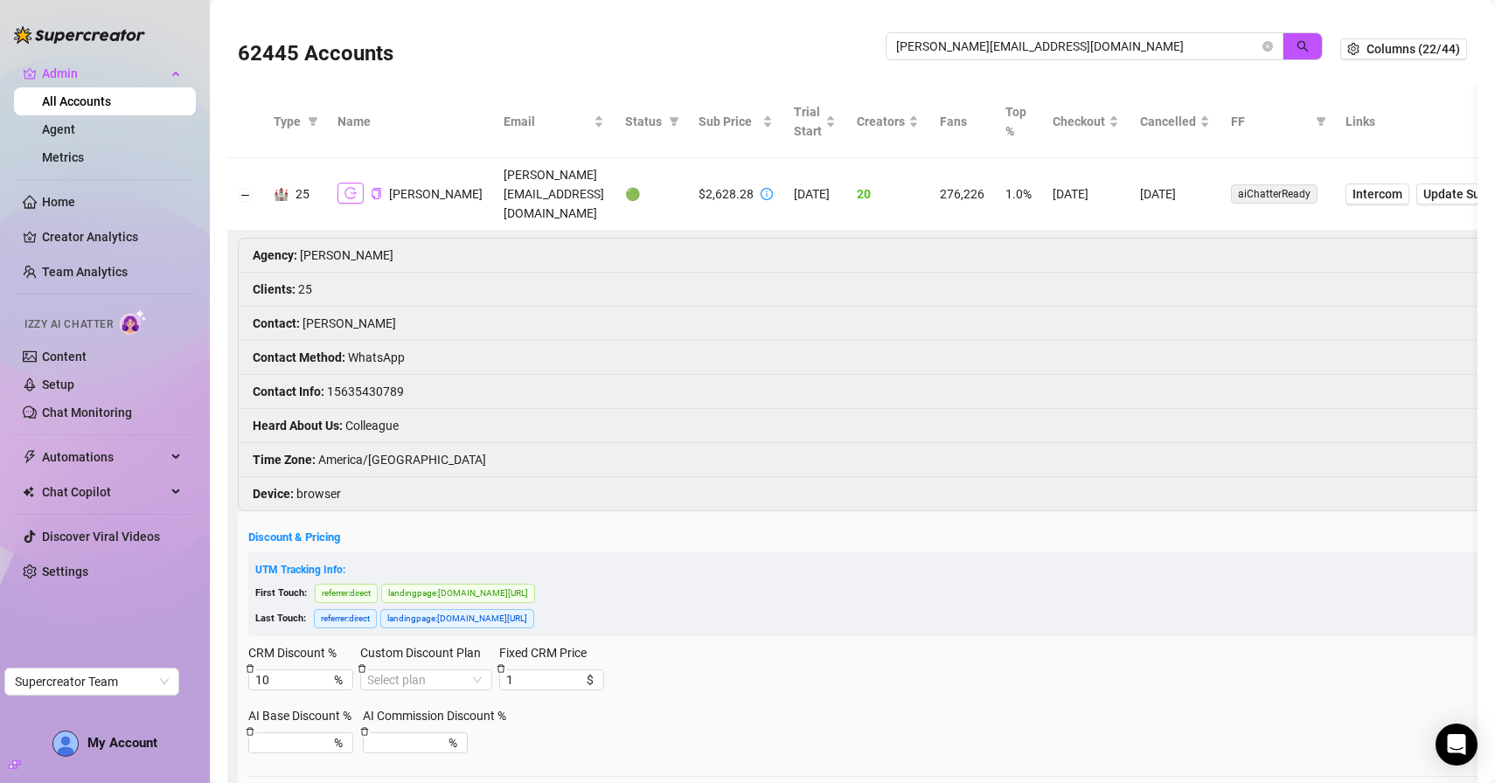
click at [353, 187] on icon "logout" at bounding box center [350, 193] width 12 height 12
click at [1062, 42] on input "[PERSON_NAME][EMAIL_ADDRESS][DOMAIN_NAME]" at bounding box center [1077, 46] width 363 height 19
type input "rogue"
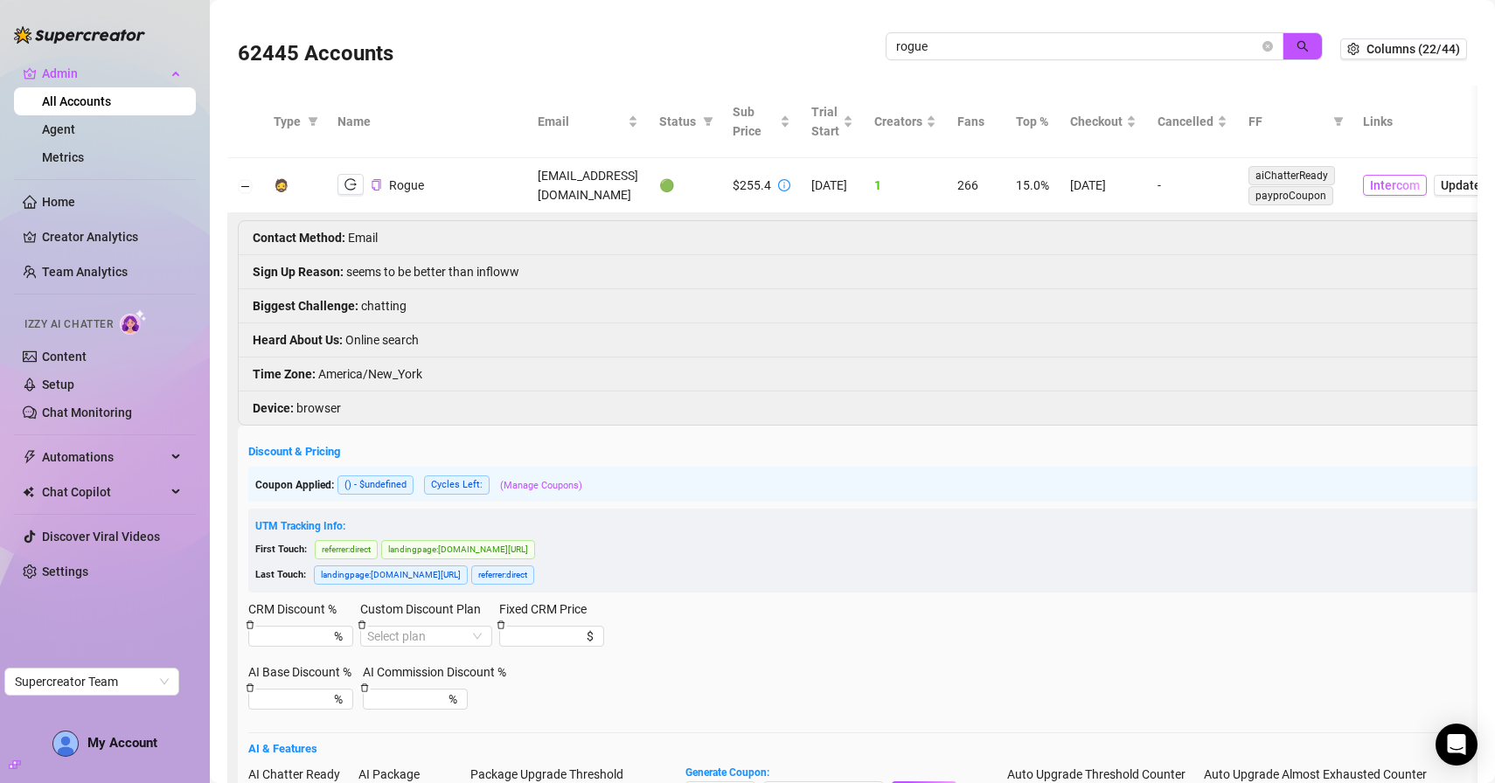
click at [1420, 187] on span "Intercom" at bounding box center [1395, 185] width 50 height 19
click at [243, 185] on button "Collapse row" at bounding box center [246, 186] width 14 height 14
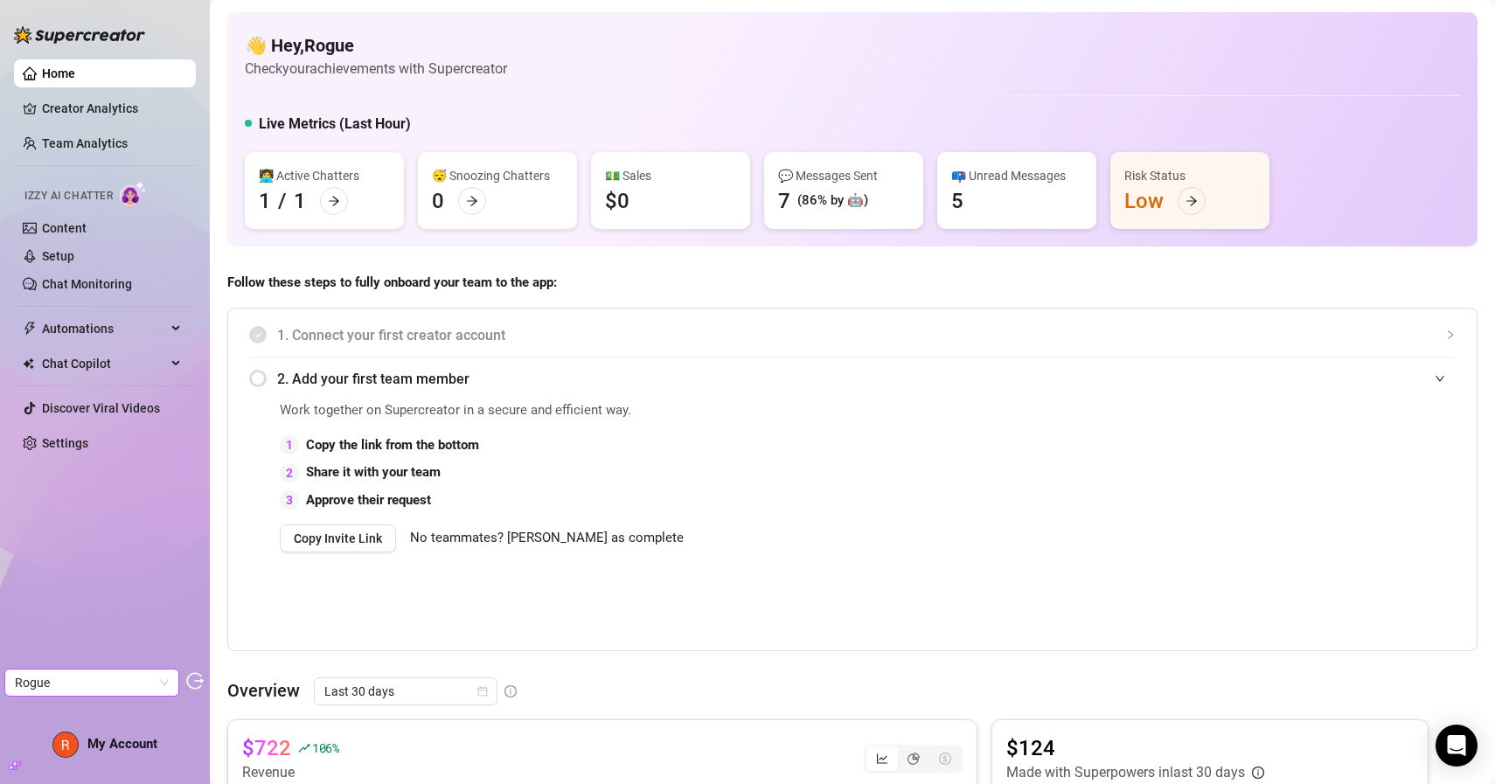
click at [142, 677] on span "Rogue" at bounding box center [92, 683] width 154 height 26
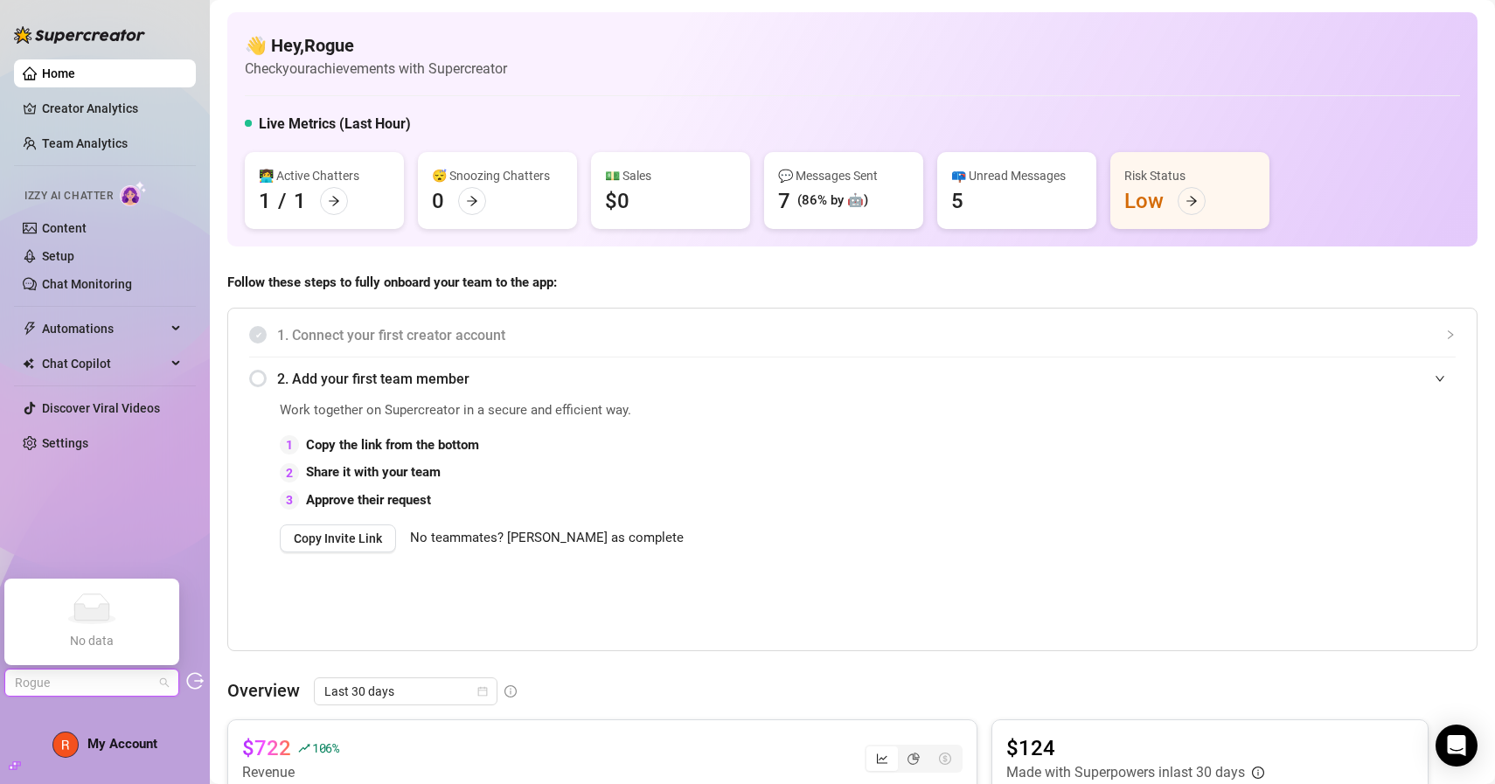
click at [142, 677] on span "Rogue" at bounding box center [92, 683] width 154 height 26
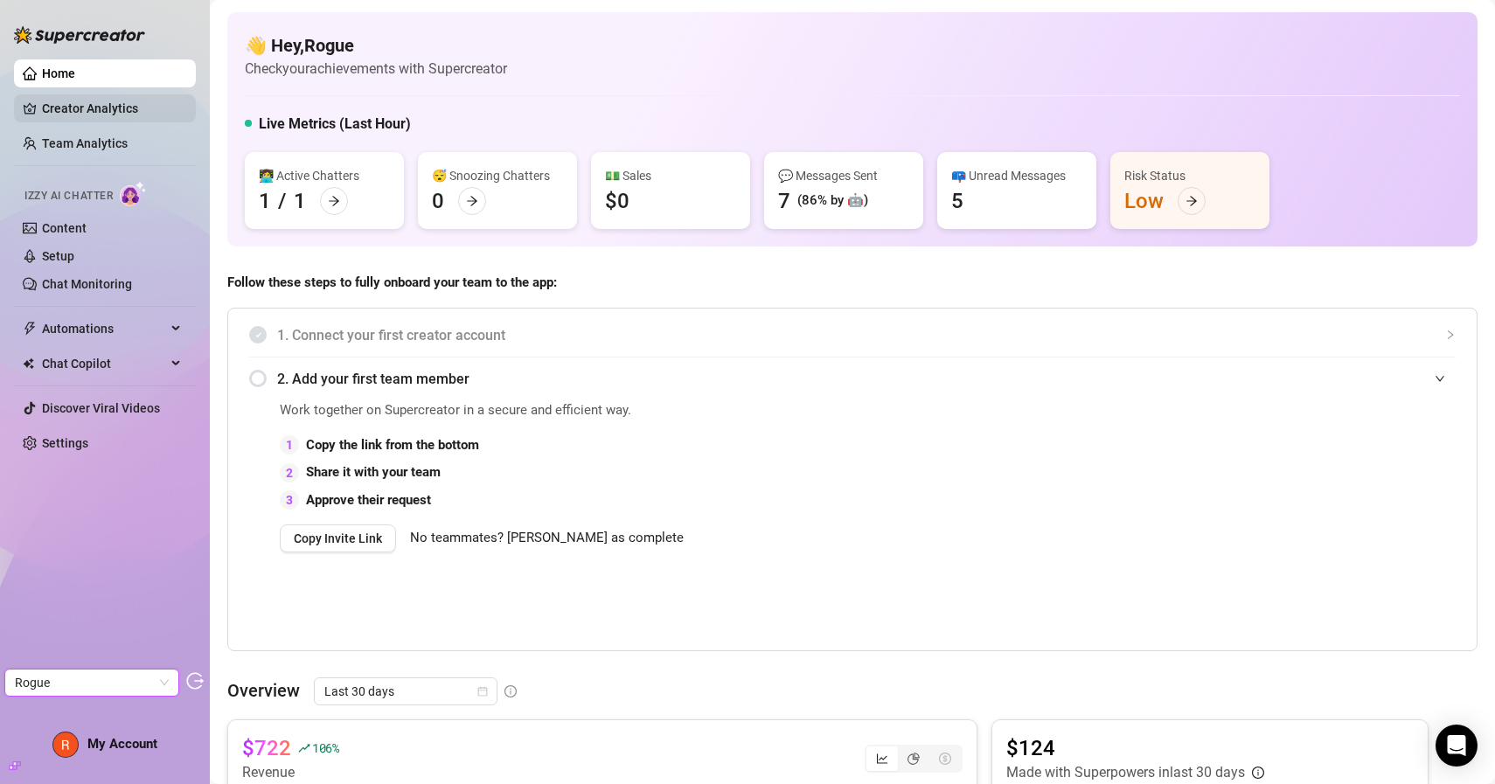
click at [112, 104] on link "Creator Analytics" at bounding box center [112, 108] width 140 height 28
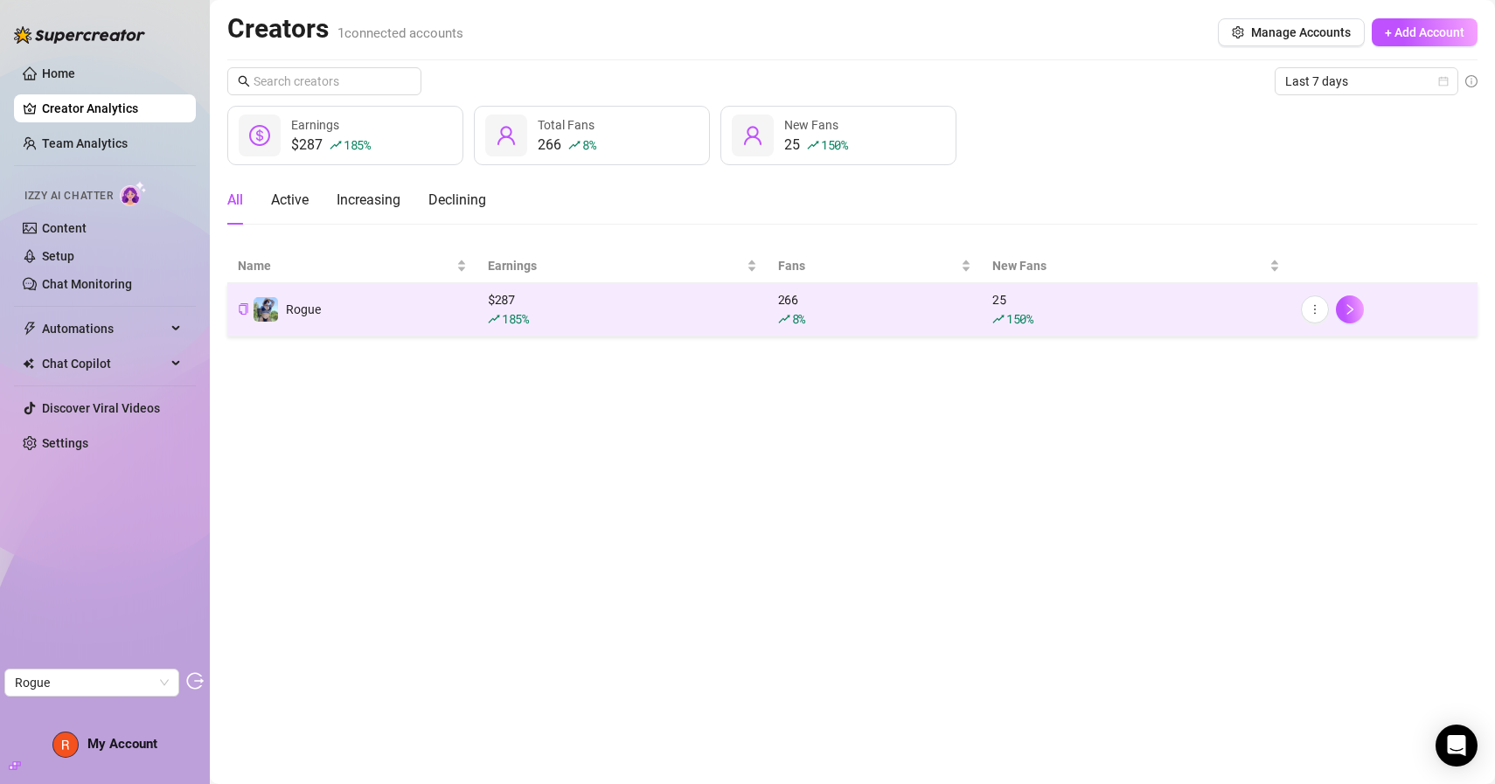
click at [435, 319] on td "Rogue" at bounding box center [352, 309] width 250 height 53
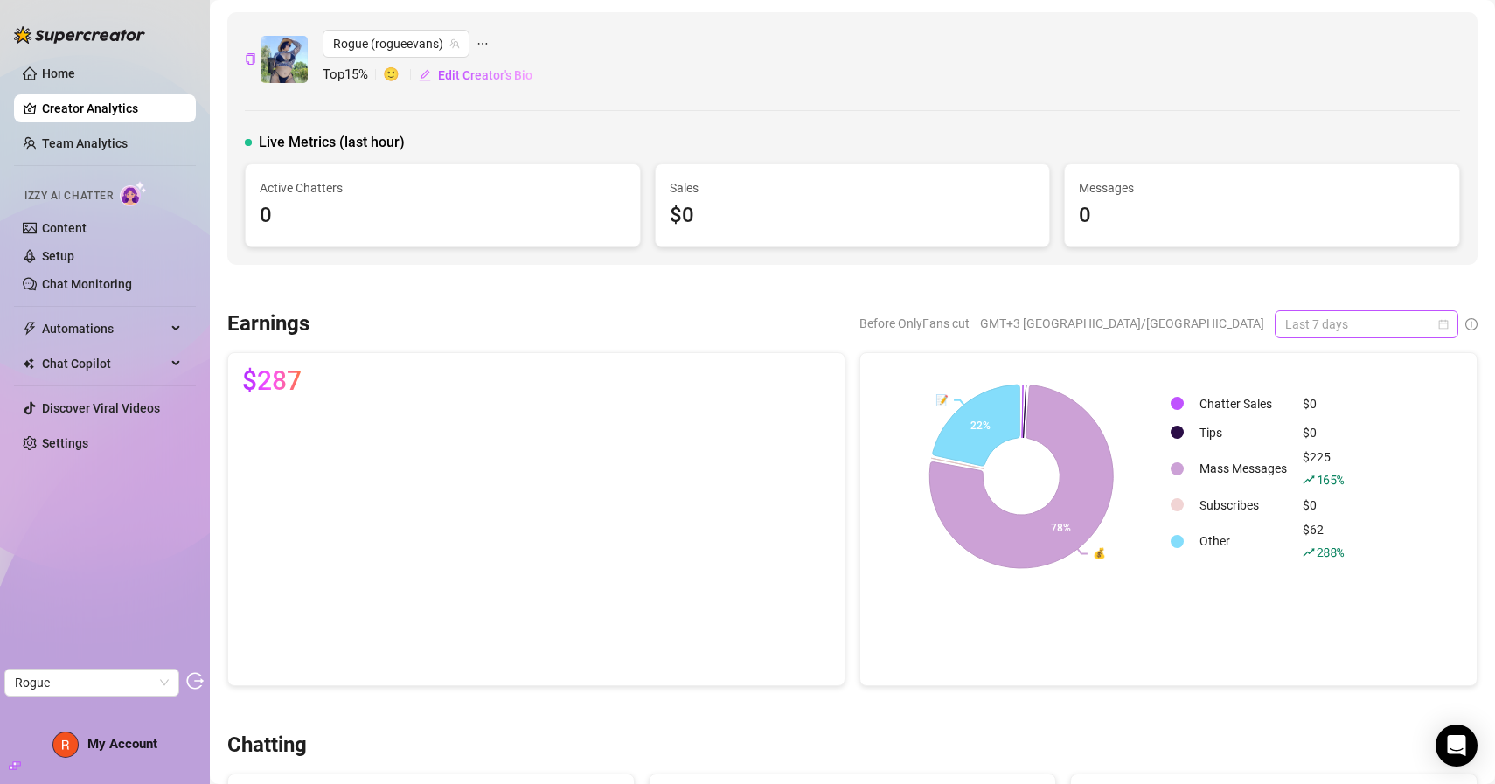
click at [1316, 318] on span "Last 7 days" at bounding box center [1366, 324] width 163 height 26
click at [1319, 417] on div "Last 30 days" at bounding box center [1366, 415] width 156 height 19
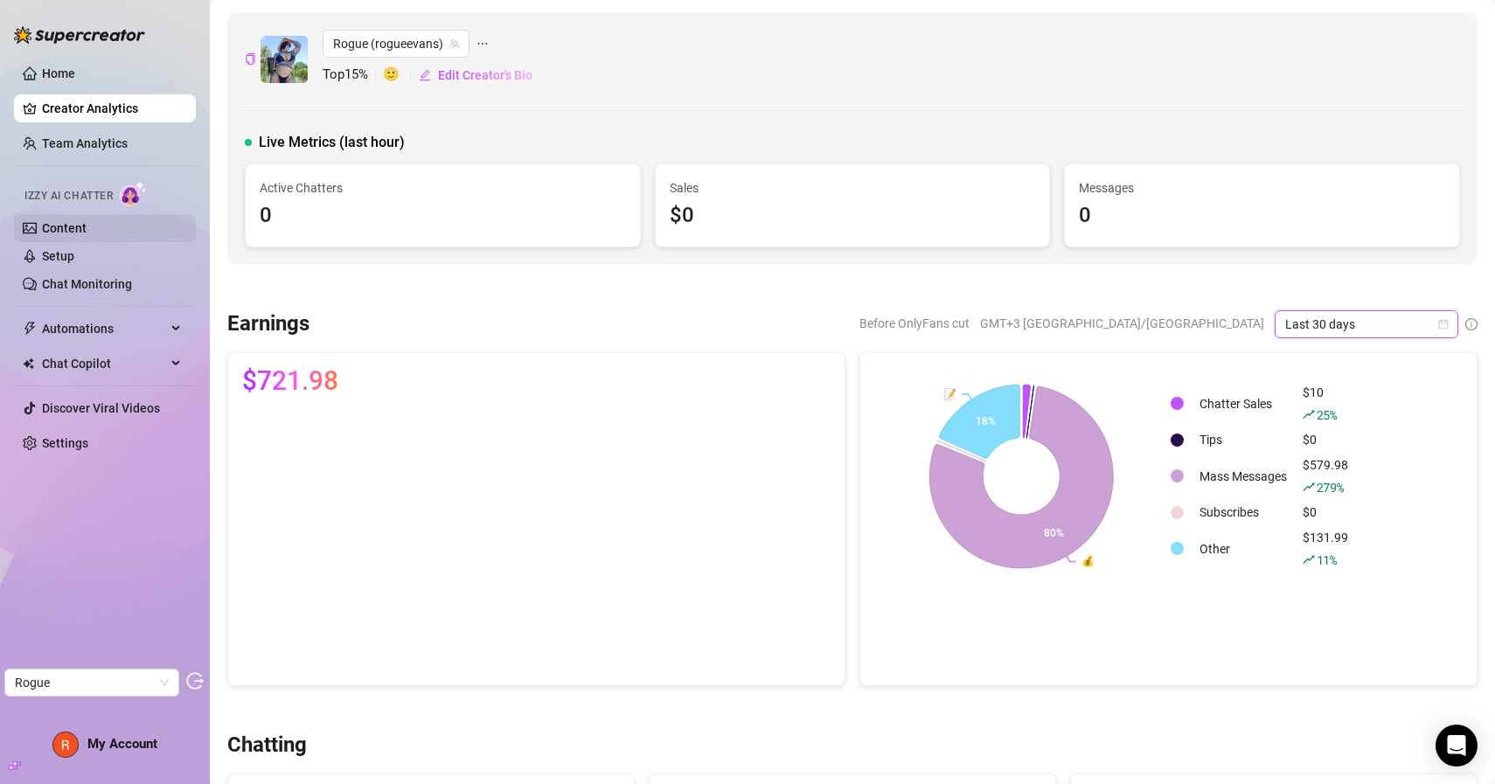
click at [87, 223] on link "Content" at bounding box center [64, 228] width 45 height 14
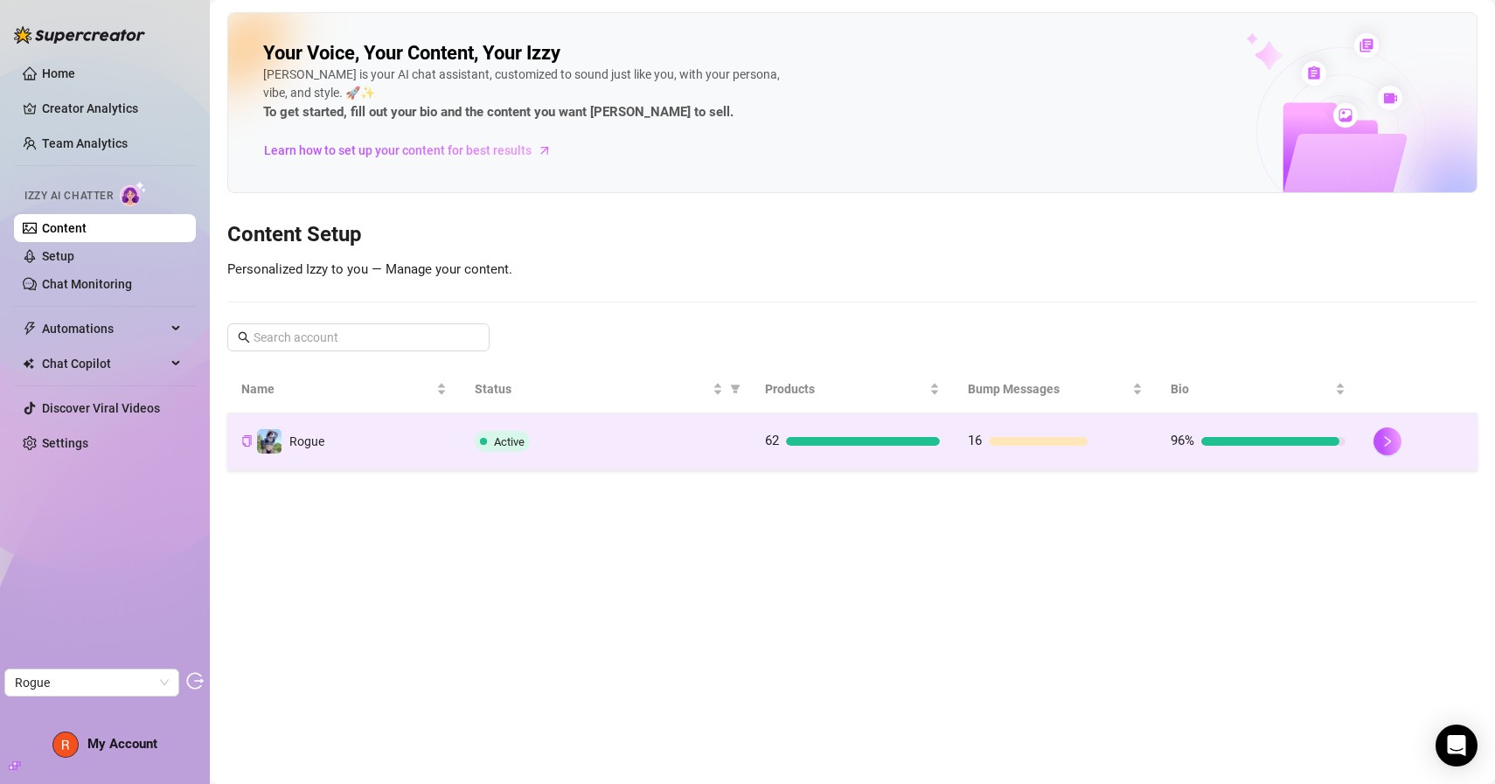
click at [604, 434] on div "Active" at bounding box center [606, 441] width 262 height 21
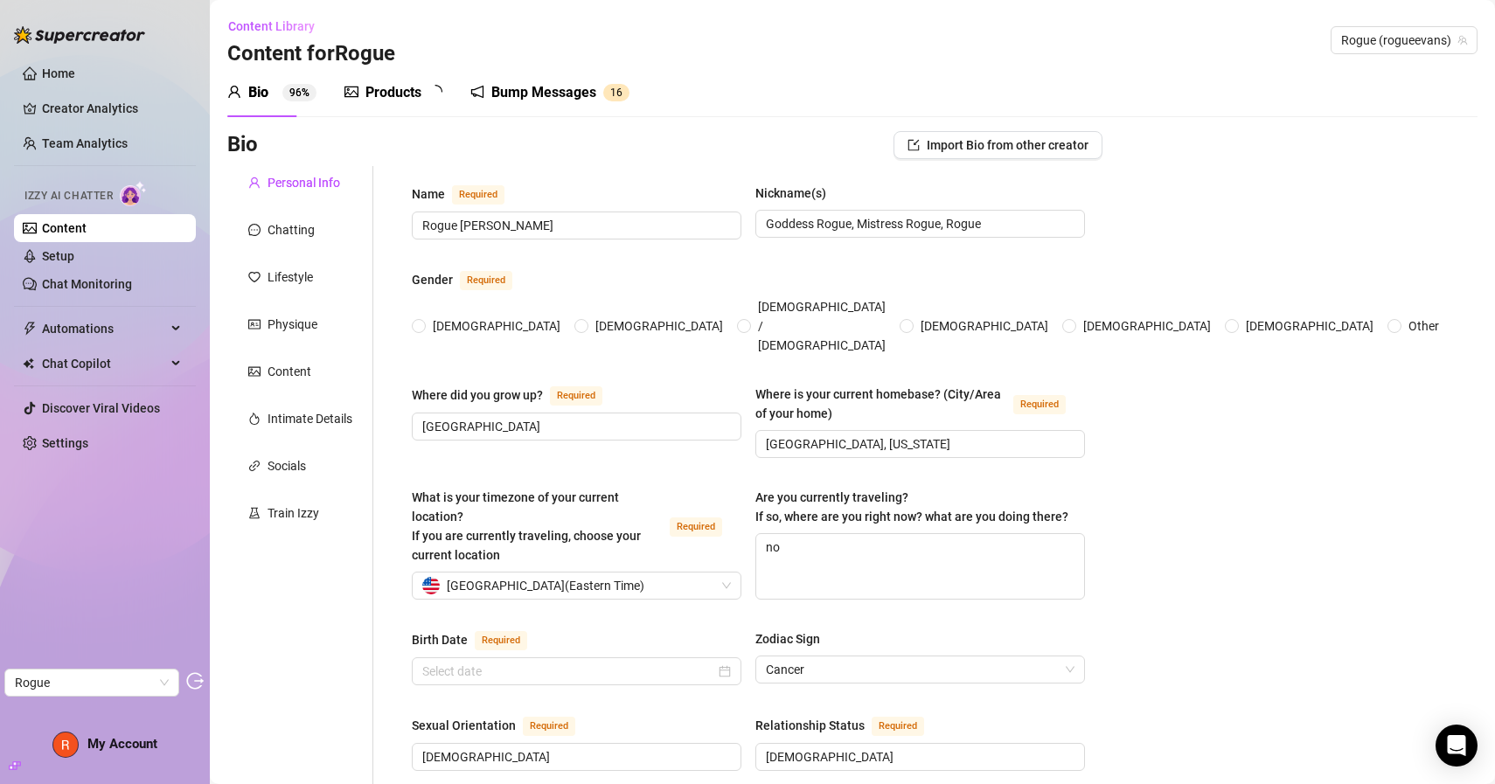
radio input "true"
type input "July 4th, 1991"
click at [389, 94] on div "Products" at bounding box center [393, 92] width 56 height 21
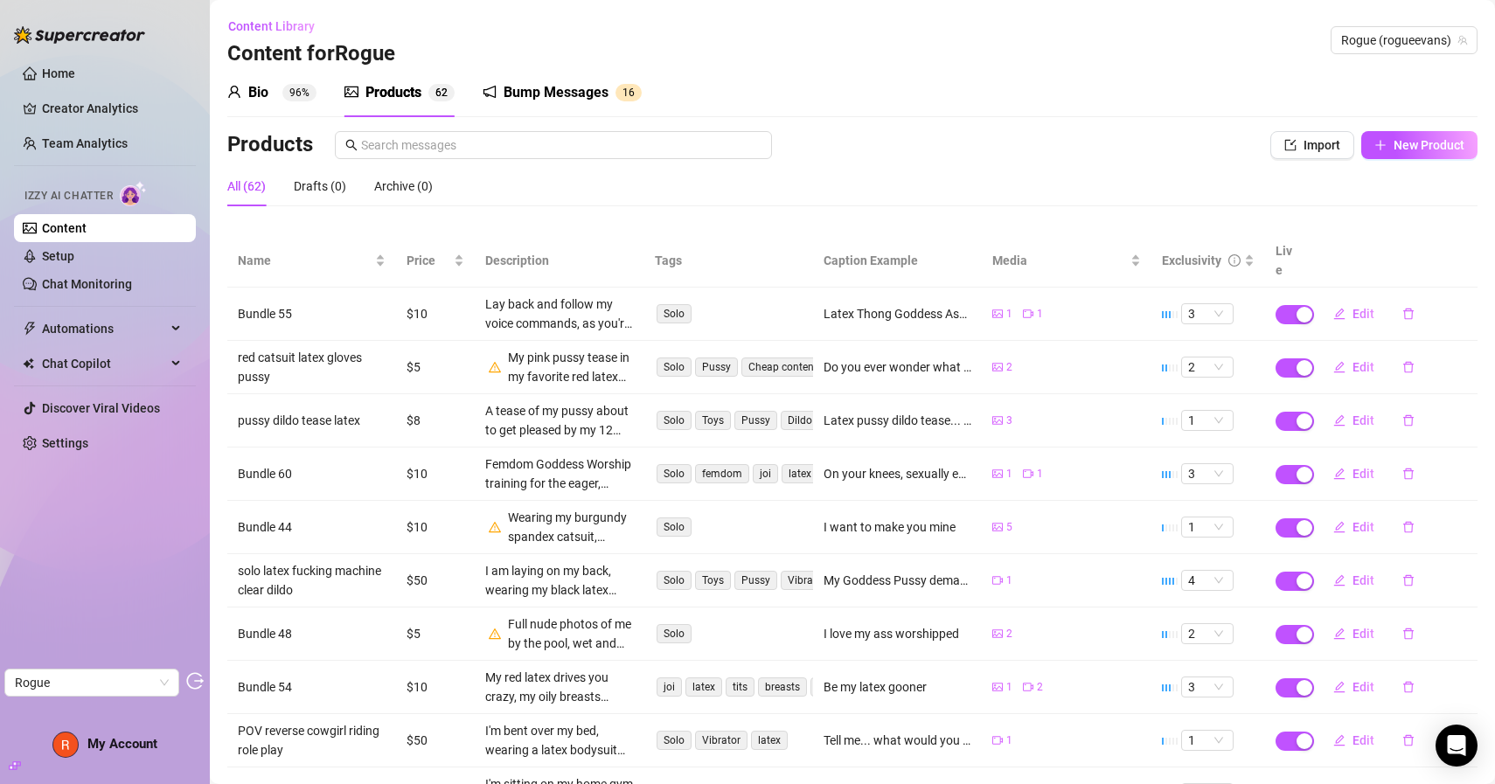
scroll to position [119, 0]
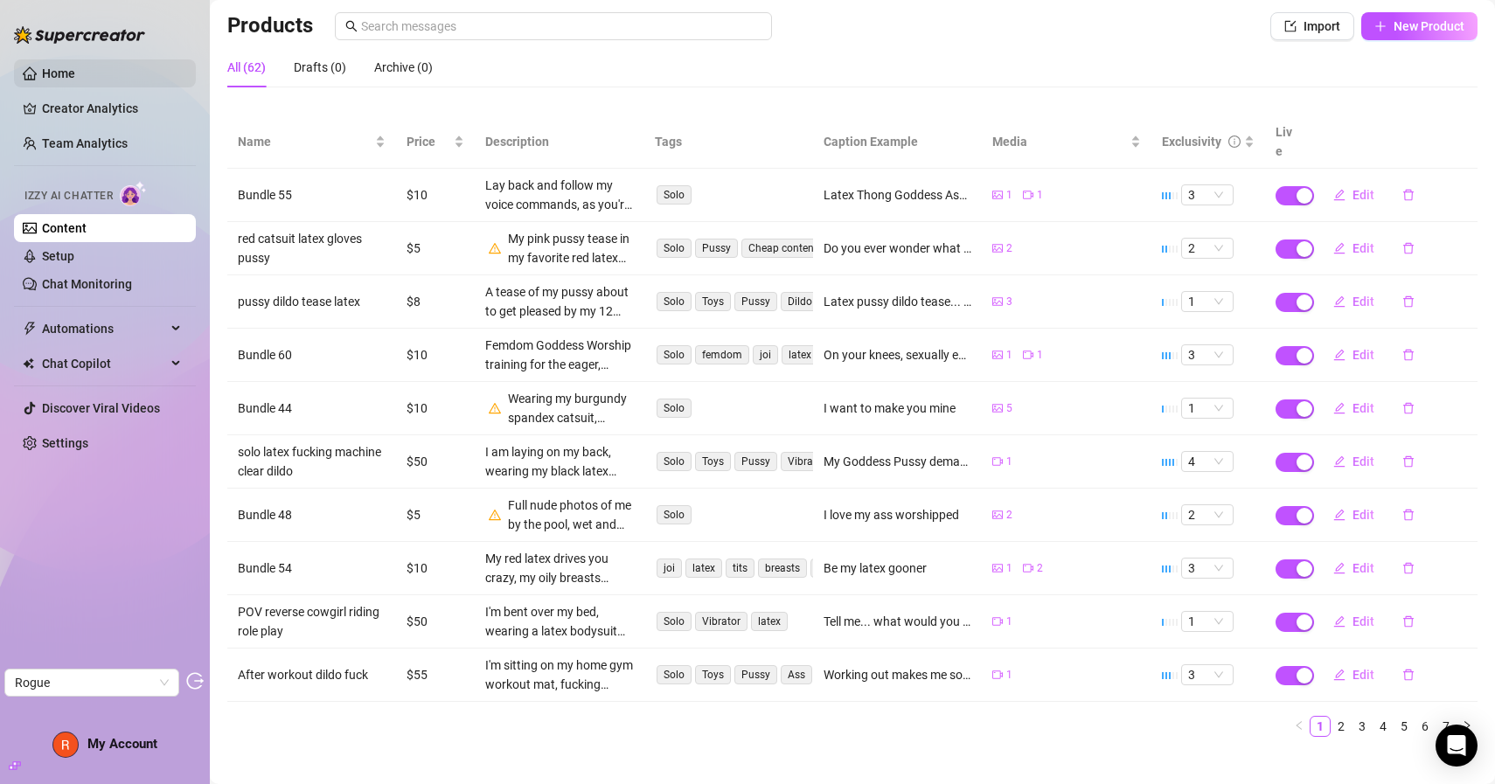
click at [75, 70] on link "Home" at bounding box center [58, 73] width 33 height 14
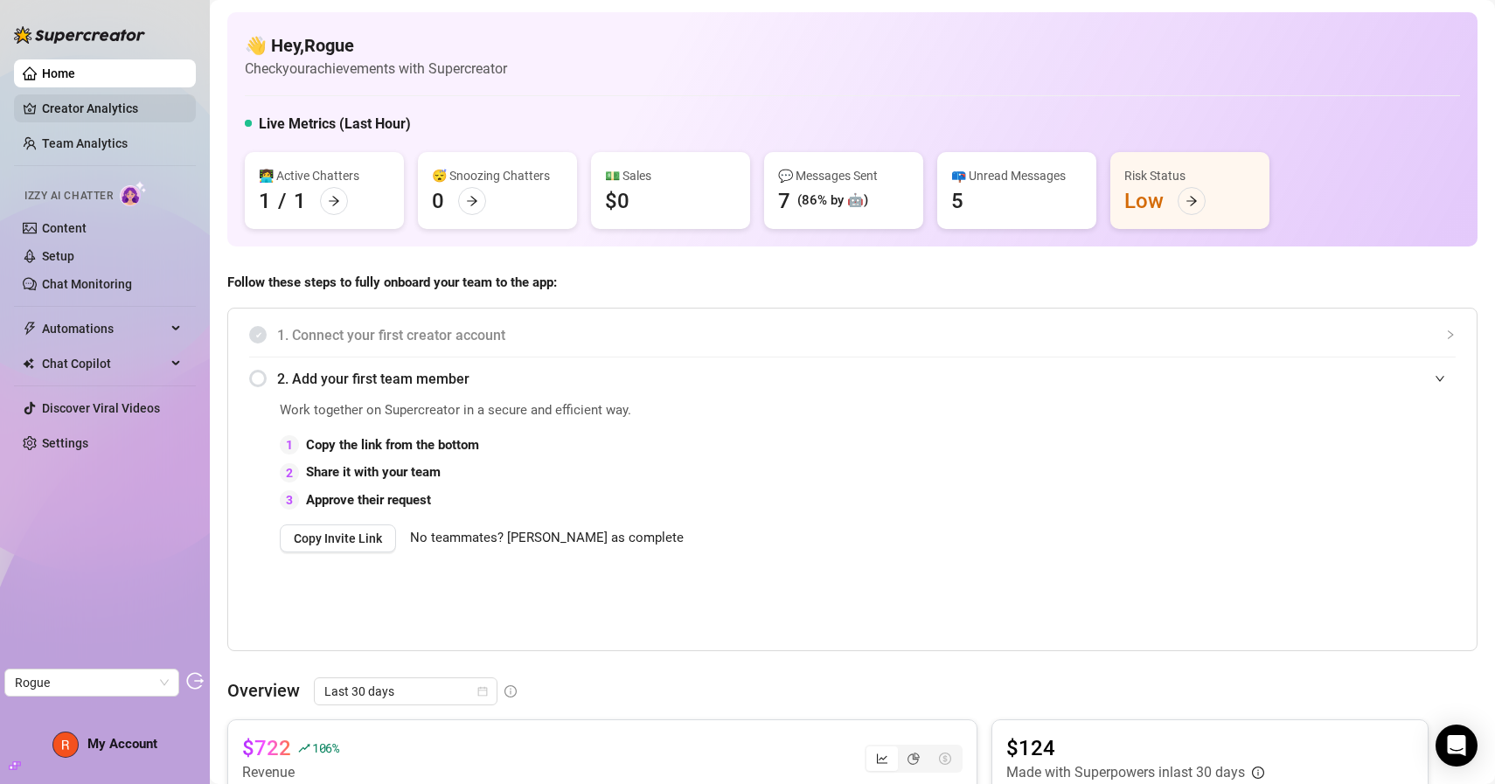
click at [136, 109] on link "Creator Analytics" at bounding box center [112, 108] width 140 height 28
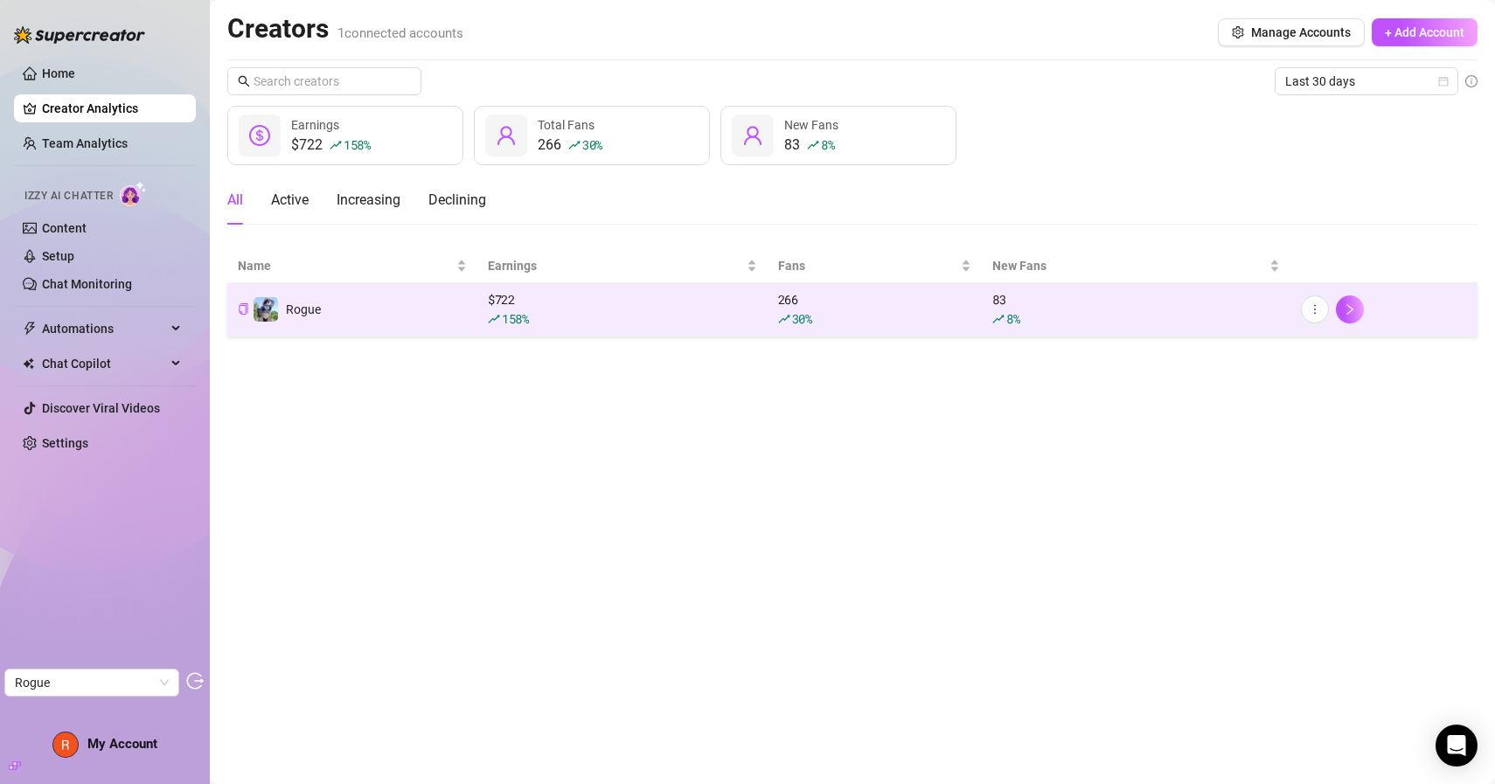
click at [429, 310] on td "Rogue" at bounding box center [352, 309] width 250 height 53
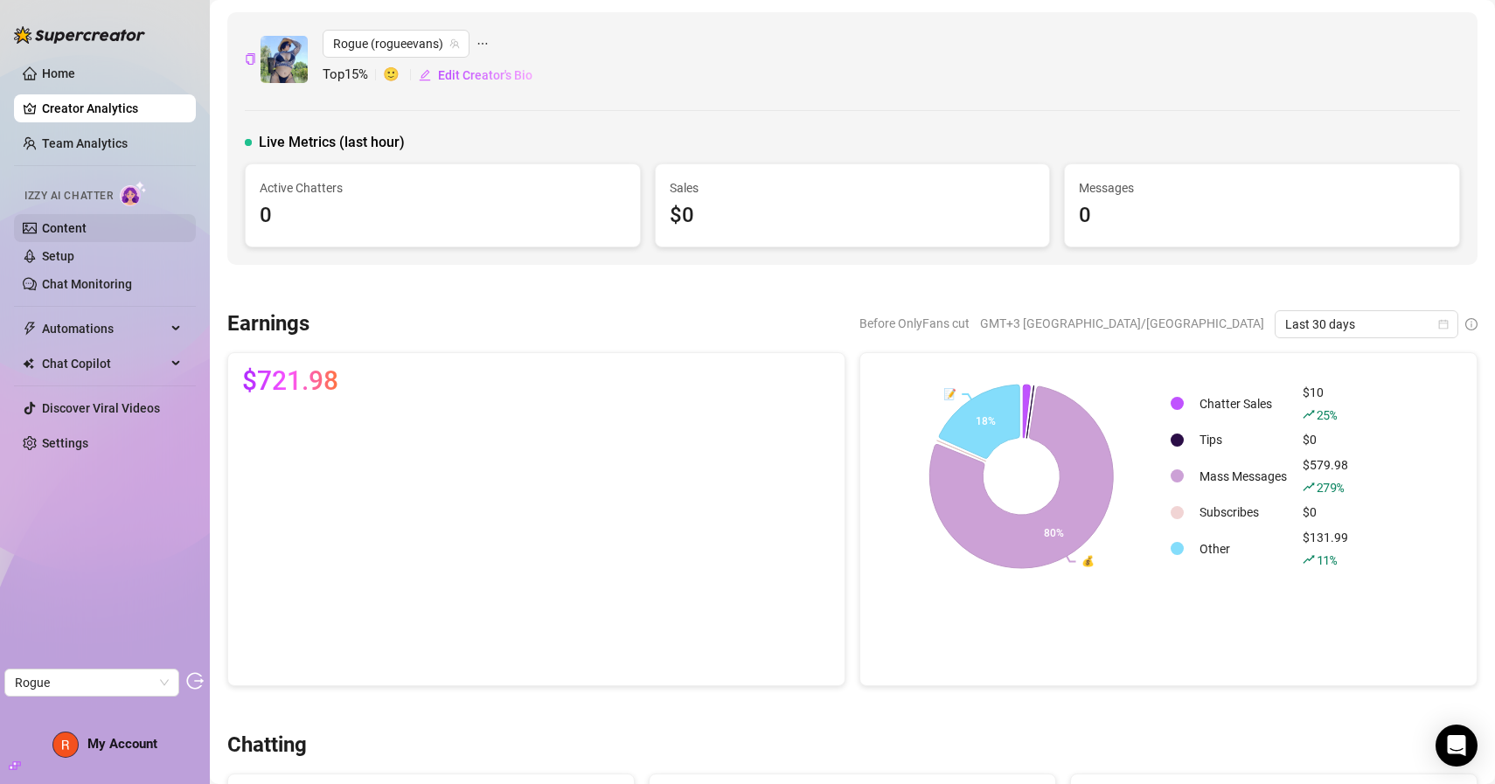
click at [87, 231] on link "Content" at bounding box center [64, 228] width 45 height 14
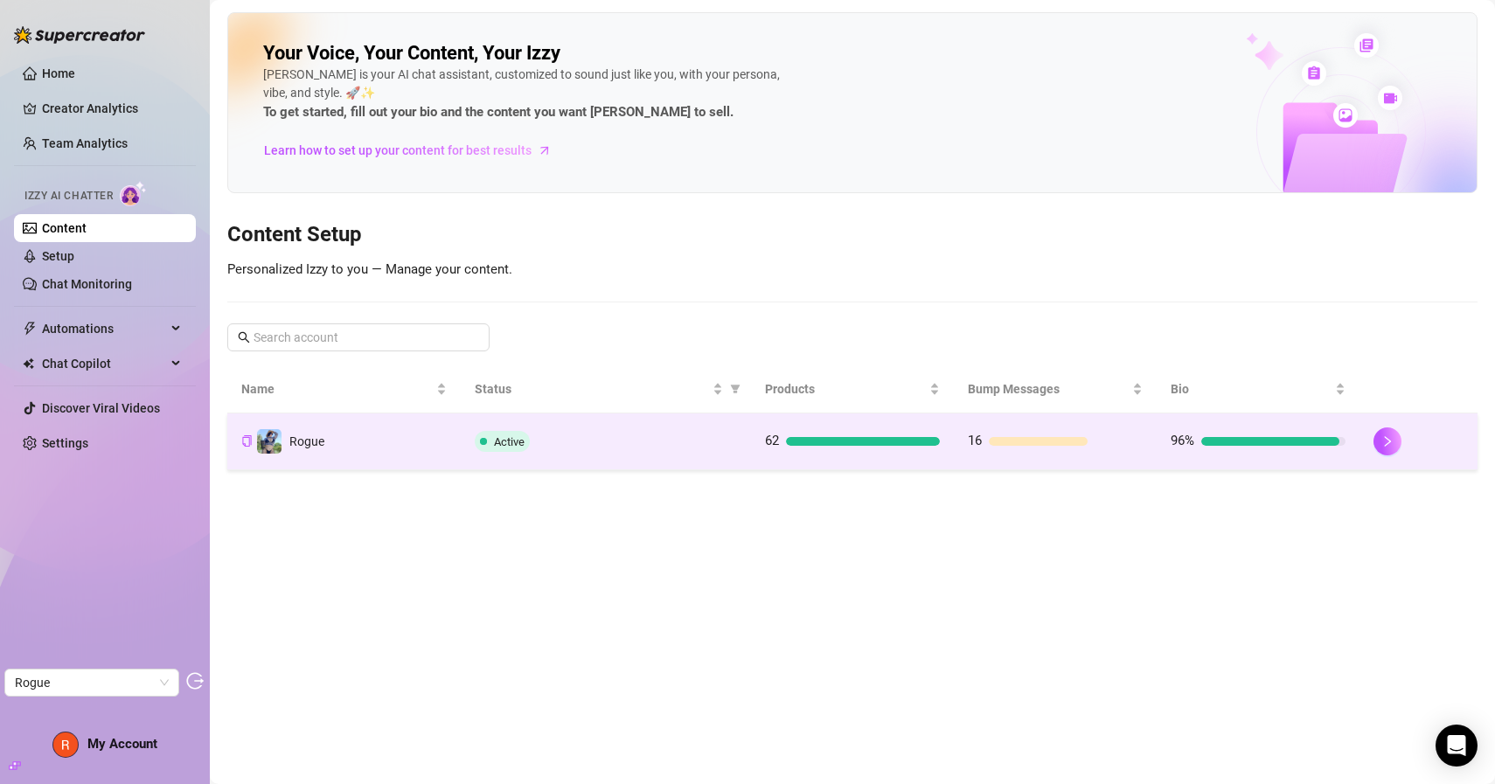
click at [568, 431] on div "Active" at bounding box center [606, 441] width 262 height 21
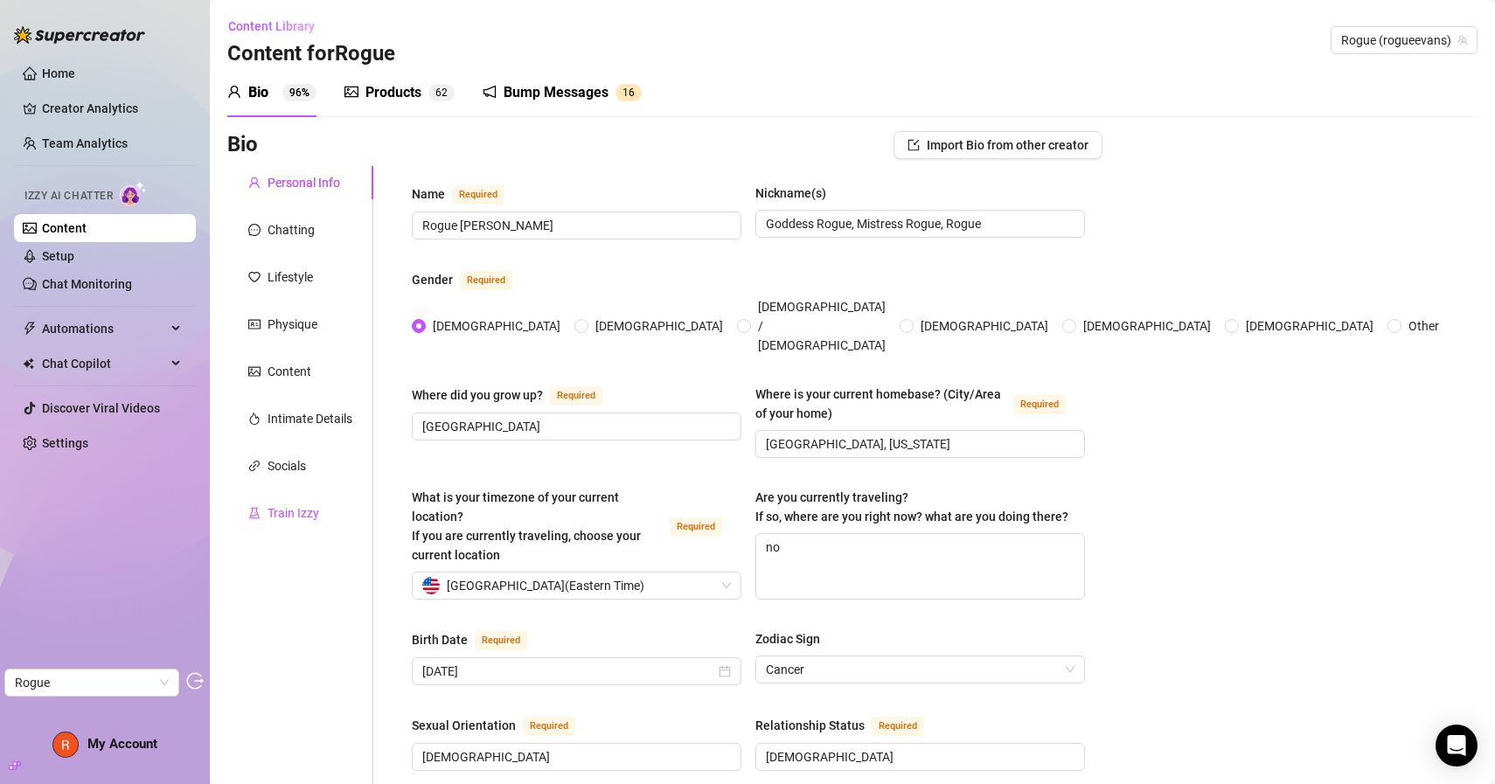
click at [288, 510] on div "Train Izzy" at bounding box center [293, 513] width 52 height 19
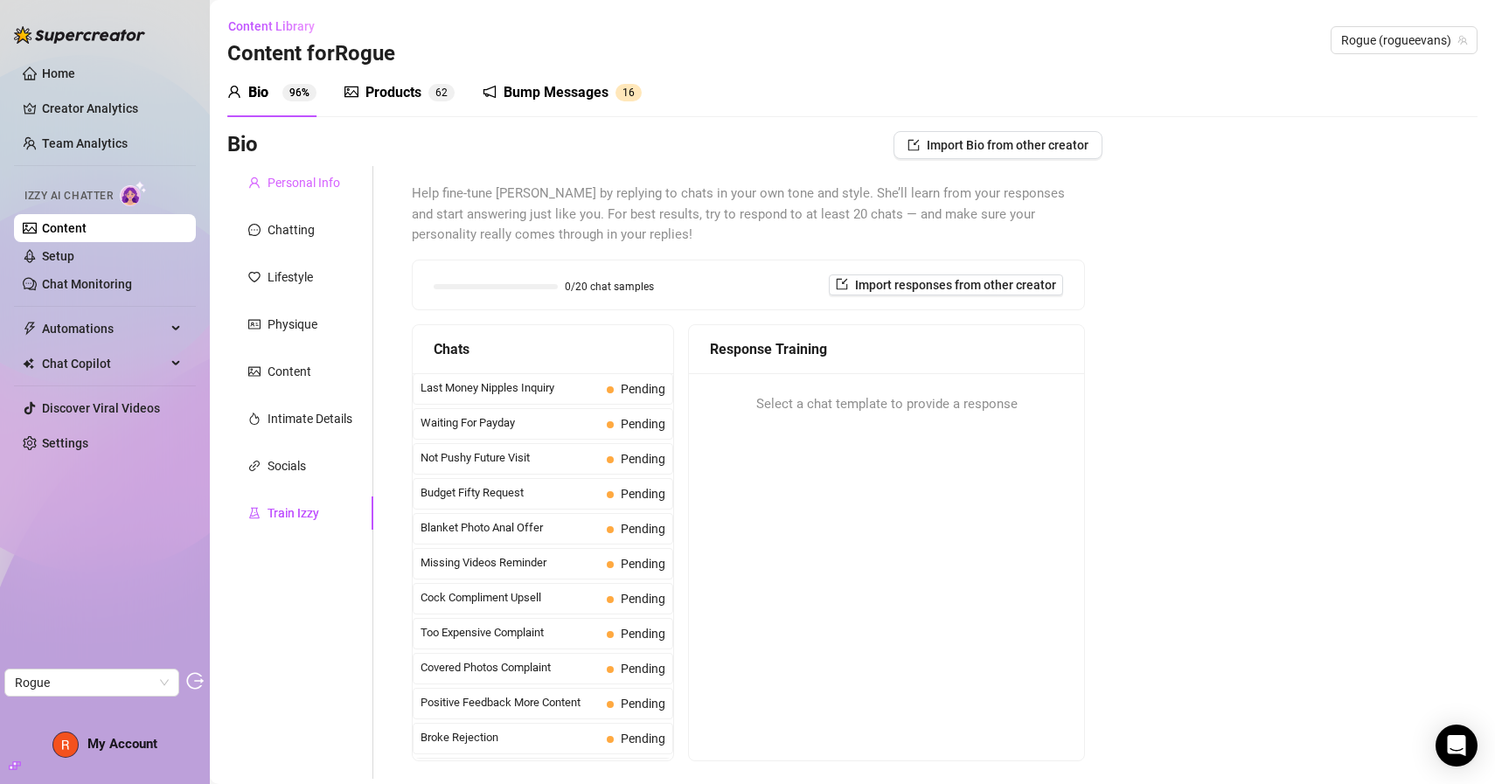
click at [312, 192] on div "Personal Info" at bounding box center [300, 182] width 146 height 33
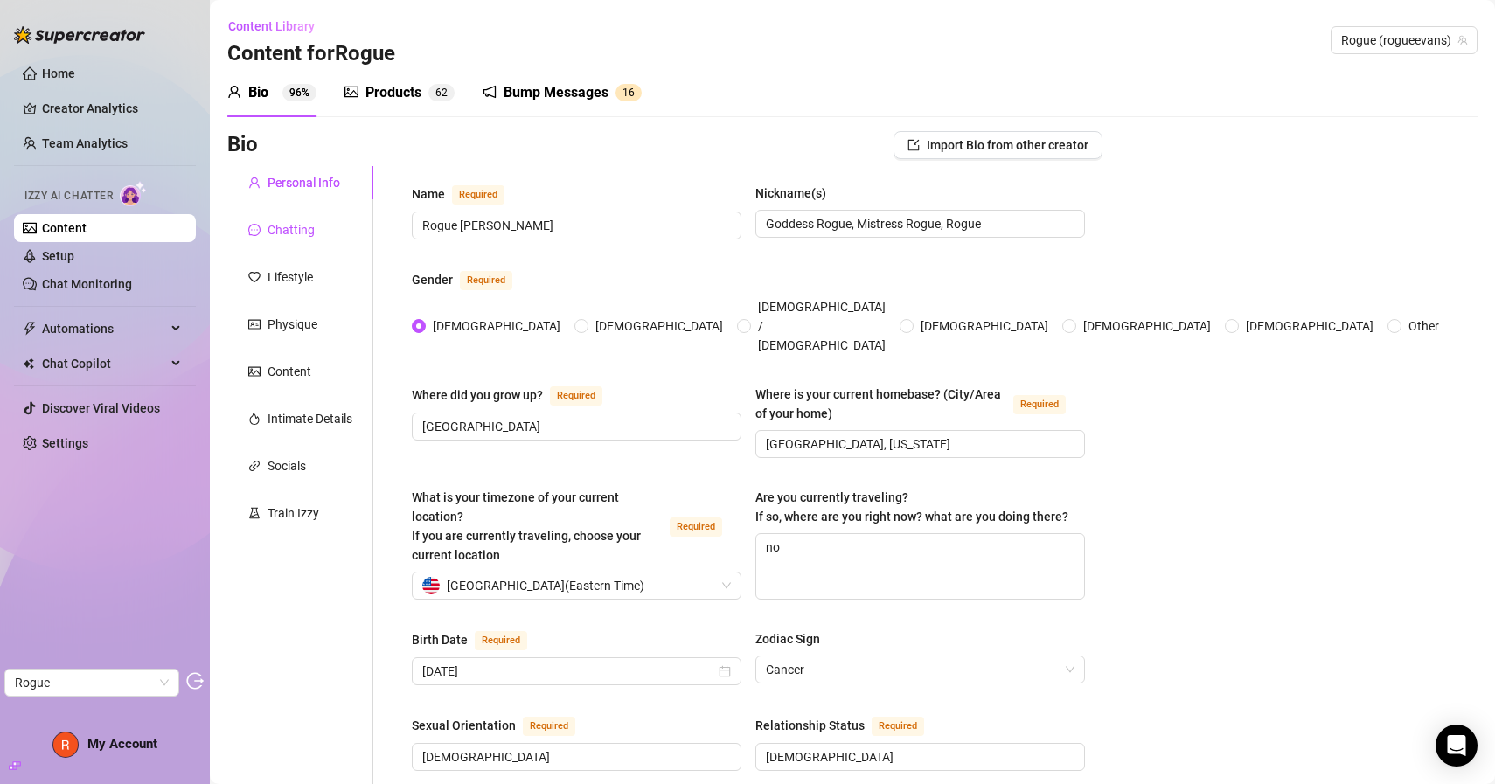
click at [290, 224] on div "Chatting" at bounding box center [290, 229] width 47 height 19
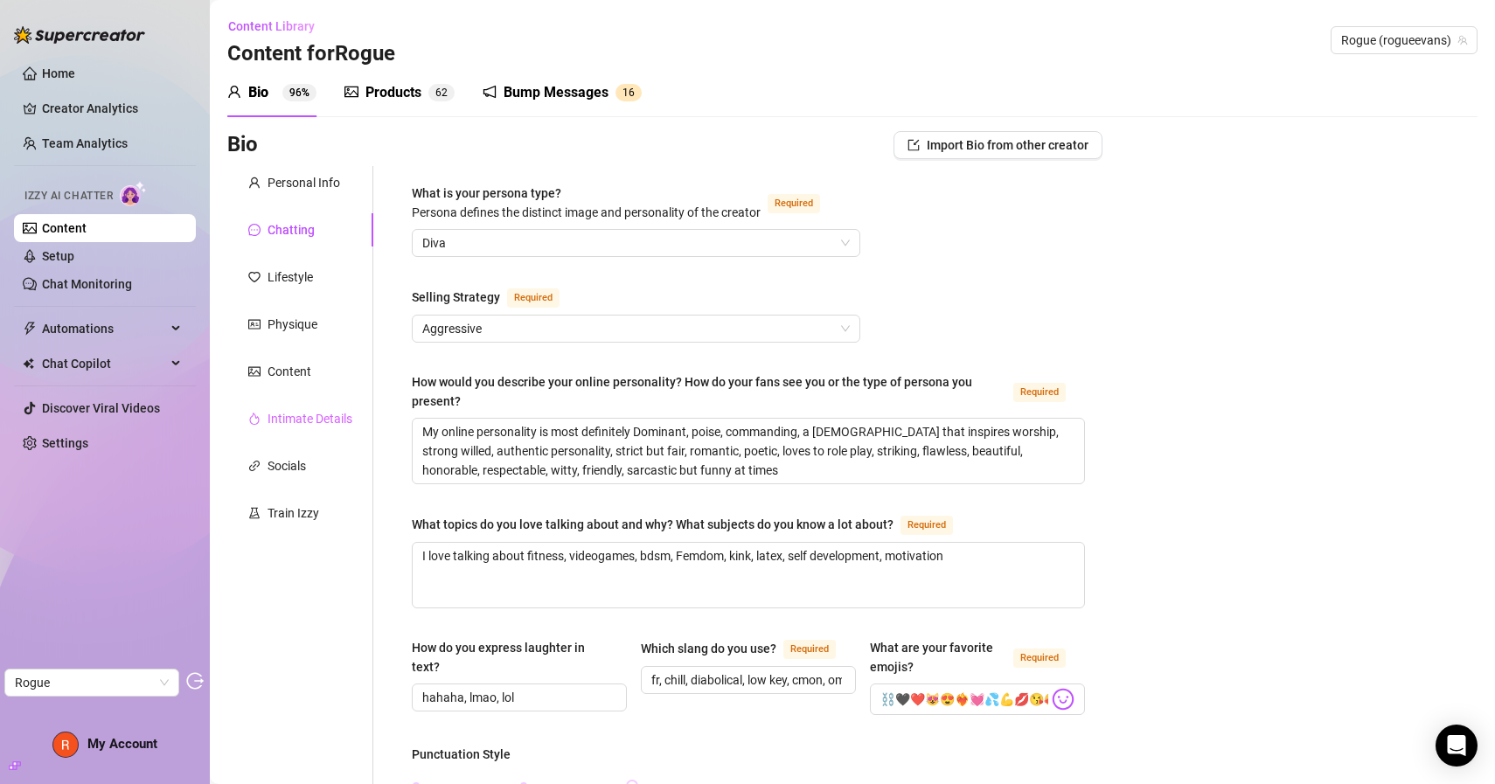
click at [351, 406] on div "Intimate Details" at bounding box center [300, 418] width 146 height 33
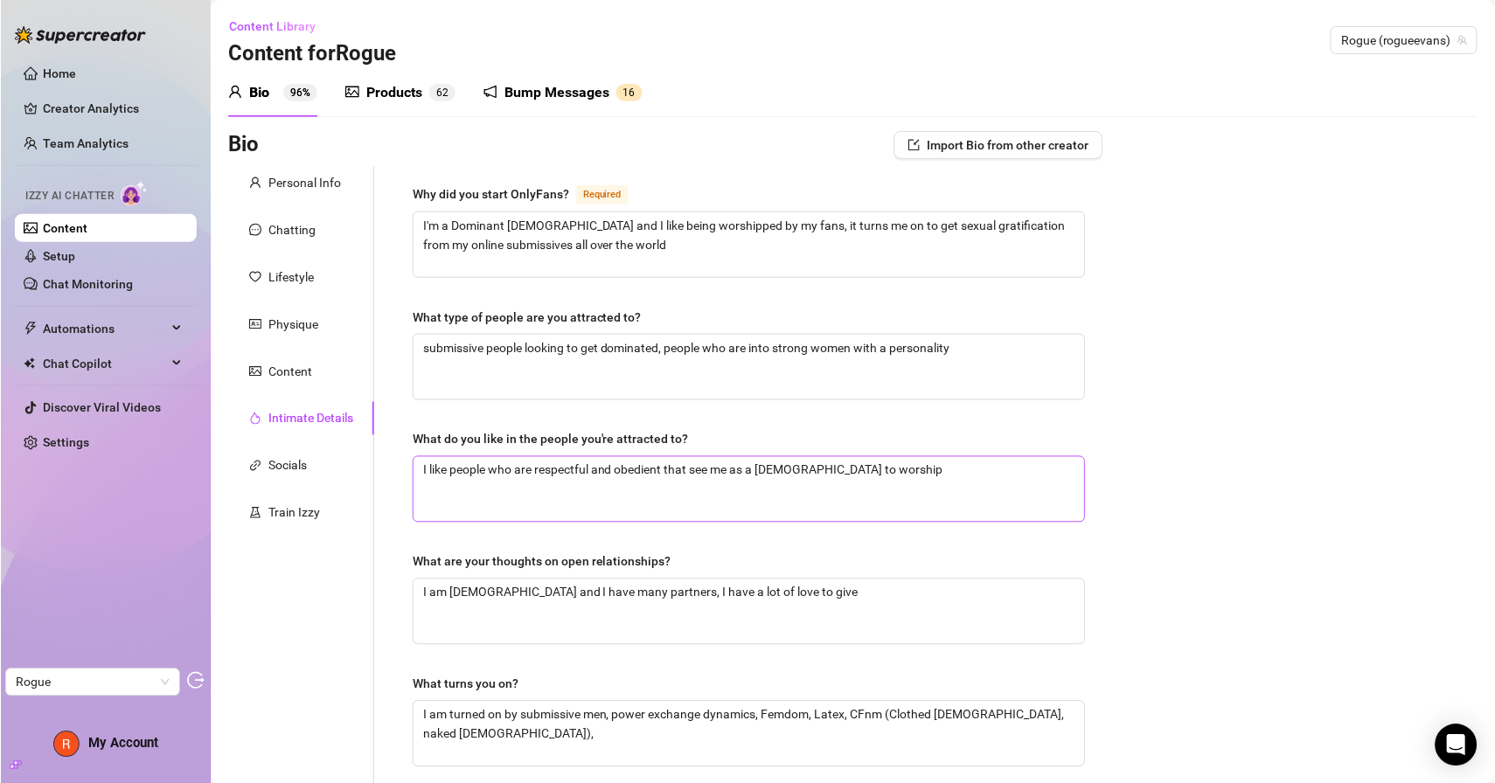
scroll to position [413, 0]
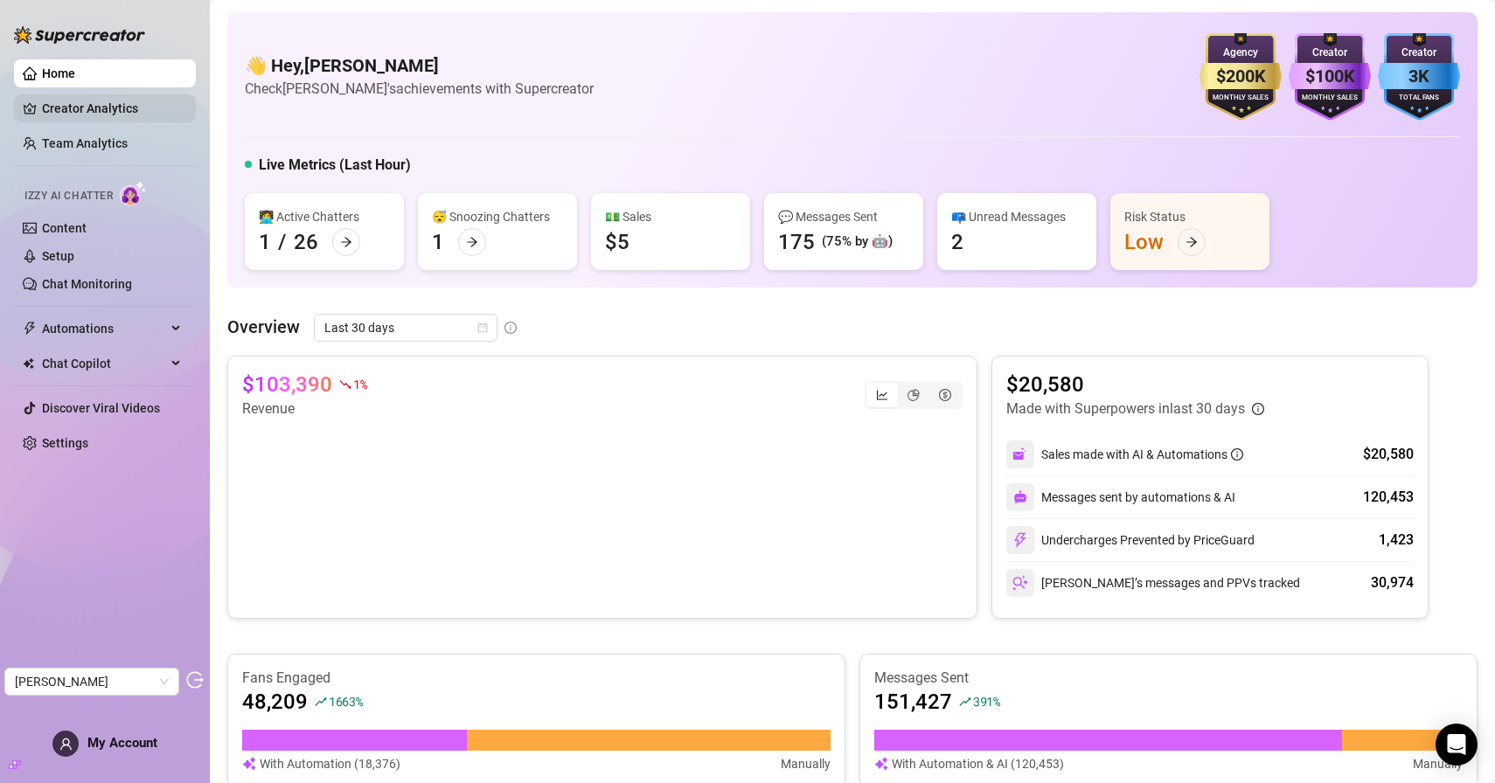
click at [162, 115] on link "Creator Analytics" at bounding box center [112, 108] width 140 height 28
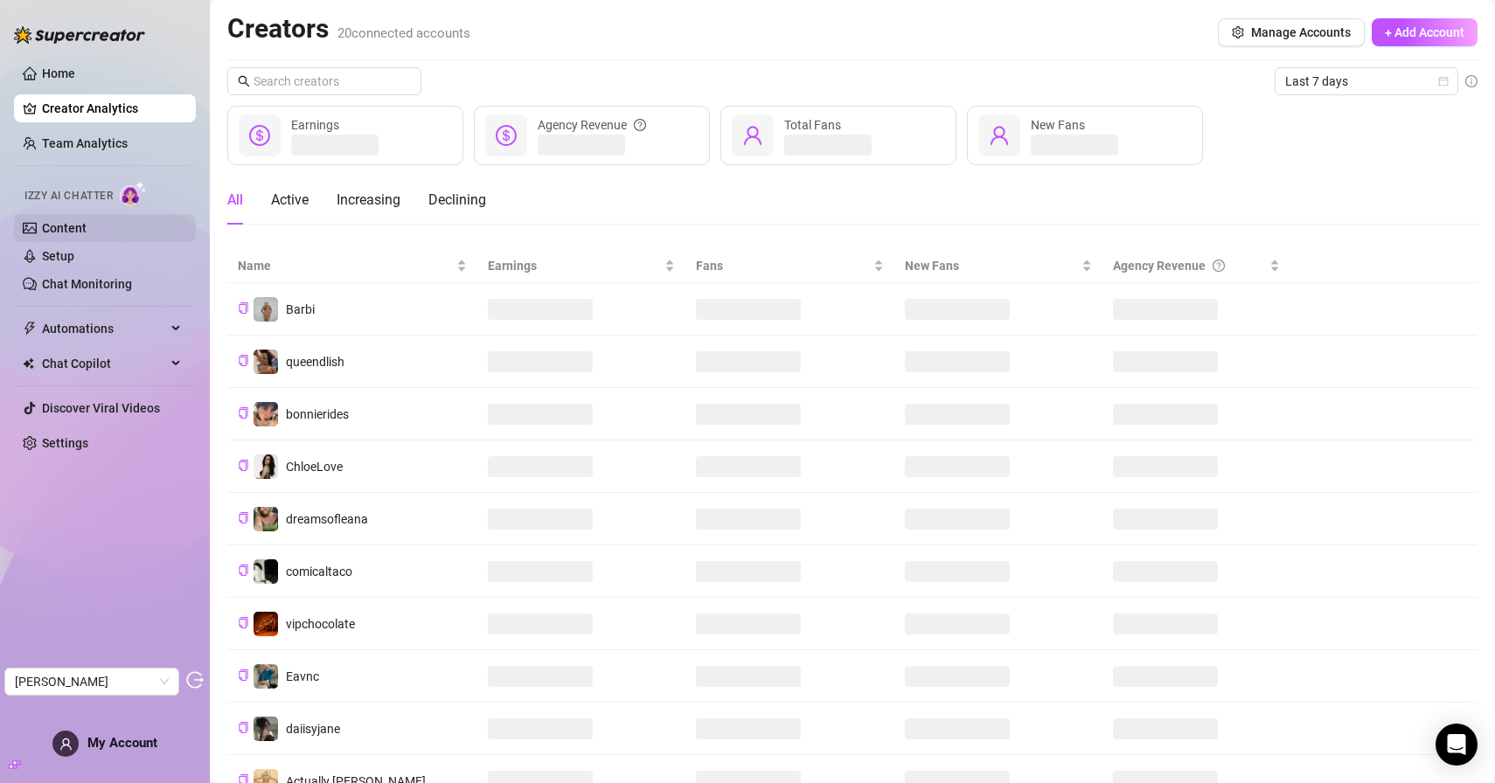
click at [72, 224] on link "Content" at bounding box center [64, 228] width 45 height 14
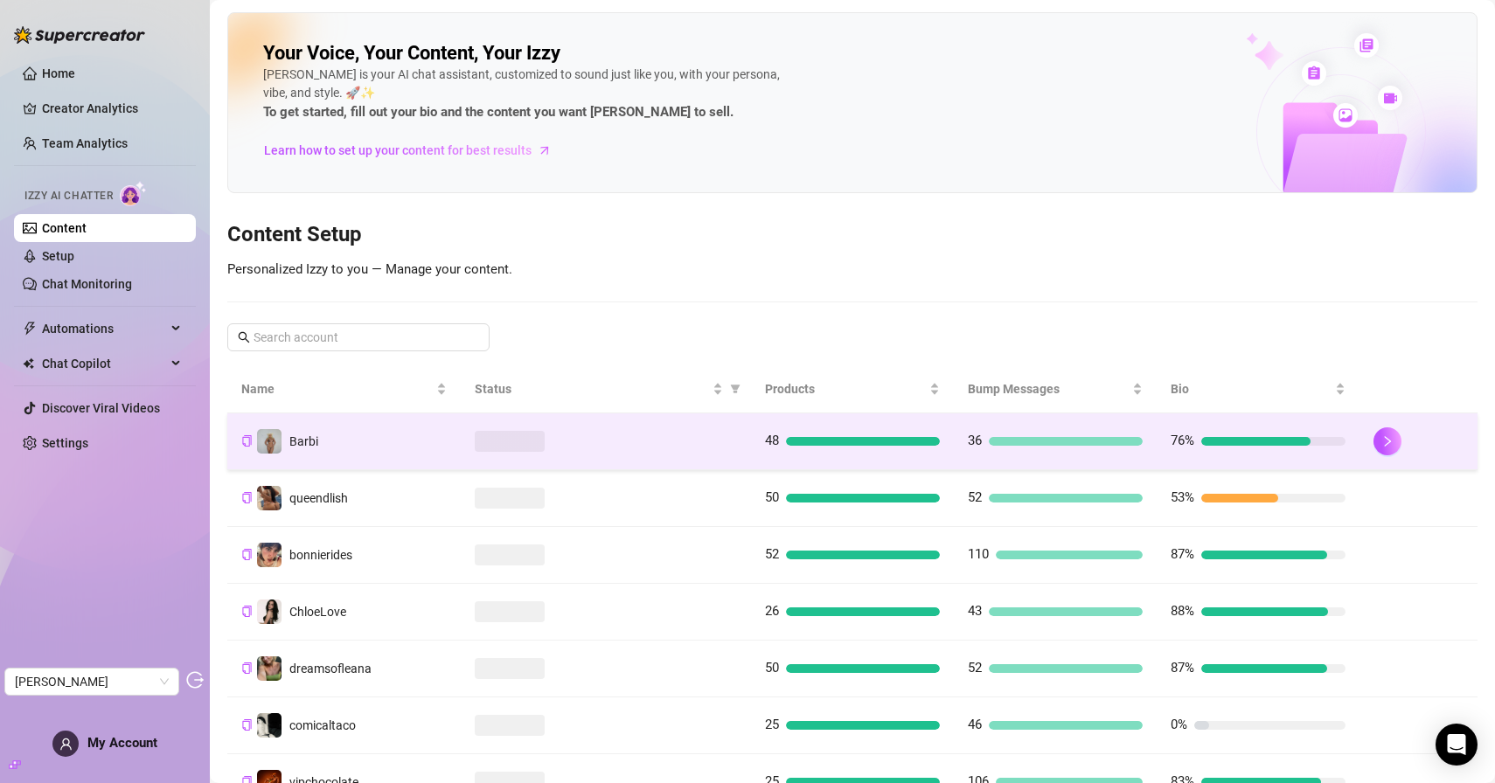
click at [404, 441] on td "Barbi" at bounding box center [343, 441] width 233 height 57
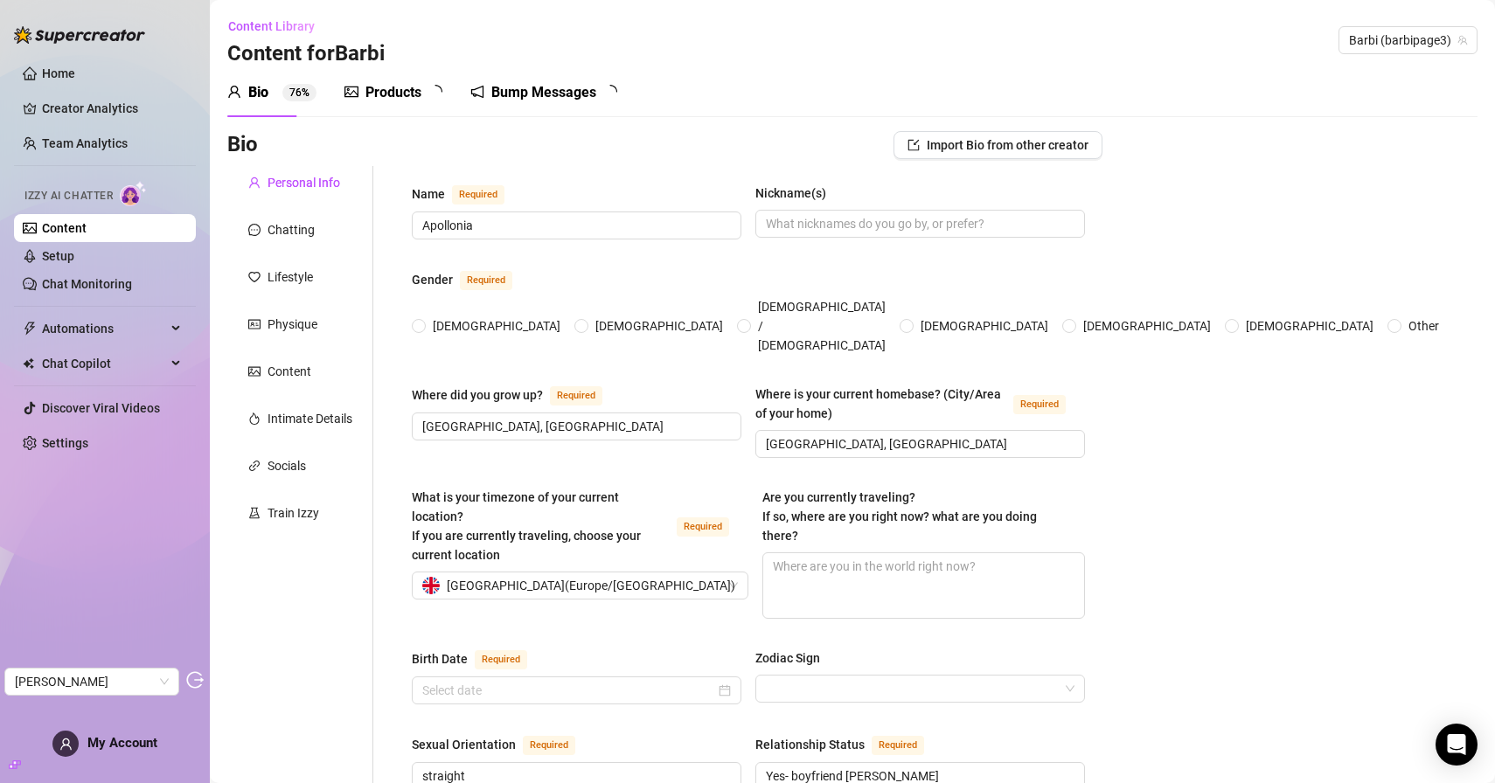
radio input "true"
type input "[DATE]"
click at [379, 93] on div "Products" at bounding box center [393, 92] width 56 height 21
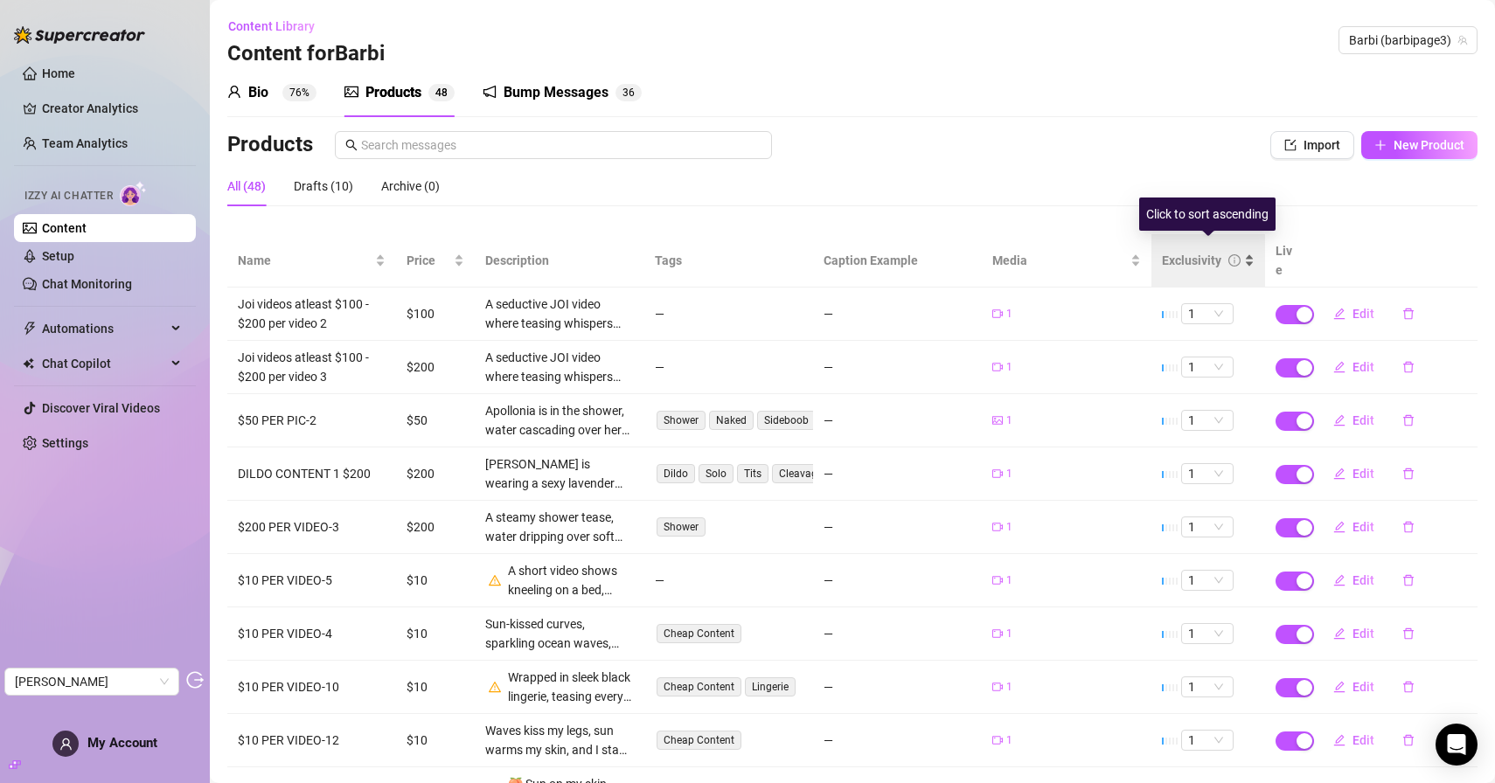
click at [1191, 251] on div "Exclusivity" at bounding box center [1191, 260] width 59 height 19
click at [1175, 253] on div "Exclusivity" at bounding box center [1191, 260] width 59 height 19
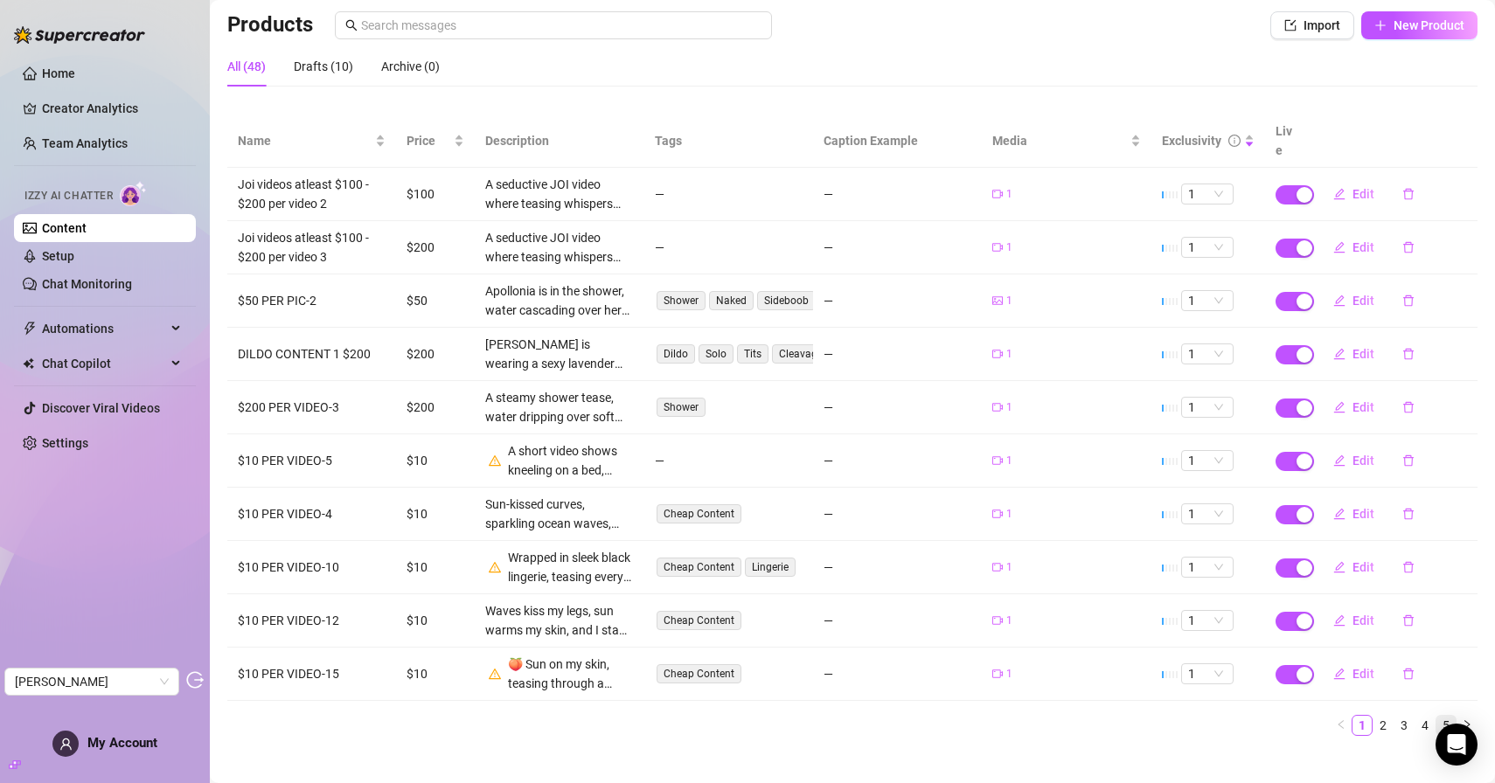
click at [1441, 716] on link "5" at bounding box center [1445, 725] width 19 height 19
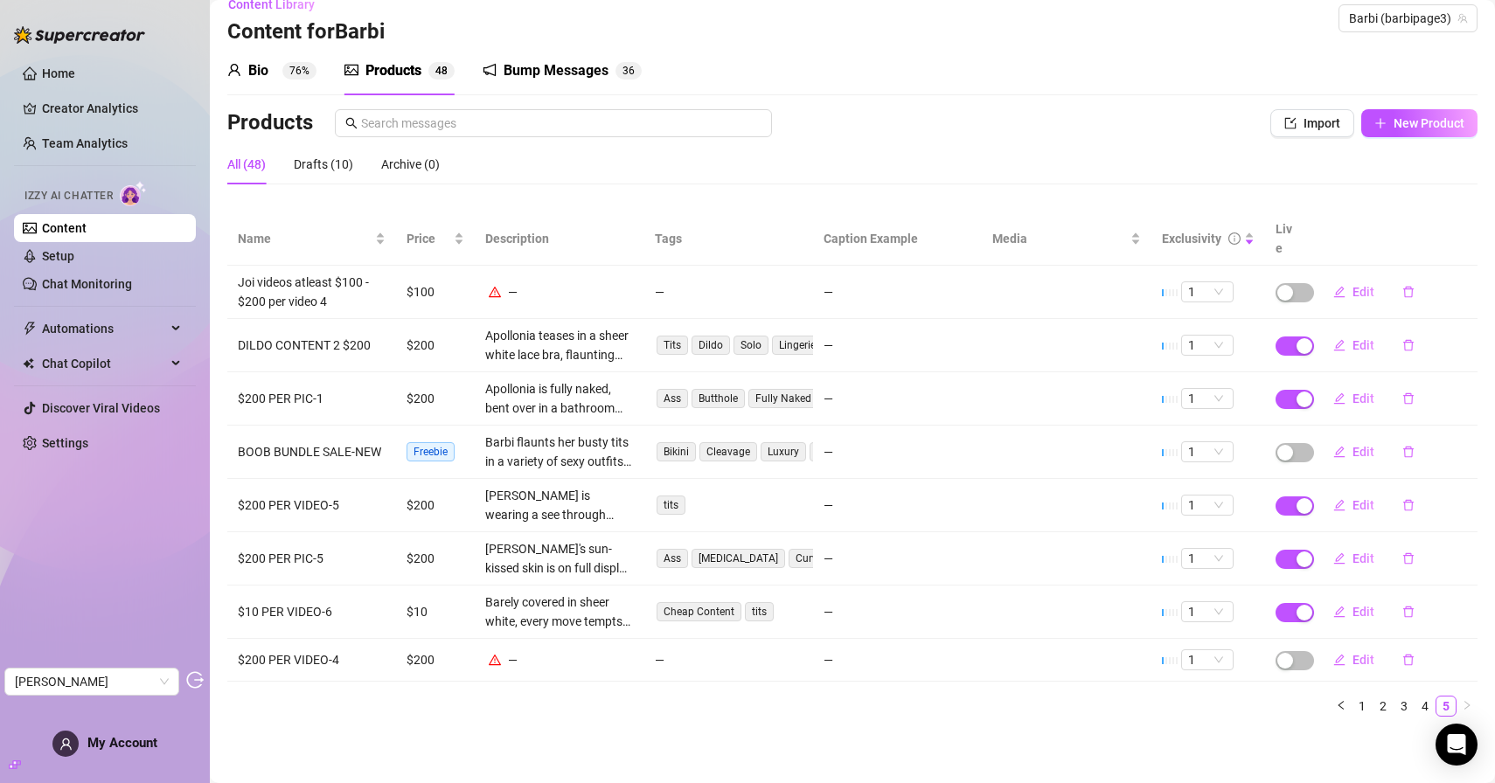
scroll to position [3, 0]
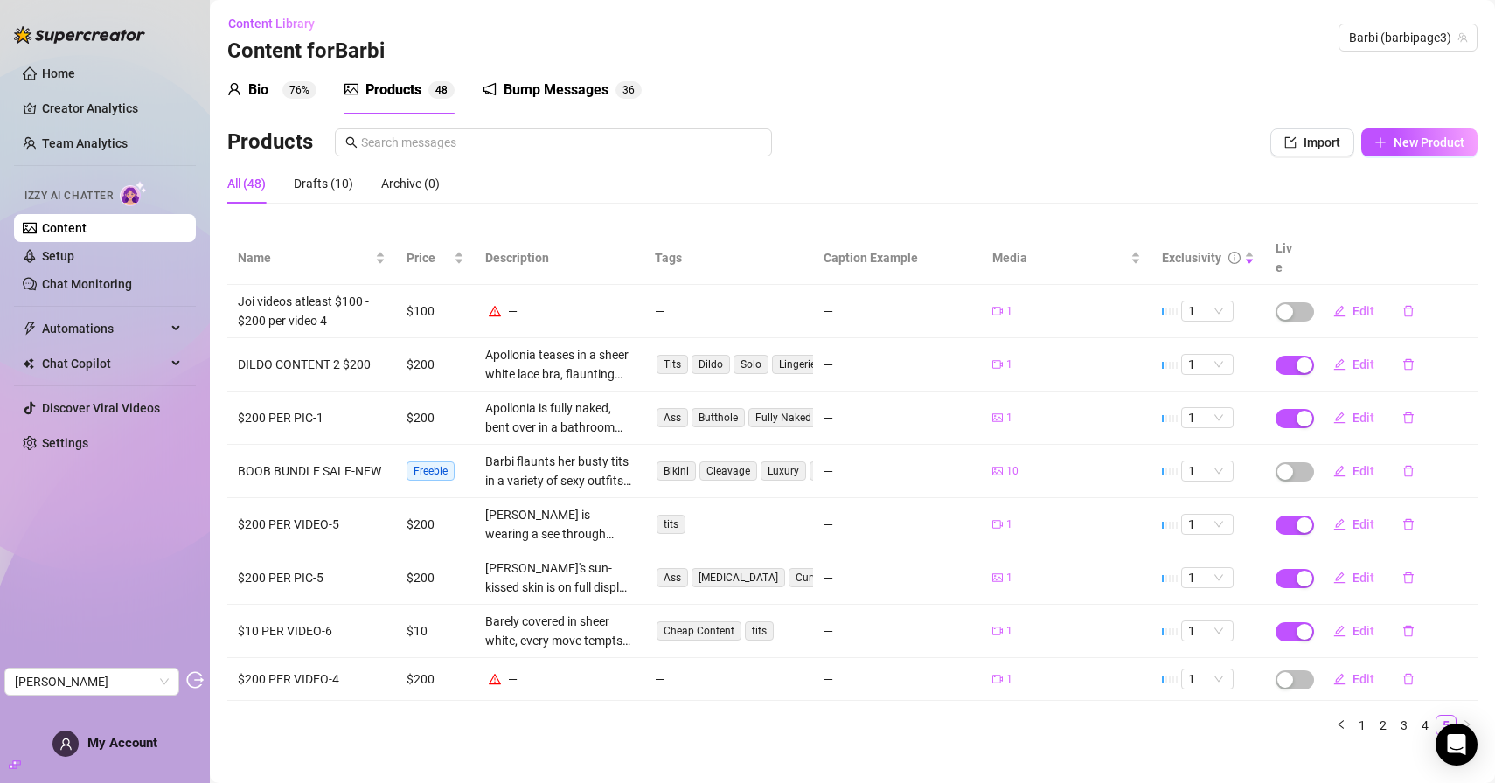
click at [87, 228] on link "Content" at bounding box center [64, 228] width 45 height 14
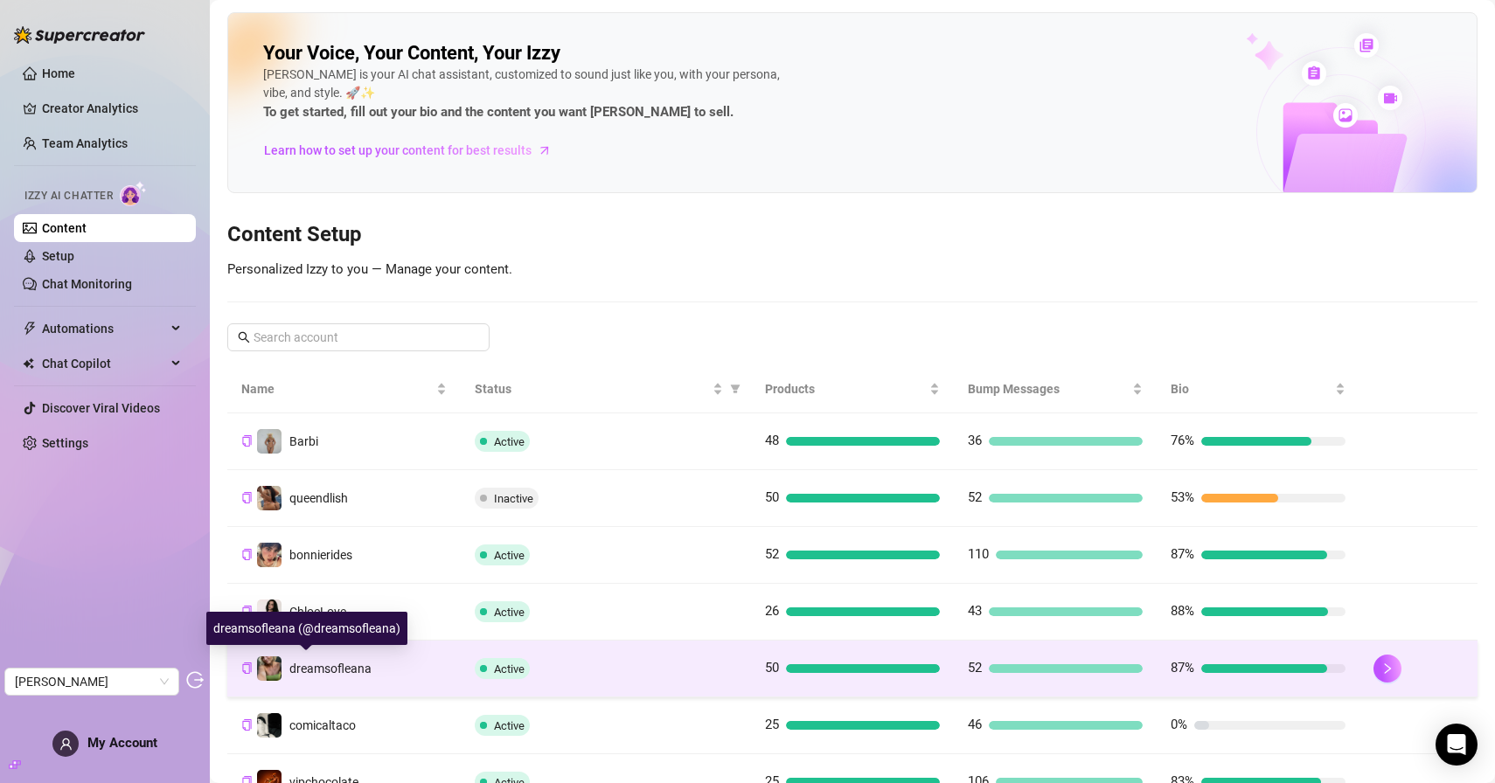
click at [352, 677] on div "dreamsofleana" at bounding box center [330, 668] width 82 height 19
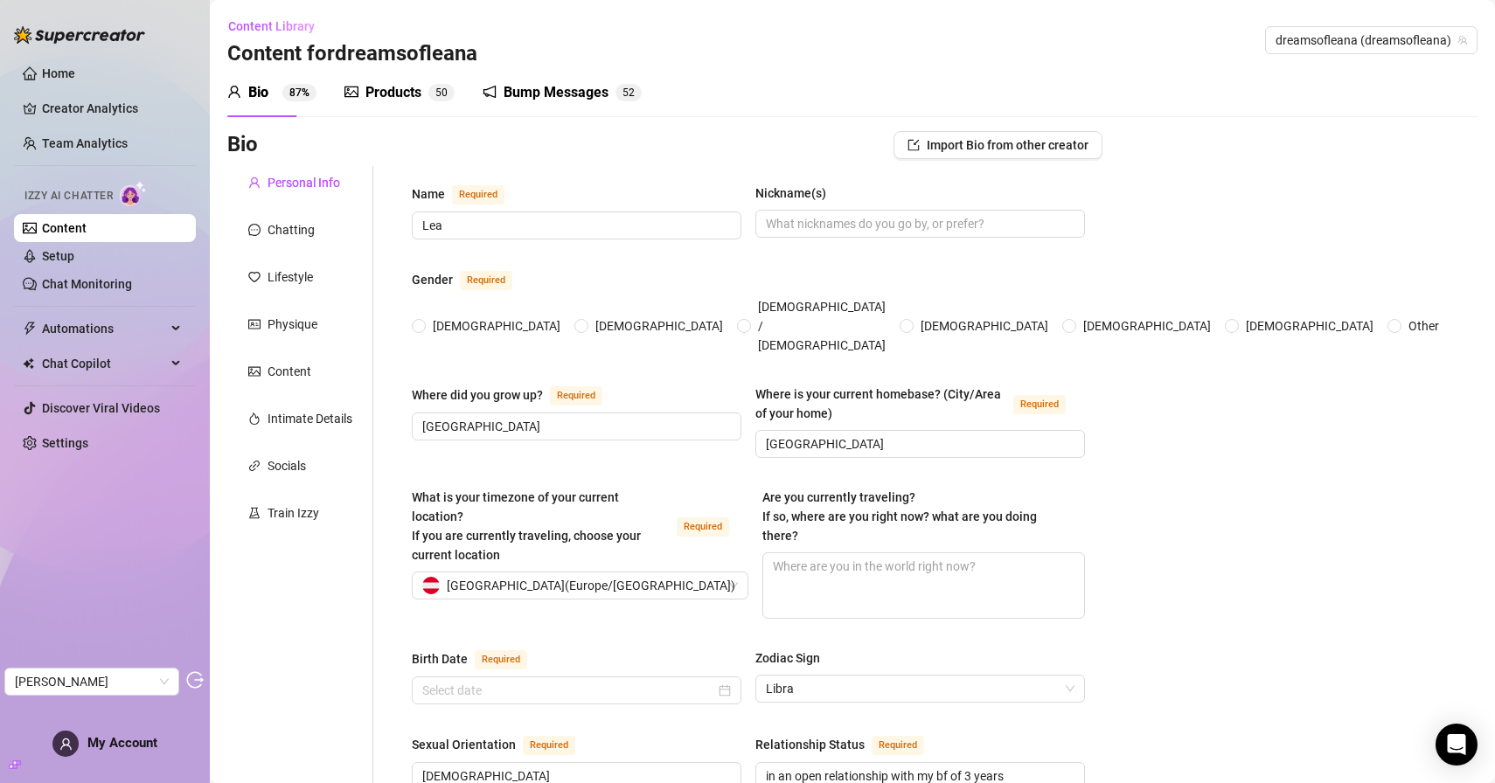
radio input "true"
type input "[DATE]"
click at [301, 505] on div "Train Izzy" at bounding box center [293, 513] width 52 height 19
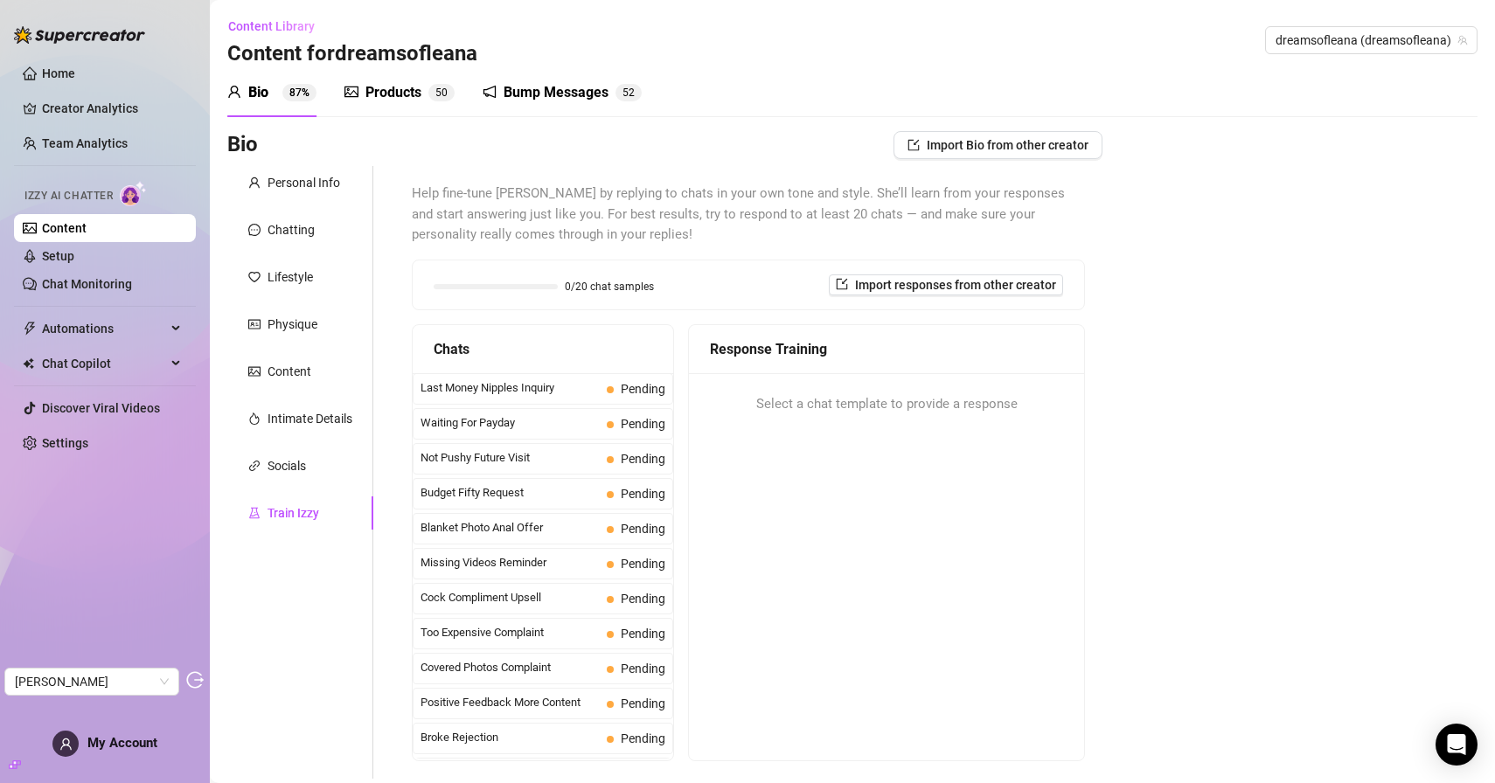
click at [420, 102] on div "Products" at bounding box center [393, 92] width 56 height 21
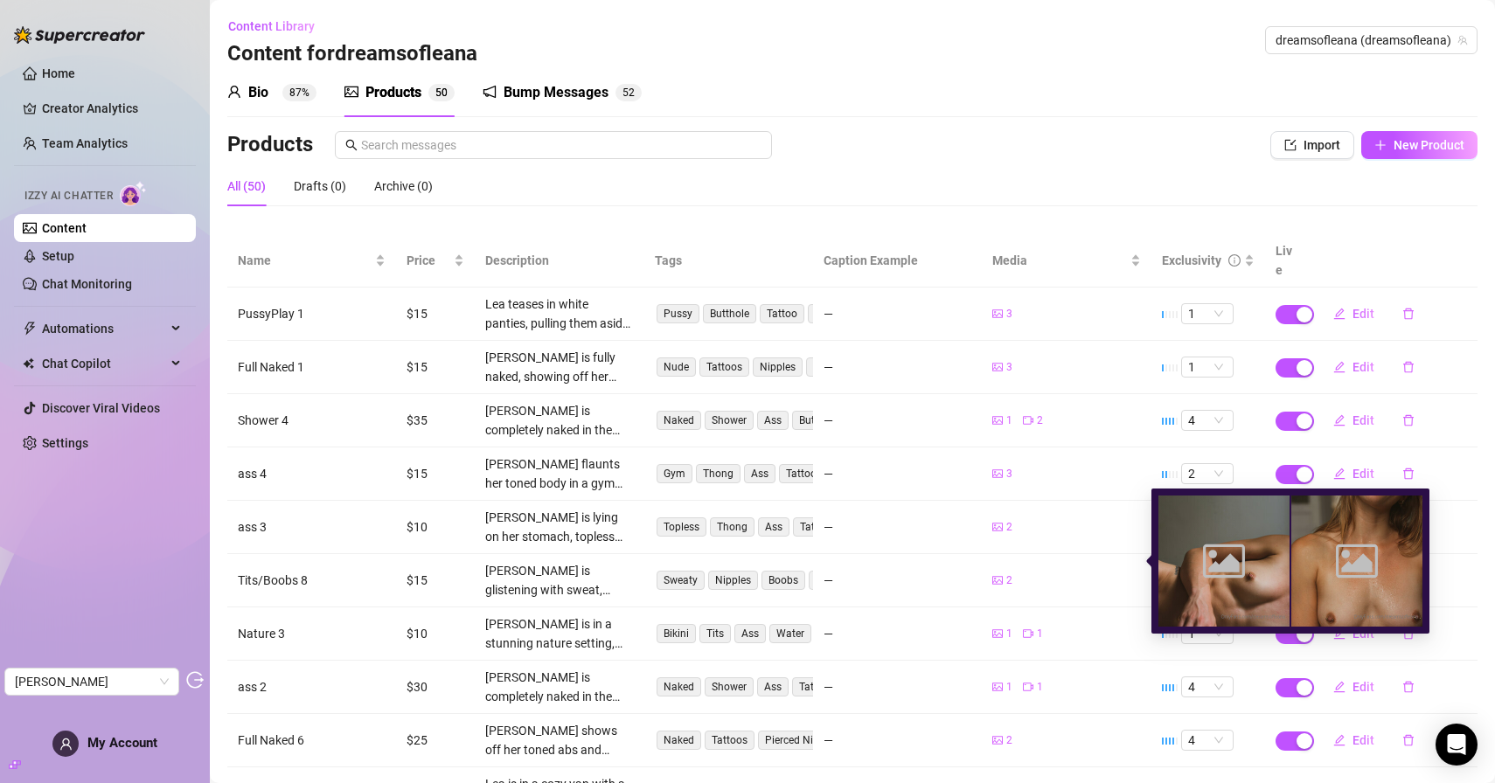
scroll to position [120, 0]
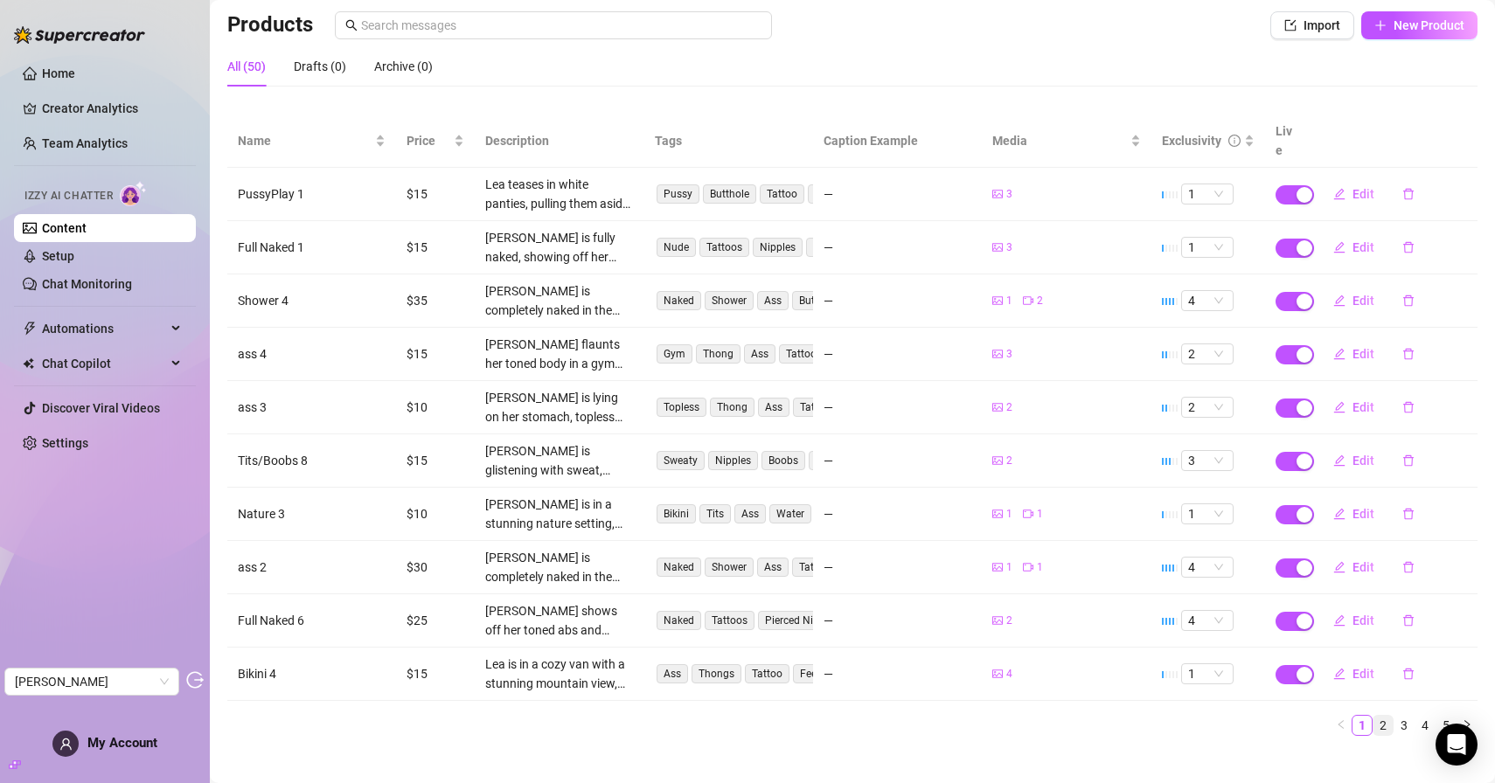
click at [1390, 716] on link "2" at bounding box center [1382, 725] width 19 height 19
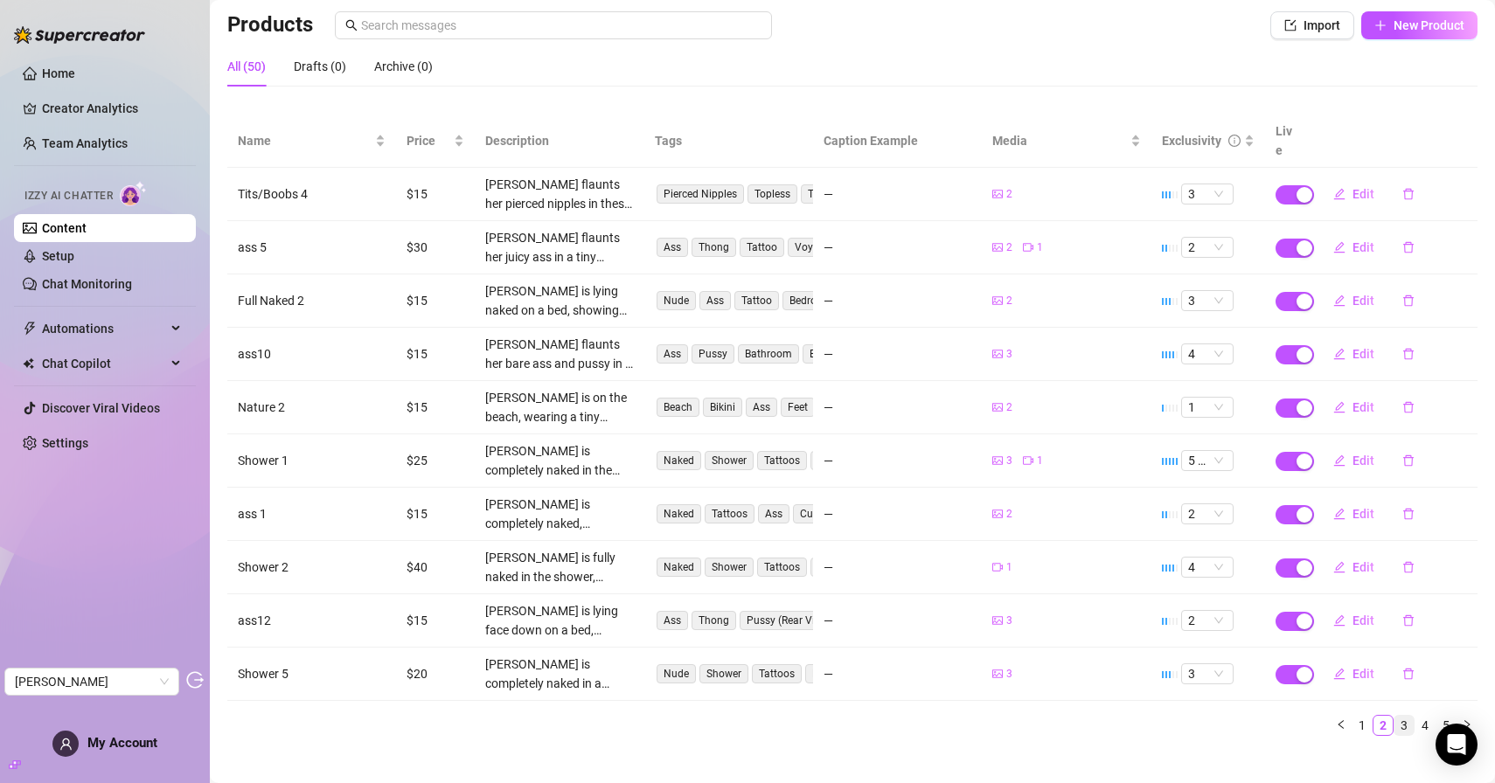
click at [1402, 716] on link "3" at bounding box center [1403, 725] width 19 height 19
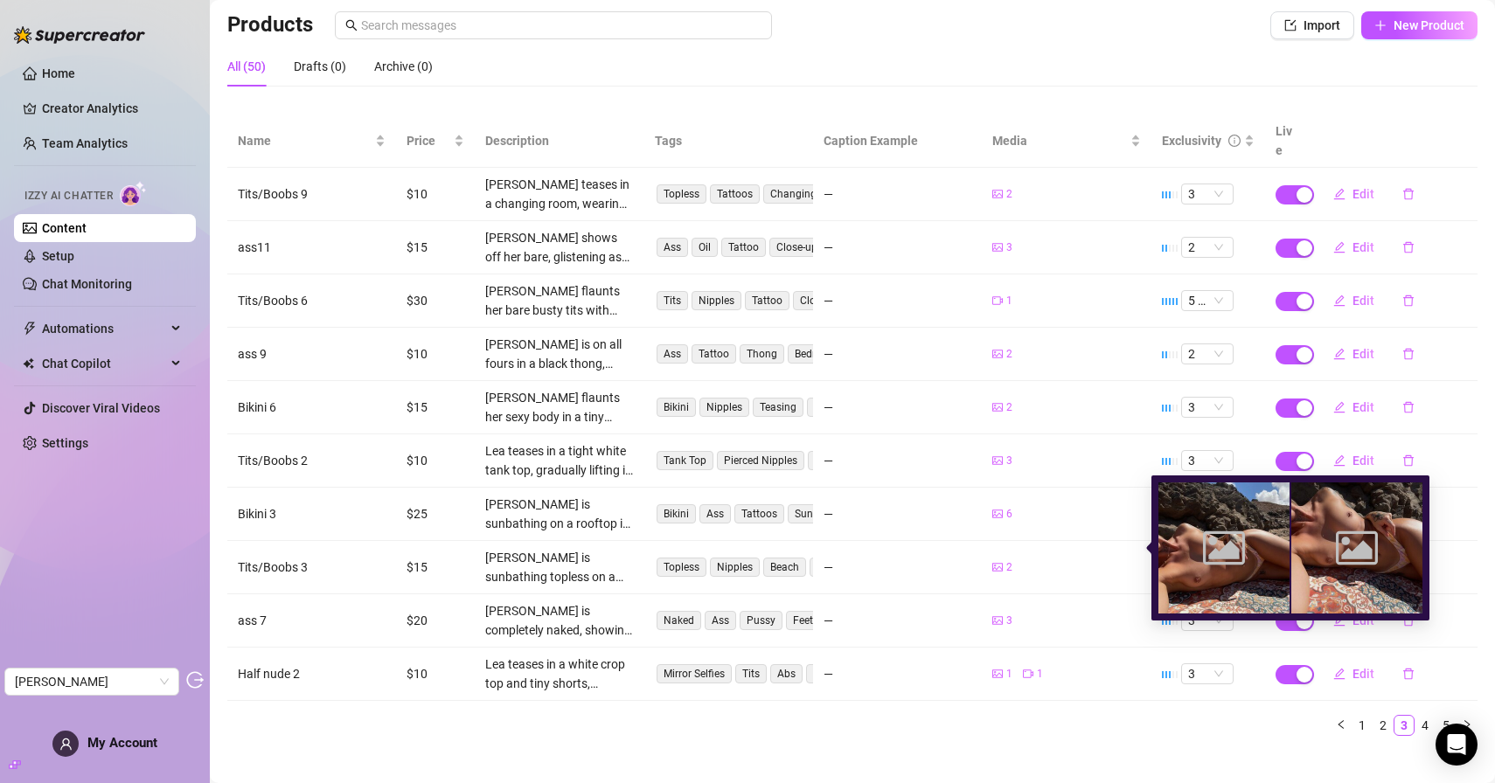
click at [1044, 559] on div "2" at bounding box center [1066, 567] width 148 height 17
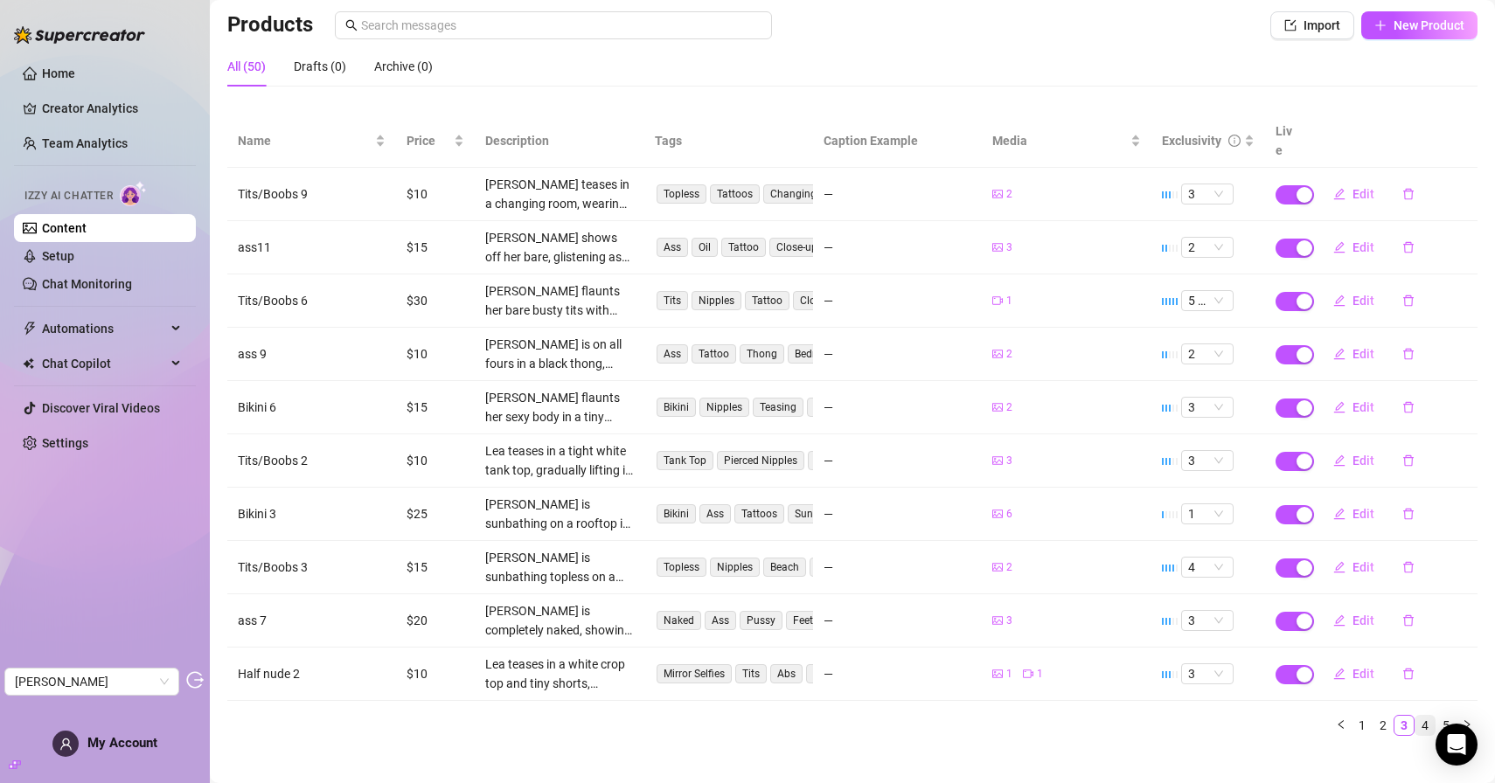
click at [1423, 716] on link "4" at bounding box center [1424, 725] width 19 height 19
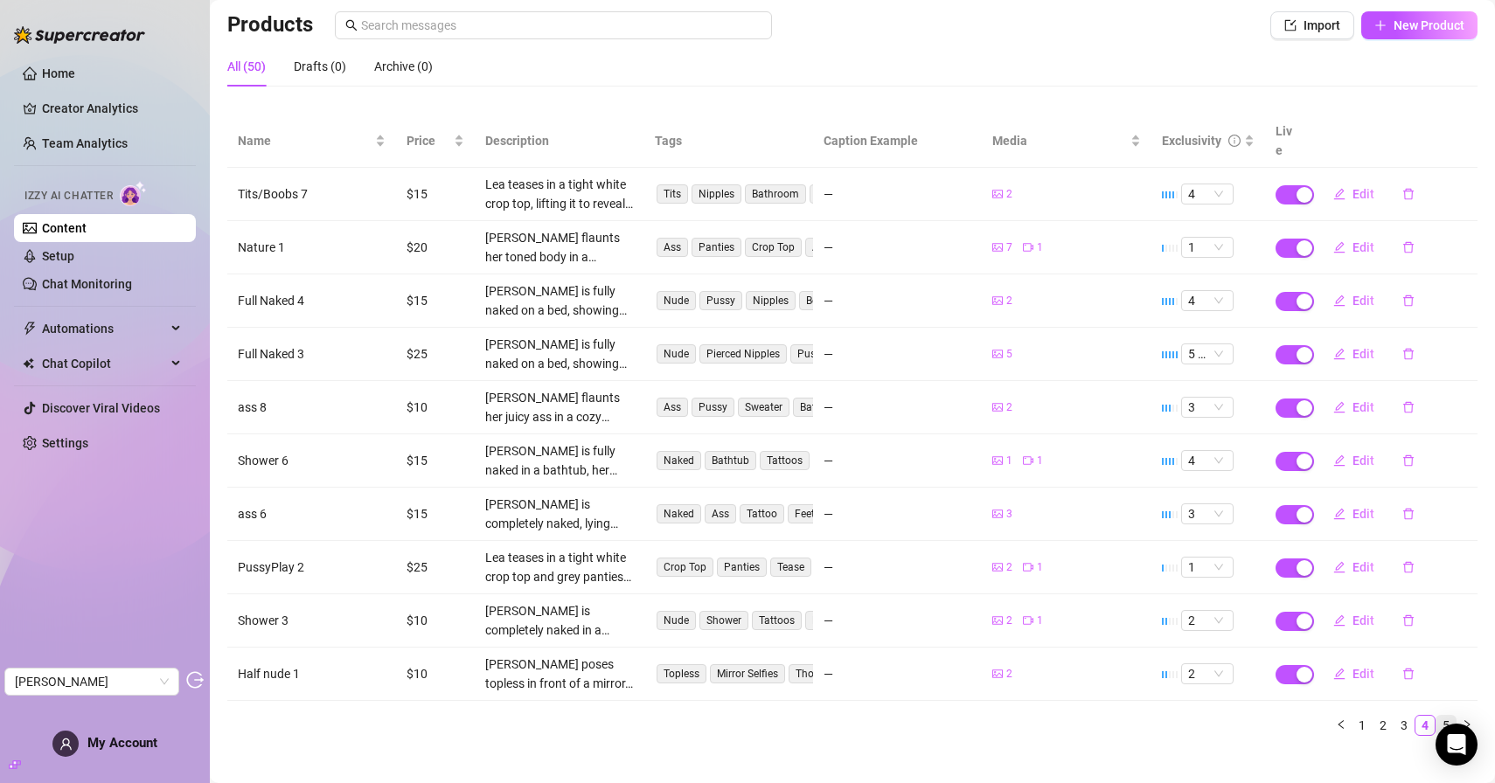
click at [1444, 716] on link "5" at bounding box center [1445, 725] width 19 height 19
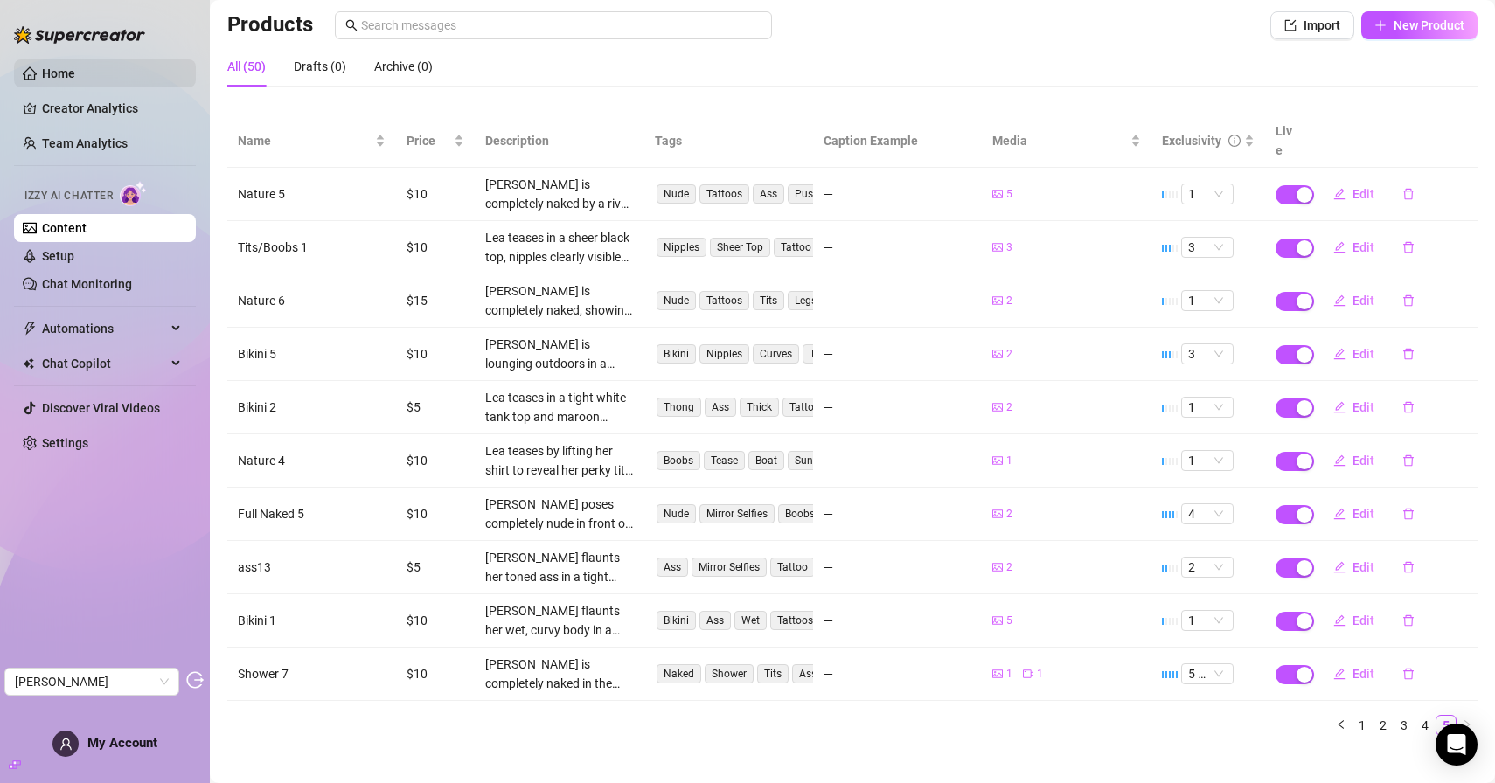
click at [75, 73] on link "Home" at bounding box center [58, 73] width 33 height 14
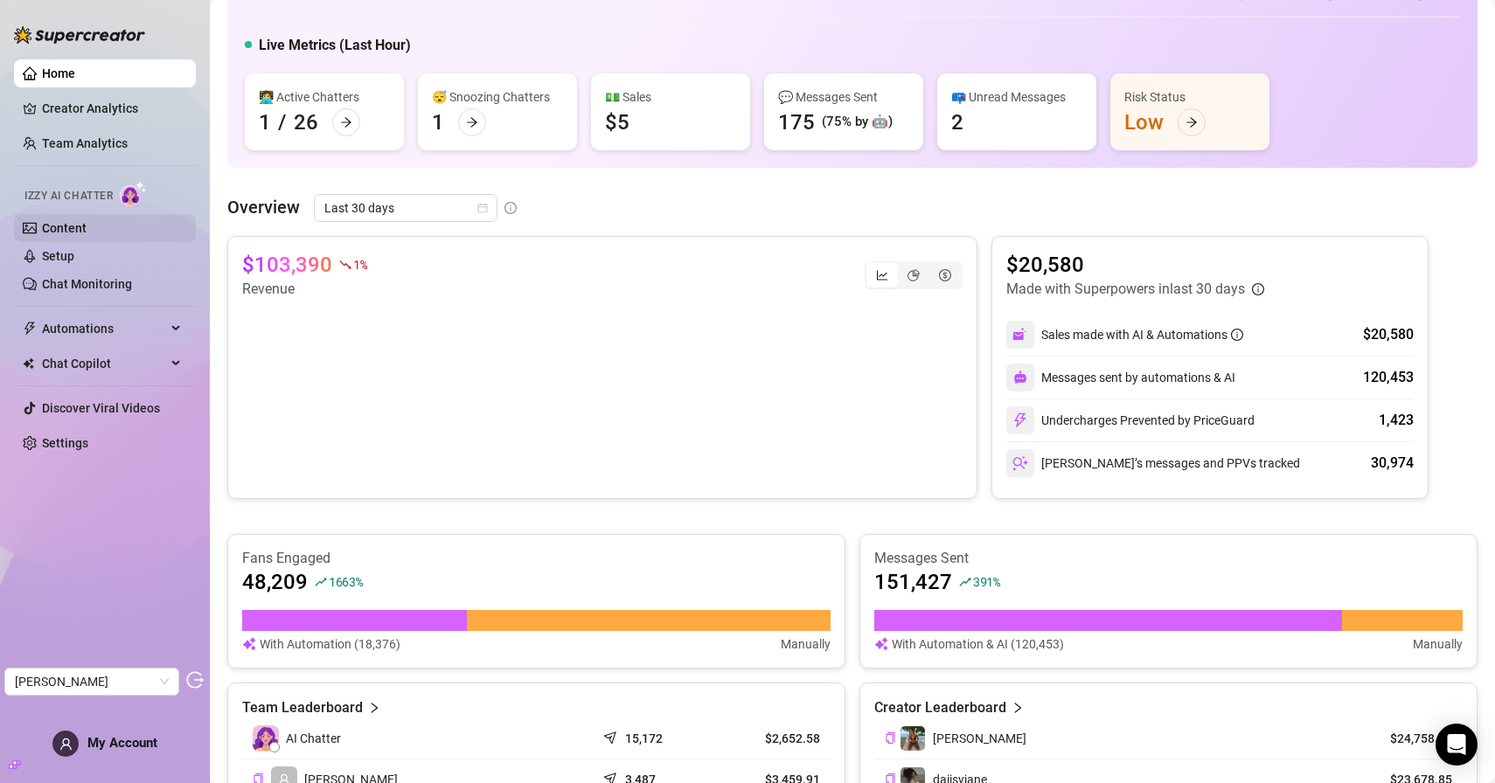
click at [66, 234] on link "Content" at bounding box center [64, 228] width 45 height 14
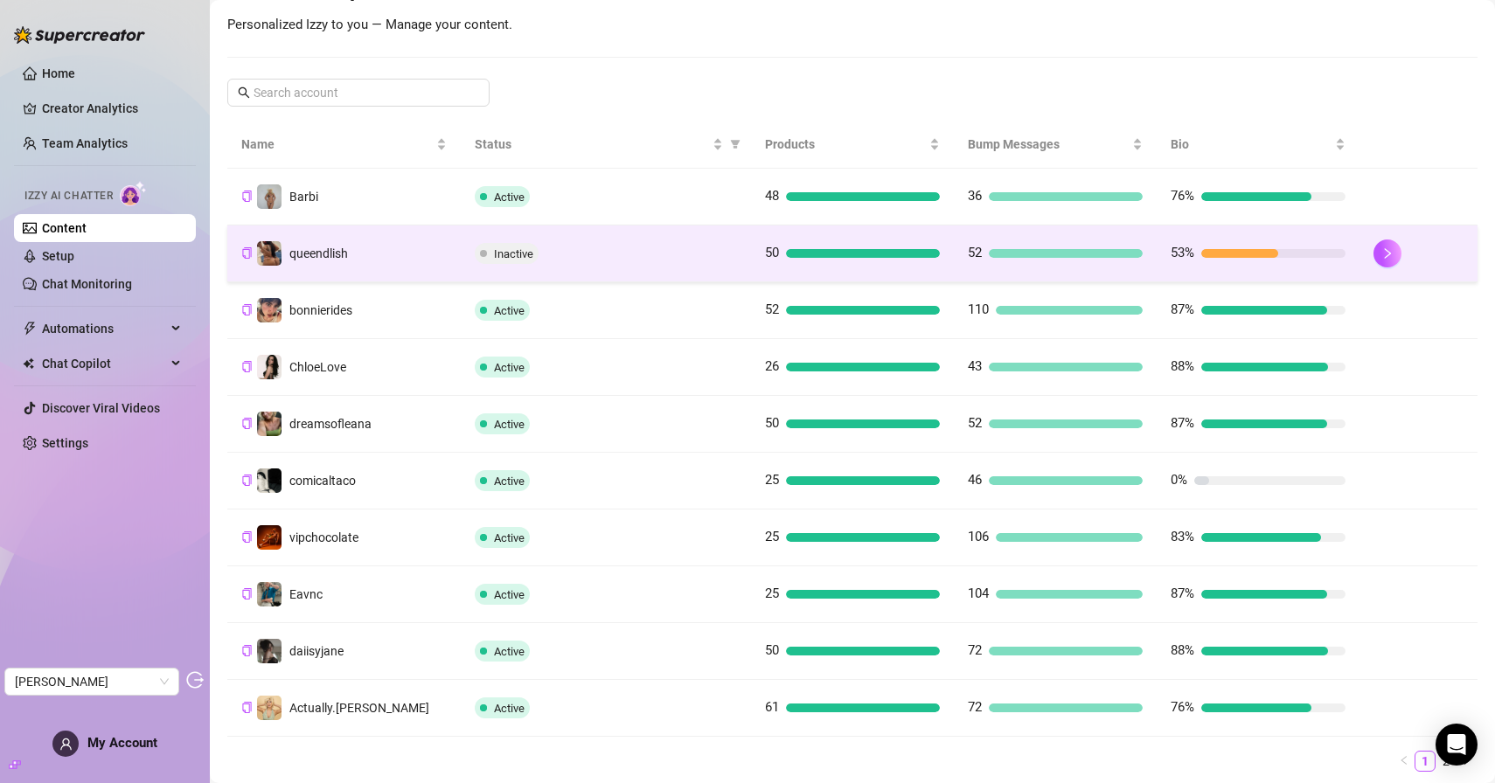
scroll to position [255, 0]
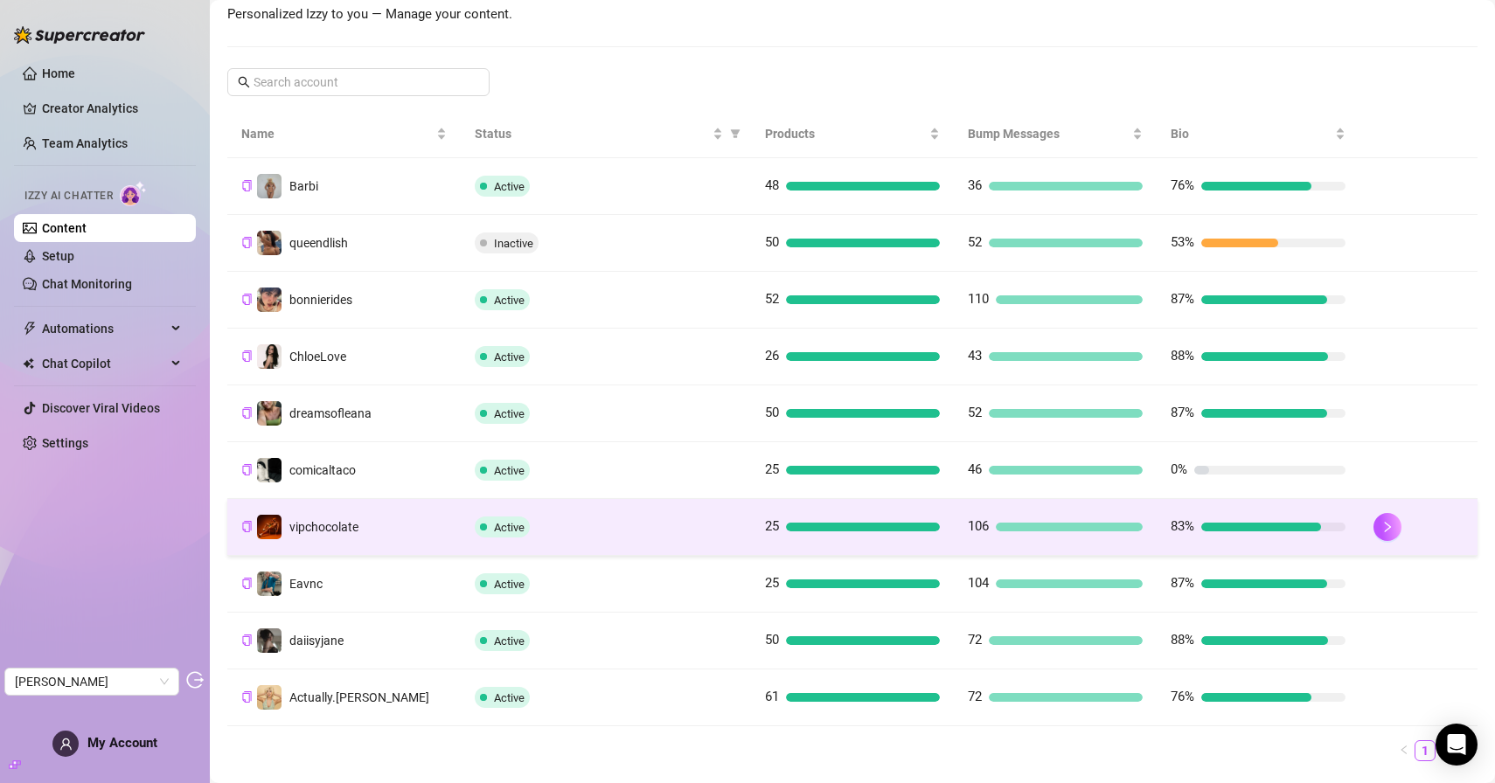
click at [418, 531] on td "vipchocolate" at bounding box center [343, 527] width 233 height 57
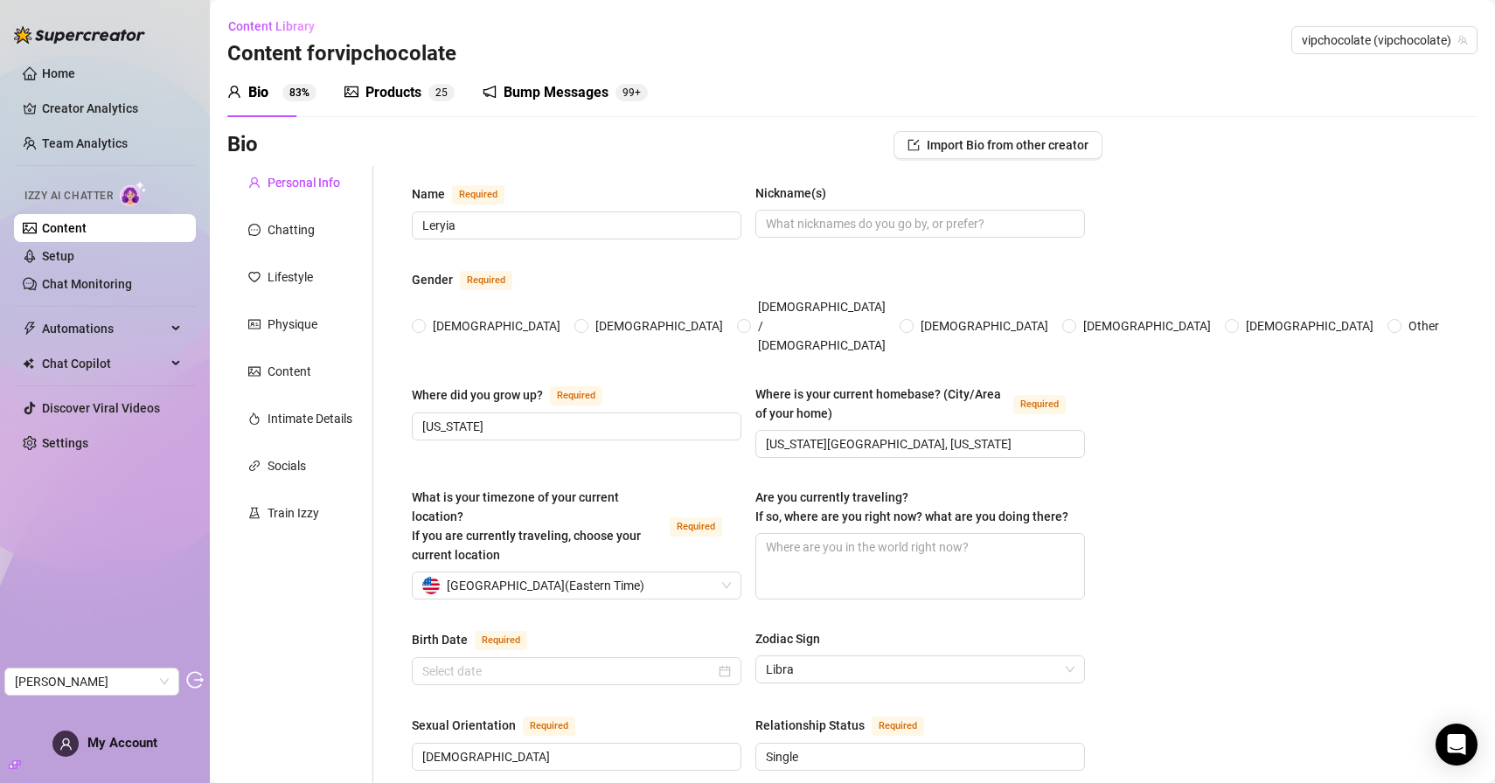
radio input "true"
type input "[DATE]"
click at [387, 90] on div "Products" at bounding box center [393, 92] width 56 height 21
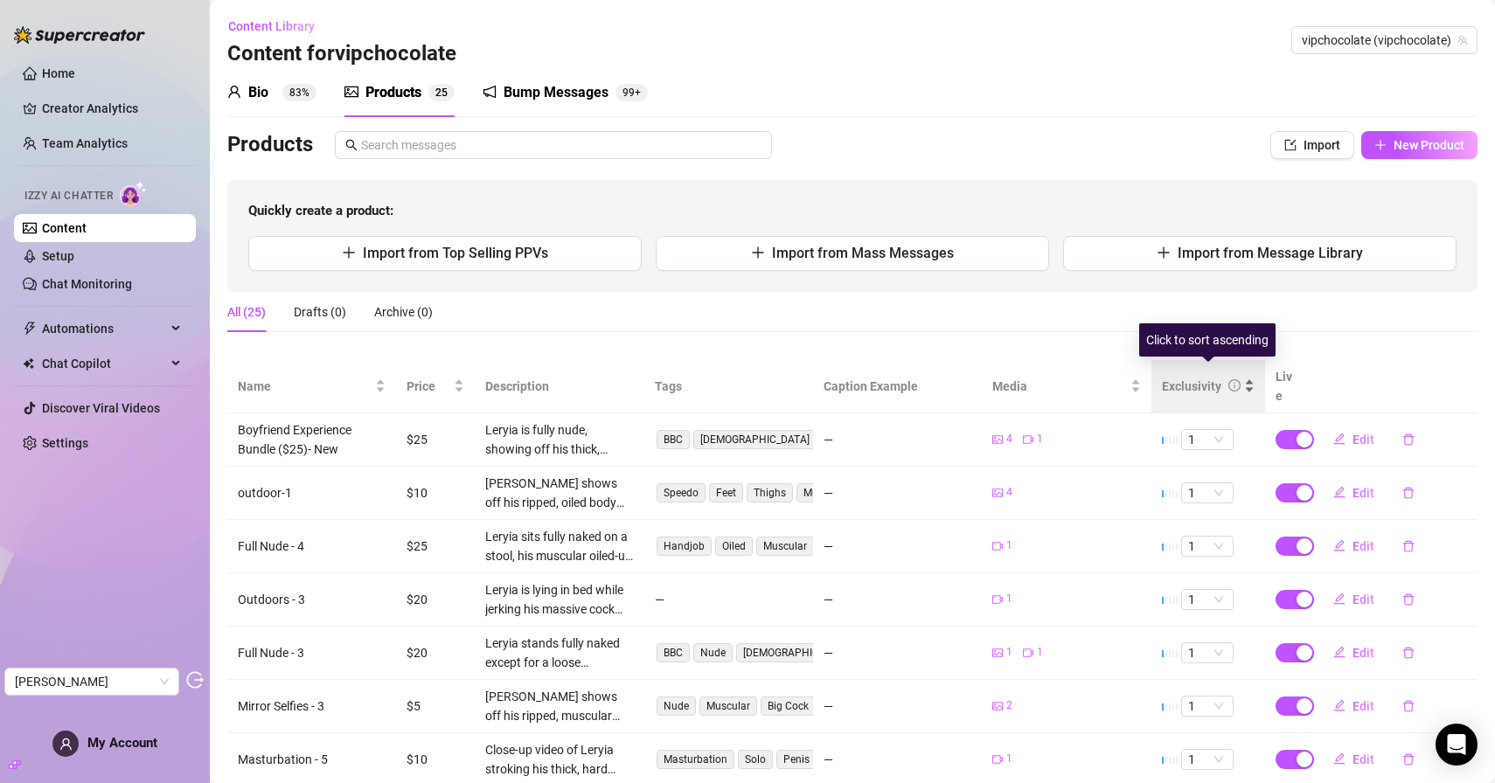
click at [1169, 380] on div "Exclusivity" at bounding box center [1191, 386] width 59 height 19
click at [1186, 377] on div "Exclusivity" at bounding box center [1191, 386] width 59 height 19
click at [68, 73] on link "Home" at bounding box center [58, 73] width 33 height 14
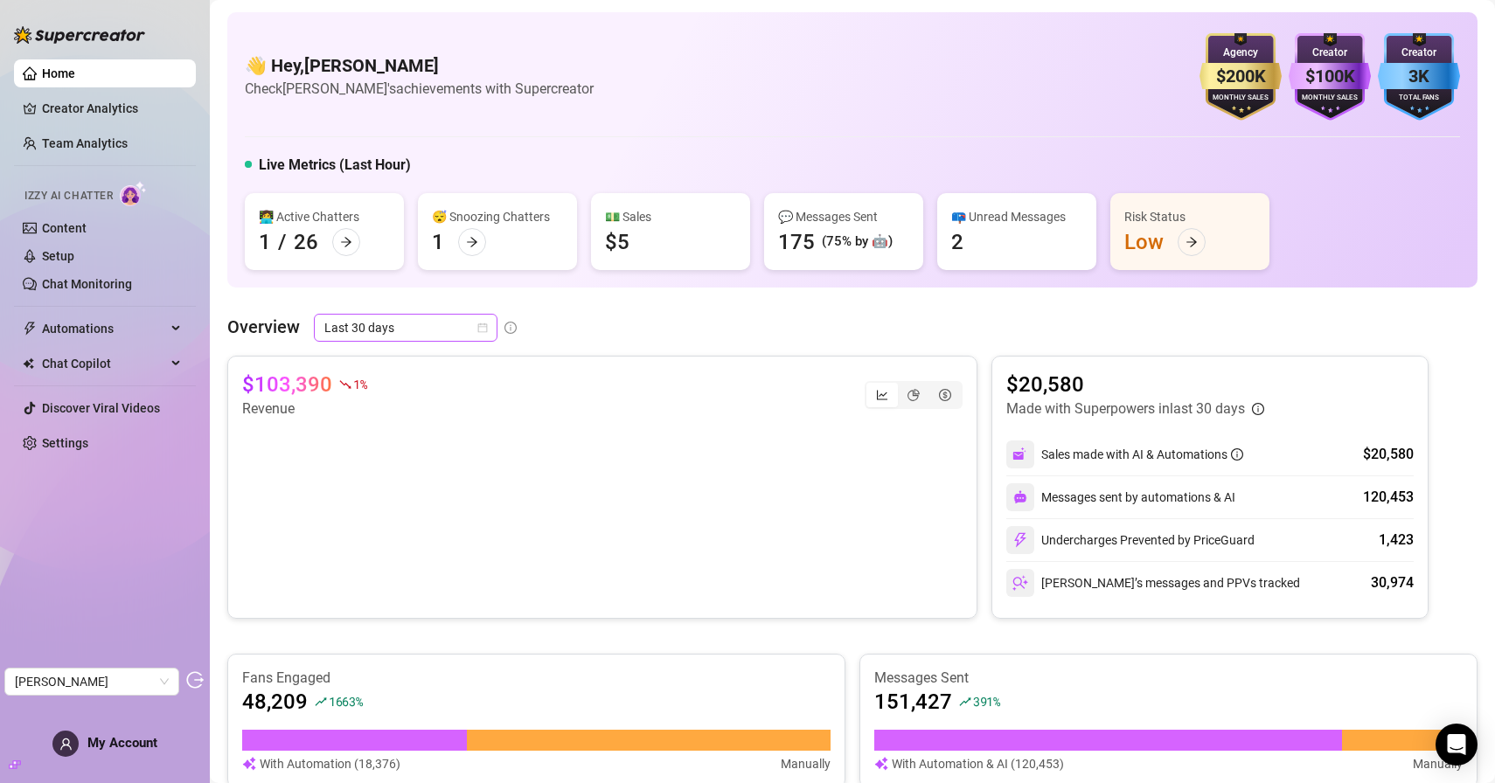
click at [434, 329] on span "Last 30 days" at bounding box center [405, 328] width 163 height 26
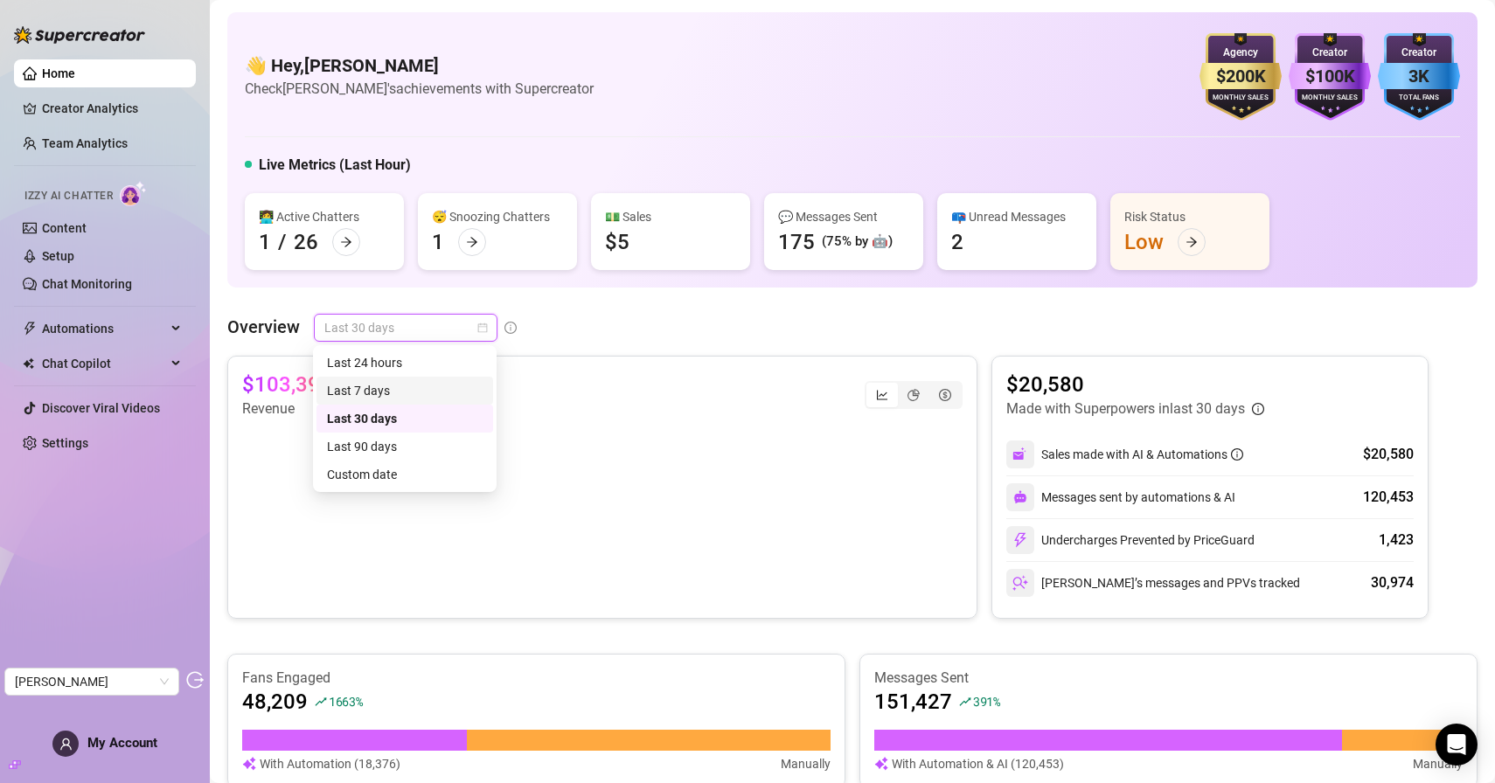
click at [399, 398] on div "Last 7 days" at bounding box center [405, 390] width 156 height 19
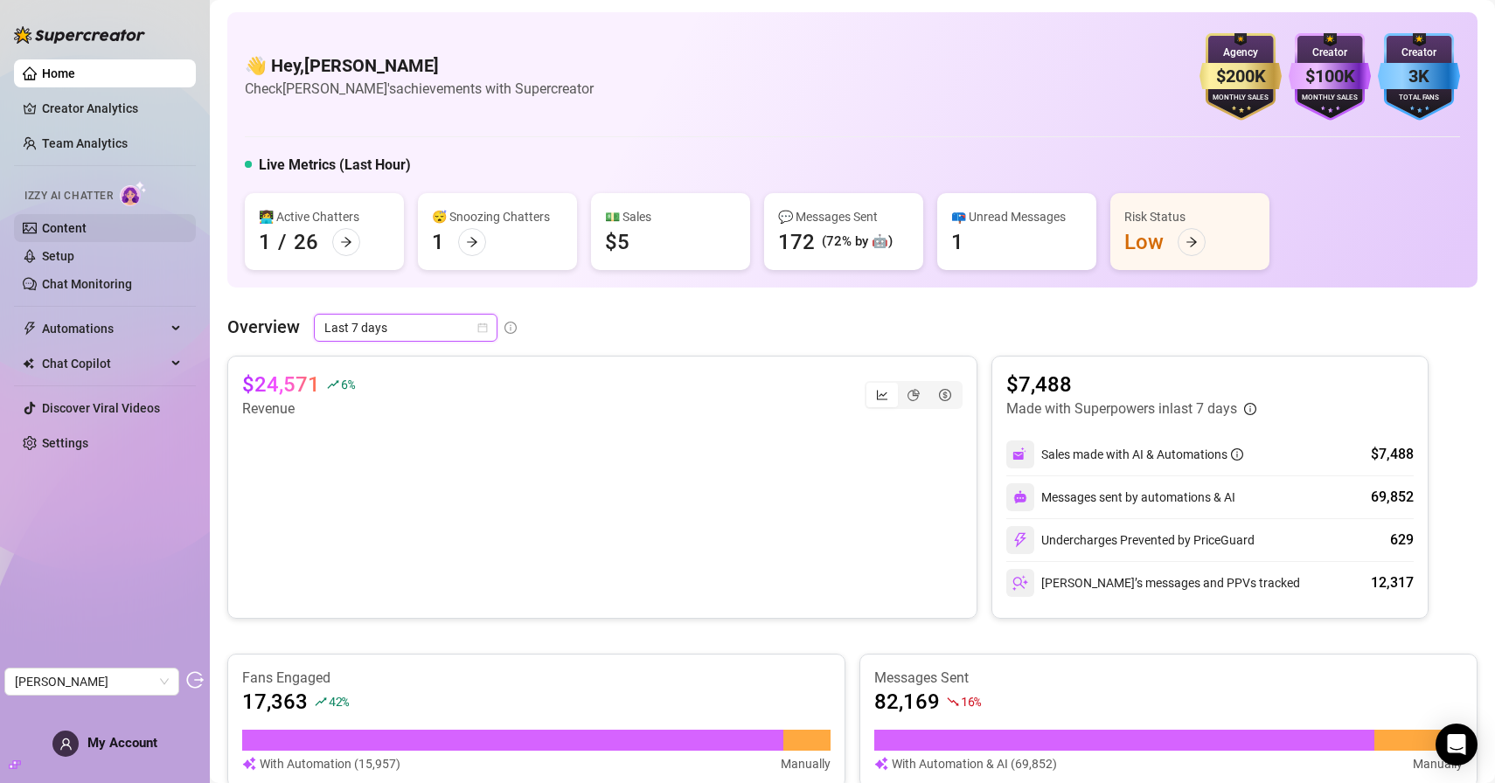
click at [85, 227] on link "Content" at bounding box center [64, 228] width 45 height 14
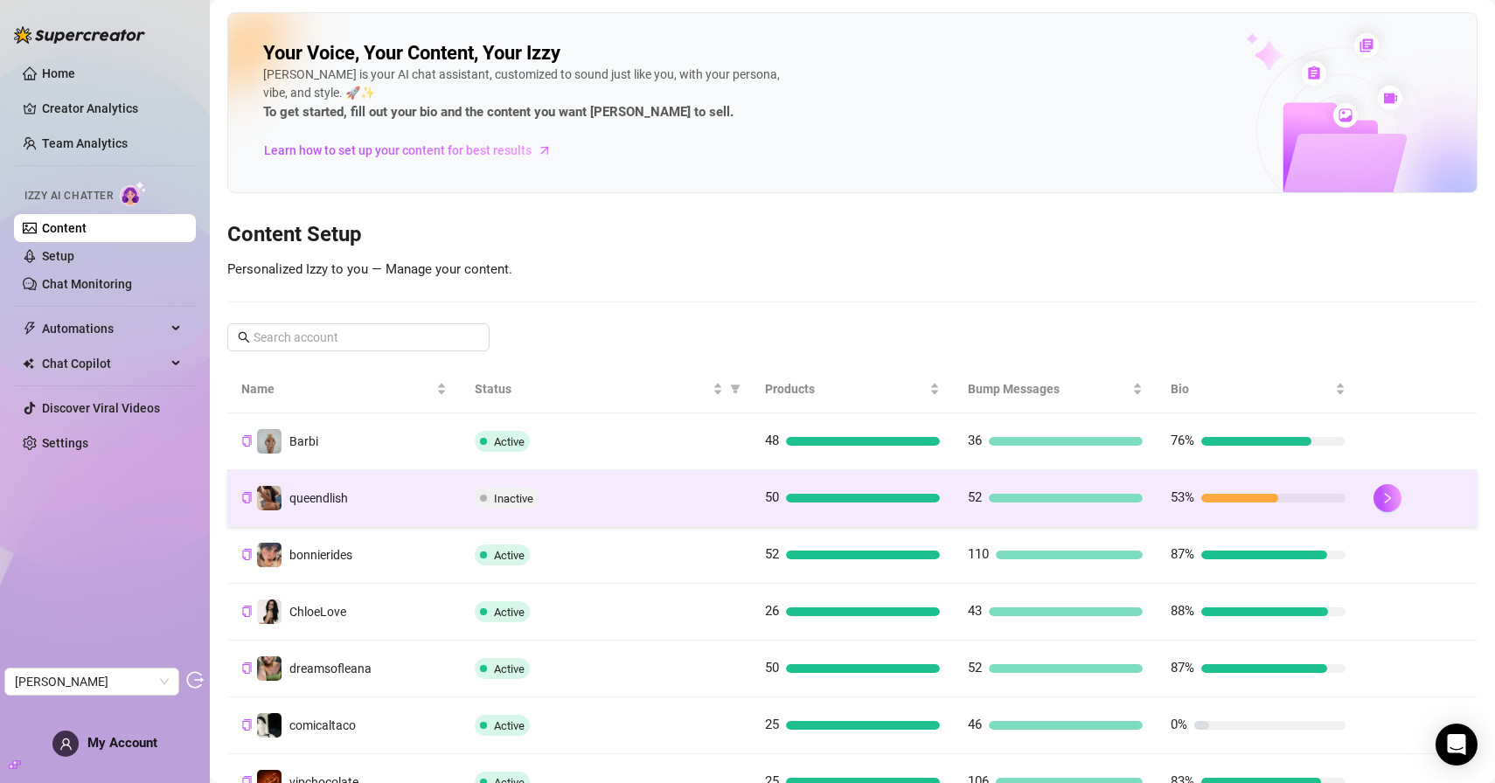
click at [367, 509] on td "queendlish" at bounding box center [343, 498] width 233 height 57
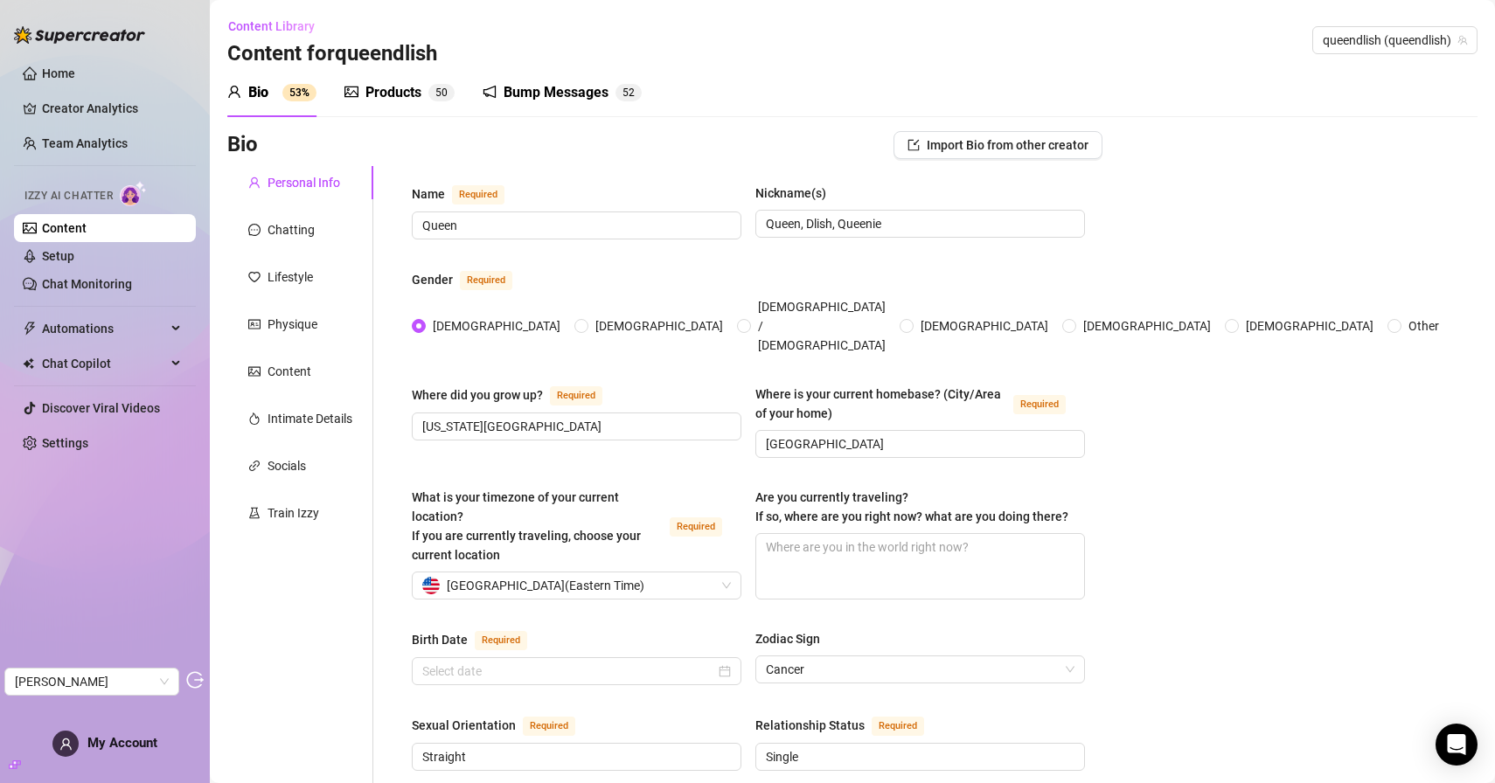
type input "[DATE]"
click at [386, 100] on div "Products" at bounding box center [393, 92] width 56 height 21
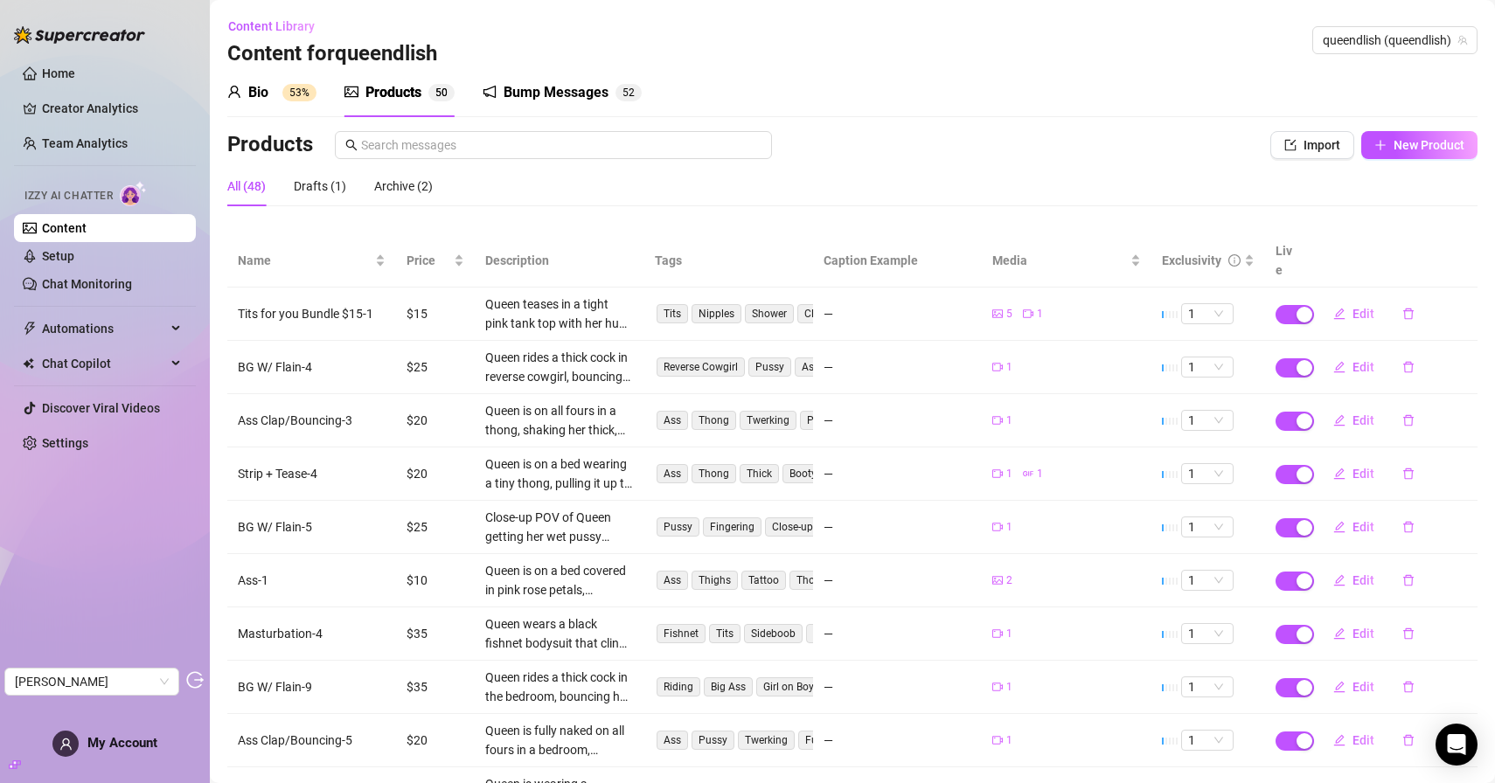
click at [67, 233] on link "Content" at bounding box center [64, 228] width 45 height 14
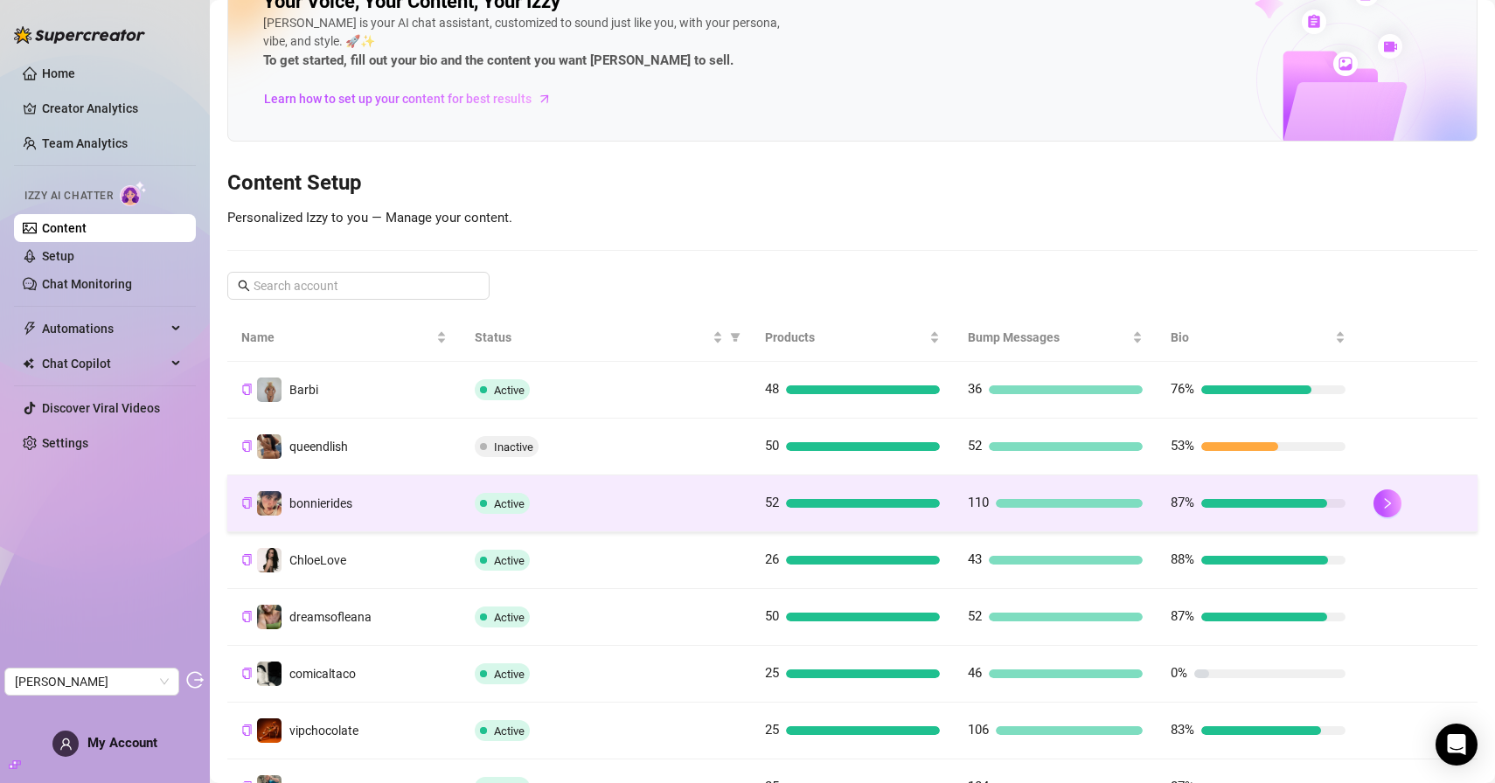
scroll to position [54, 0]
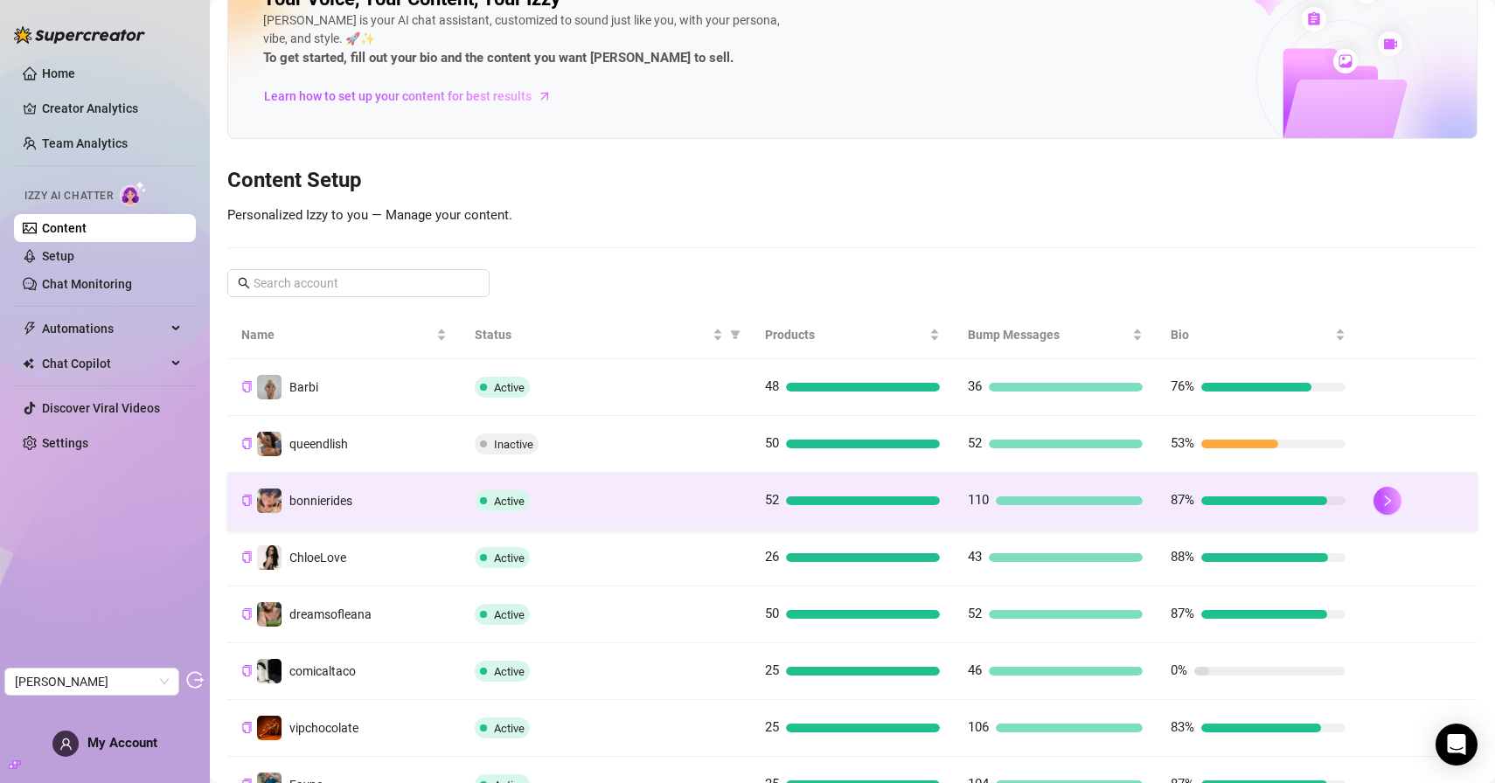
click at [377, 517] on td "bonnierides" at bounding box center [343, 501] width 233 height 57
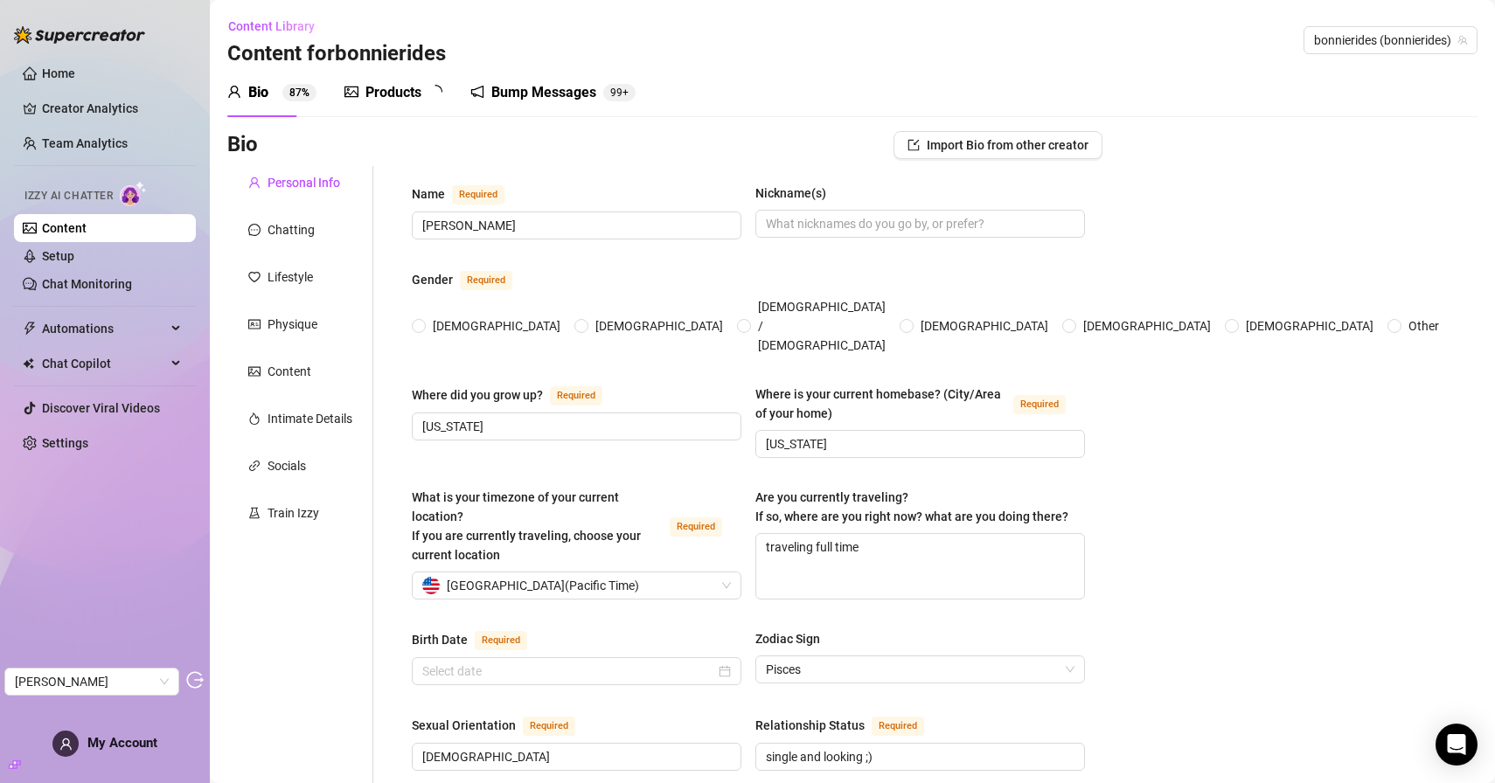
radio input "true"
type input "[DATE]"
click at [405, 95] on div "Products" at bounding box center [393, 92] width 56 height 21
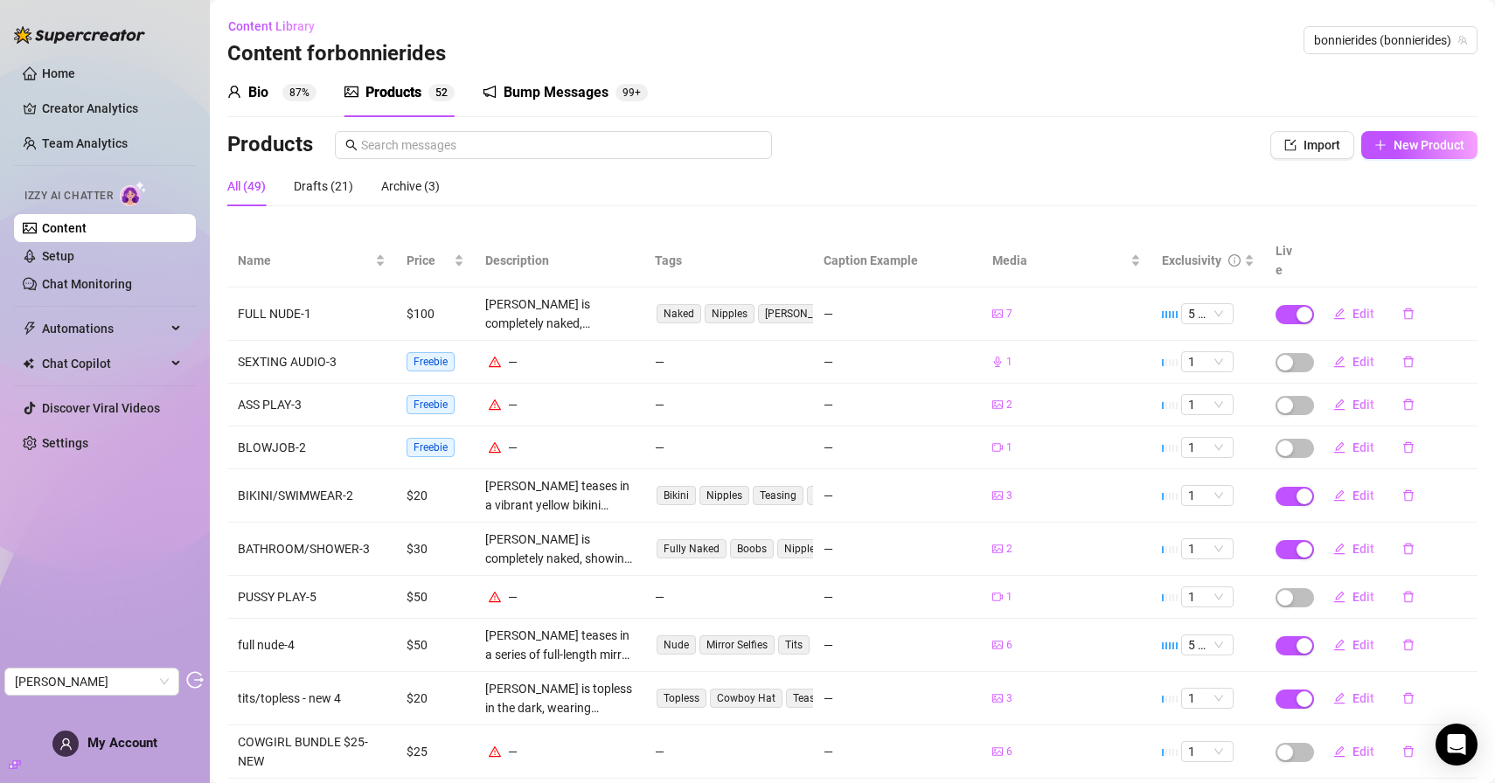
click at [76, 223] on link "Content" at bounding box center [64, 228] width 45 height 14
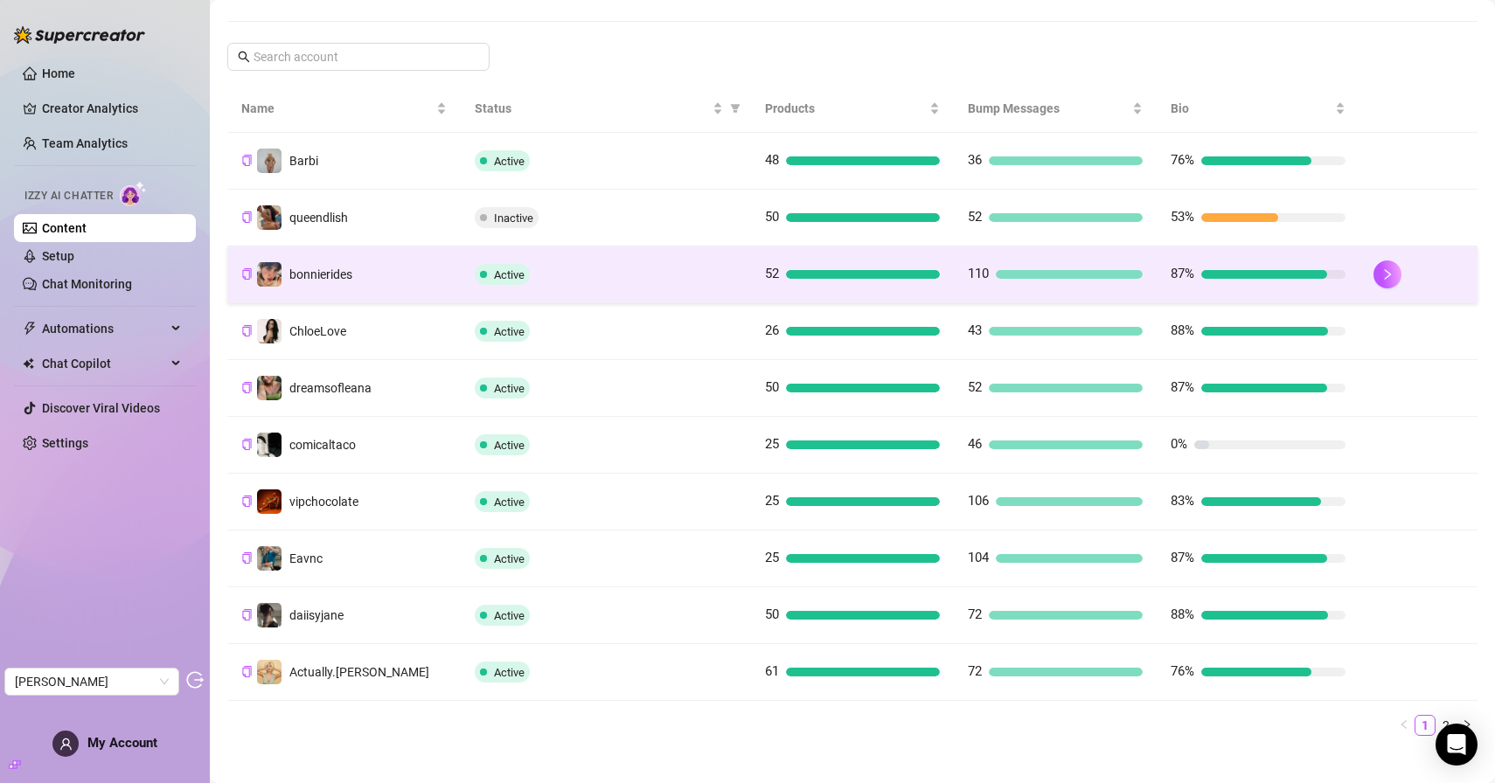
scroll to position [300, 0]
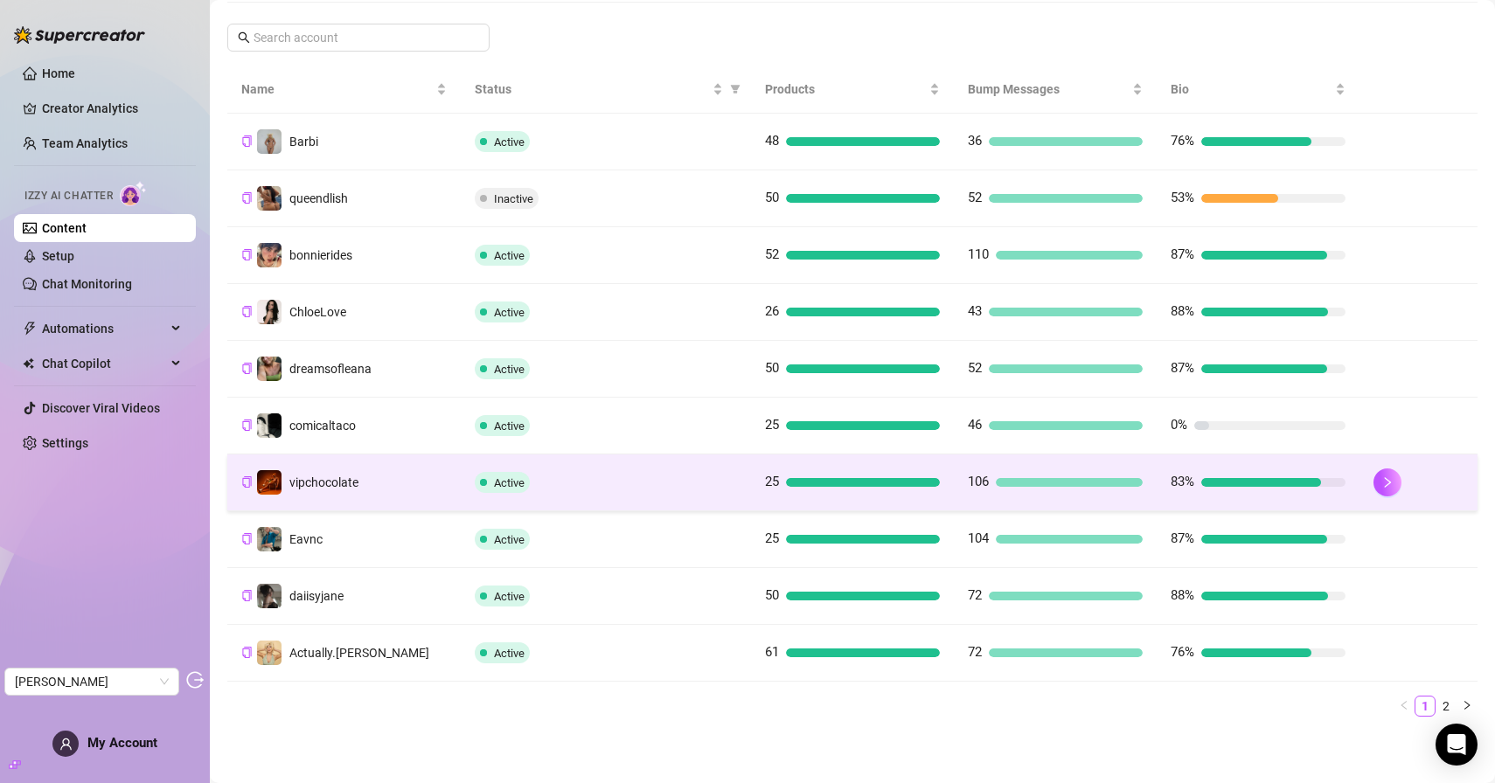
click at [381, 490] on td "vipchocolate" at bounding box center [343, 483] width 233 height 57
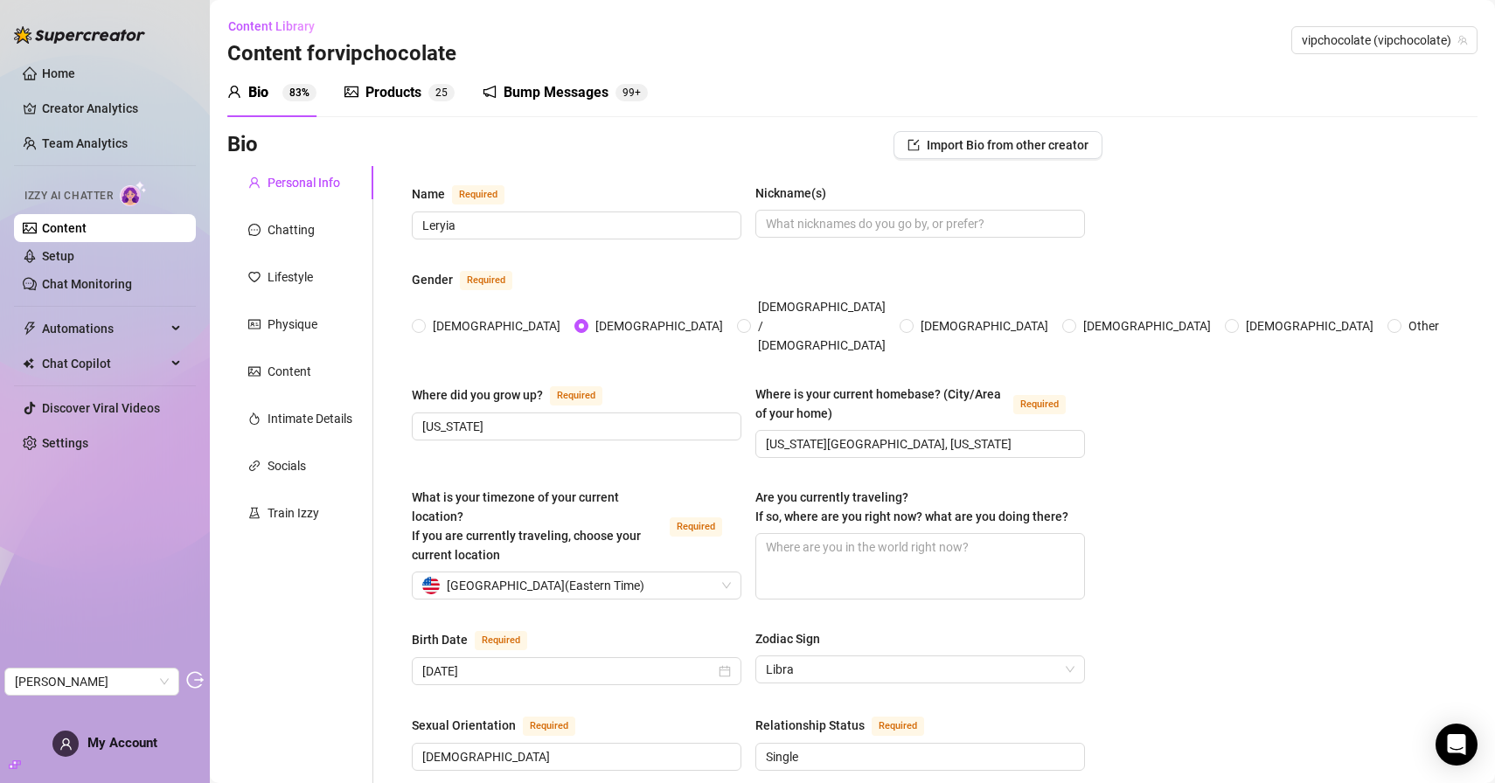
click at [76, 223] on link "Content" at bounding box center [64, 228] width 45 height 14
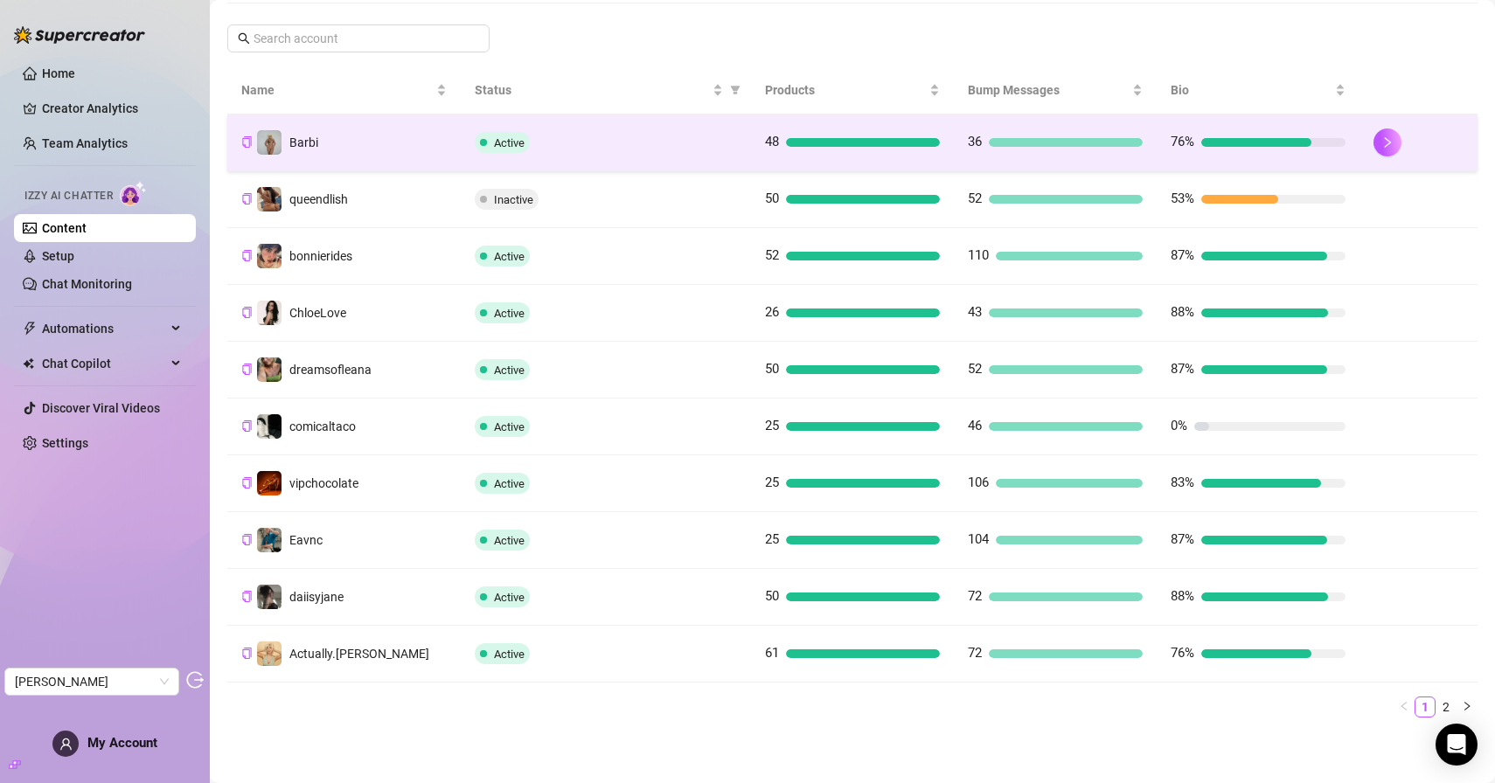
scroll to position [300, 0]
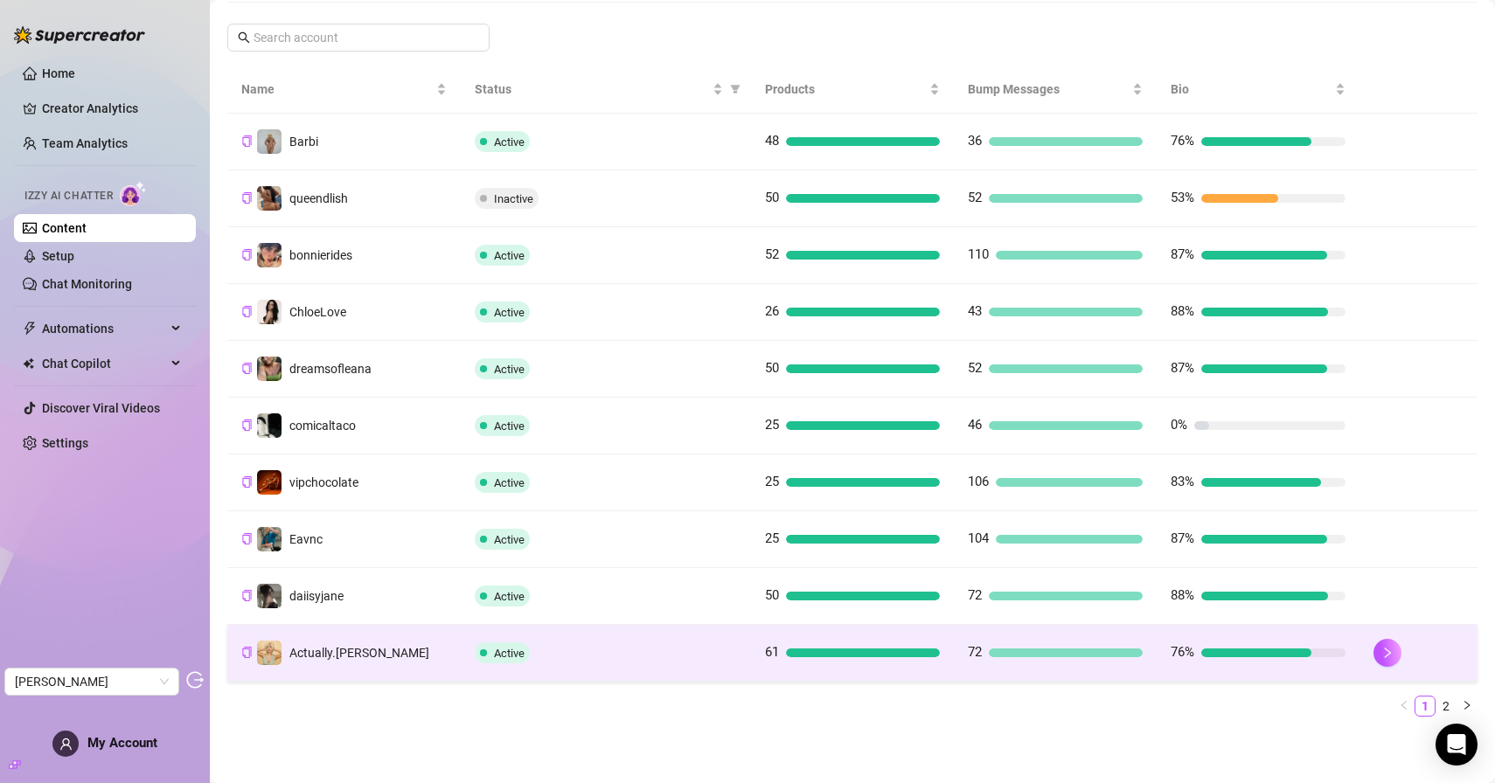
click at [352, 658] on span "Actually.[PERSON_NAME]" at bounding box center [359, 653] width 140 height 14
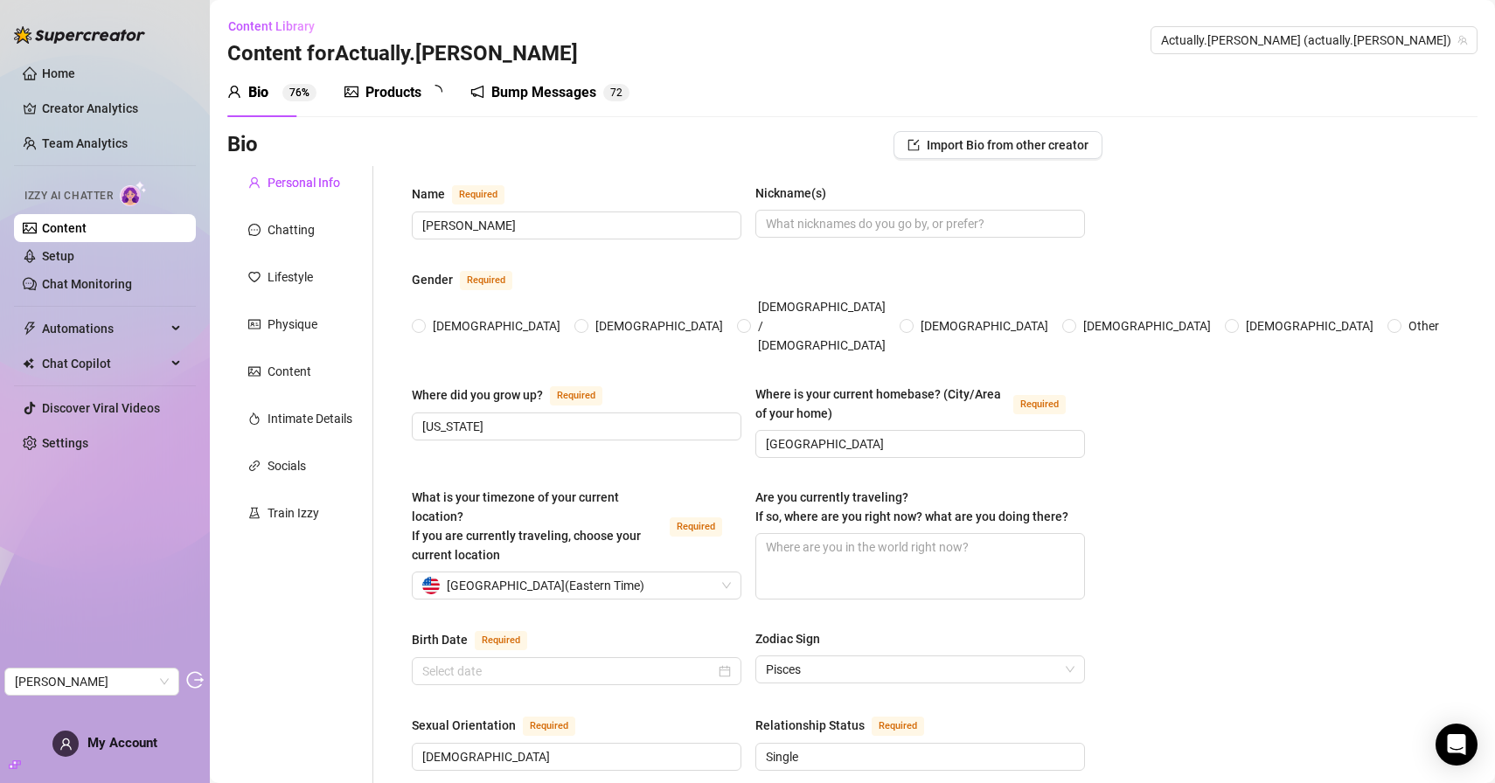
click at [380, 101] on div "Products" at bounding box center [393, 92] width 56 height 21
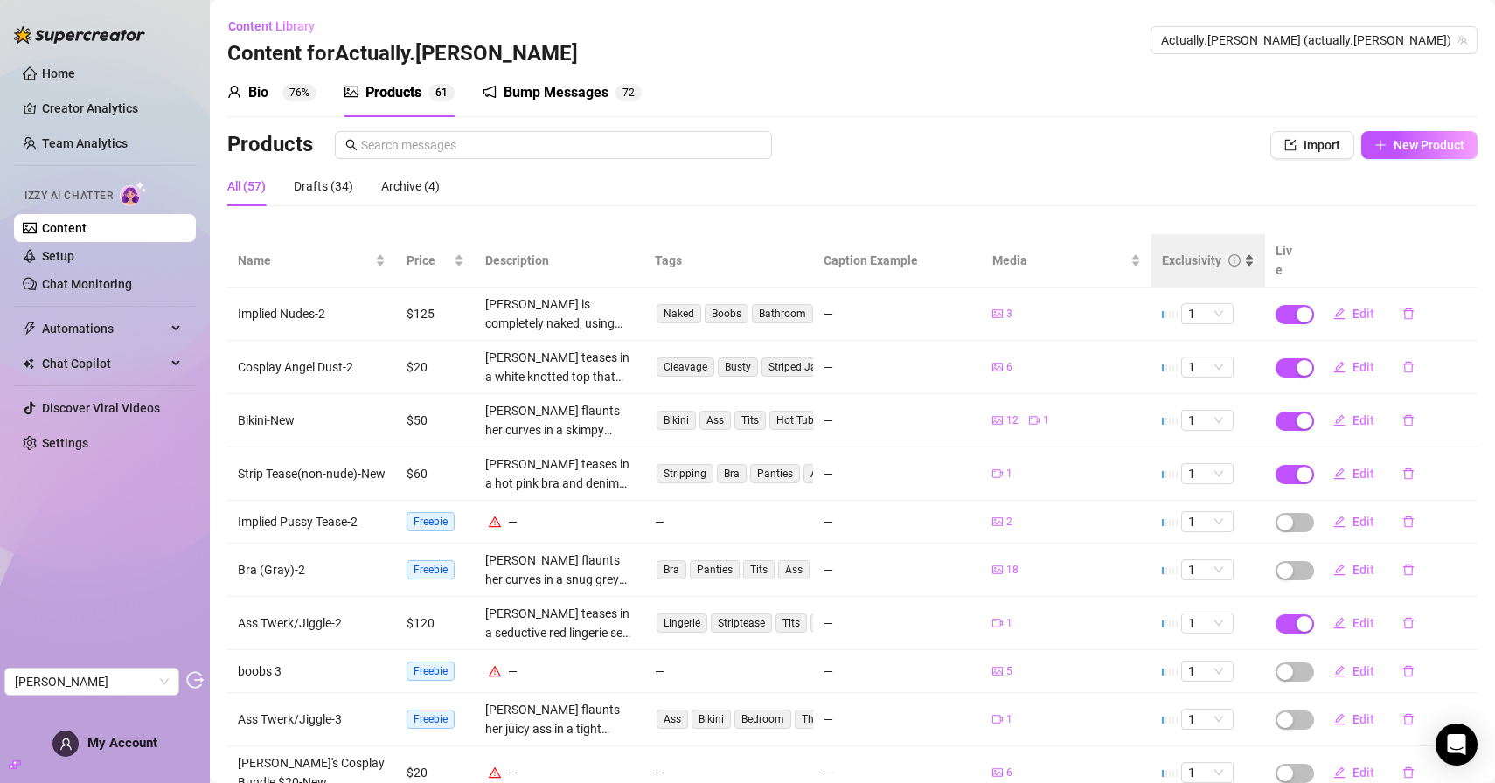
click at [1182, 260] on div "Exclusivity" at bounding box center [1208, 260] width 93 height 19
click at [1192, 251] on div "Exclusivity" at bounding box center [1191, 260] width 59 height 19
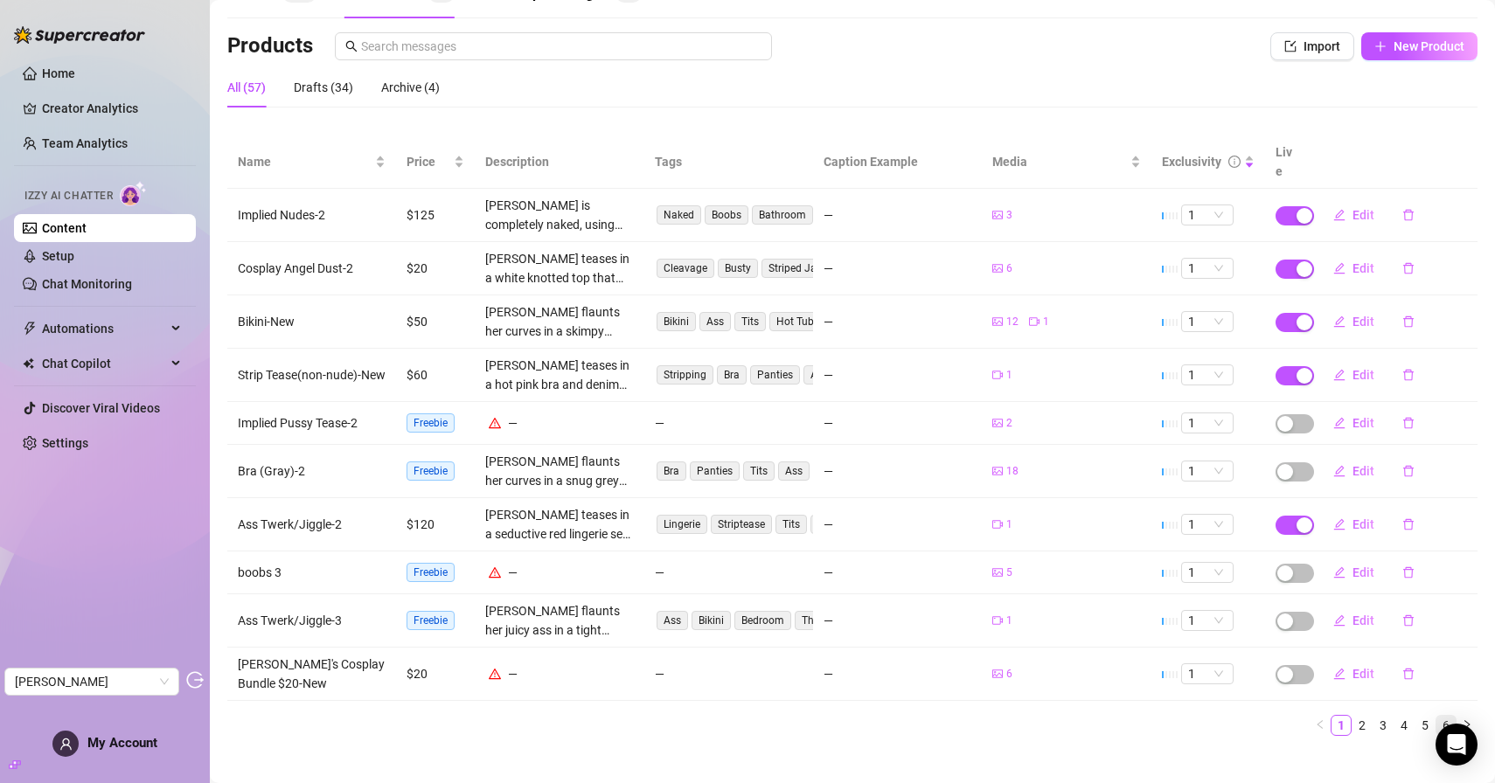
click at [1448, 716] on link "6" at bounding box center [1445, 725] width 19 height 19
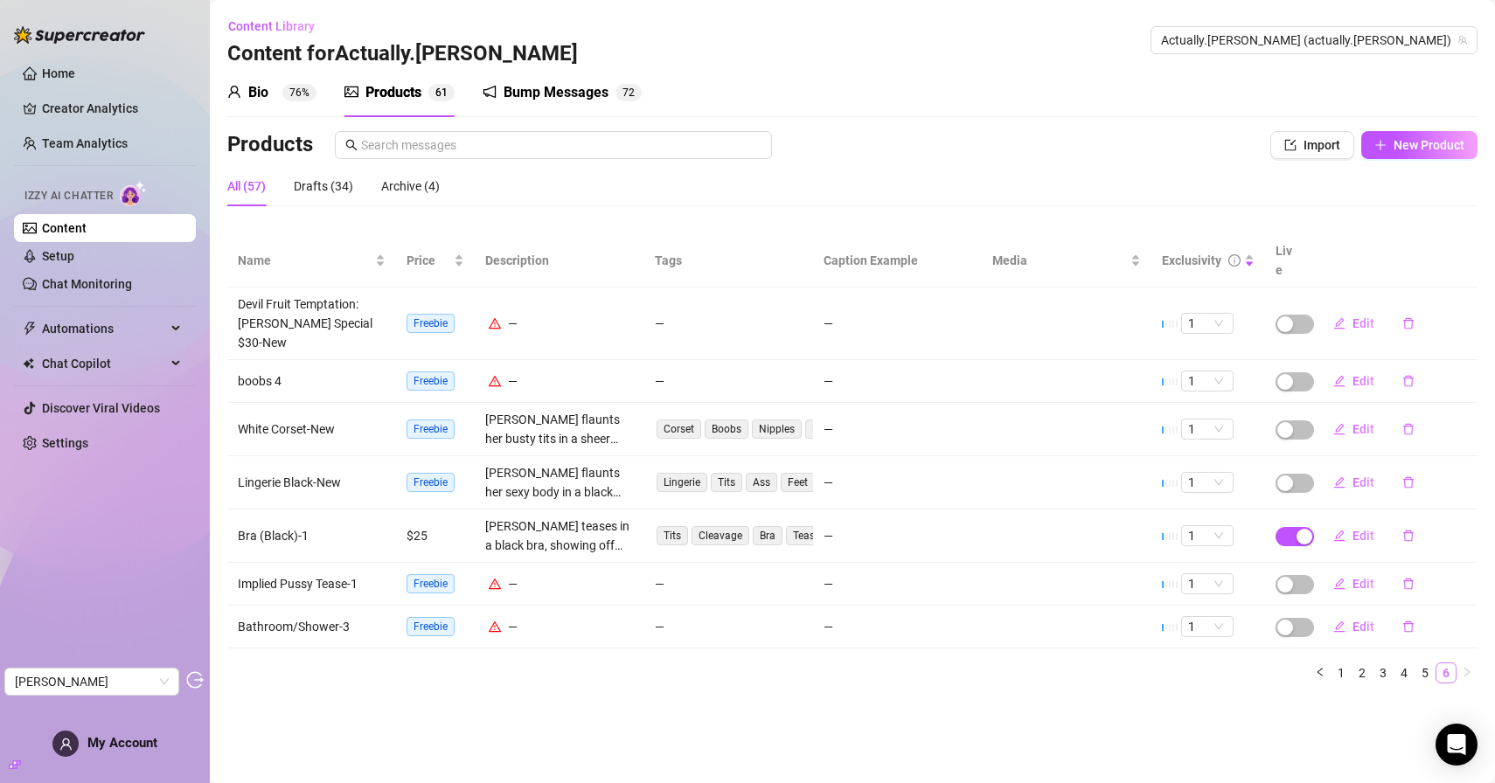
scroll to position [0, 0]
click at [1419, 663] on link "5" at bounding box center [1424, 672] width 19 height 19
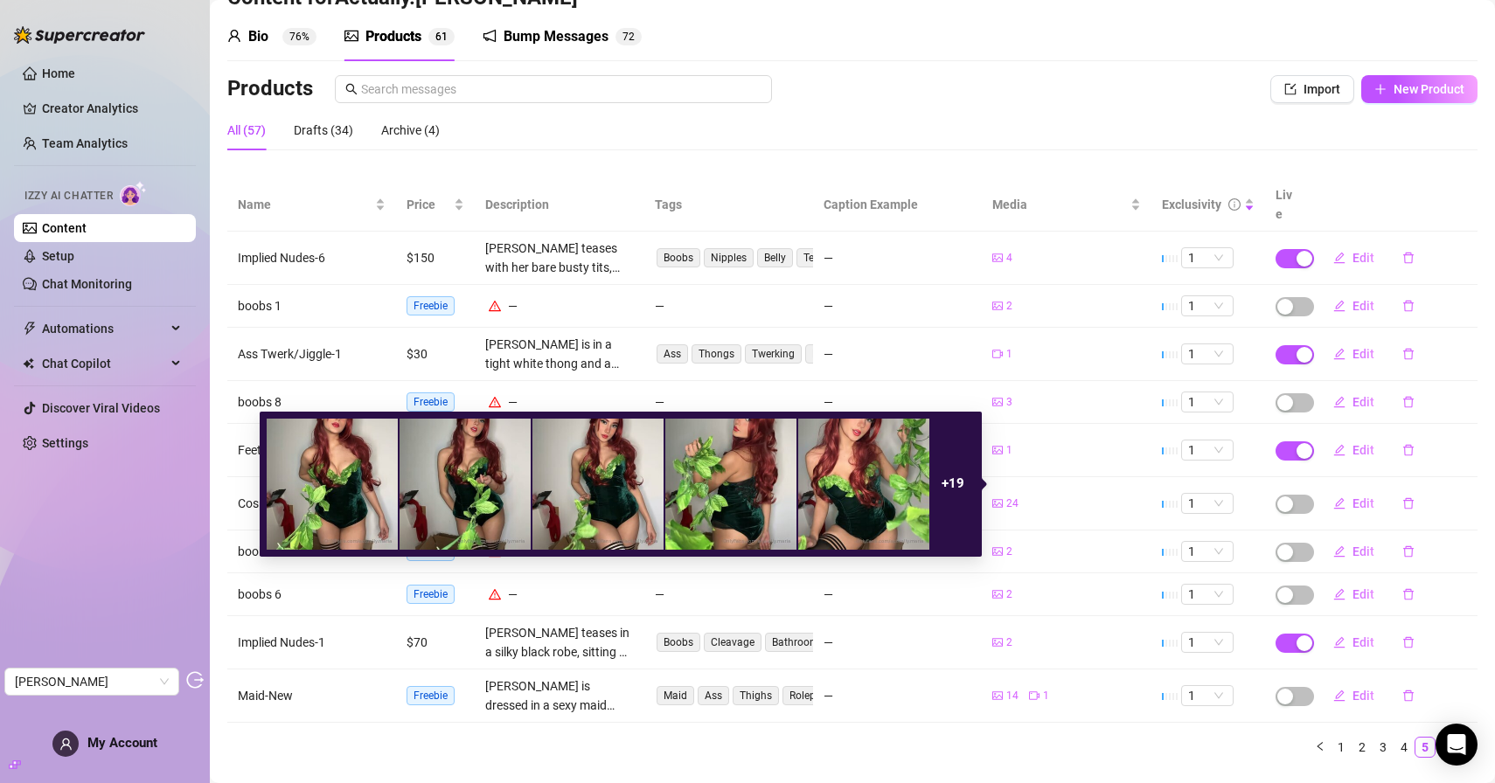
scroll to position [78, 0]
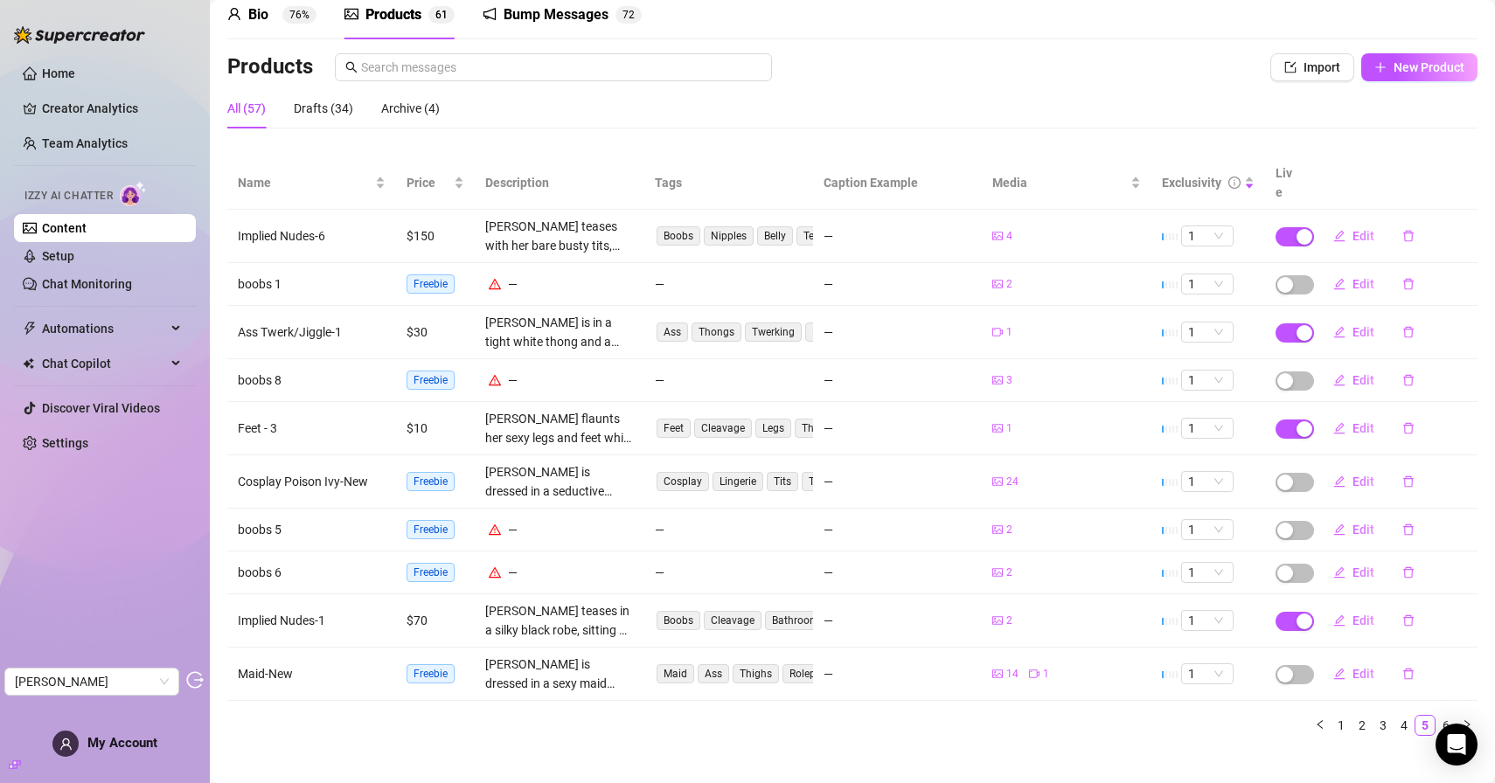
click at [75, 73] on link "Home" at bounding box center [58, 73] width 33 height 14
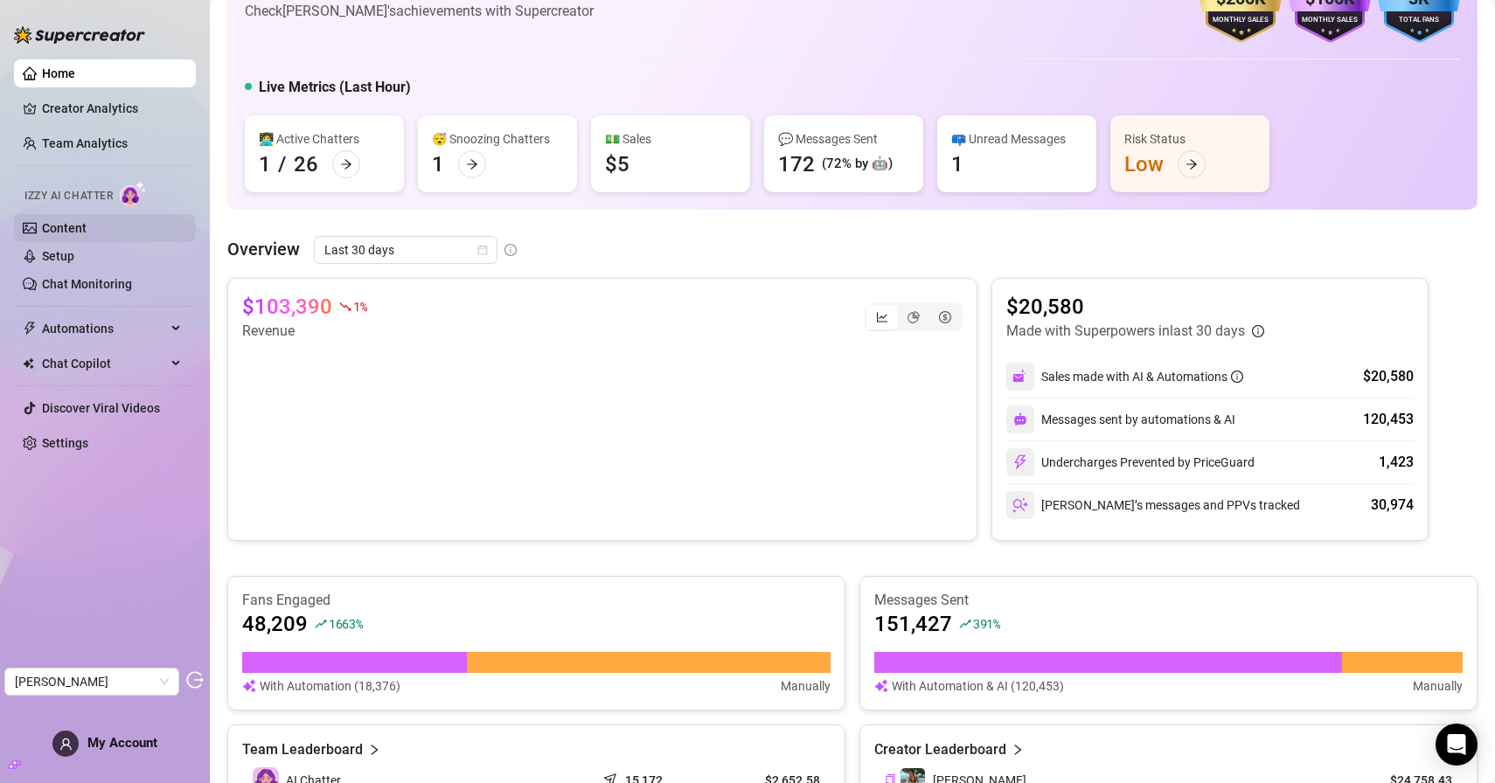
click at [87, 234] on link "Content" at bounding box center [64, 228] width 45 height 14
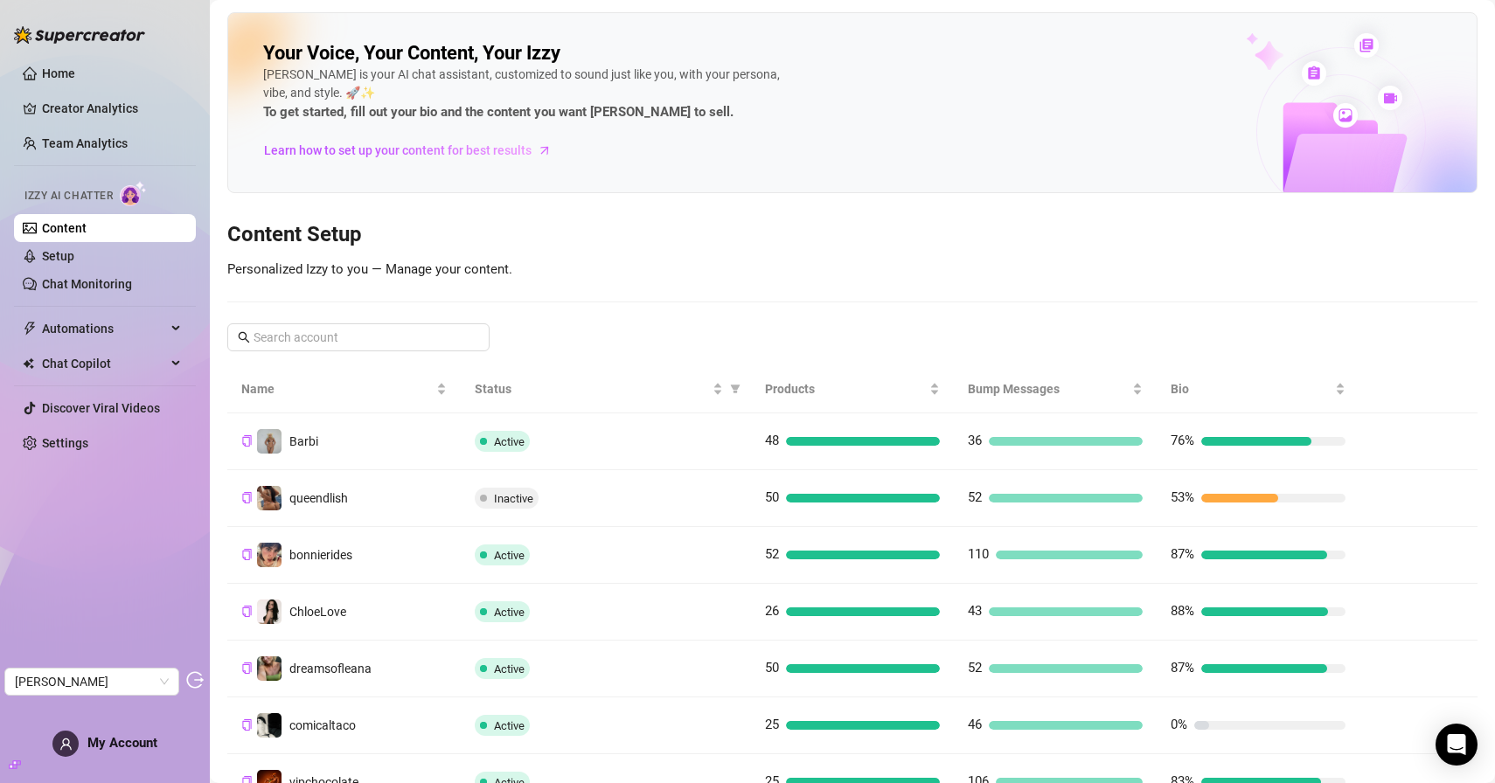
scroll to position [300, 0]
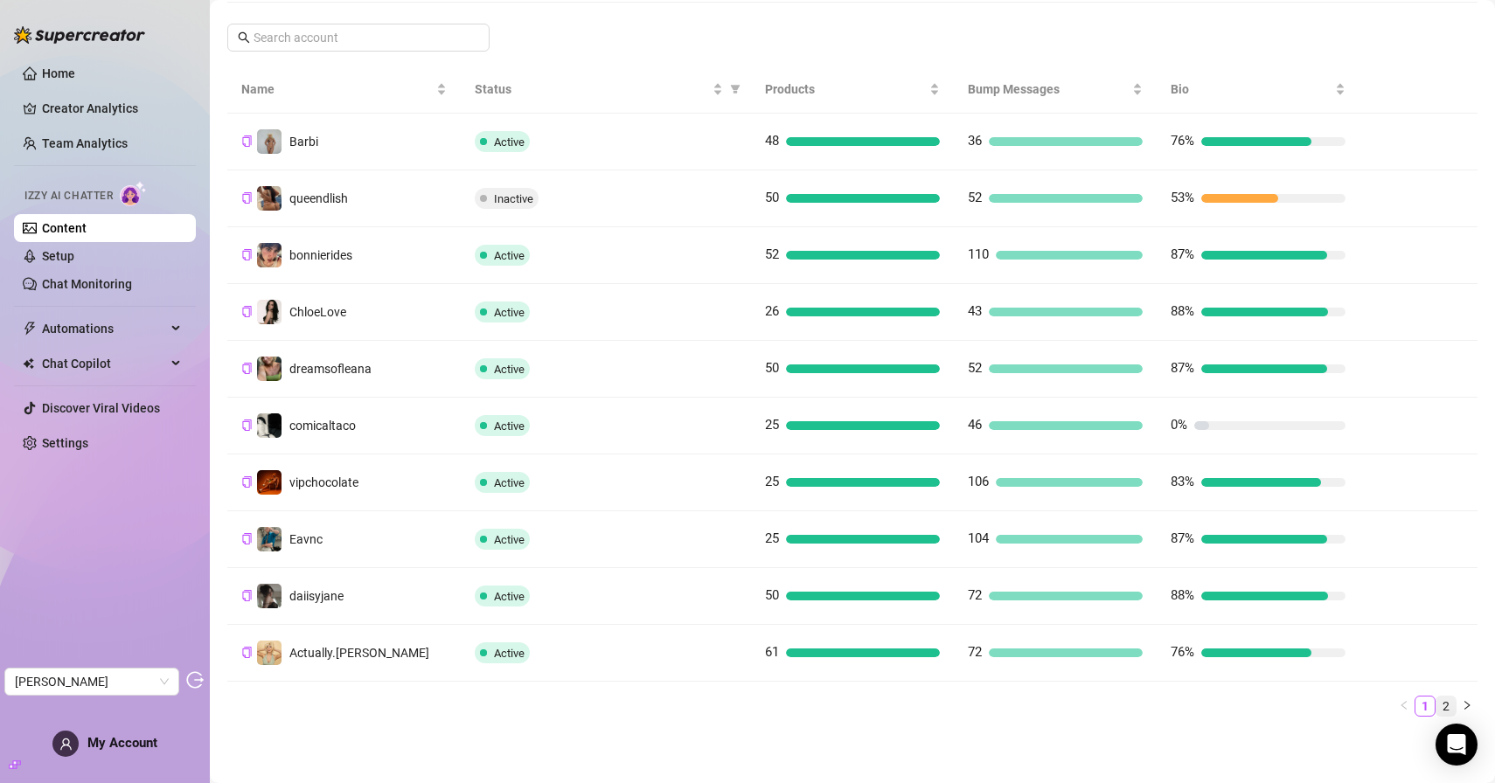
click at [1447, 703] on link "2" at bounding box center [1445, 706] width 19 height 19
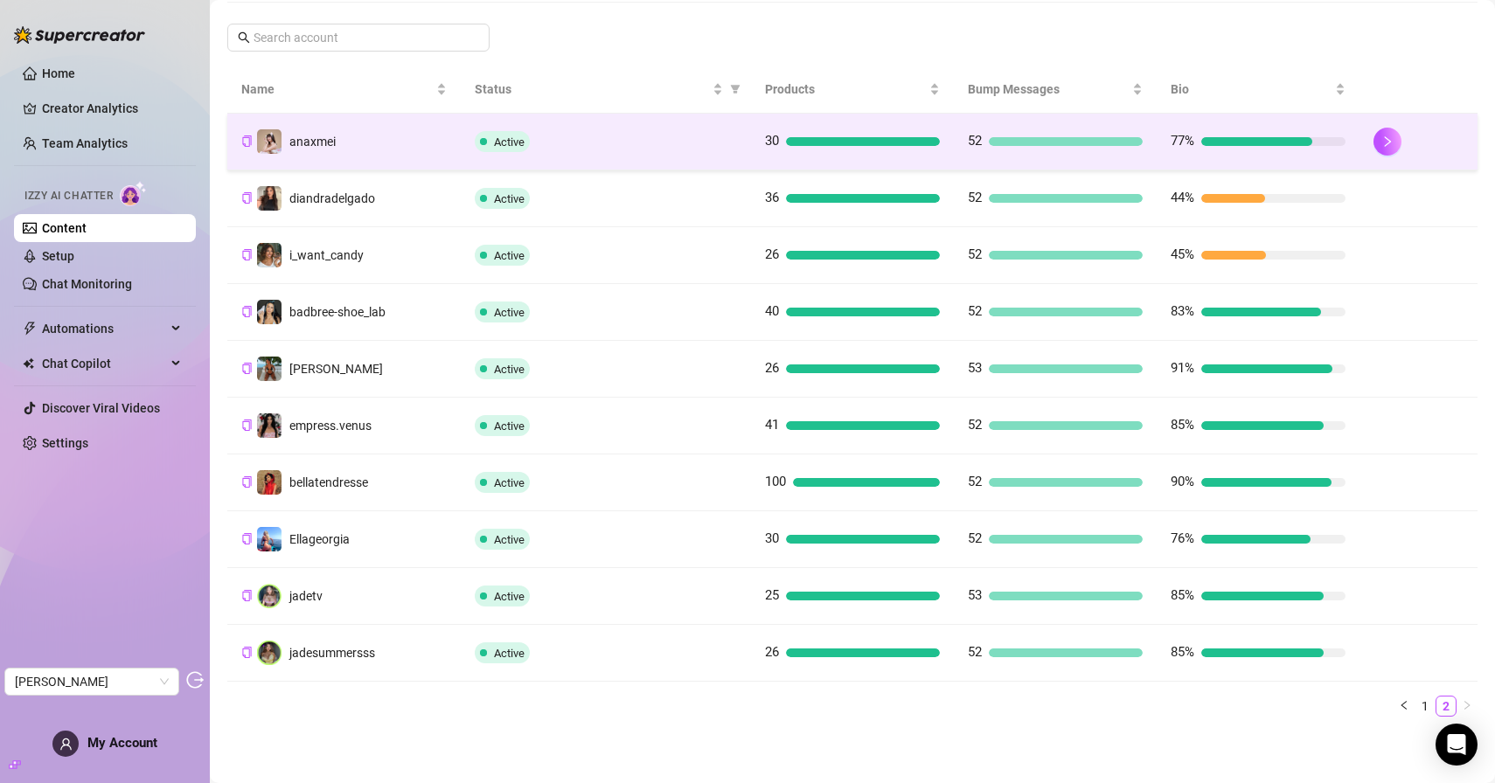
click at [332, 123] on td "anaxmei" at bounding box center [343, 142] width 233 height 57
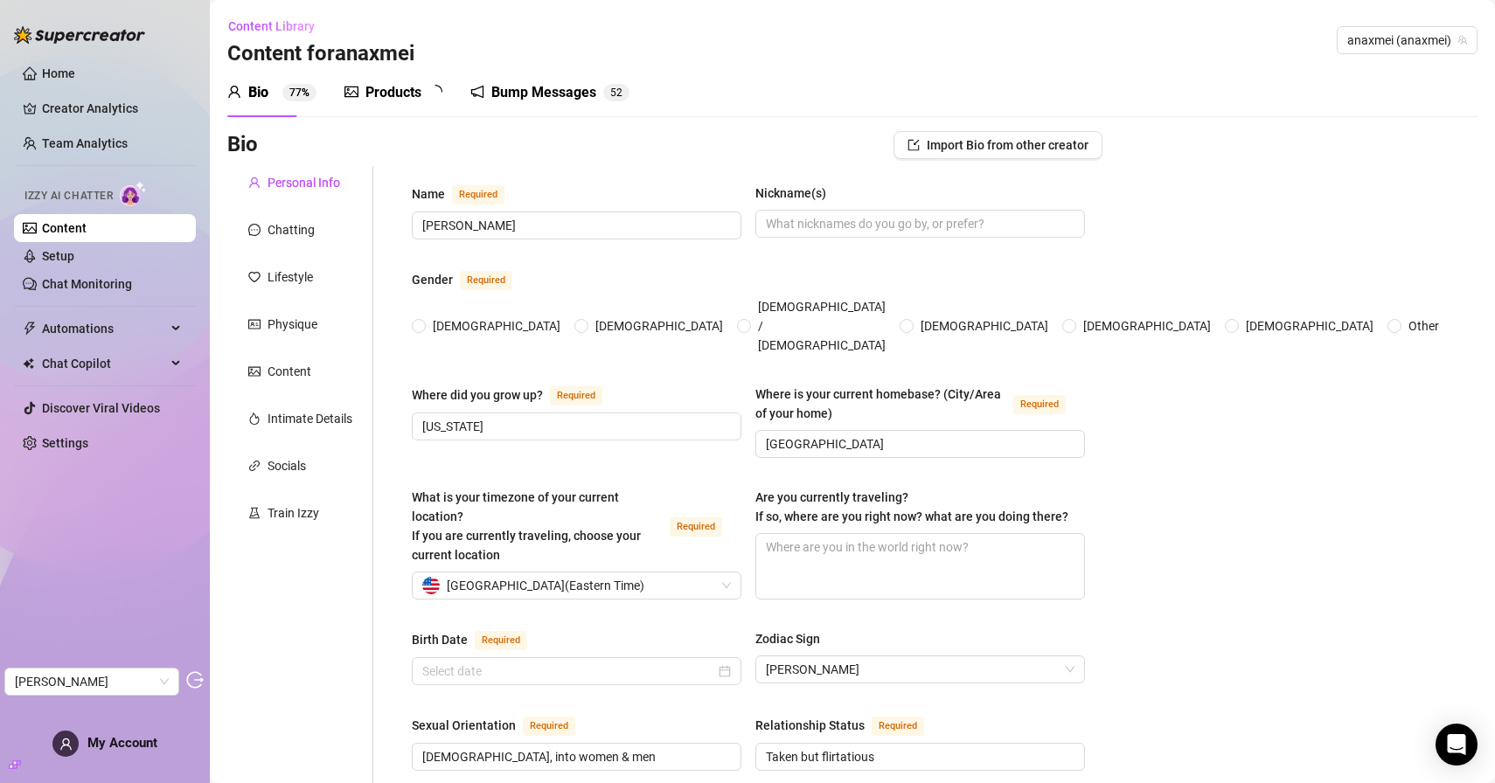
radio input "true"
type input "[DATE]"
click at [383, 98] on div "Products" at bounding box center [393, 92] width 56 height 21
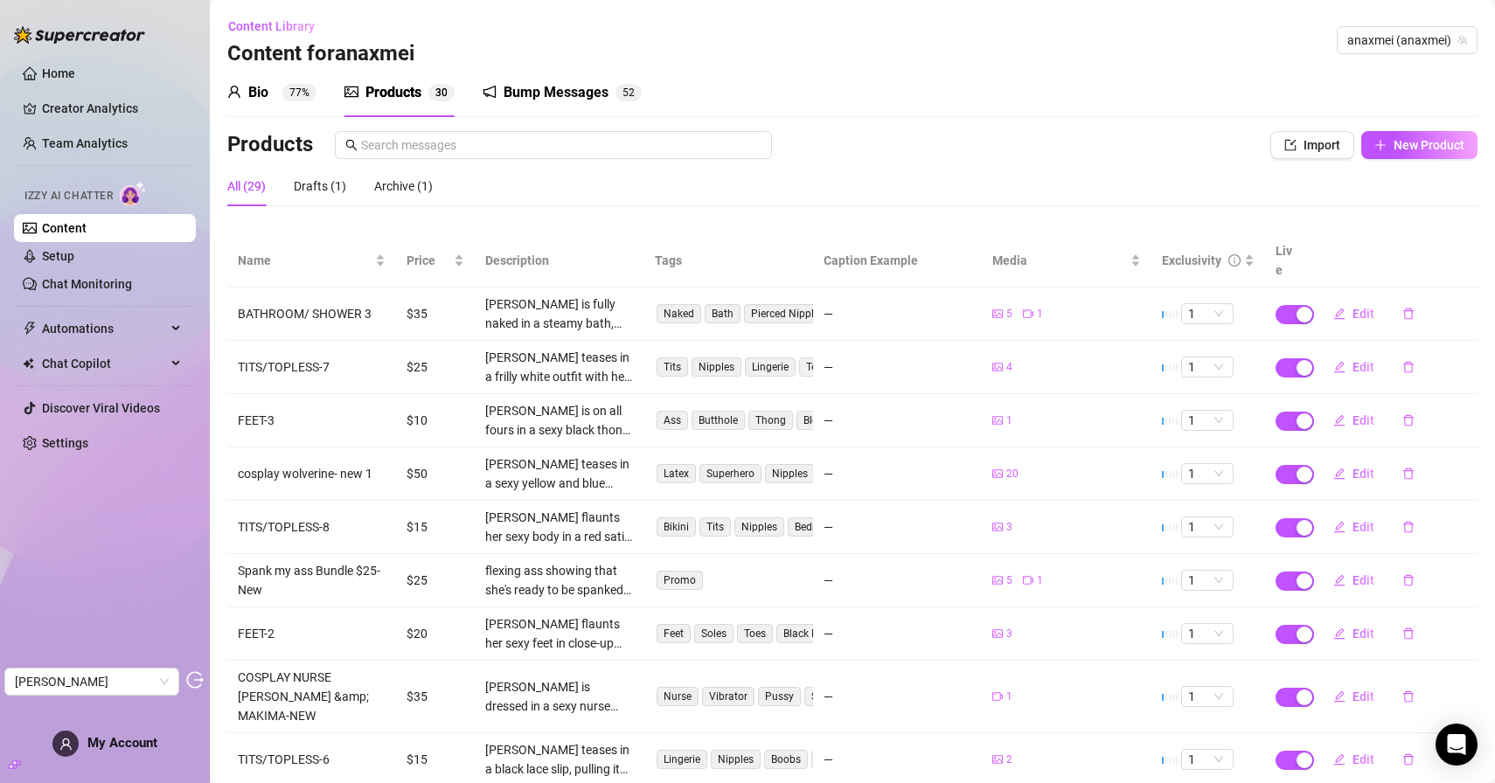
click at [86, 226] on link "Content" at bounding box center [64, 228] width 45 height 14
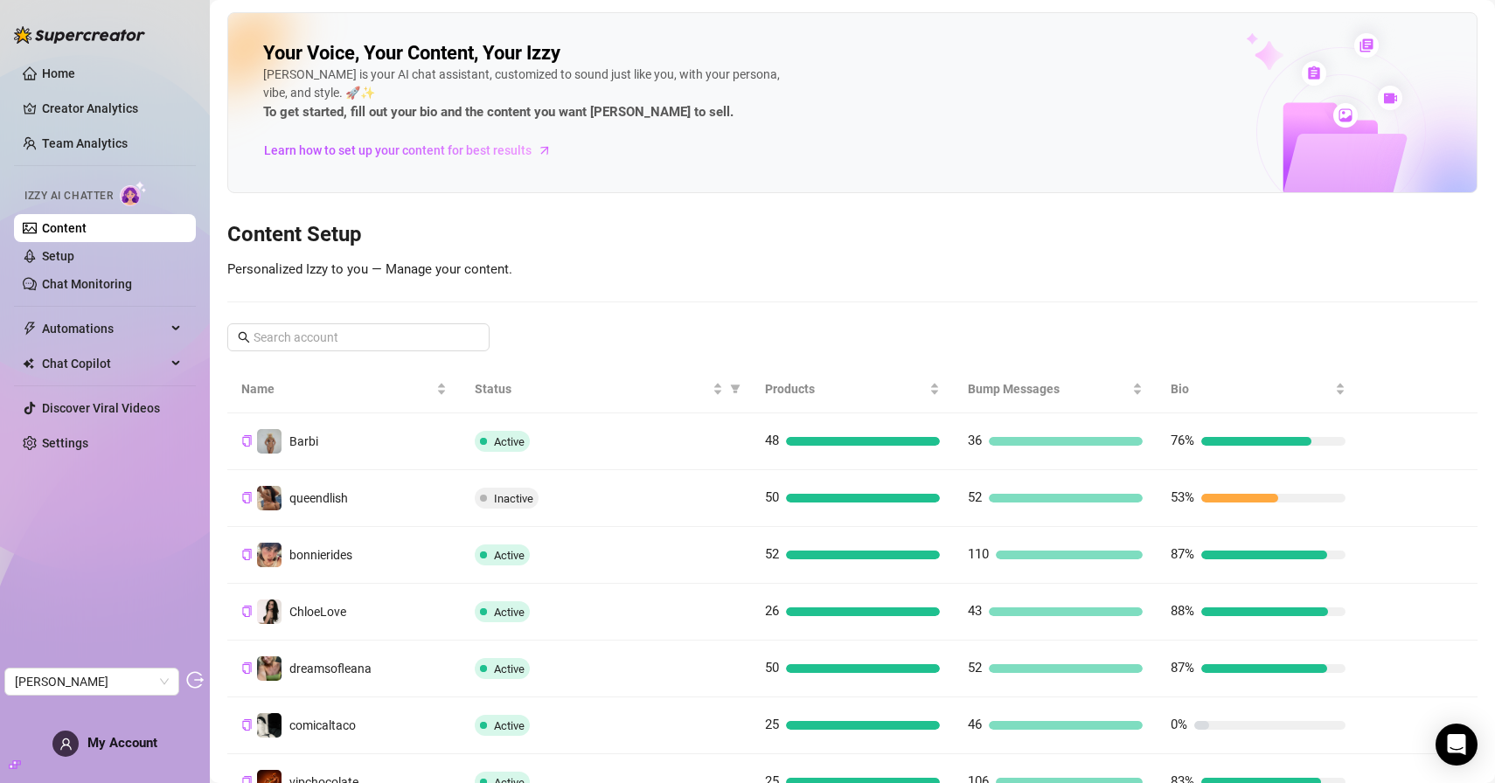
scroll to position [300, 0]
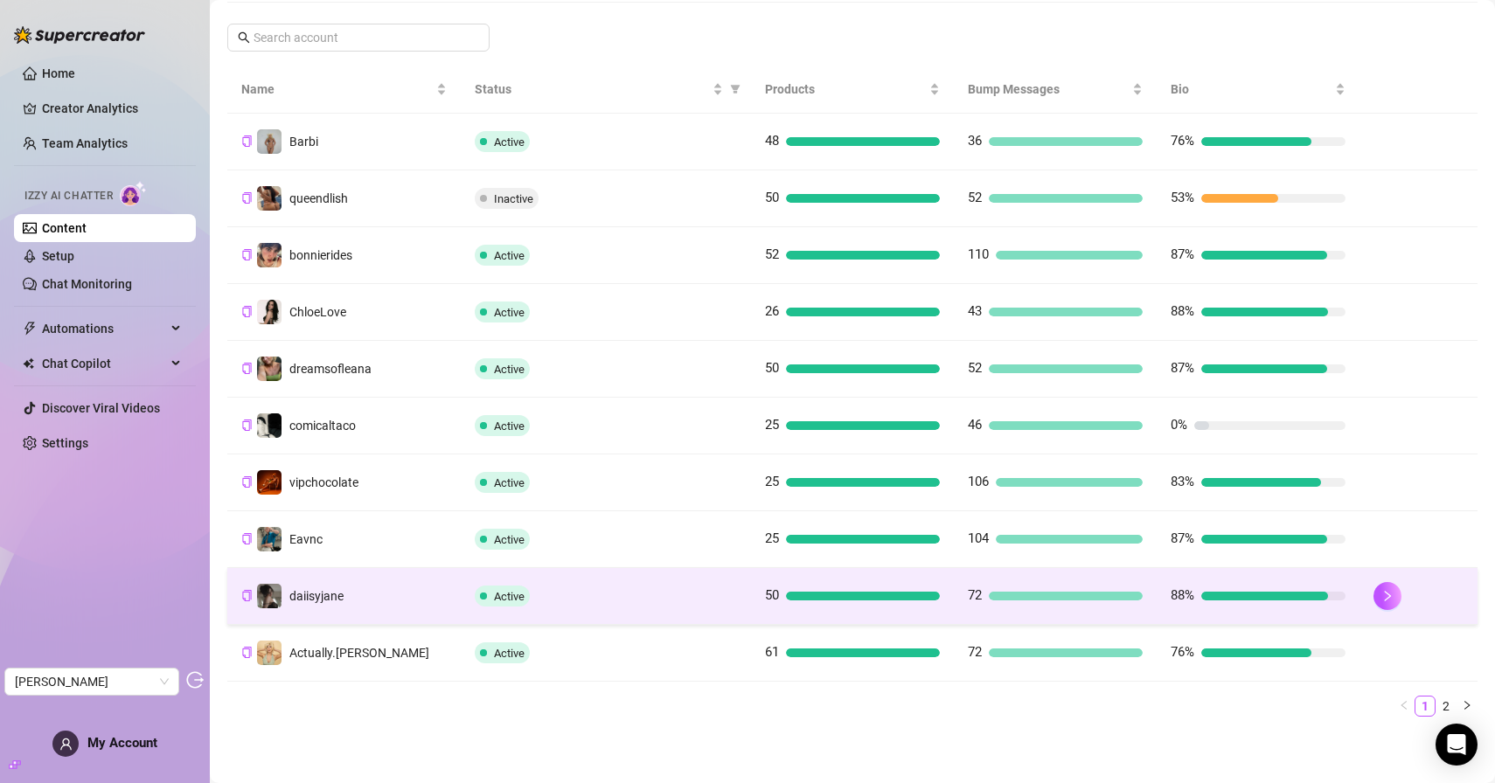
click at [424, 602] on td "daiisyjane" at bounding box center [343, 596] width 233 height 57
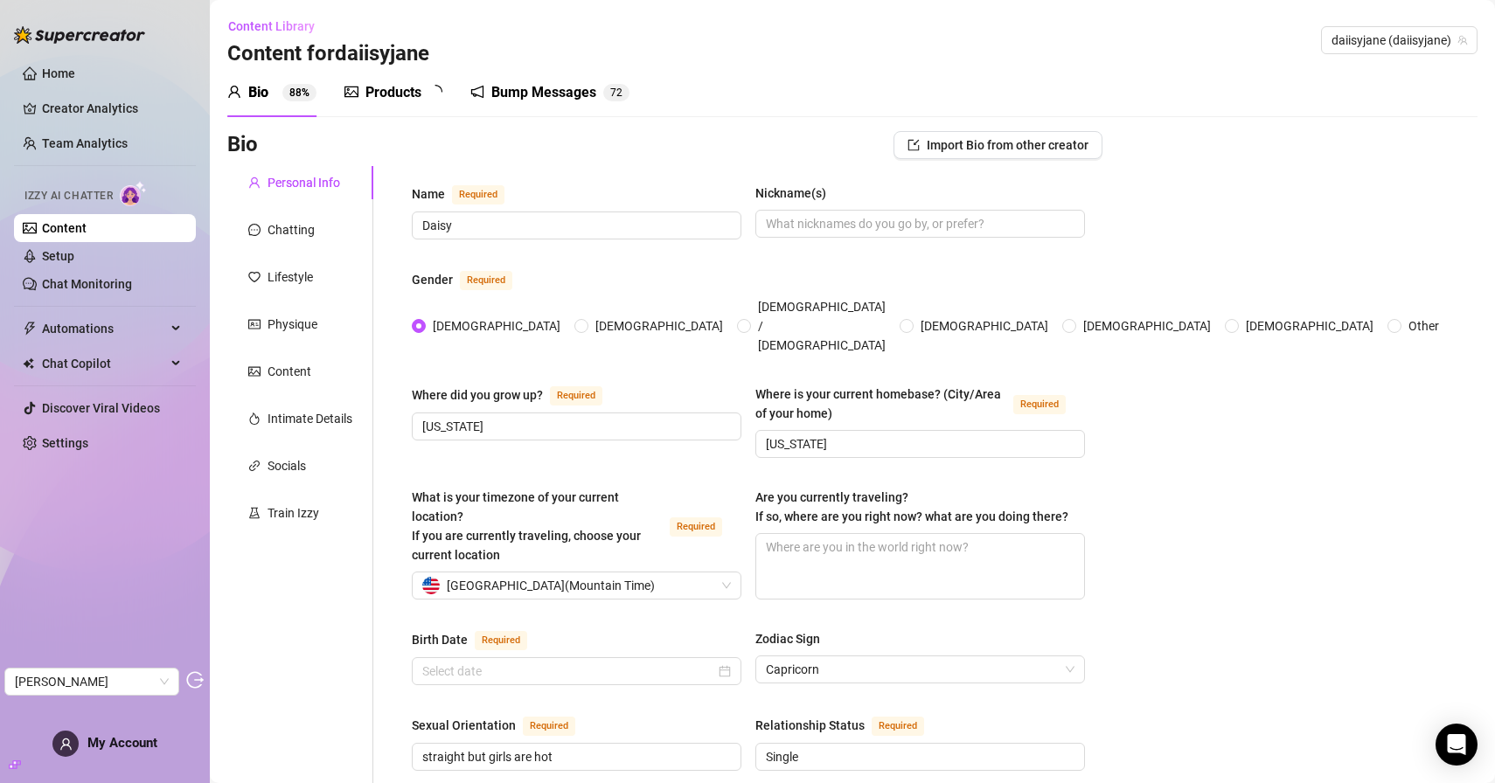
type input "[DATE]"
click at [386, 98] on div "Products" at bounding box center [393, 92] width 56 height 21
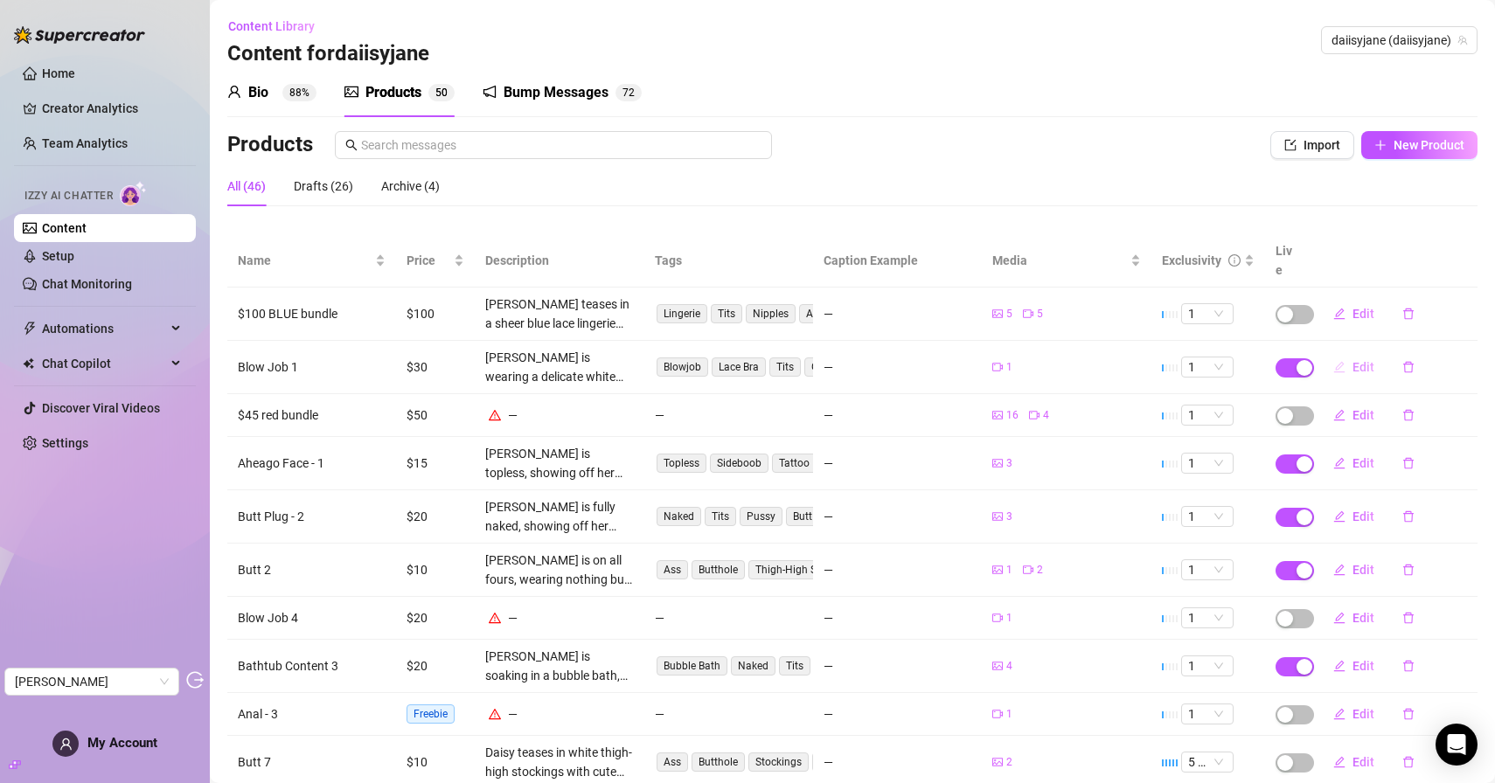
click at [1347, 353] on button "Edit" at bounding box center [1353, 367] width 69 height 28
type textarea "Type your message here..."
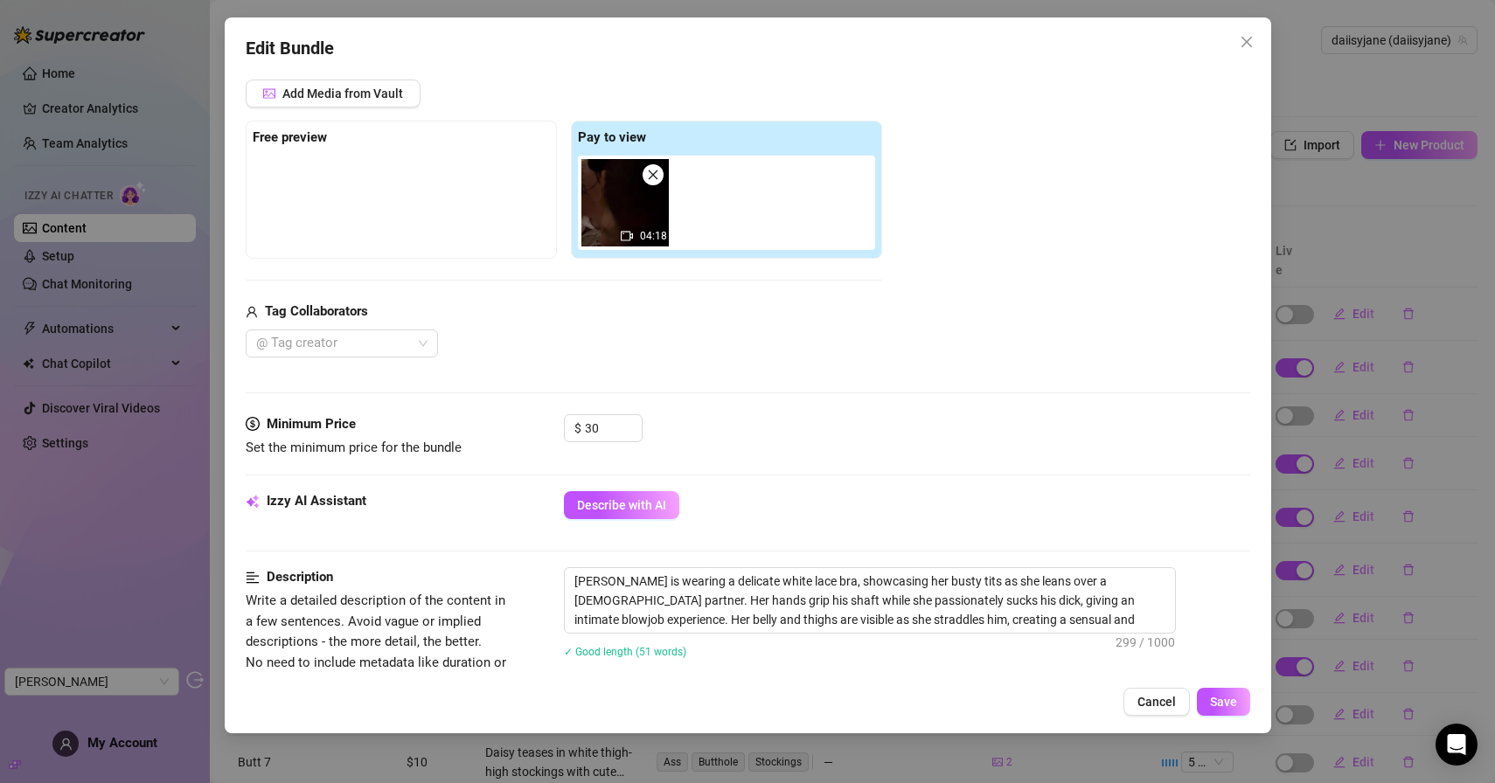
scroll to position [218, 0]
click at [1241, 30] on button "Close" at bounding box center [1247, 42] width 28 height 28
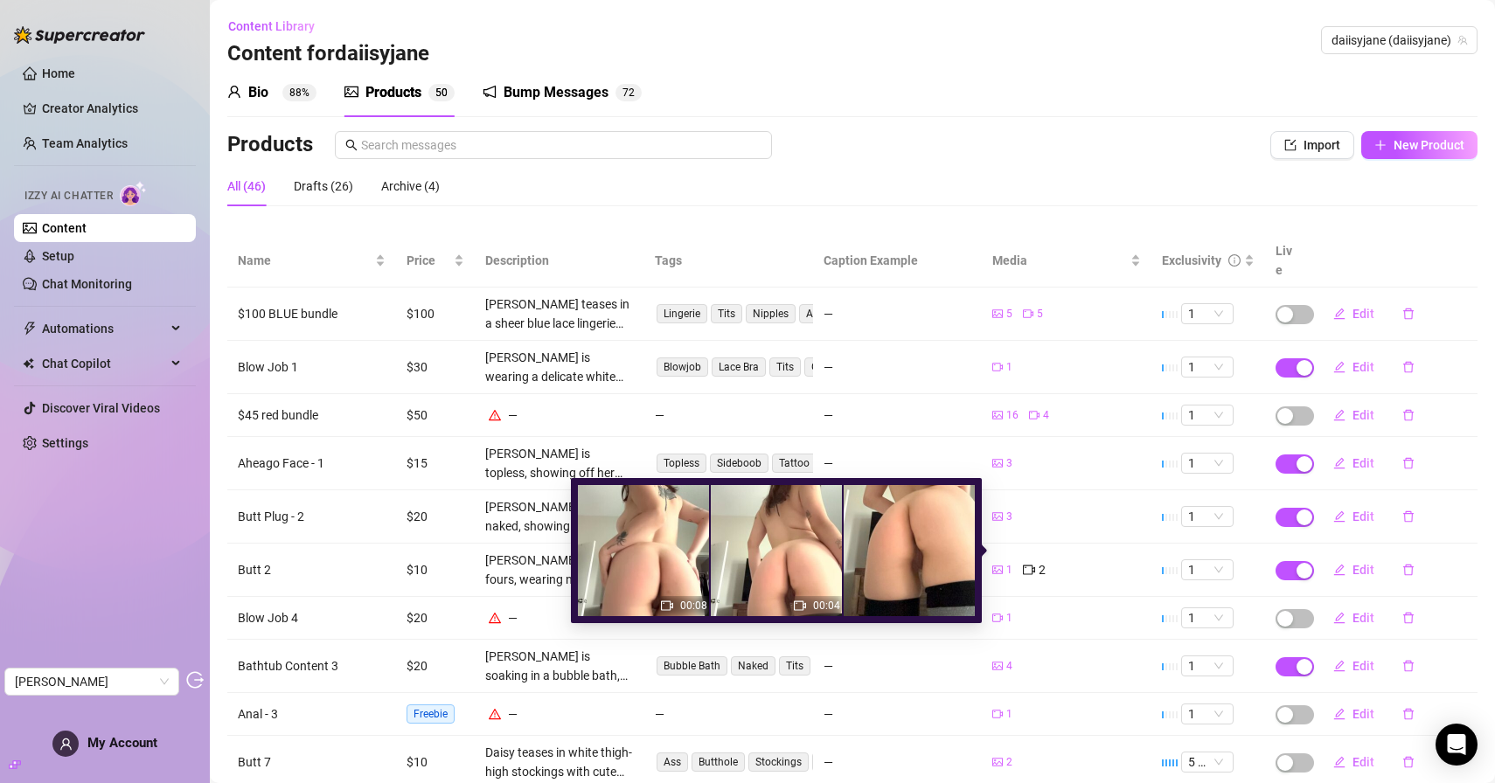
scroll to position [88, 0]
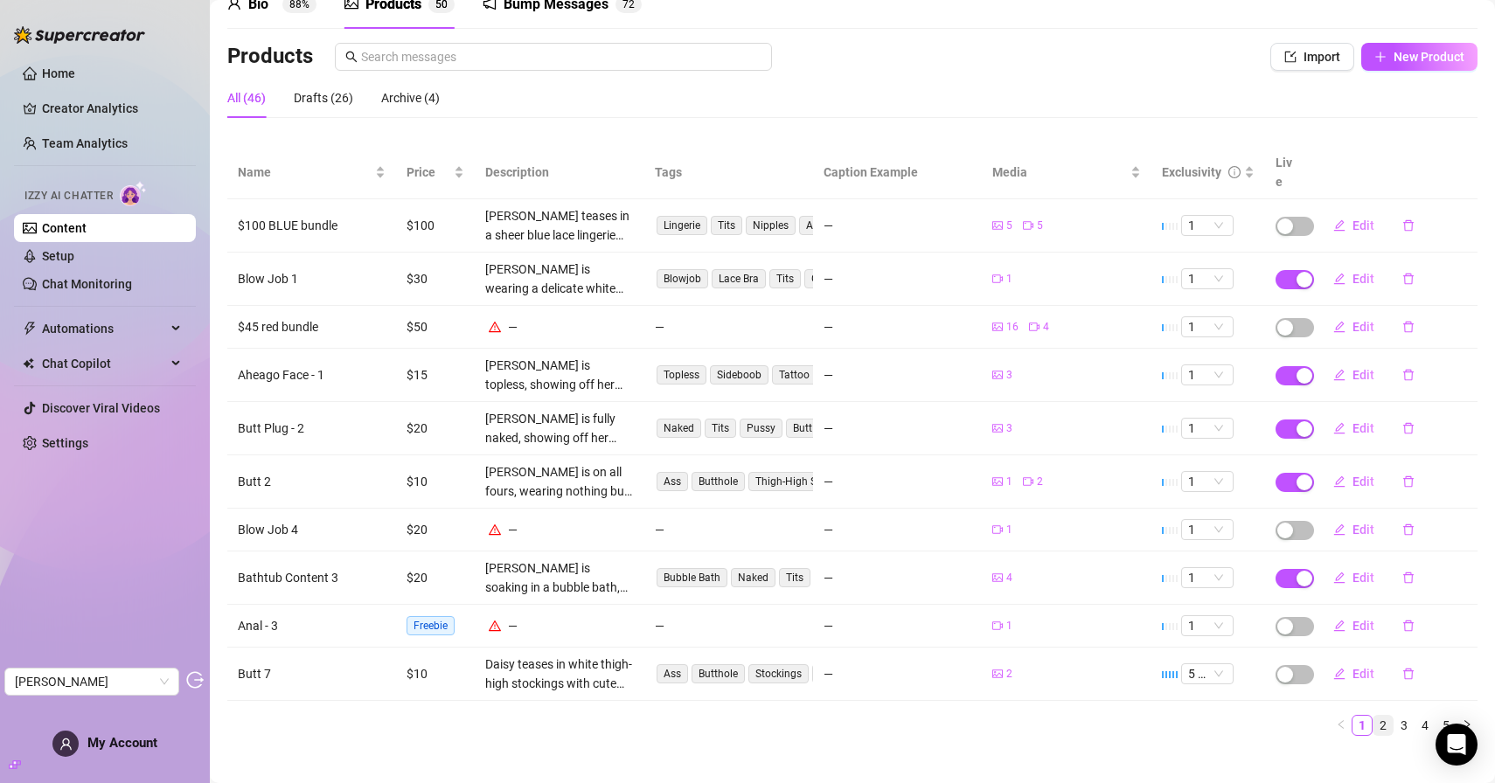
click at [1381, 716] on link "2" at bounding box center [1382, 725] width 19 height 19
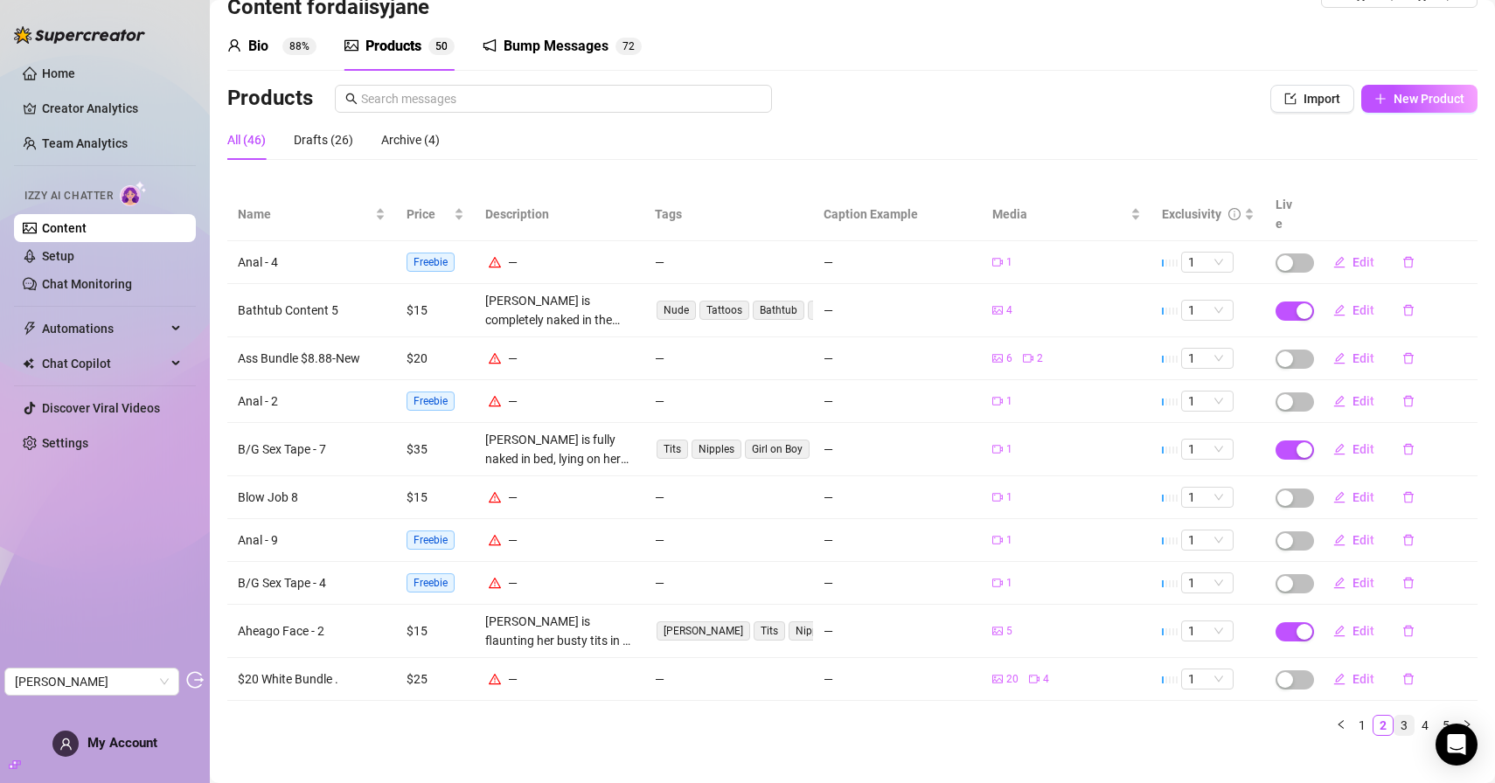
click at [1407, 716] on link "3" at bounding box center [1403, 725] width 19 height 19
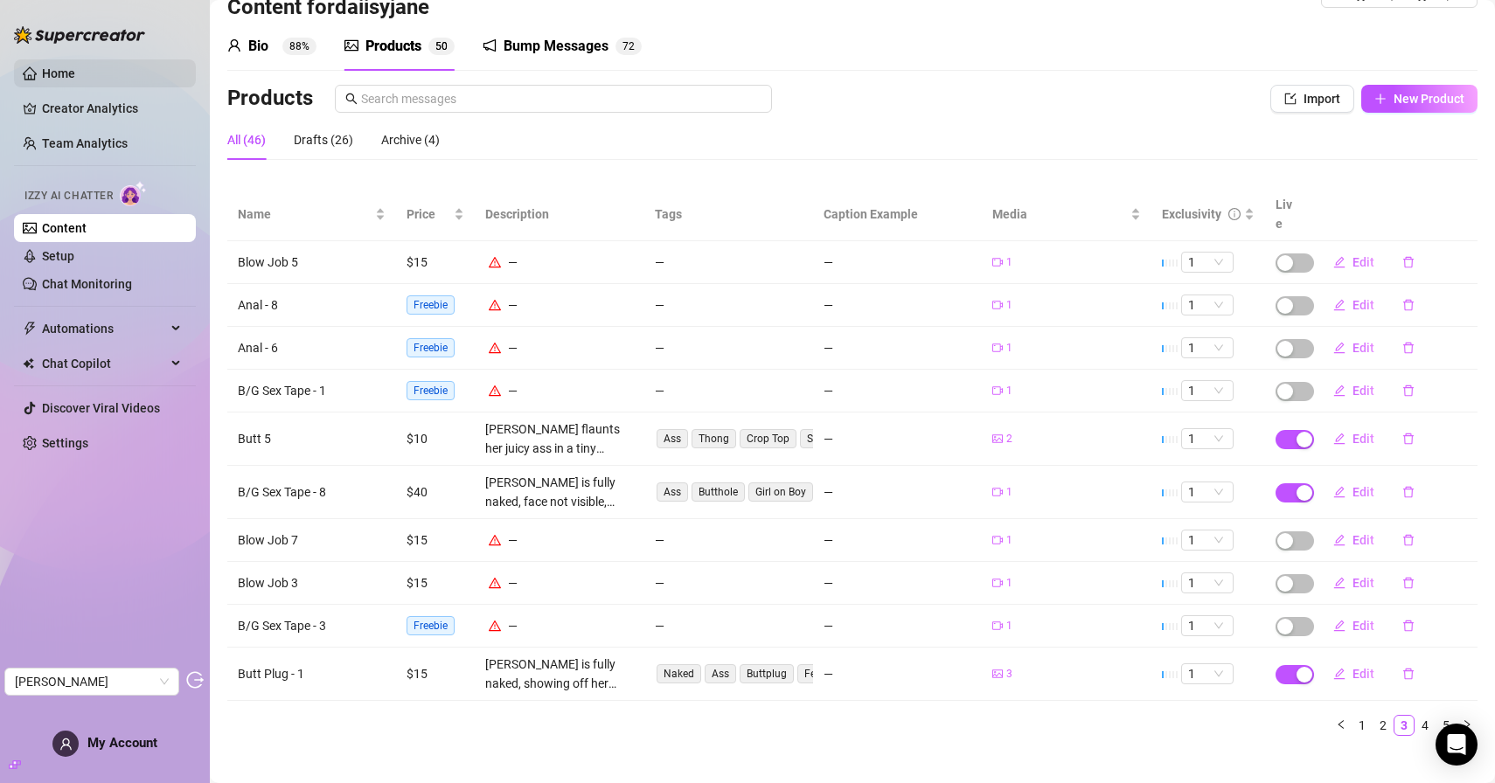
click at [75, 73] on link "Home" at bounding box center [58, 73] width 33 height 14
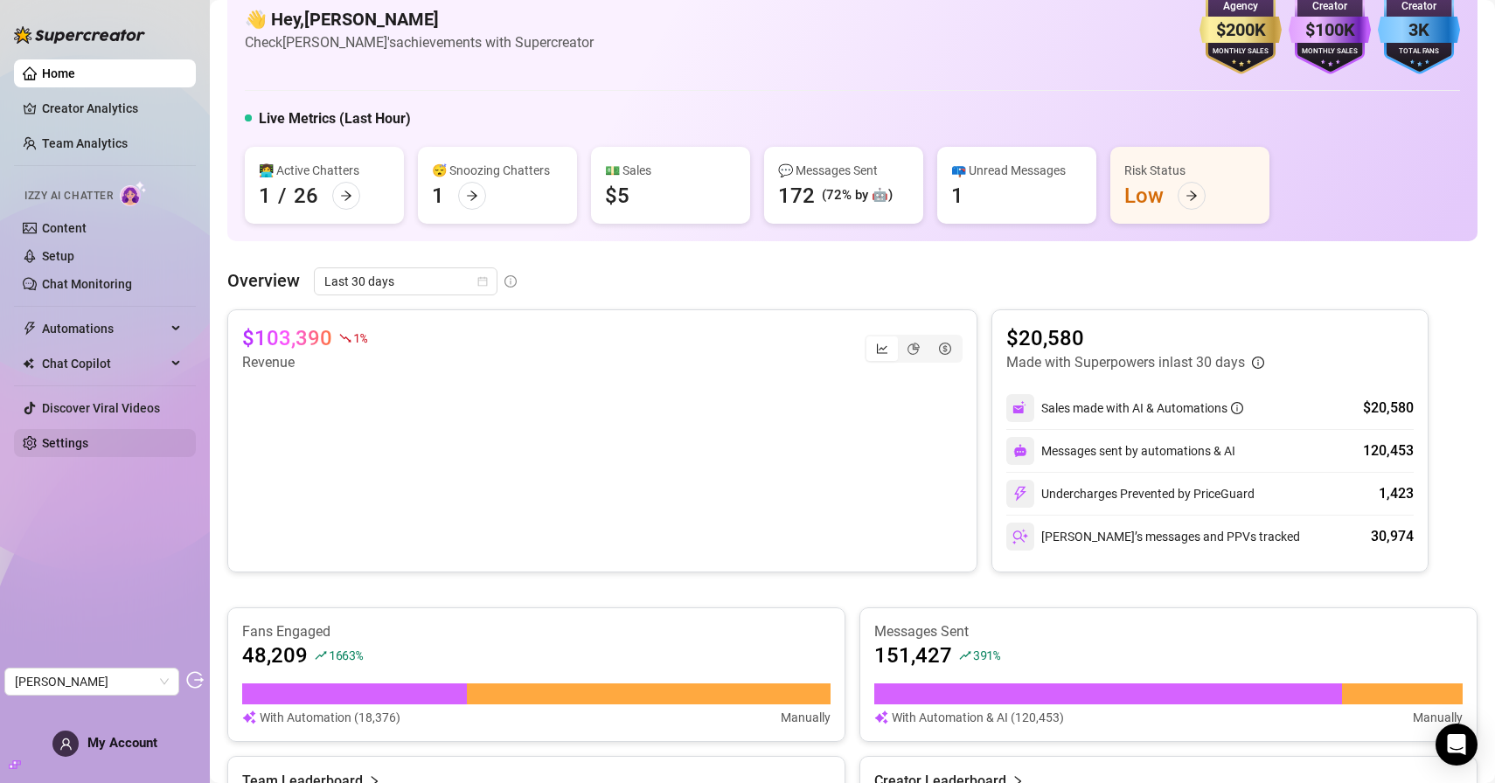
click at [80, 442] on link "Settings" at bounding box center [65, 443] width 46 height 14
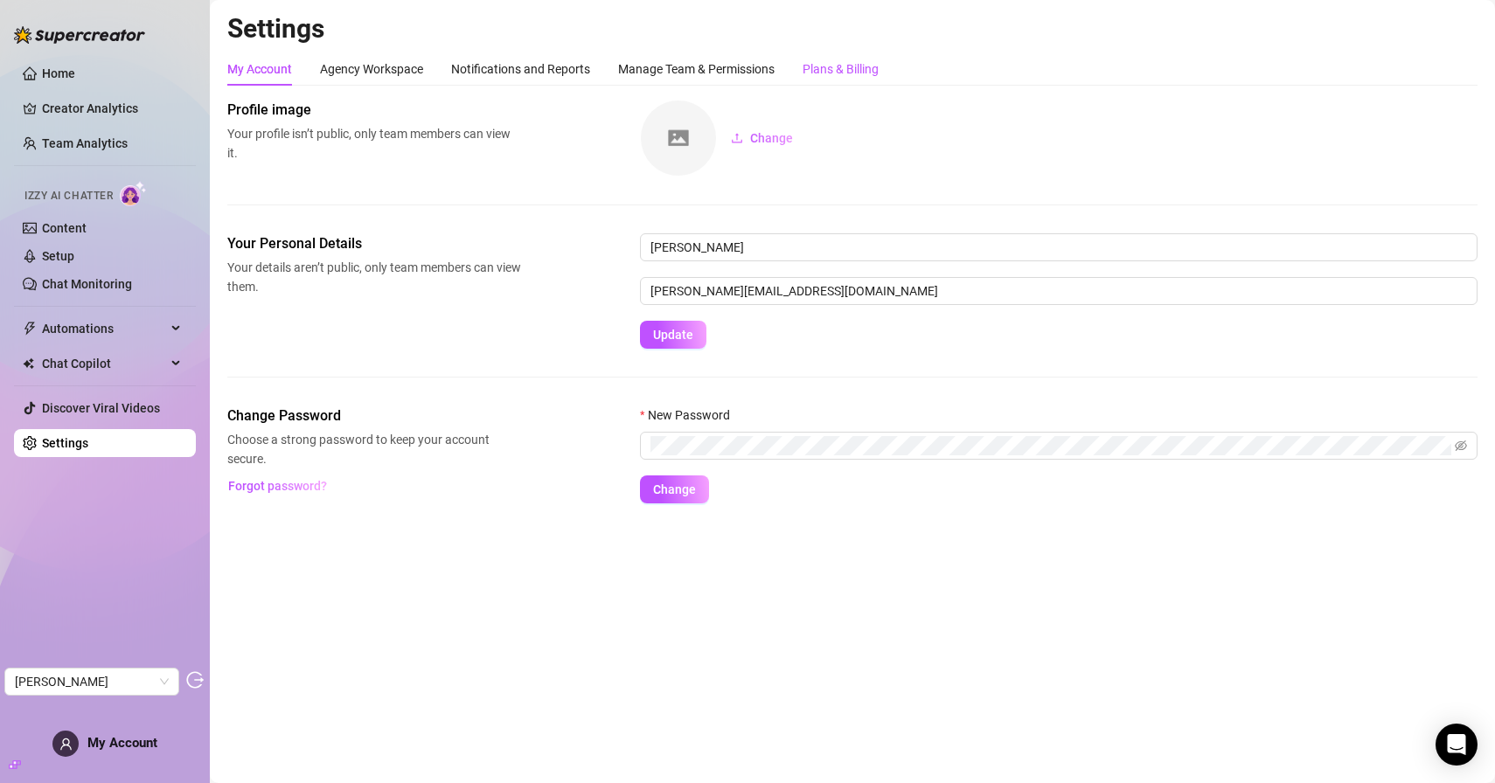
click at [842, 70] on div "Plans & Billing" at bounding box center [840, 68] width 76 height 19
